Goal: Task Accomplishment & Management: Complete application form

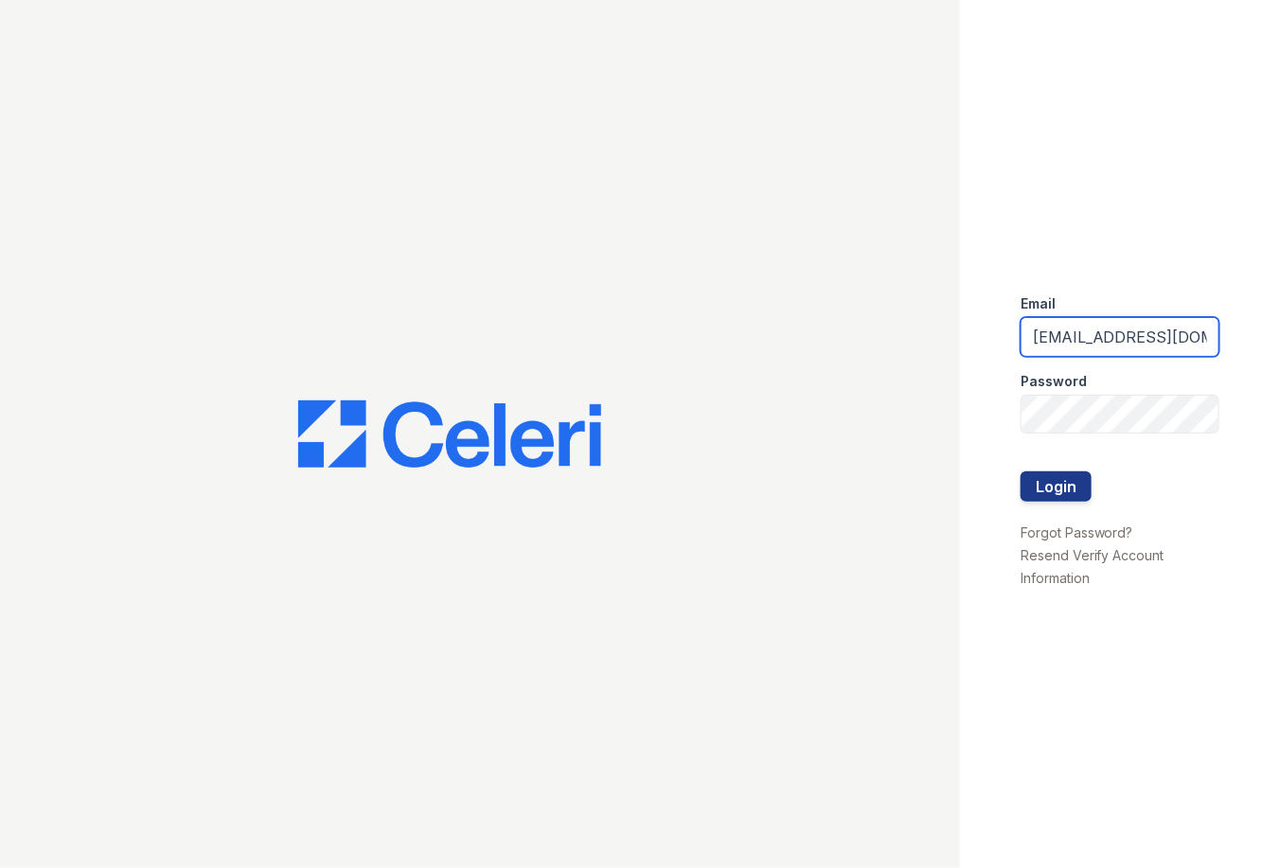
click at [1092, 321] on input "[EMAIL_ADDRESS][DOMAIN_NAME]" at bounding box center [1119, 337] width 199 height 40
type input "Arriveattheretreat@Trinity-pm.com"
click at [1047, 495] on button "Login" at bounding box center [1055, 486] width 71 height 30
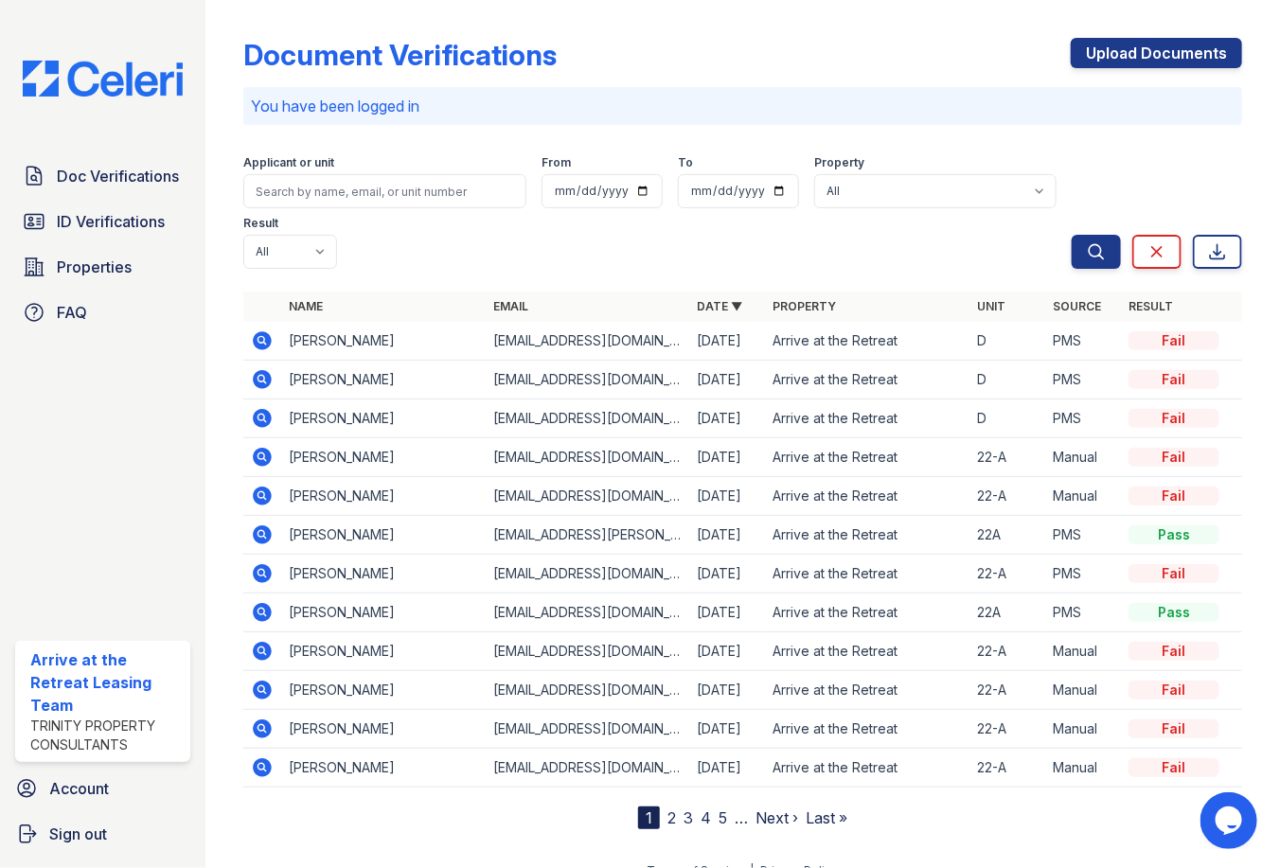
click at [261, 339] on icon at bounding box center [261, 339] width 5 height 5
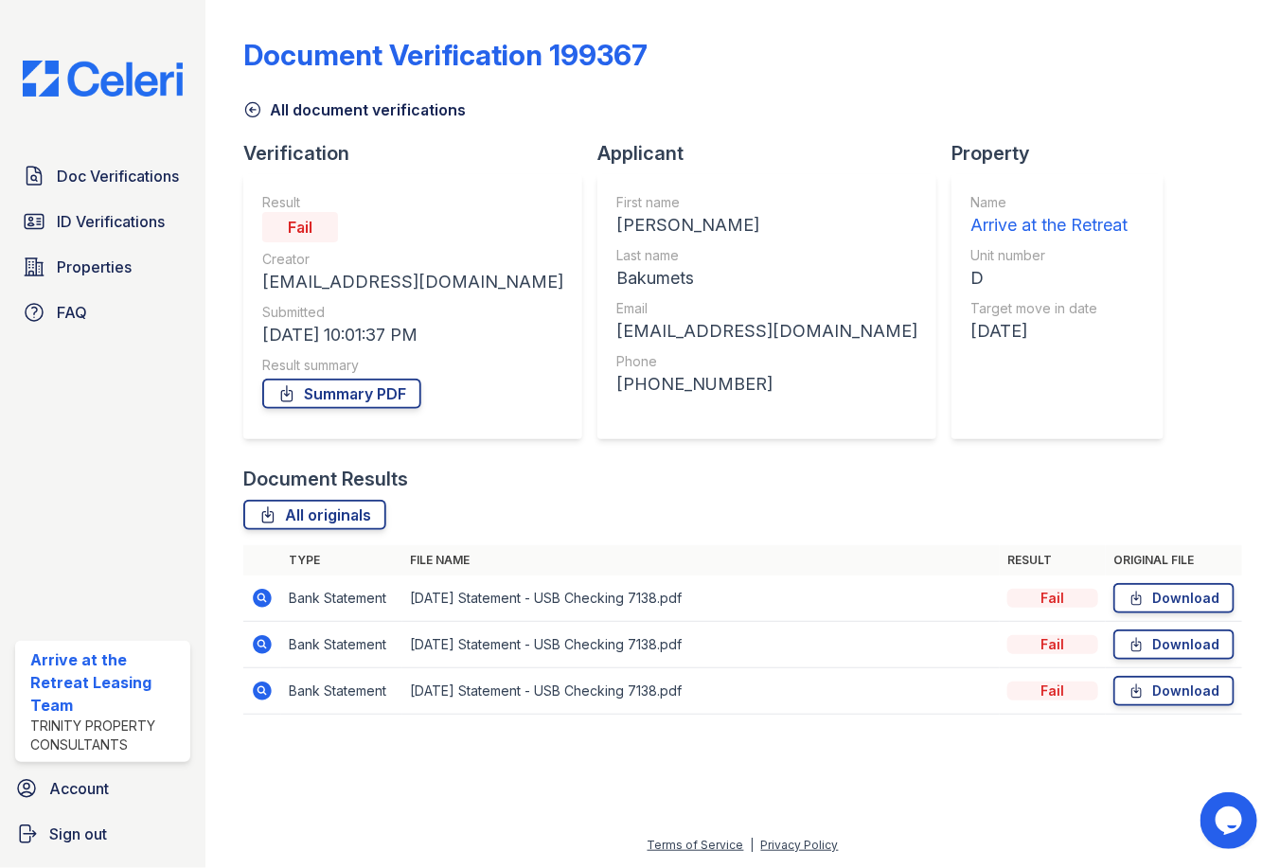
click at [262, 593] on icon at bounding box center [262, 598] width 23 height 23
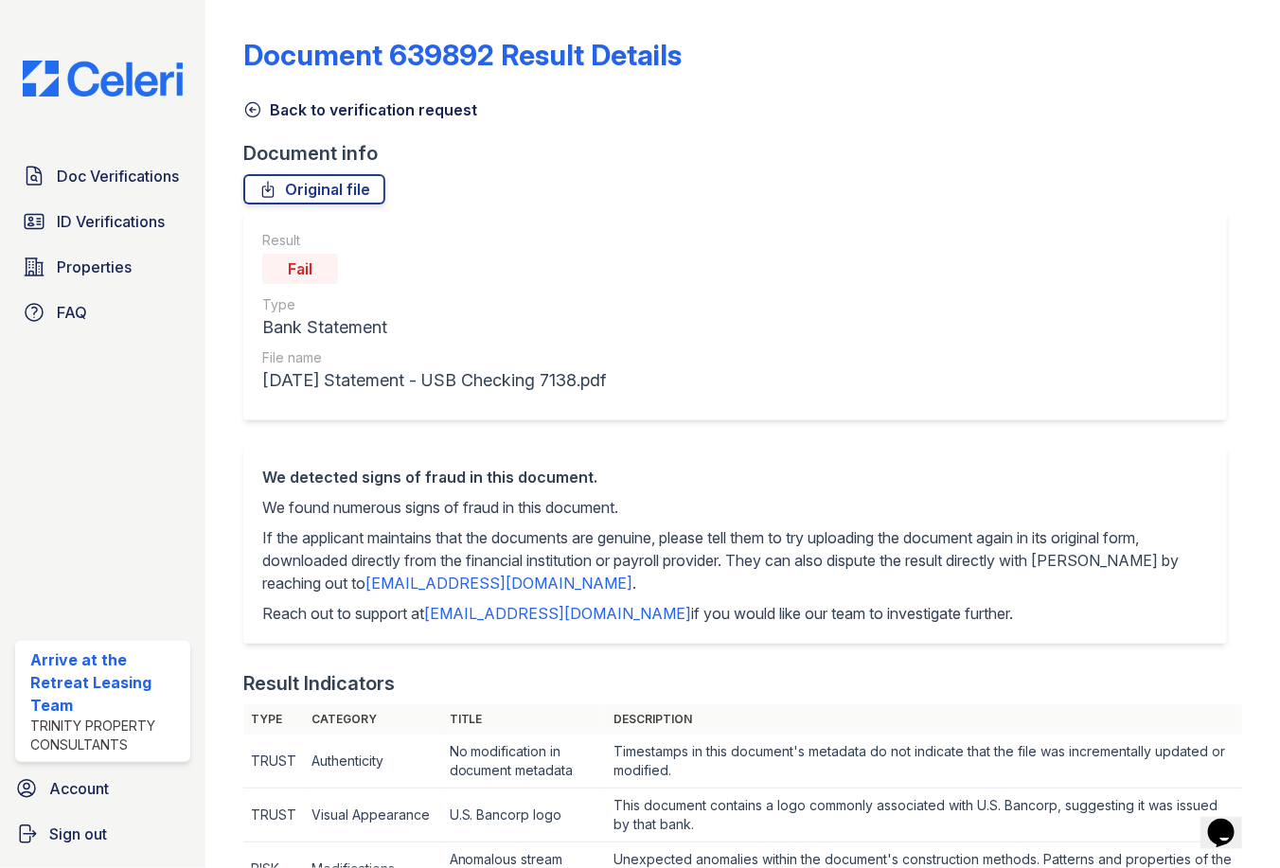
click at [257, 100] on icon at bounding box center [252, 109] width 19 height 19
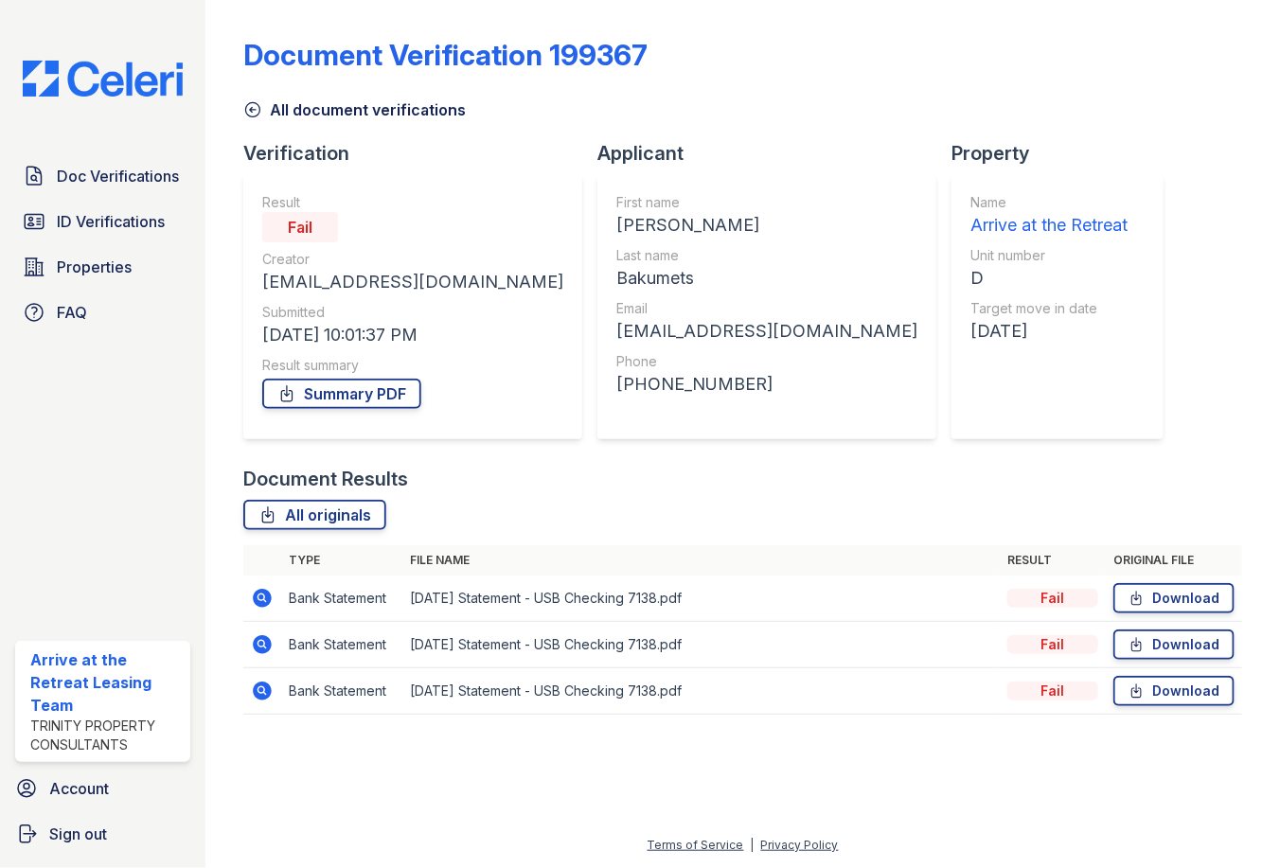
click at [260, 602] on icon at bounding box center [263, 598] width 19 height 19
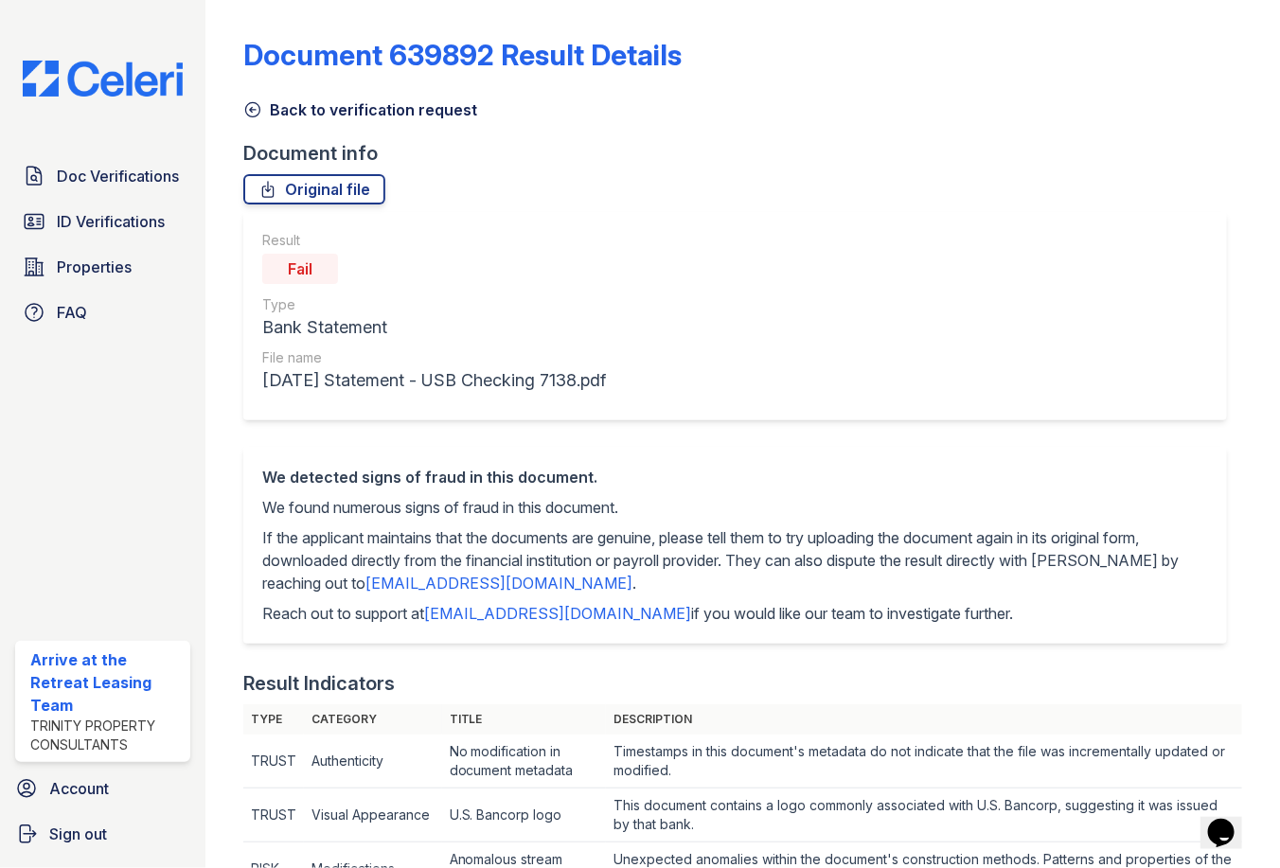
click at [256, 104] on icon at bounding box center [252, 109] width 19 height 19
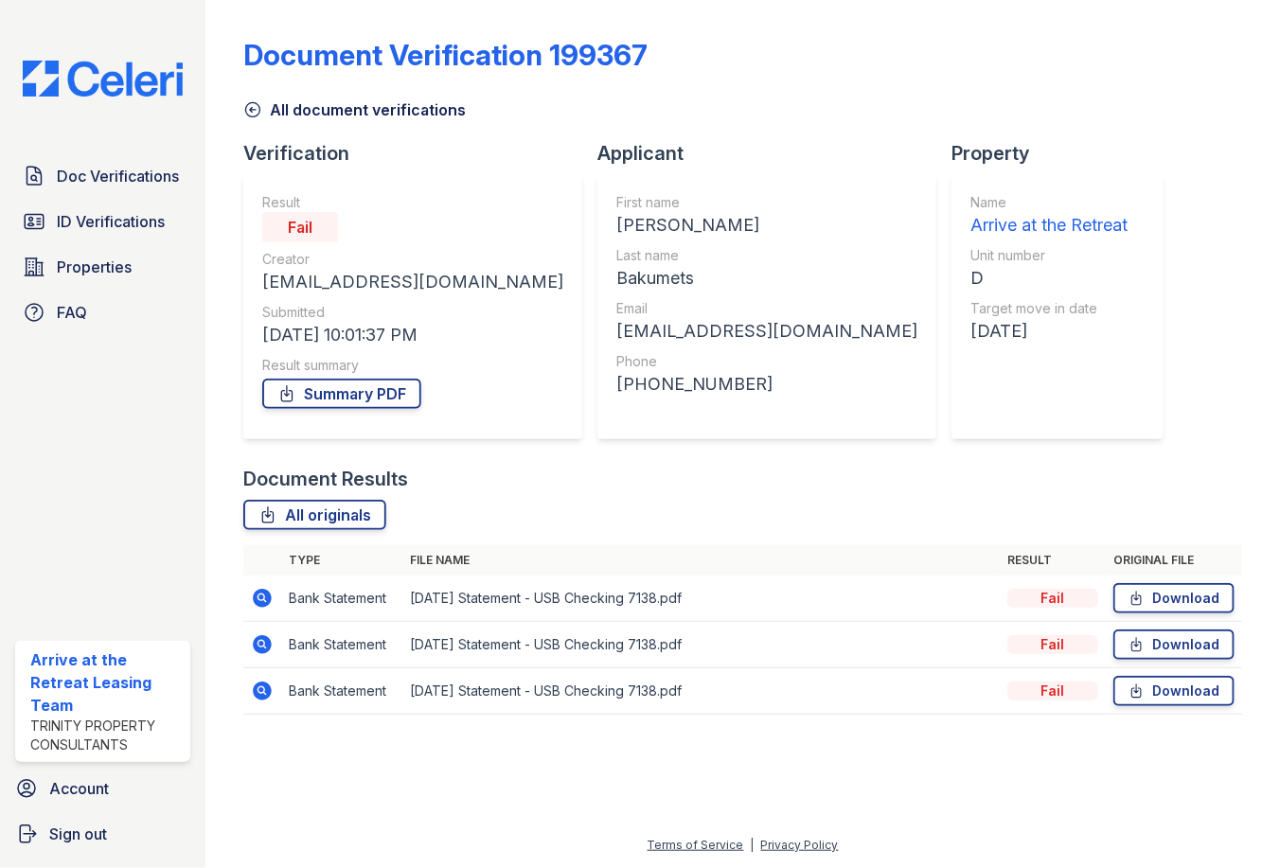
click at [254, 105] on icon at bounding box center [252, 109] width 19 height 19
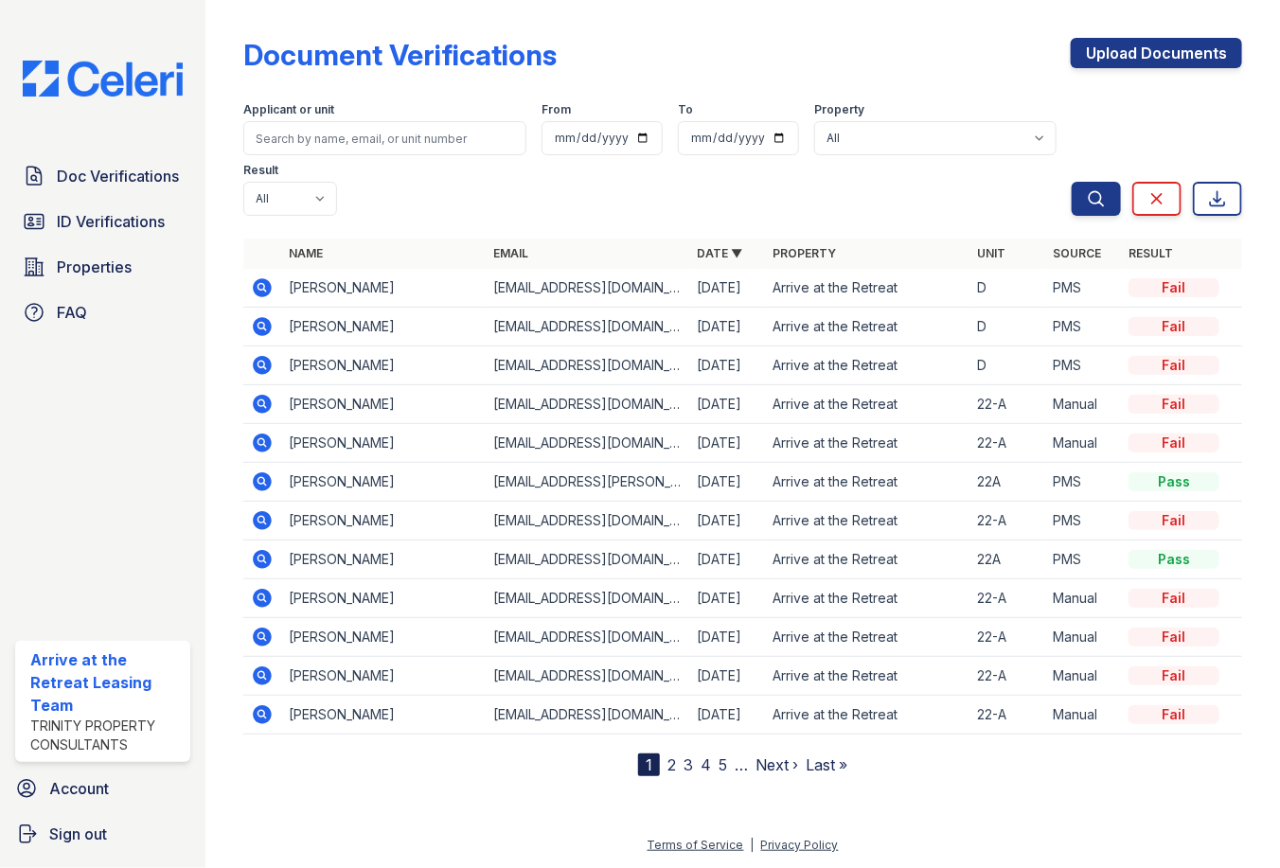
click at [266, 325] on icon at bounding box center [263, 326] width 19 height 19
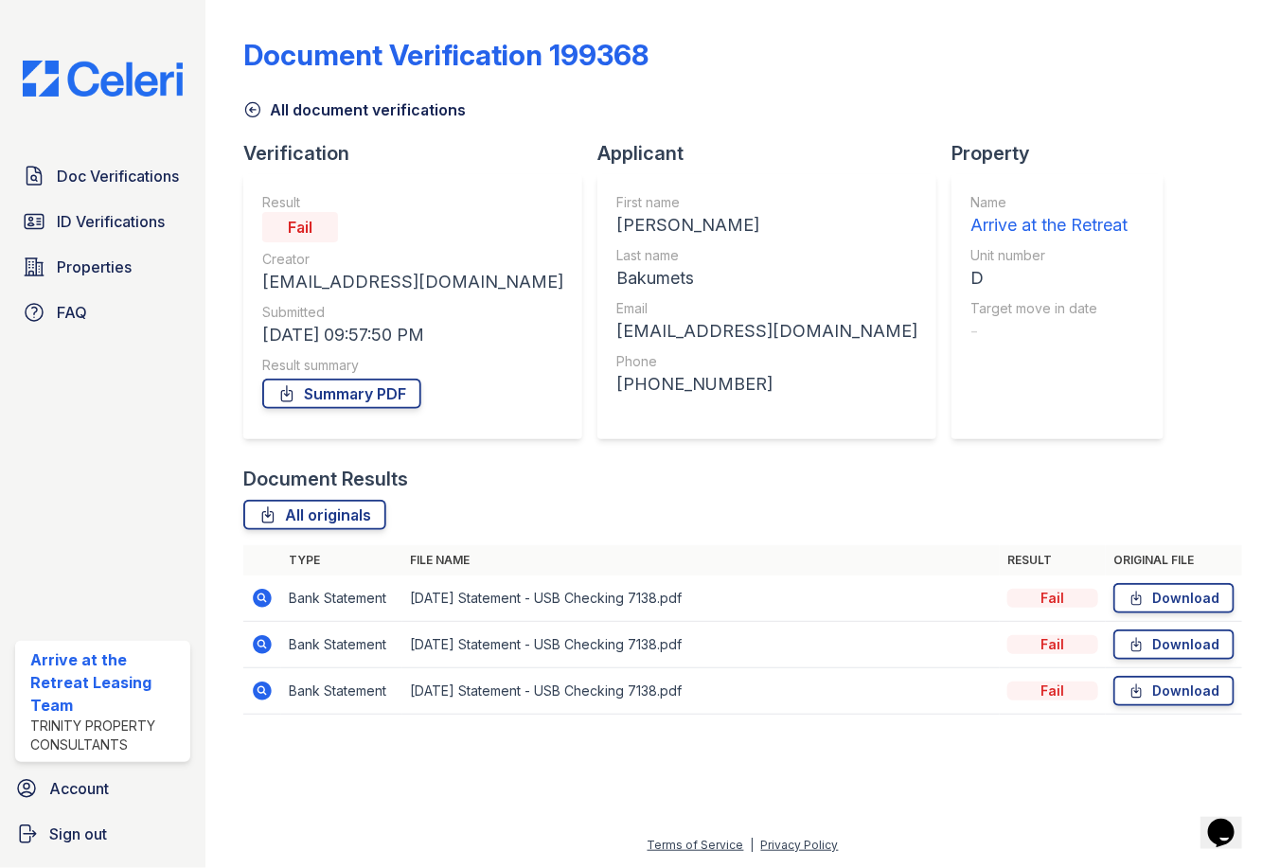
click at [263, 594] on icon at bounding box center [262, 598] width 23 height 23
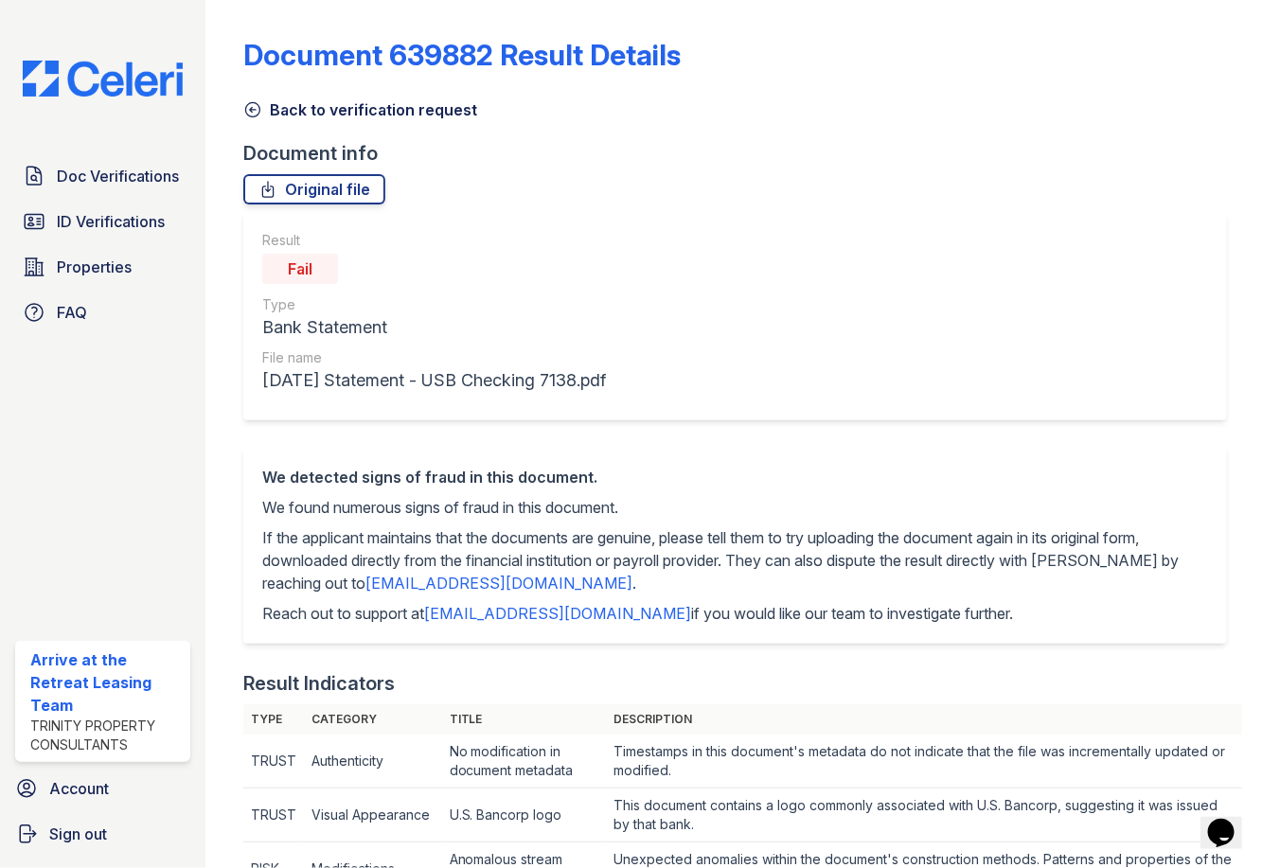
click at [252, 109] on icon at bounding box center [253, 110] width 14 height 14
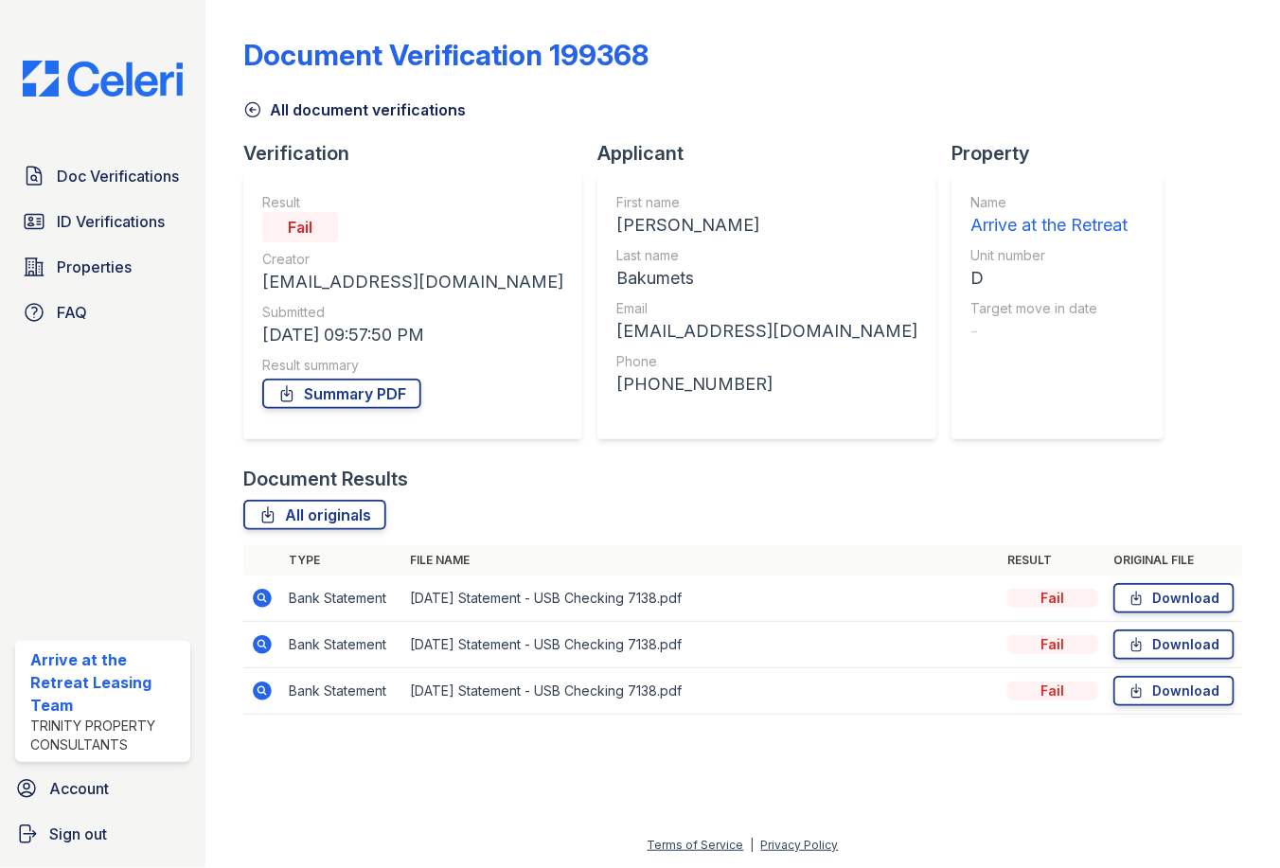
click at [251, 106] on icon at bounding box center [252, 109] width 19 height 19
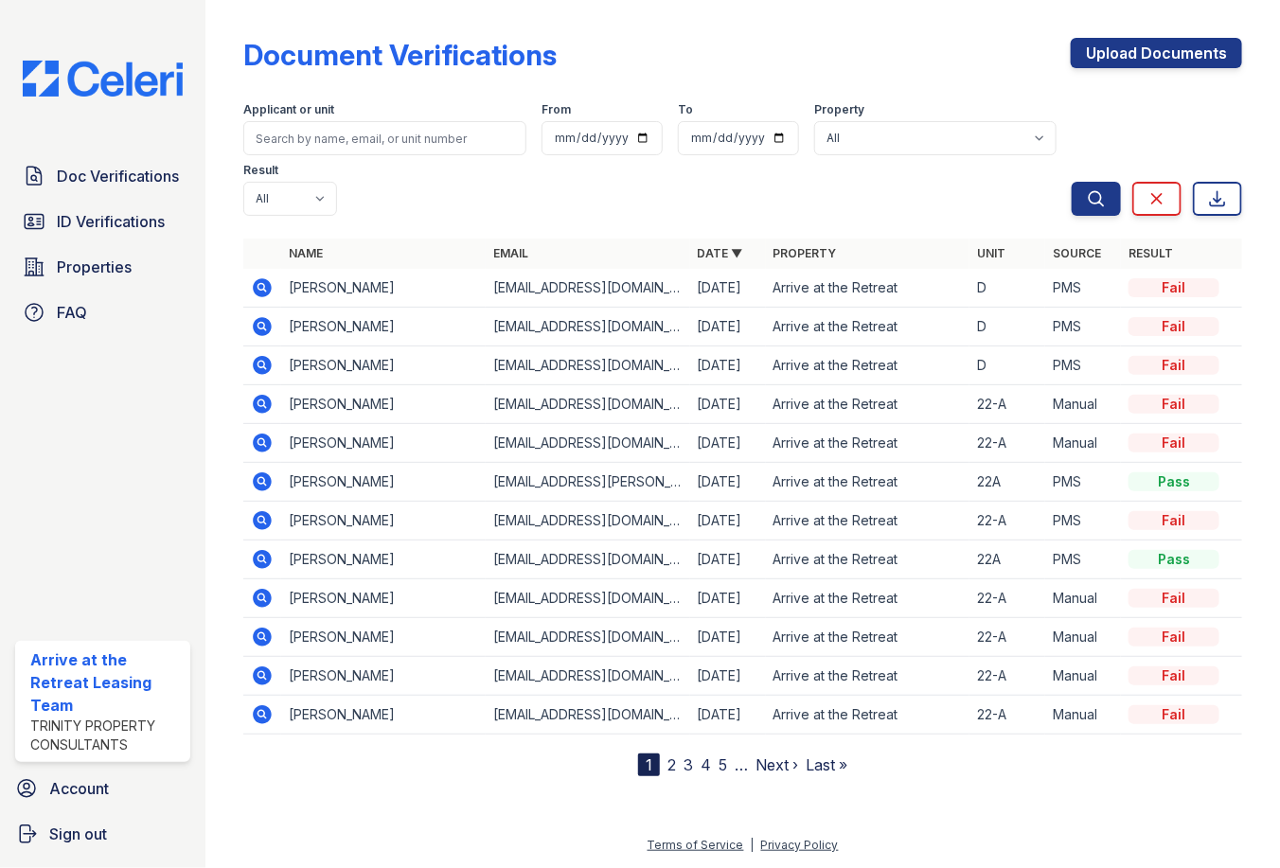
click at [261, 363] on icon at bounding box center [261, 364] width 5 height 5
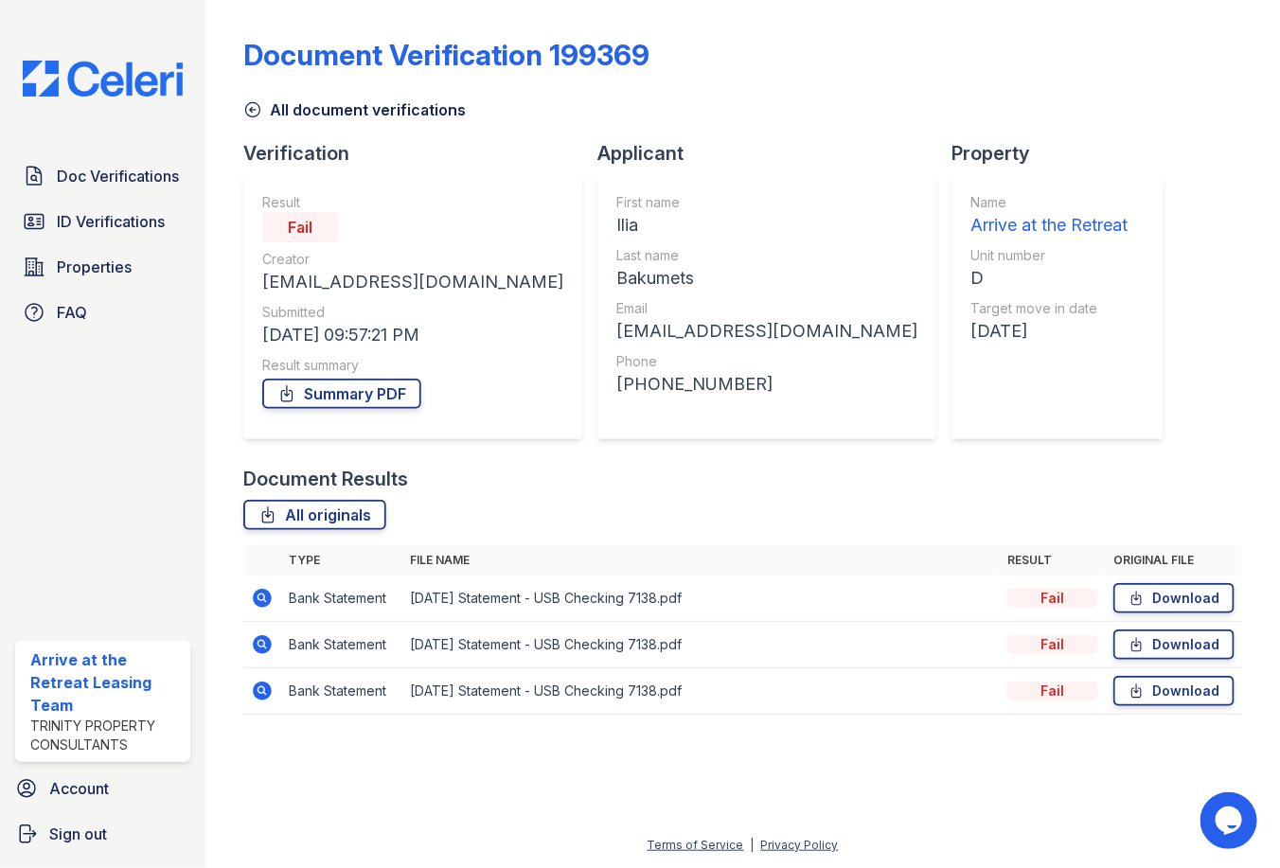
click at [260, 611] on td at bounding box center [262, 598] width 38 height 46
click at [260, 603] on icon at bounding box center [263, 598] width 19 height 19
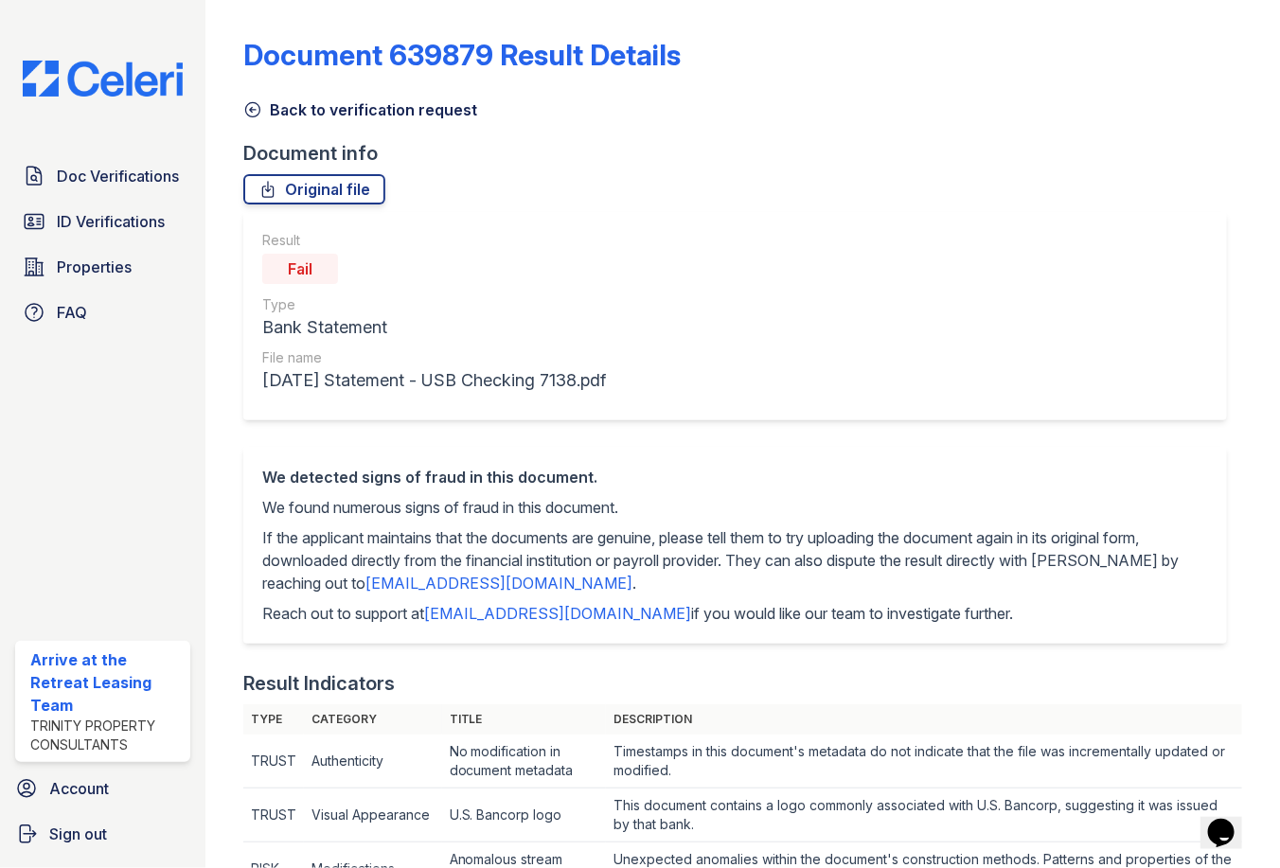
click at [252, 100] on icon at bounding box center [252, 109] width 19 height 19
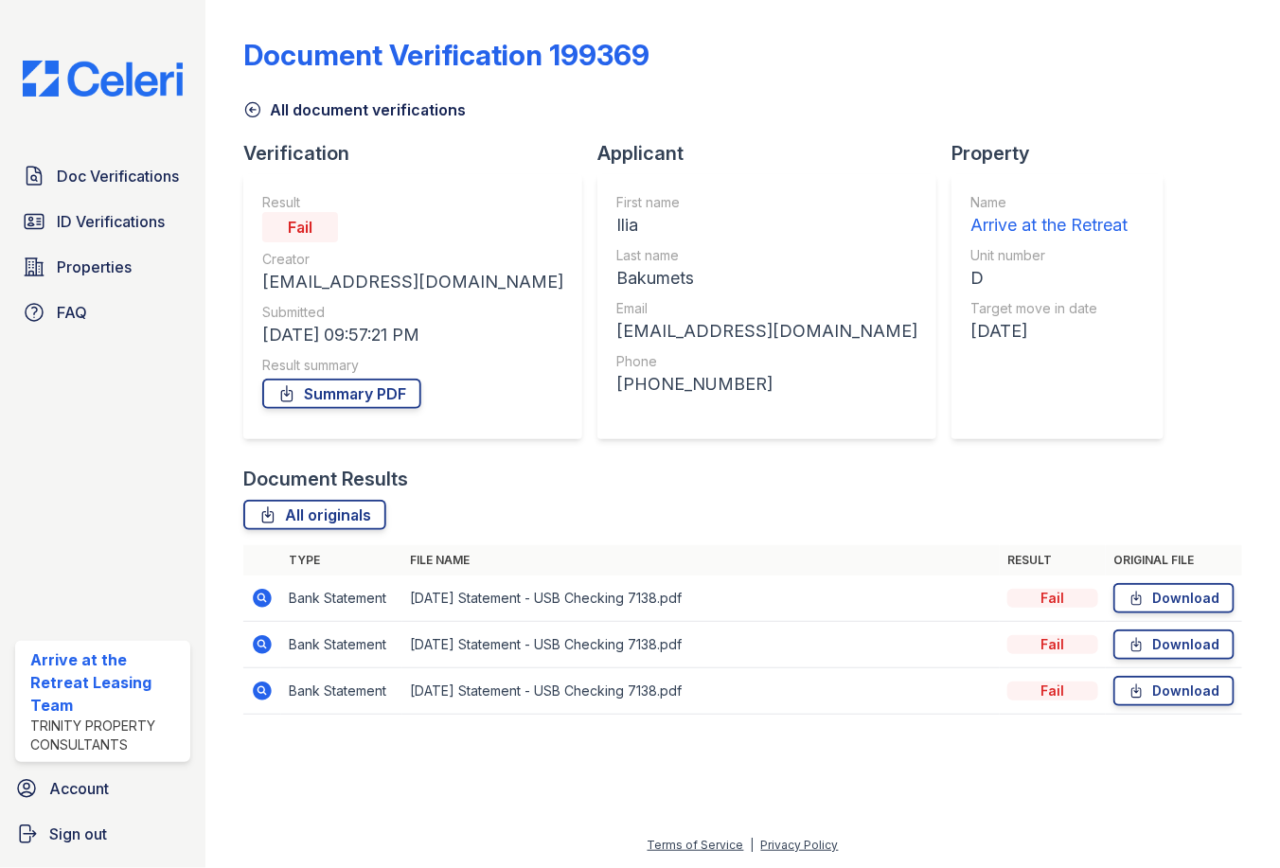
click at [248, 103] on icon at bounding box center [252, 109] width 19 height 19
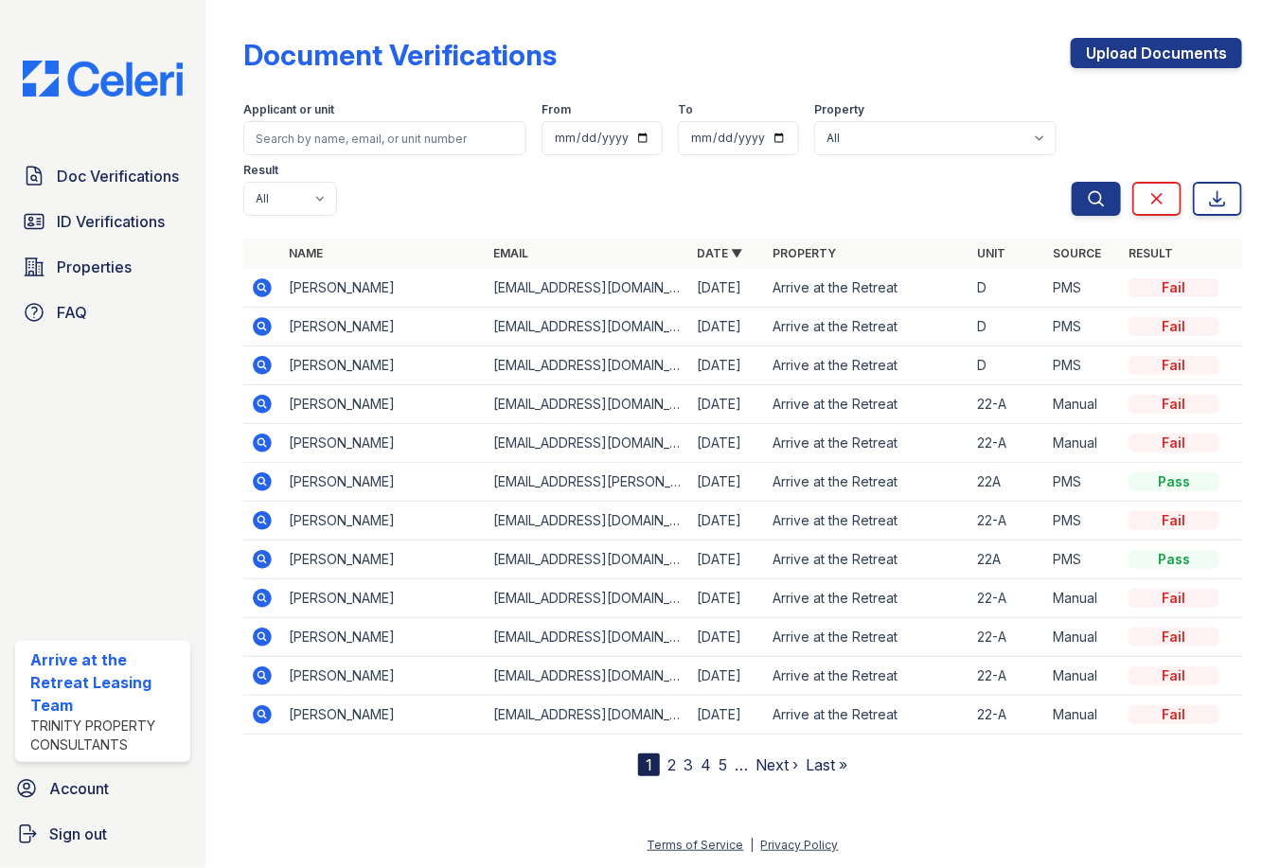
click at [431, 773] on div "Name Email Date ▼ Property Unit Source Result Irina Bakumets matanga532@gmail.c…" at bounding box center [742, 508] width 999 height 538
click at [255, 286] on icon at bounding box center [263, 287] width 19 height 19
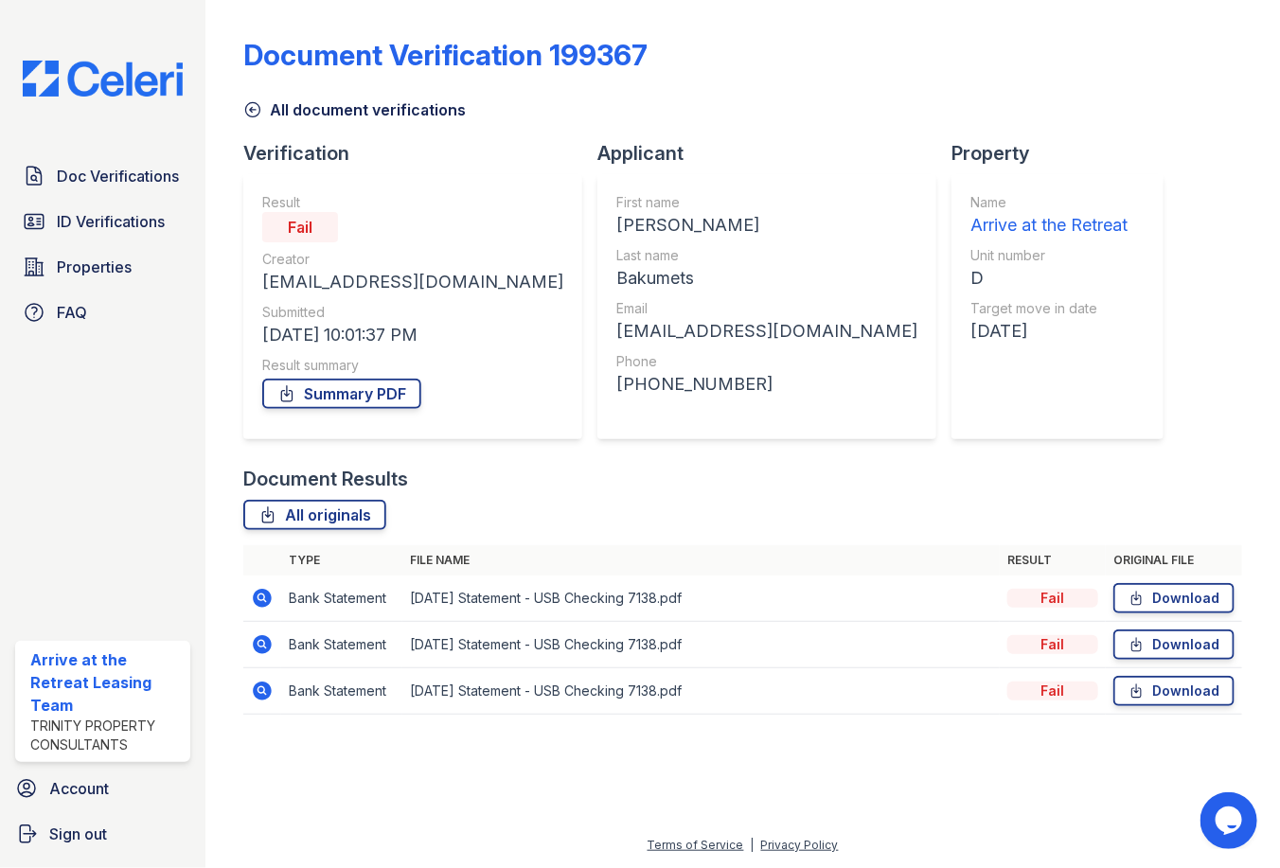
click at [400, 776] on div at bounding box center [743, 799] width 1014 height 70
click at [252, 595] on icon at bounding box center [262, 598] width 23 height 23
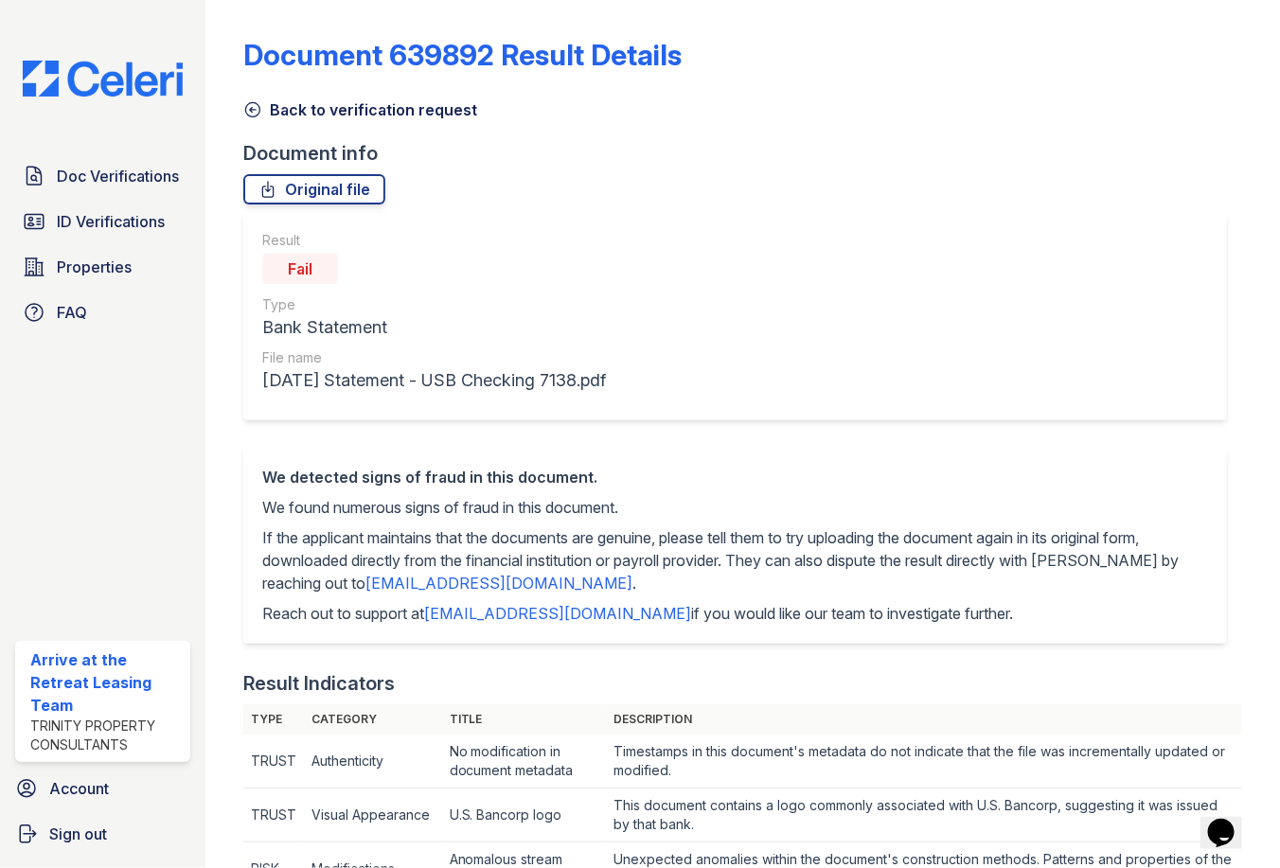
click at [257, 104] on icon at bounding box center [253, 110] width 14 height 14
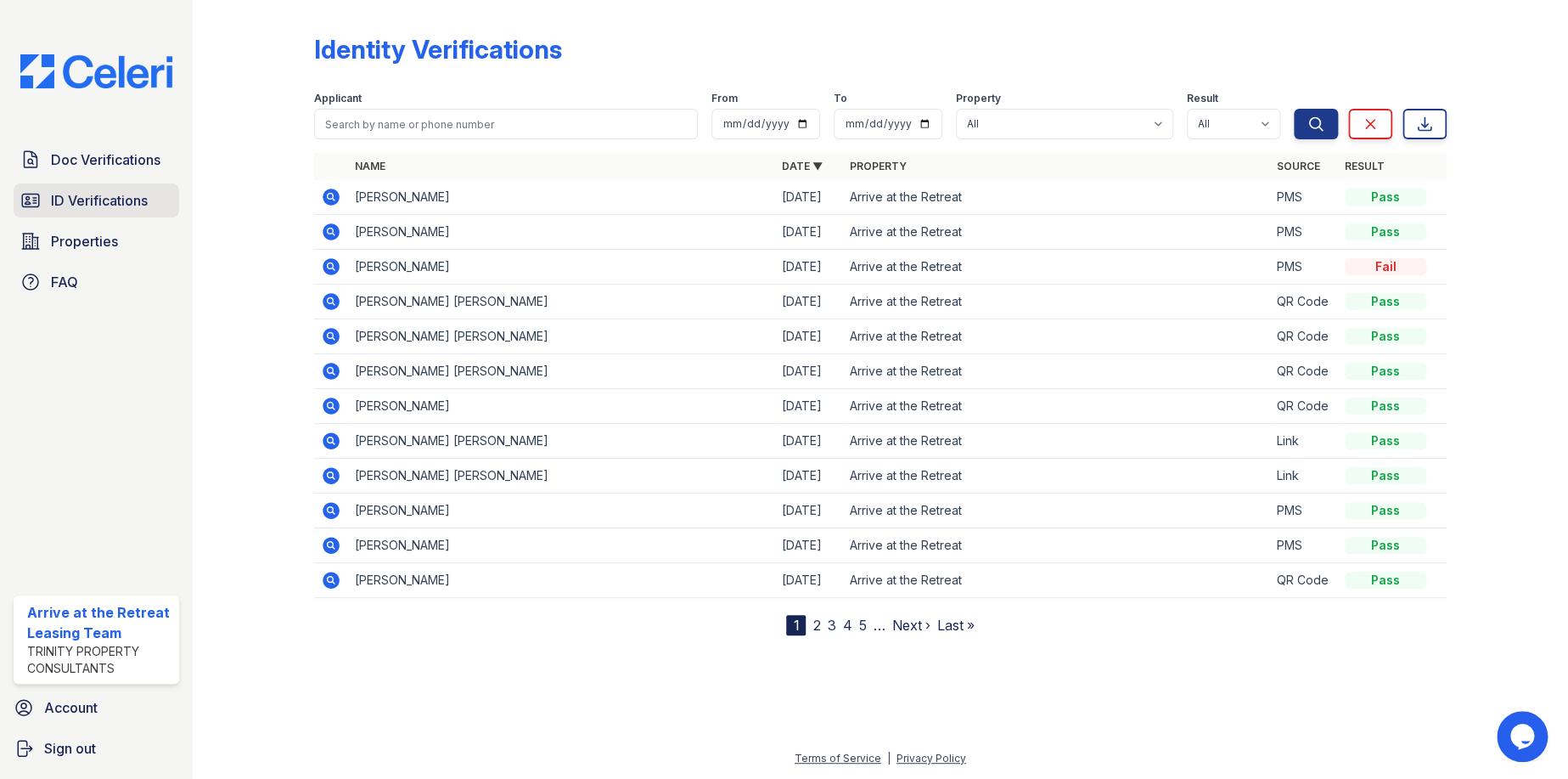
click at [132, 206] on span "ID Verifications" at bounding box center [100, 200] width 97 height 21
click at [141, 168] on span "Doc Verifications" at bounding box center [106, 160] width 109 height 21
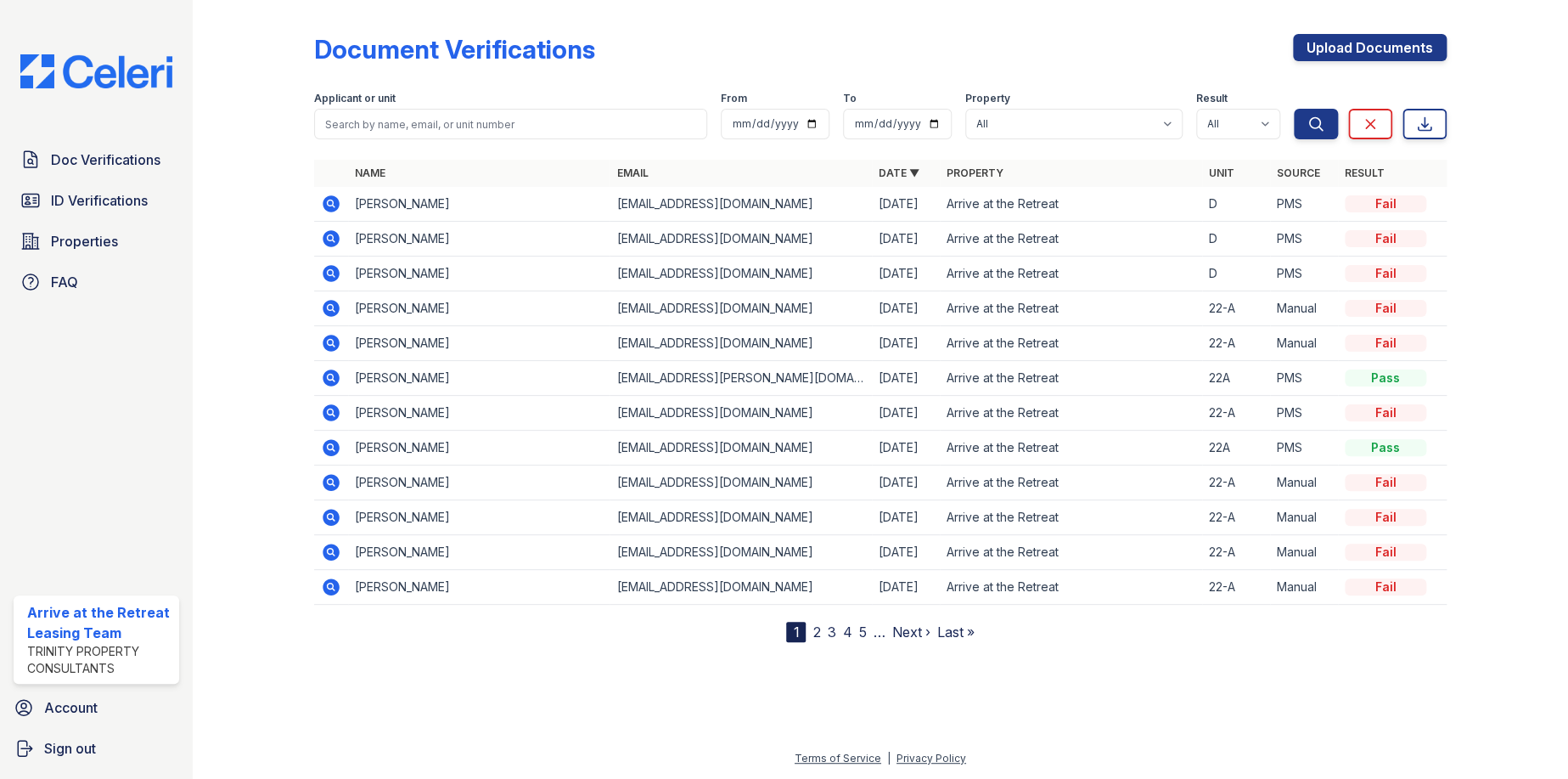
click at [327, 276] on icon at bounding box center [331, 273] width 17 height 17
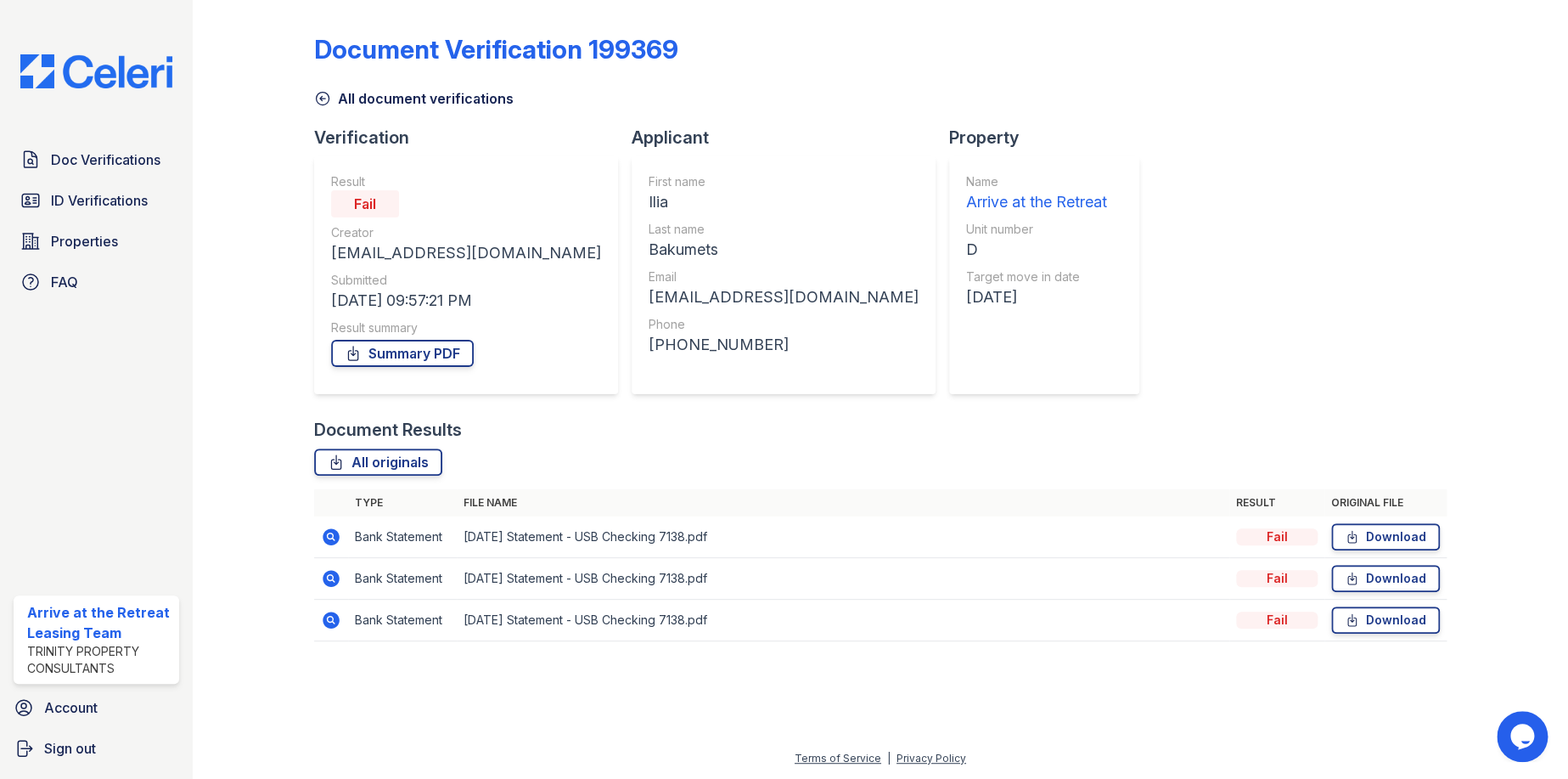
click at [333, 617] on icon at bounding box center [331, 620] width 17 height 17
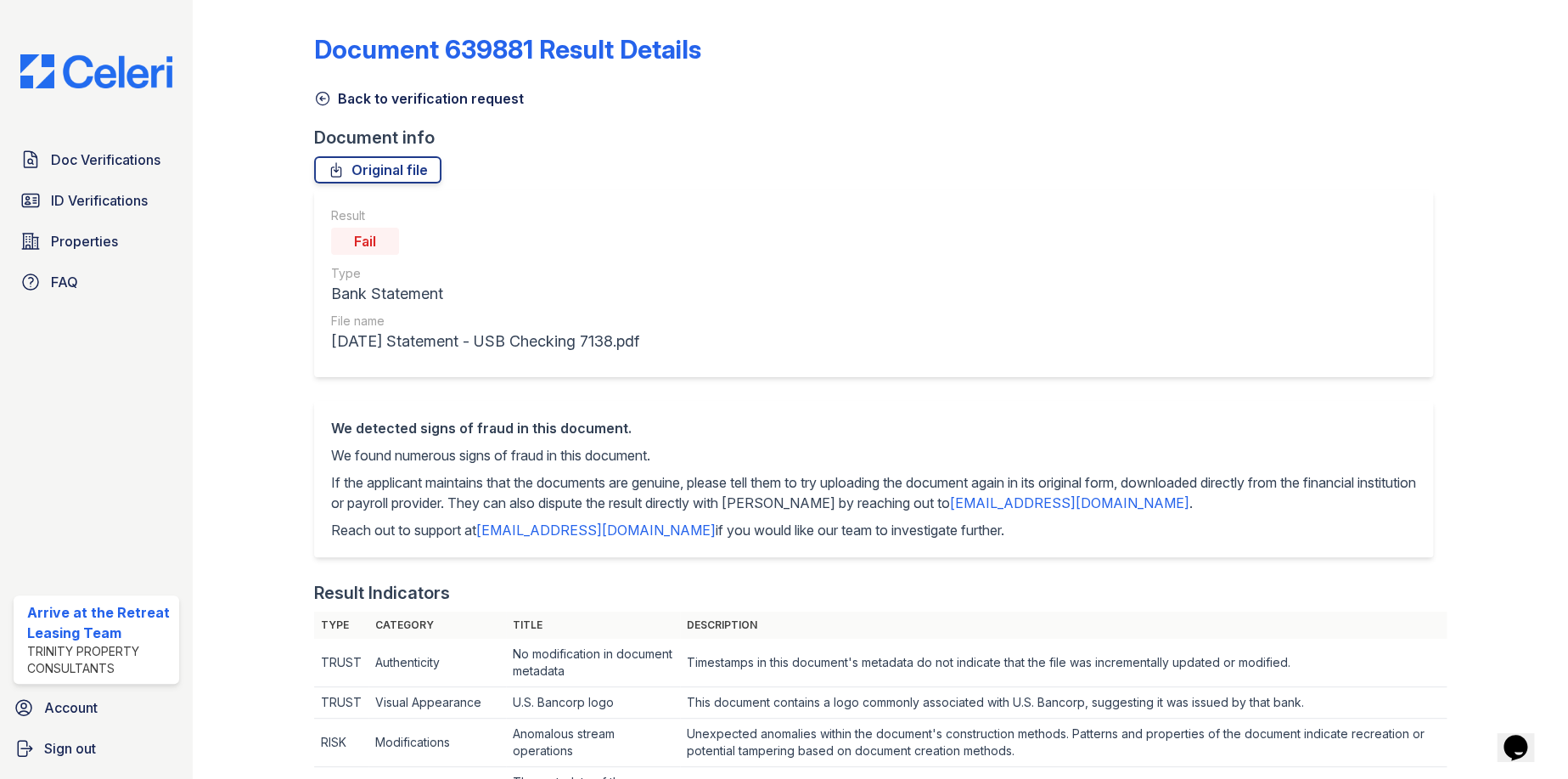
click at [326, 100] on icon at bounding box center [322, 98] width 17 height 17
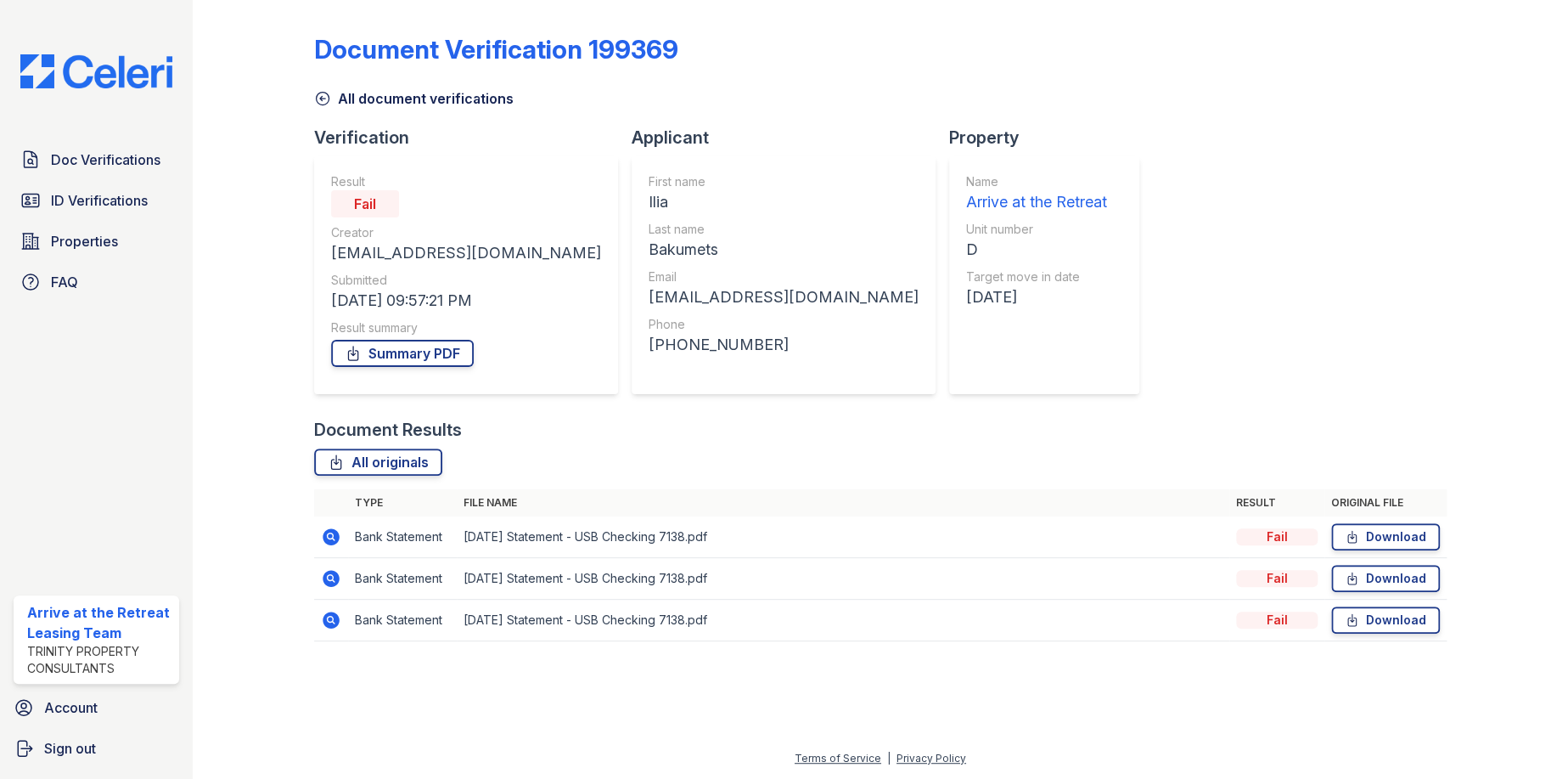
click at [332, 101] on link "All document verifications" at bounding box center [414, 98] width 199 height 21
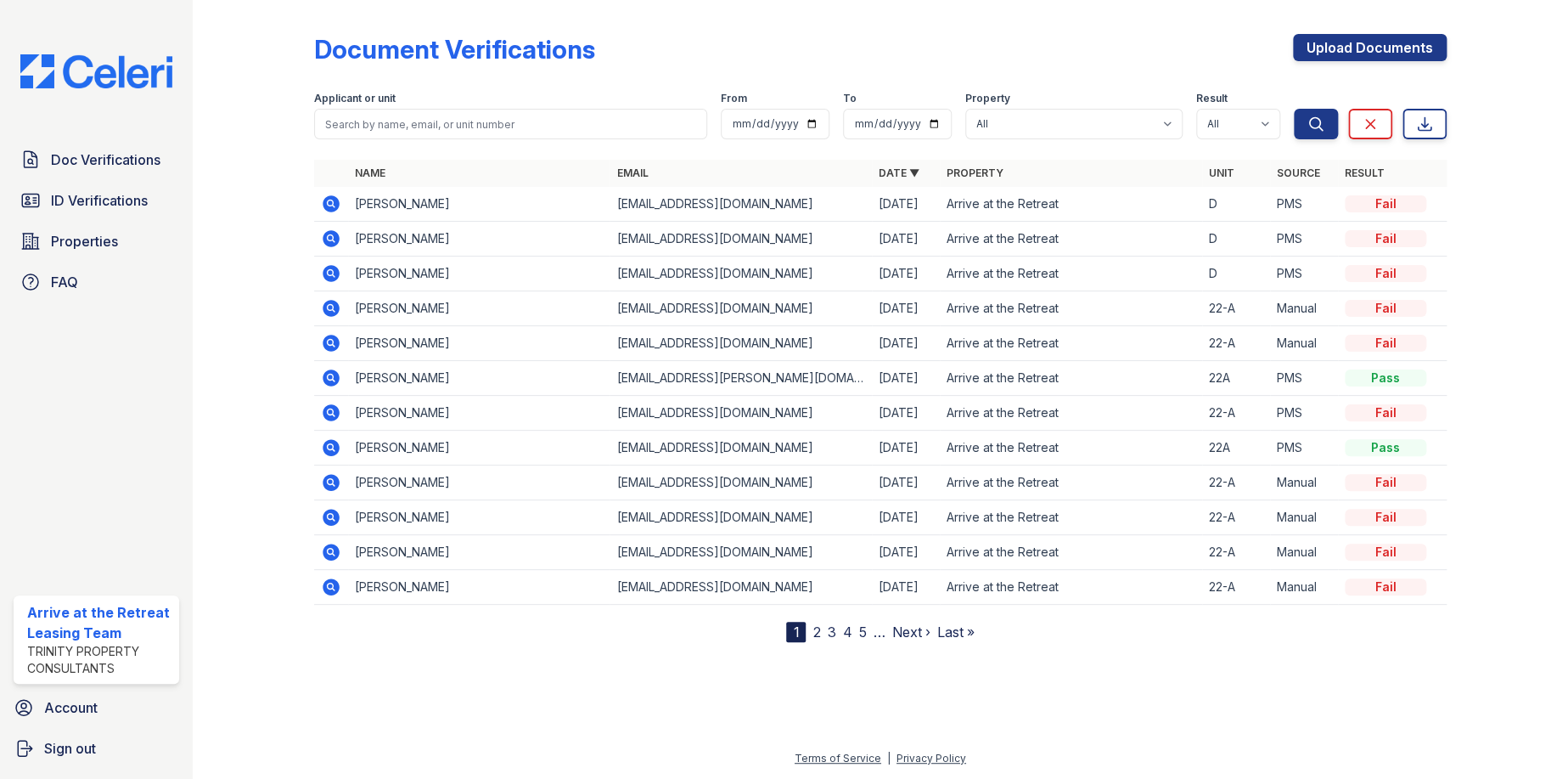
click at [337, 240] on icon at bounding box center [331, 239] width 17 height 17
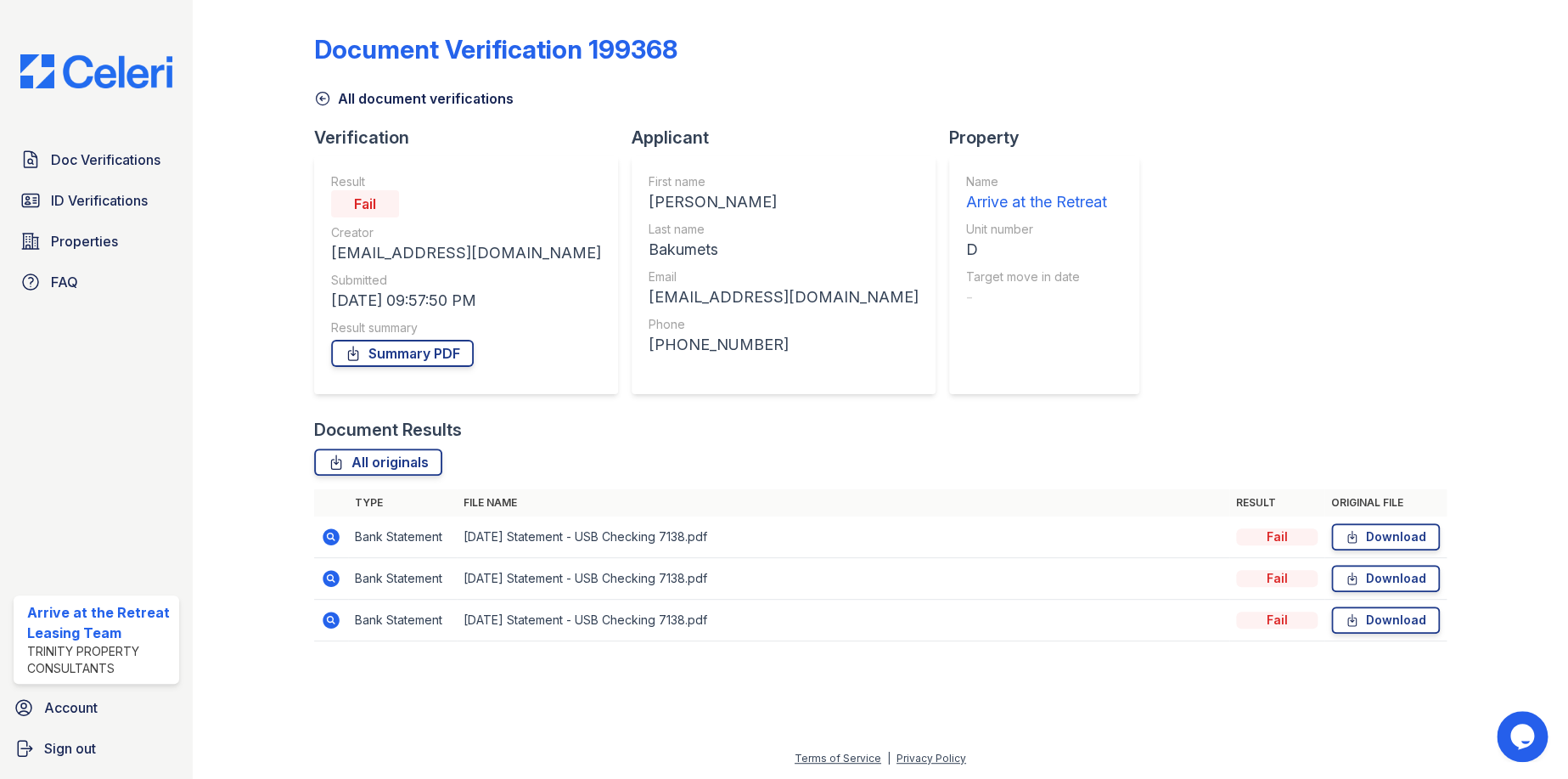
click at [335, 532] on icon at bounding box center [331, 537] width 17 height 17
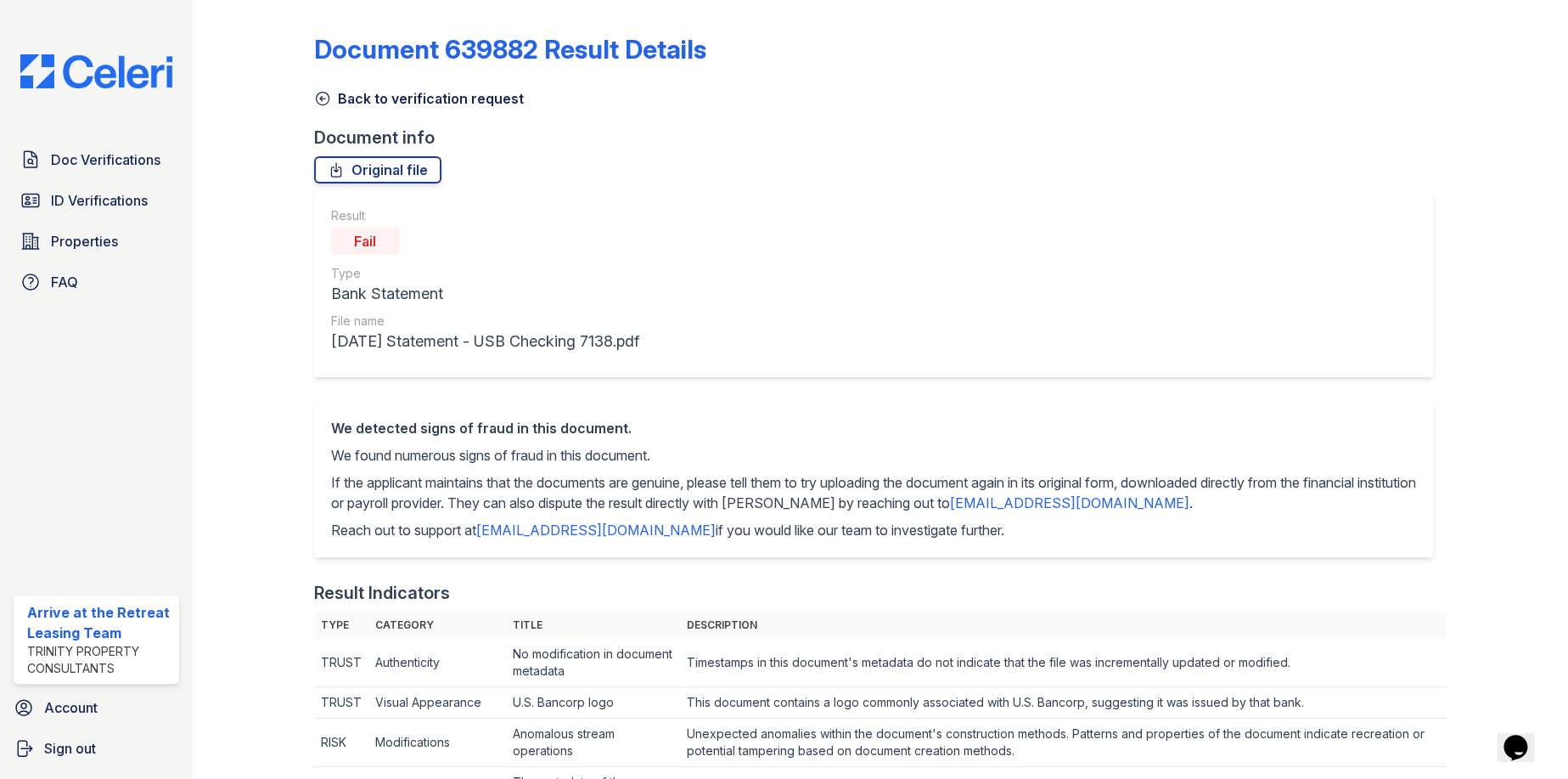
drag, startPoint x: 323, startPoint y: 100, endPoint x: 322, endPoint y: 108, distance: 8.1
click at [323, 101] on icon at bounding box center [322, 98] width 17 height 17
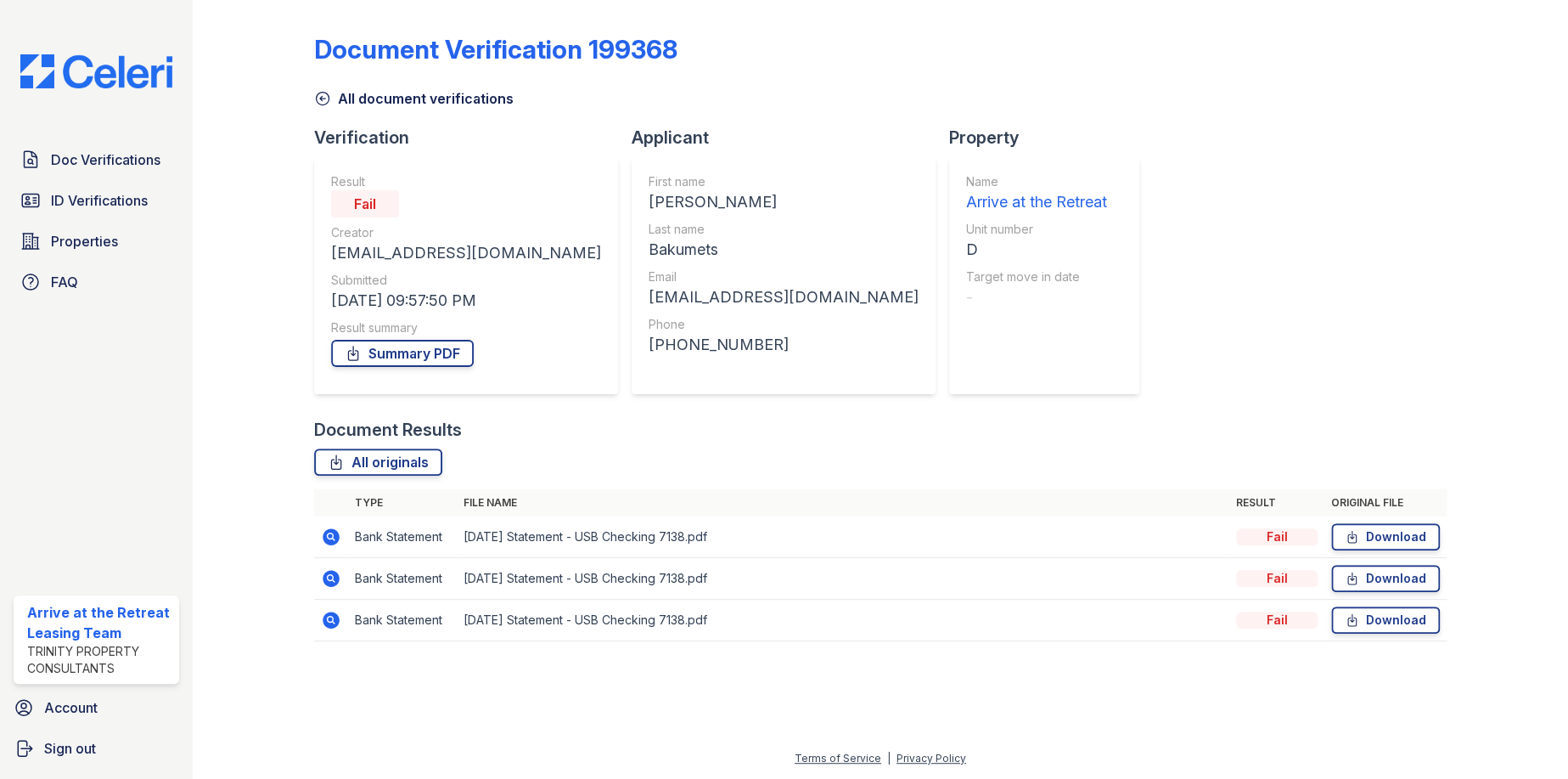
click at [327, 622] on icon at bounding box center [331, 620] width 17 height 17
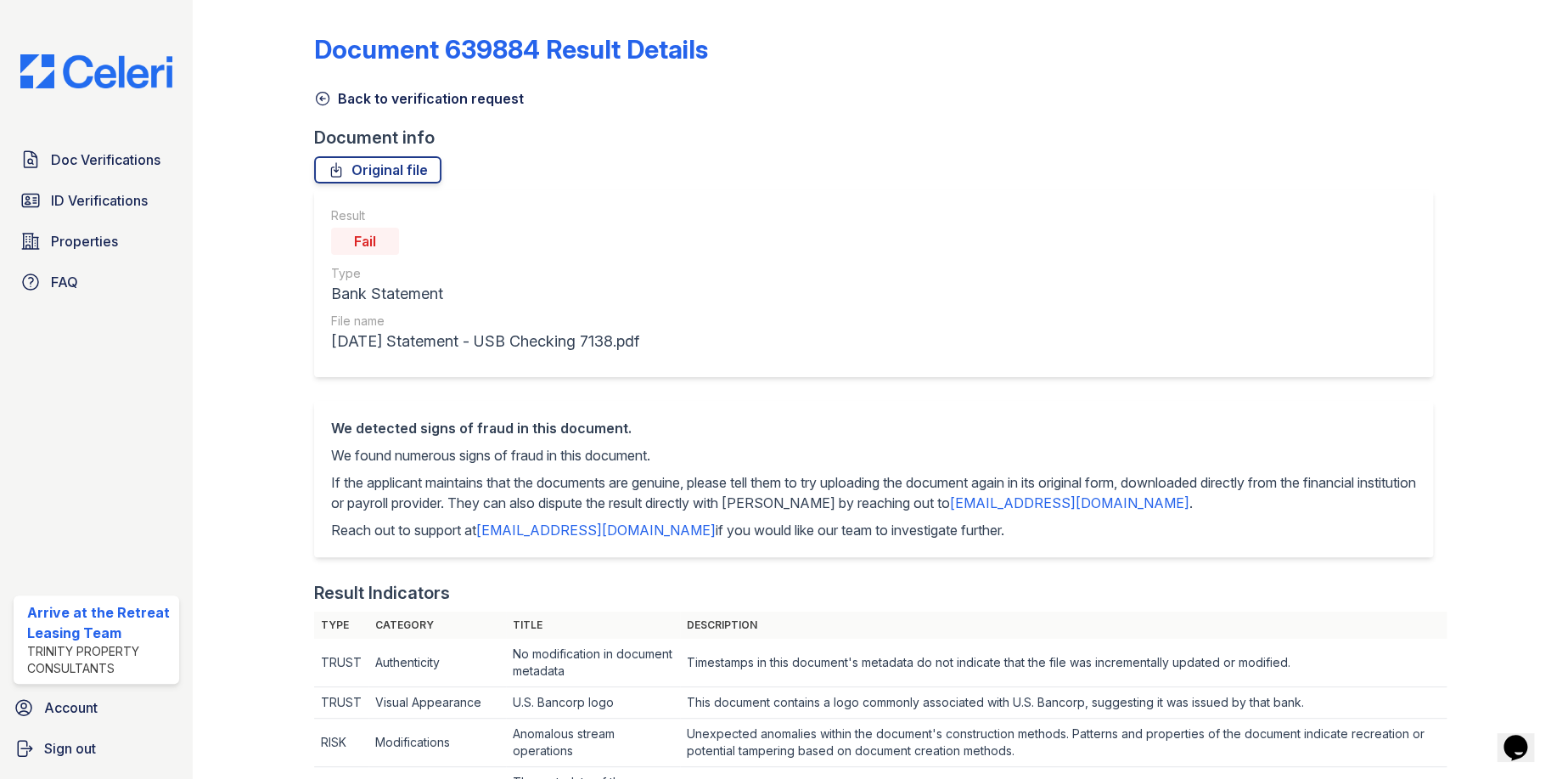
click at [325, 100] on icon at bounding box center [322, 98] width 17 height 17
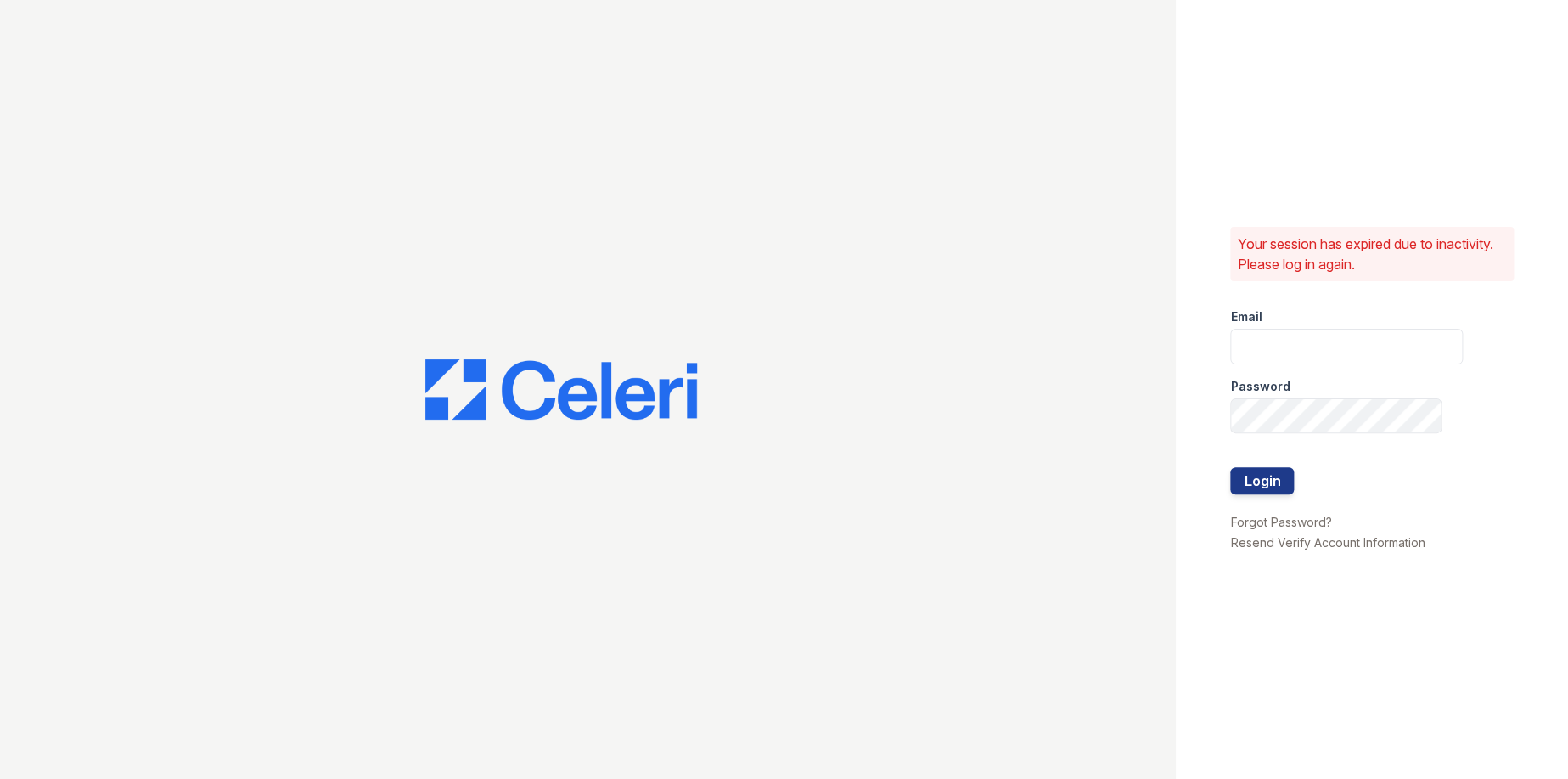
type input "[EMAIL_ADDRESS][DOMAIN_NAME]"
click at [1267, 469] on button "Login" at bounding box center [1262, 481] width 64 height 27
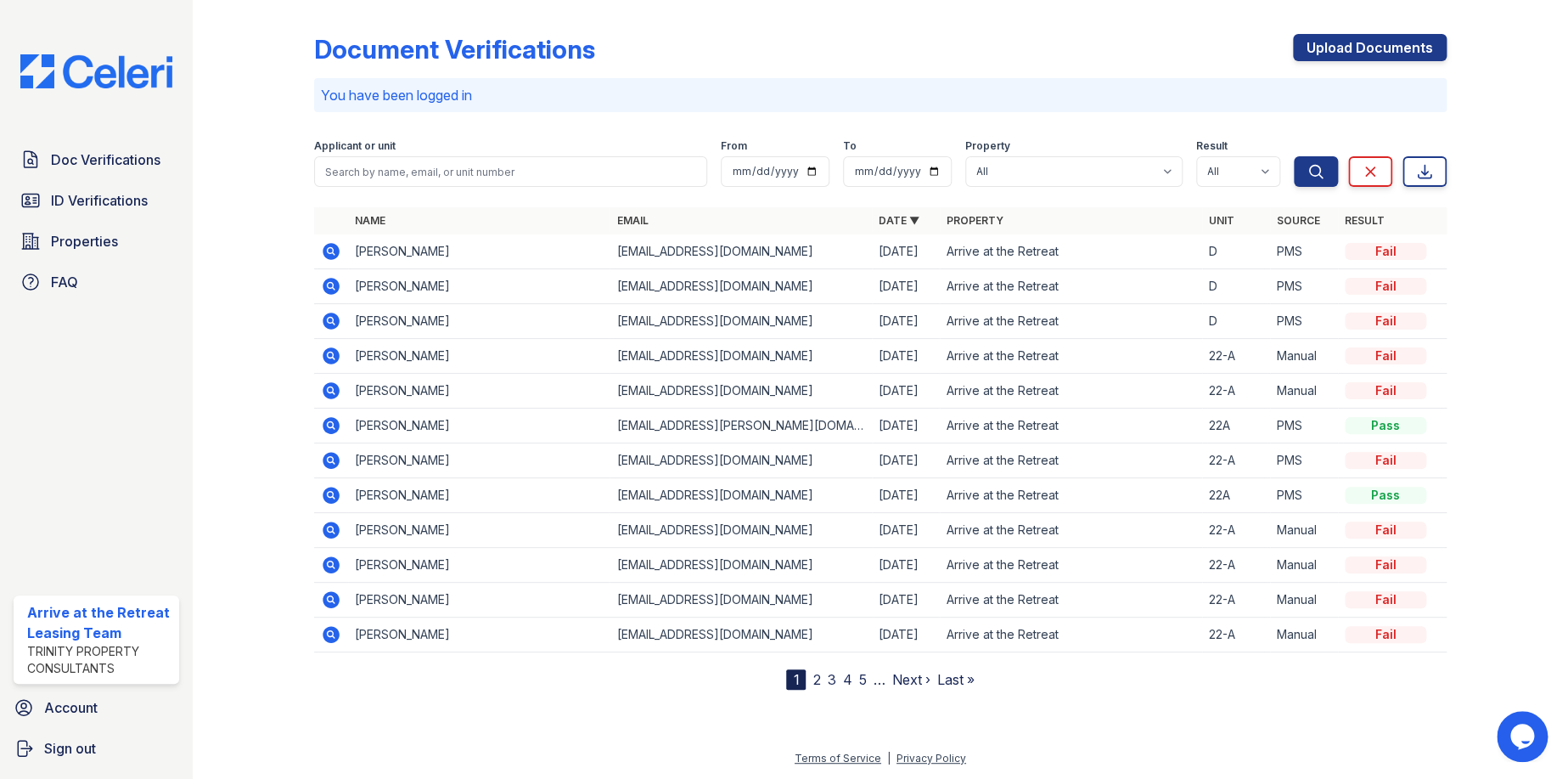
click at [326, 284] on icon at bounding box center [331, 286] width 21 height 21
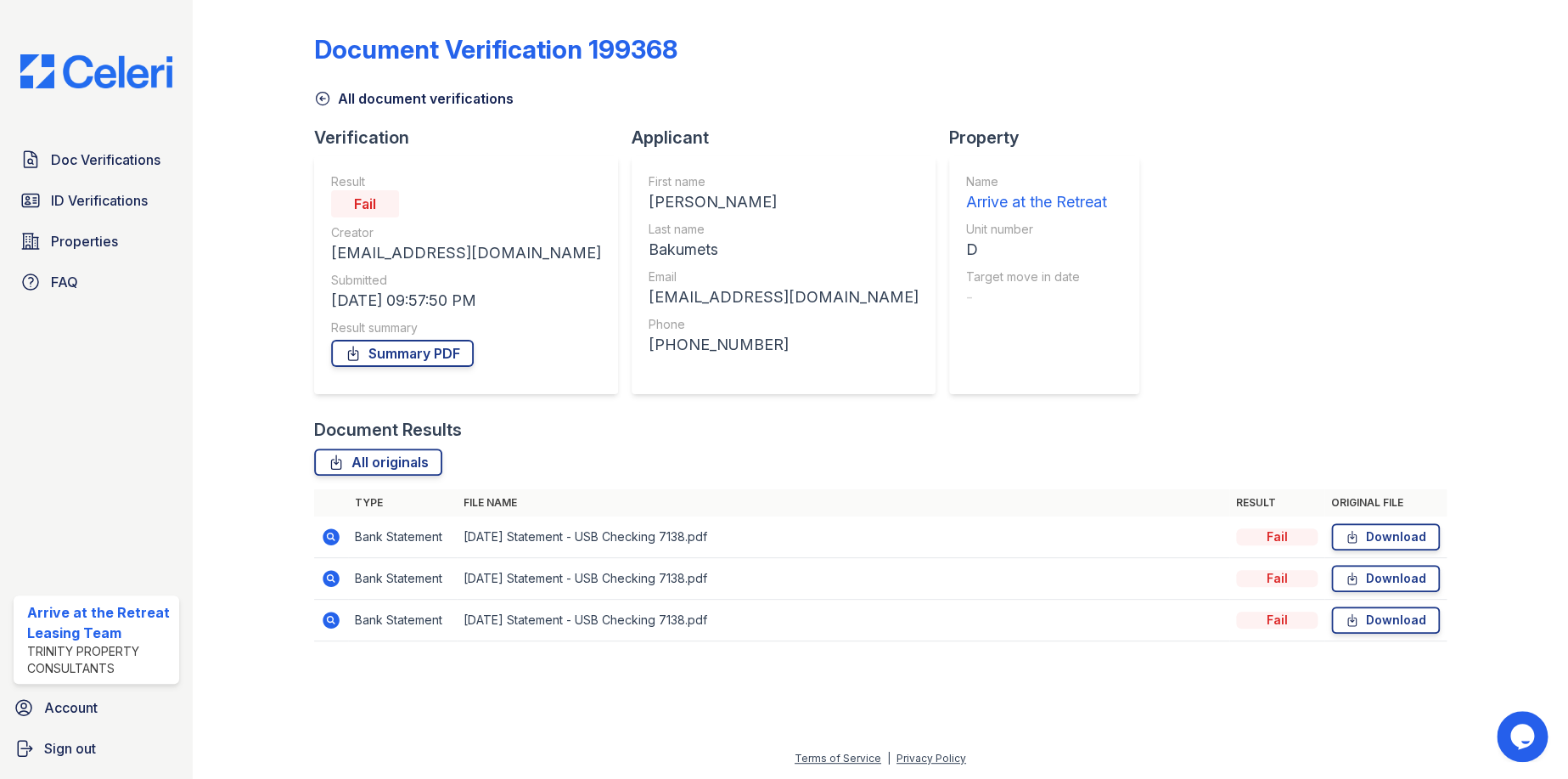
click at [319, 96] on icon at bounding box center [322, 98] width 17 height 17
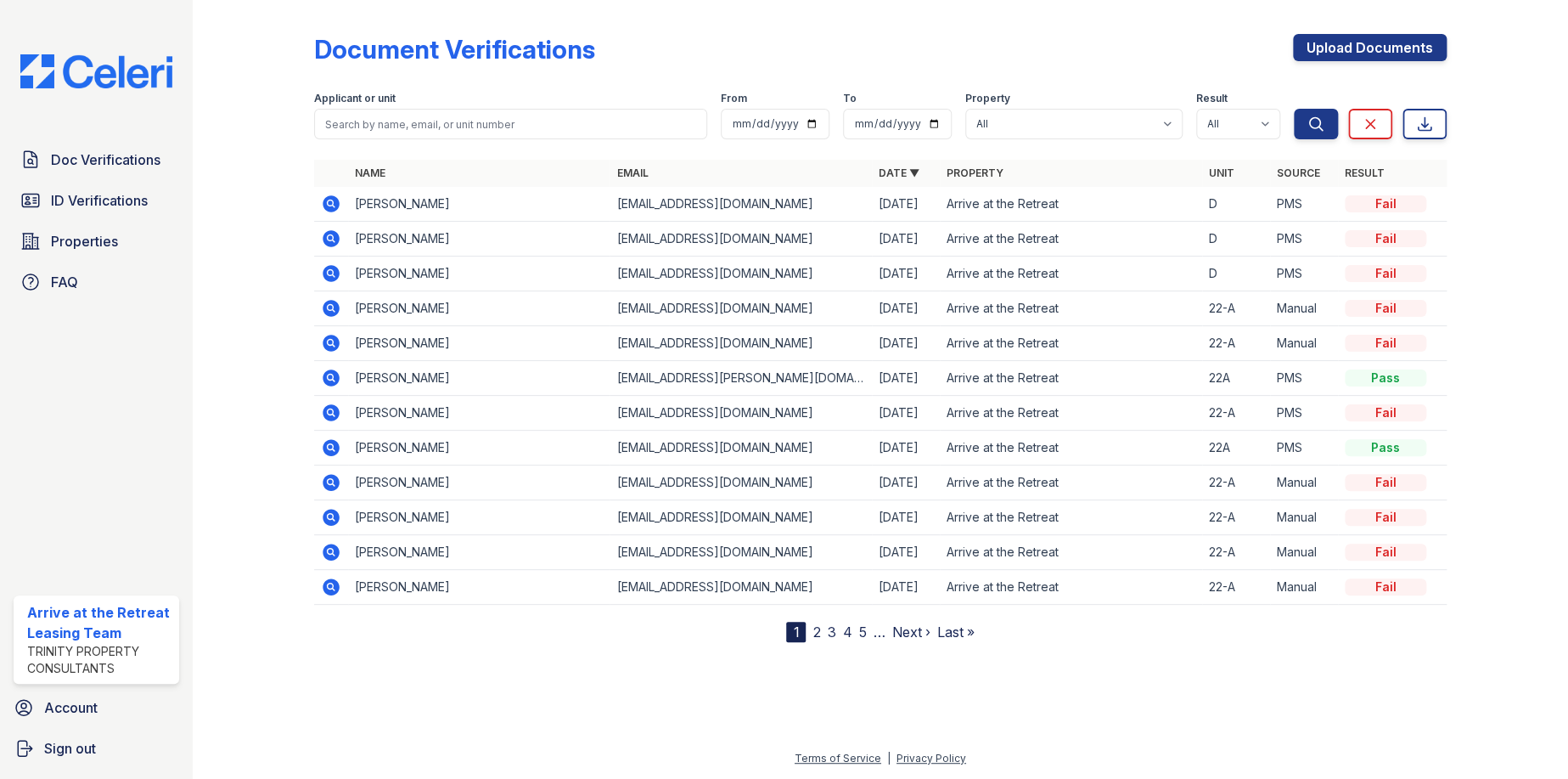
click at [326, 201] on icon at bounding box center [331, 204] width 21 height 21
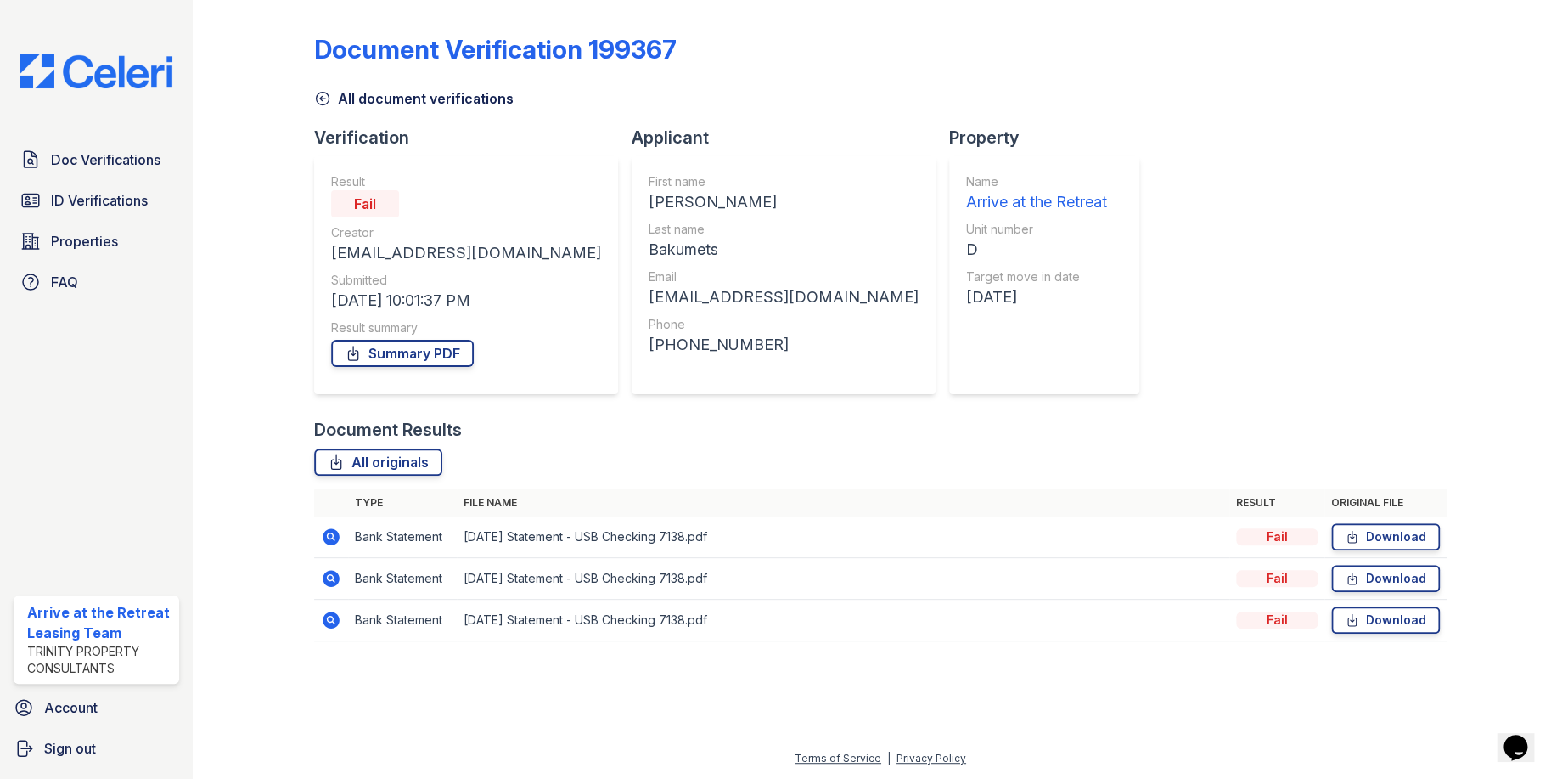
click at [319, 92] on icon at bounding box center [322, 98] width 17 height 17
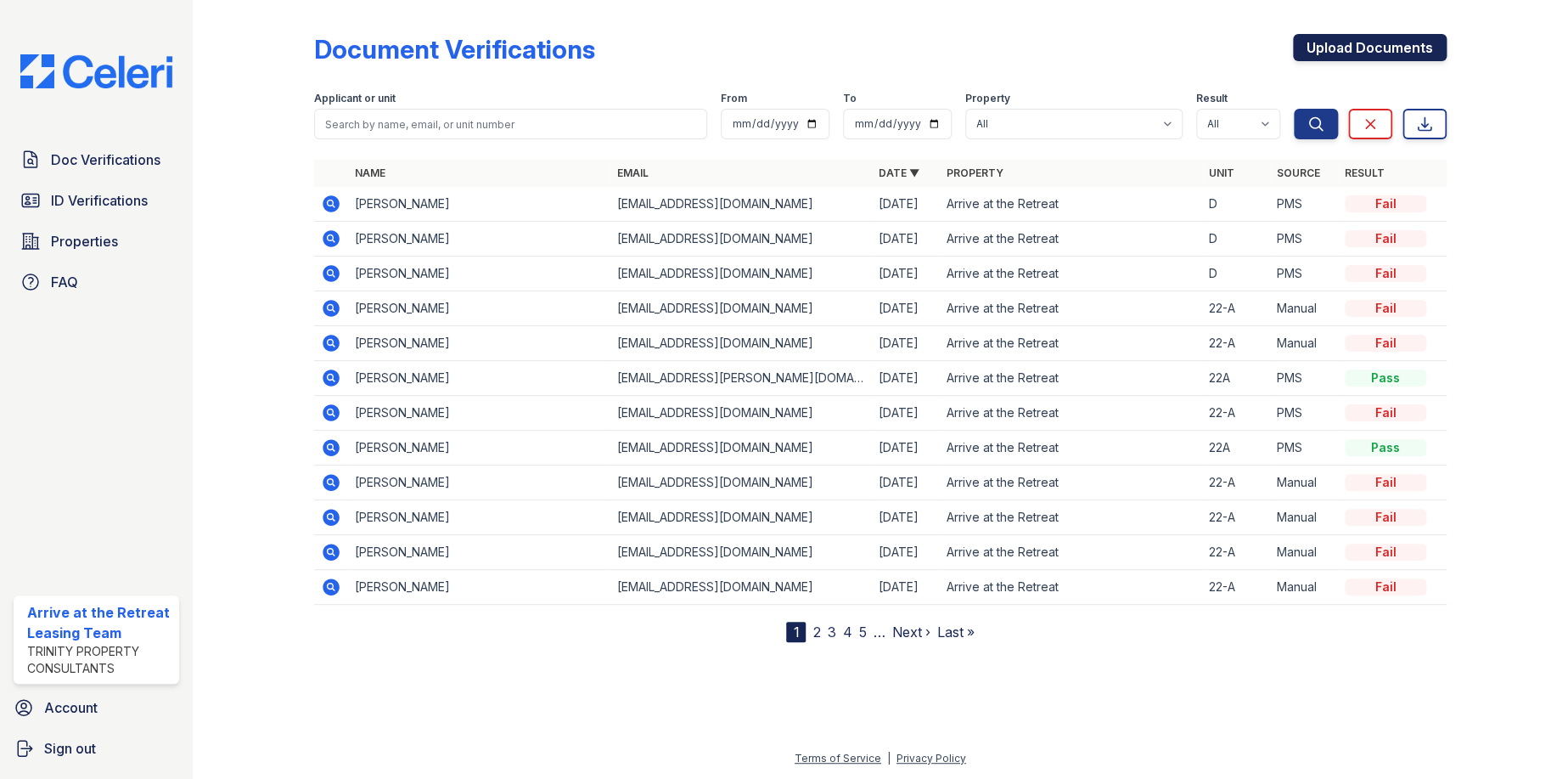
click at [1347, 59] on link "Upload Documents" at bounding box center [1370, 48] width 153 height 27
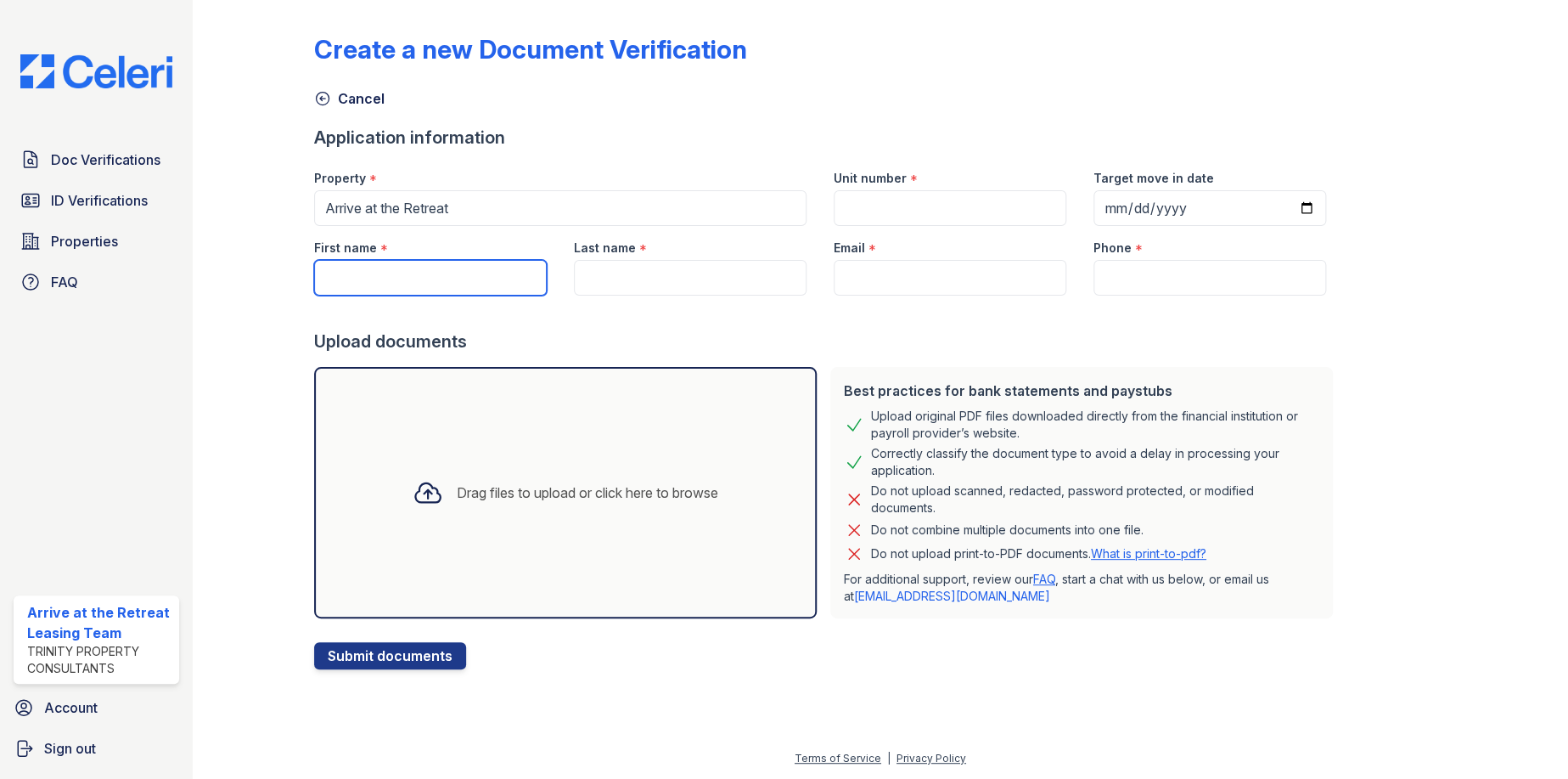
click at [419, 276] on input "First name" at bounding box center [430, 278] width 232 height 36
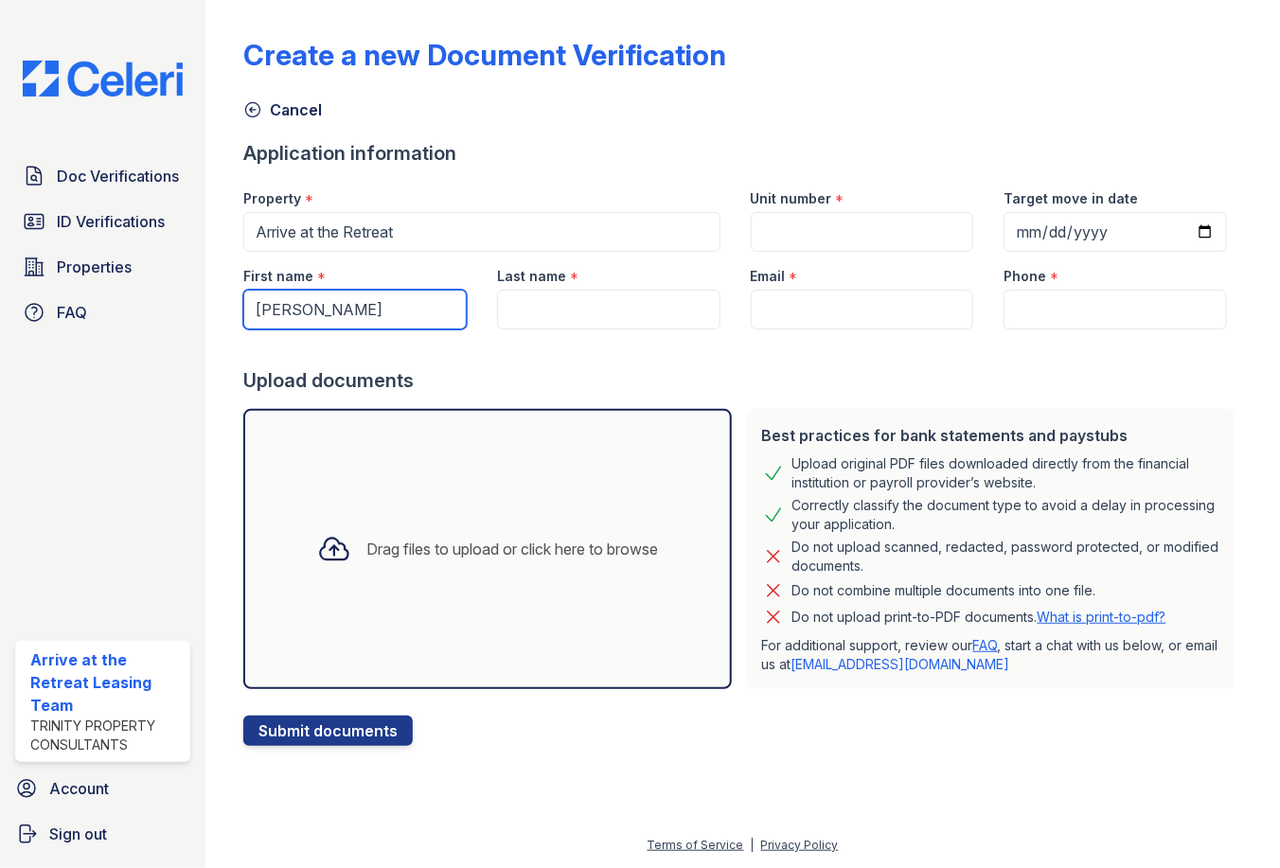
type input "[PERSON_NAME]"
click at [589, 289] on div "Last name *" at bounding box center [609, 291] width 254 height 78
click at [585, 296] on input "Last name" at bounding box center [608, 310] width 223 height 40
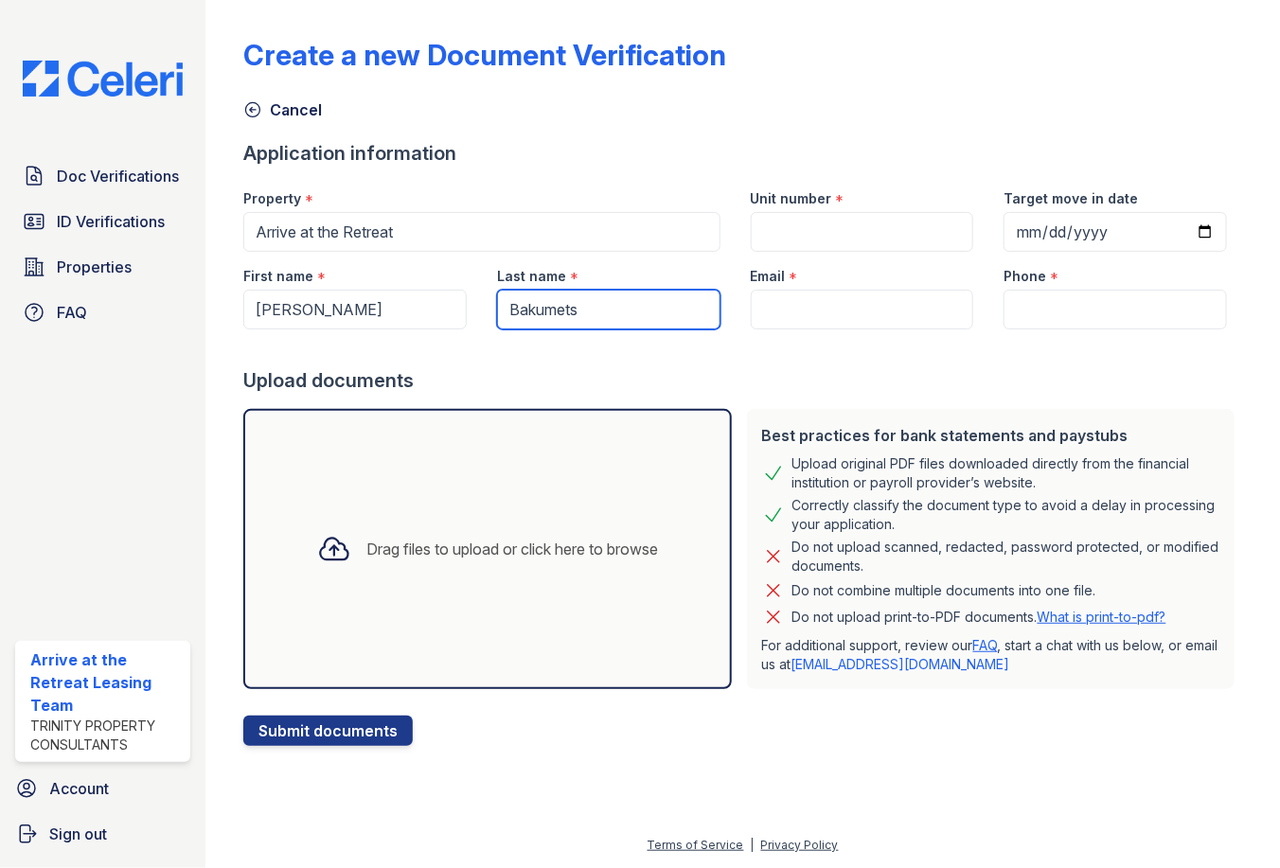
type input "Bakumets"
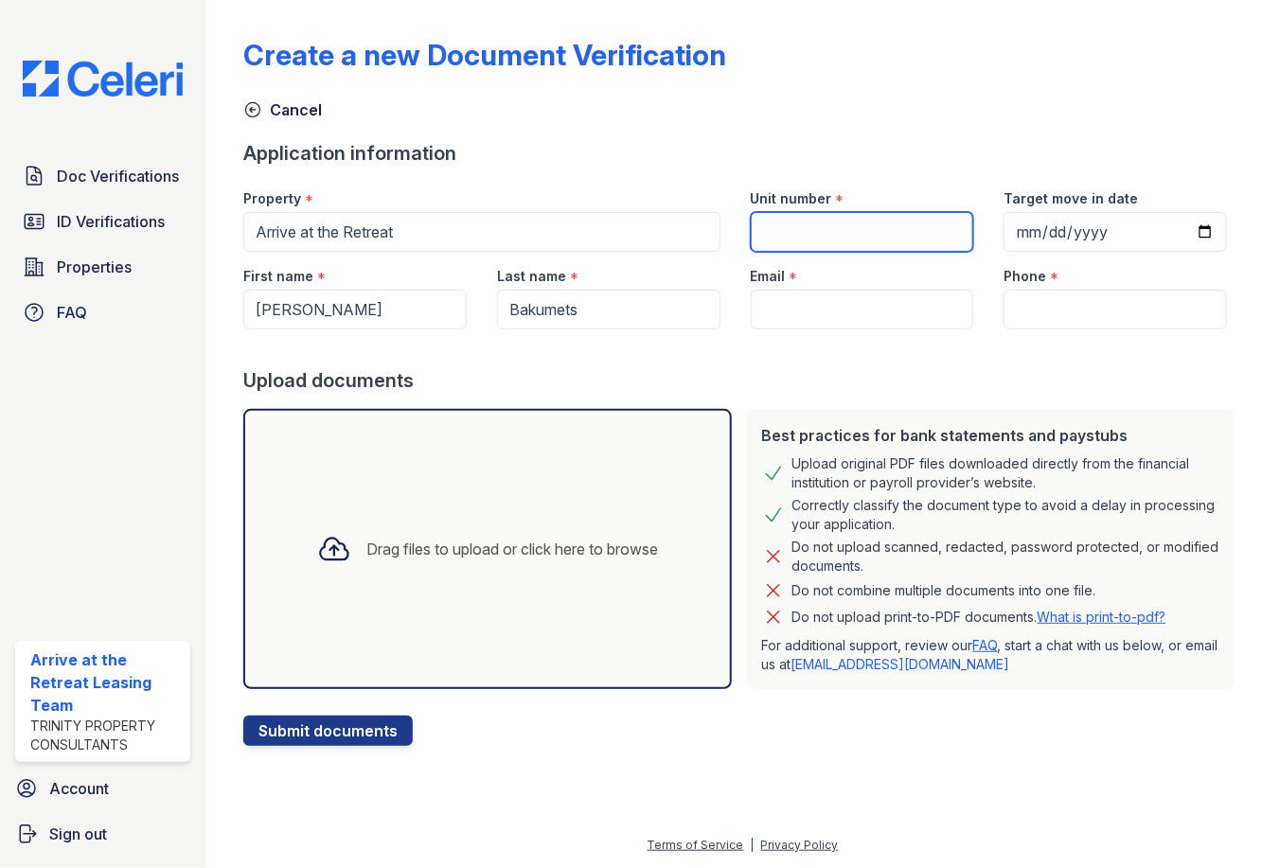
click at [876, 243] on input "Unit number" at bounding box center [862, 232] width 223 height 40
type input "7-D"
type input "[DATE]"
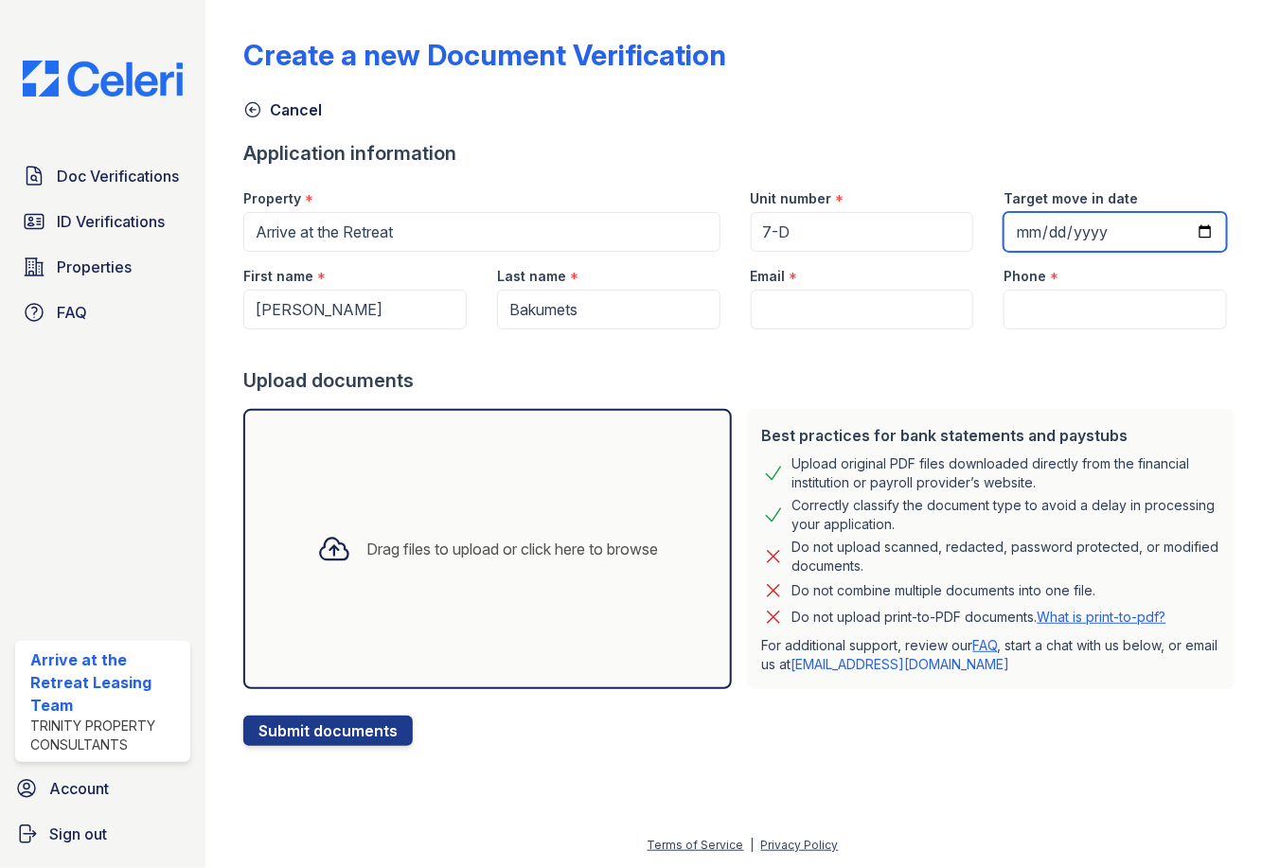
type input "[PERSON_NAME][EMAIL_ADDRESS][PERSON_NAME][DOMAIN_NAME]"
type input "[PHONE_NUMBER]"
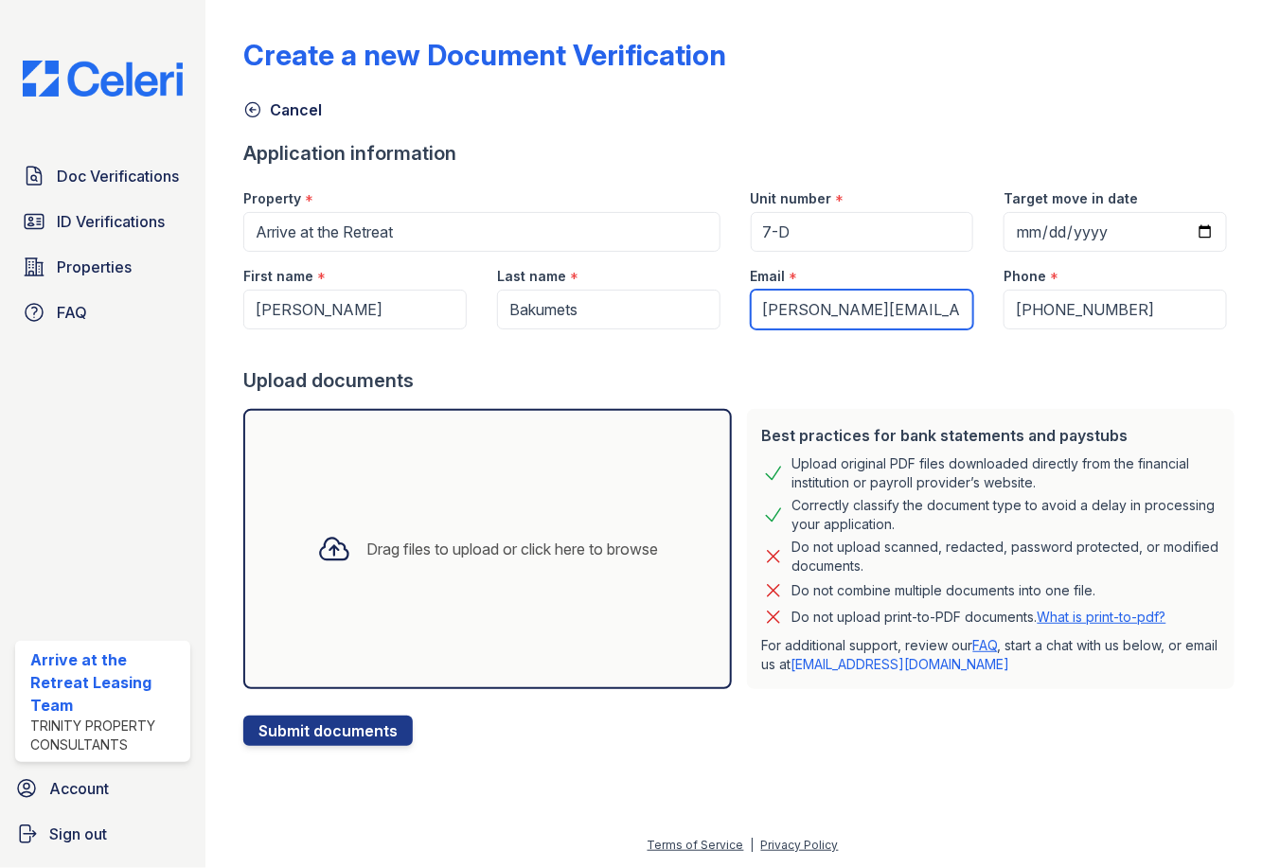
click at [938, 314] on input "[PERSON_NAME][EMAIL_ADDRESS][PERSON_NAME][DOMAIN_NAME]" at bounding box center [862, 310] width 223 height 40
click at [937, 313] on input "[PERSON_NAME][EMAIL_ADDRESS][PERSON_NAME][DOMAIN_NAME]" at bounding box center [862, 310] width 223 height 40
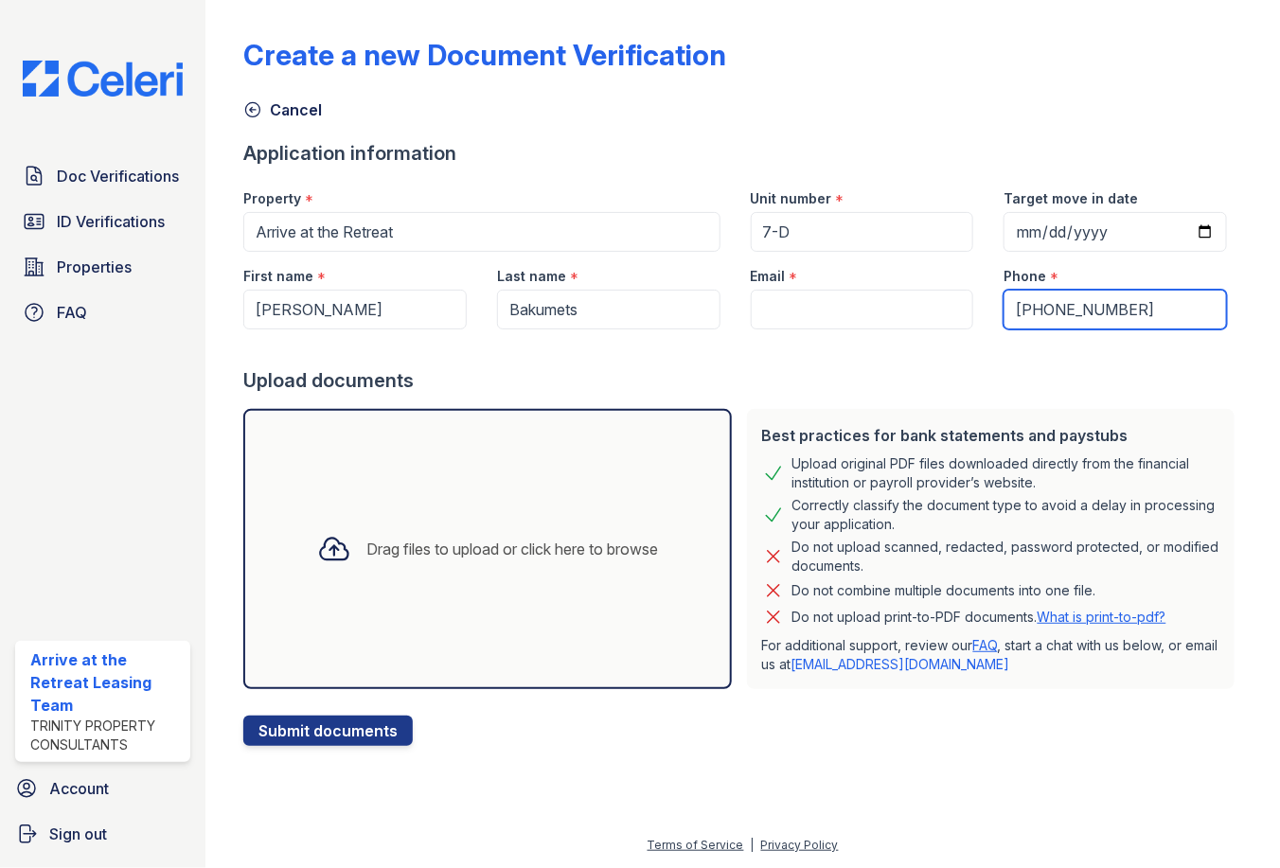
click at [1087, 312] on input "[PHONE_NUMBER]" at bounding box center [1114, 310] width 223 height 40
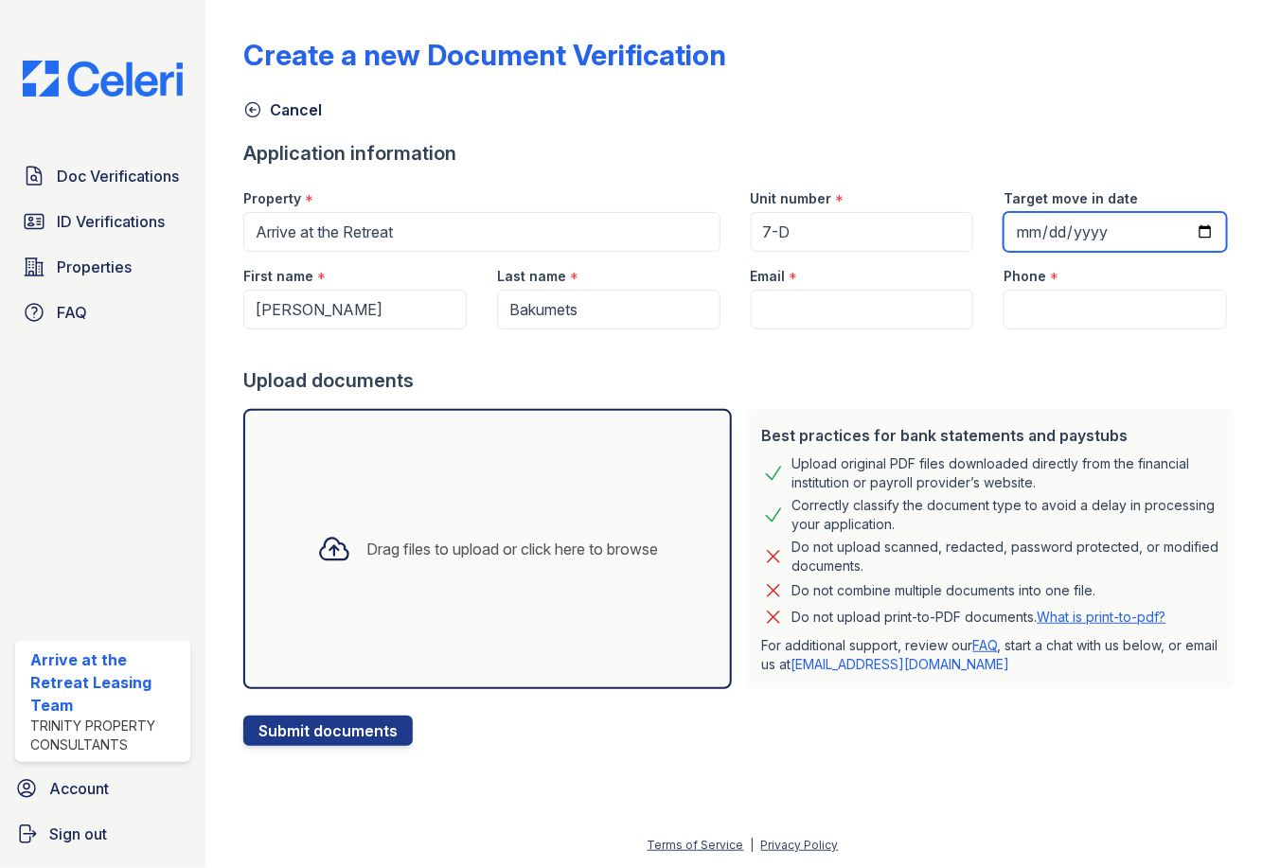
click at [1114, 238] on input "[DATE]" at bounding box center [1114, 232] width 223 height 40
click at [1114, 238] on input "2025-08-29" at bounding box center [1114, 232] width 223 height 40
click at [1210, 234] on input "2025-08-29" at bounding box center [1114, 232] width 223 height 40
type input "2025-10-03"
click at [985, 378] on div "Upload documents" at bounding box center [742, 380] width 999 height 27
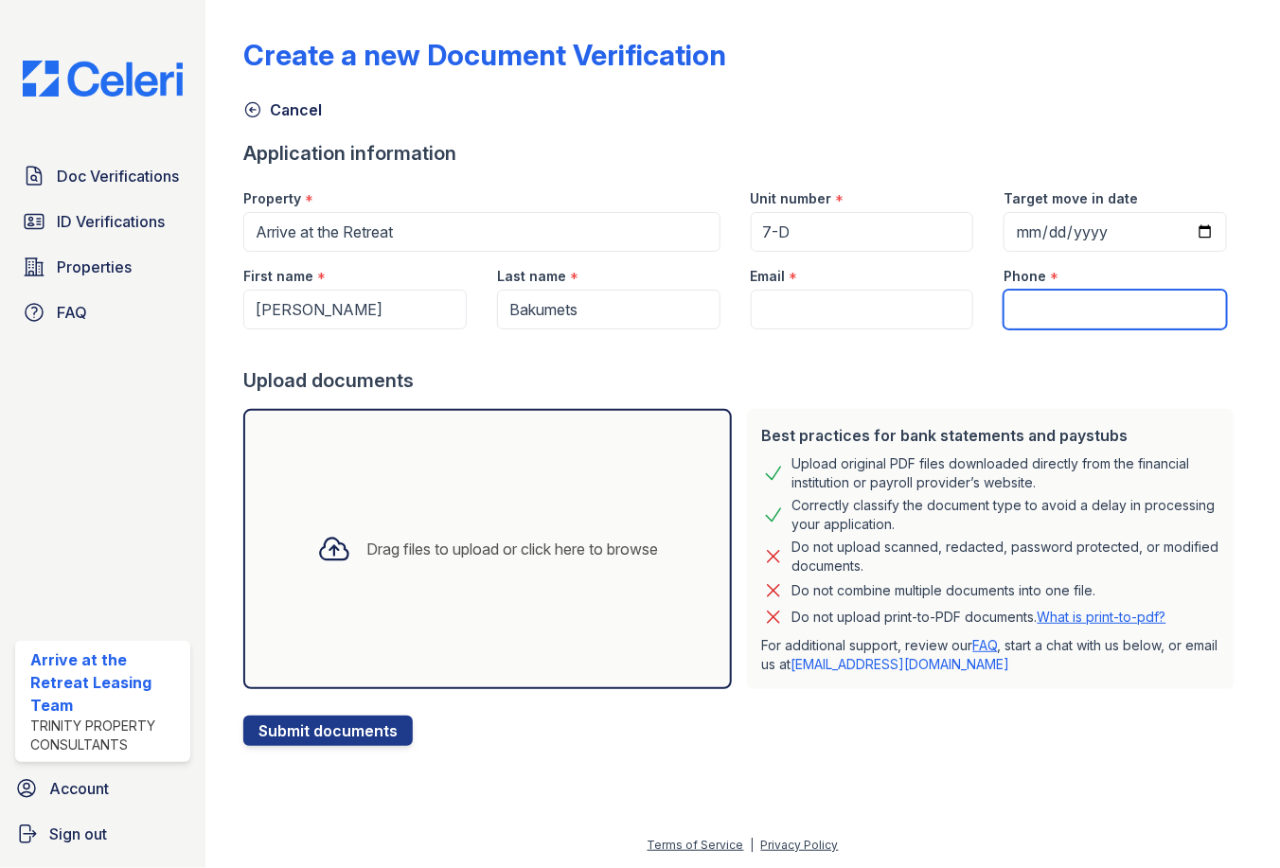
click at [1031, 311] on input "Phone" at bounding box center [1114, 310] width 223 height 40
paste input "619) 617-8066"
type input "619) 617-8066"
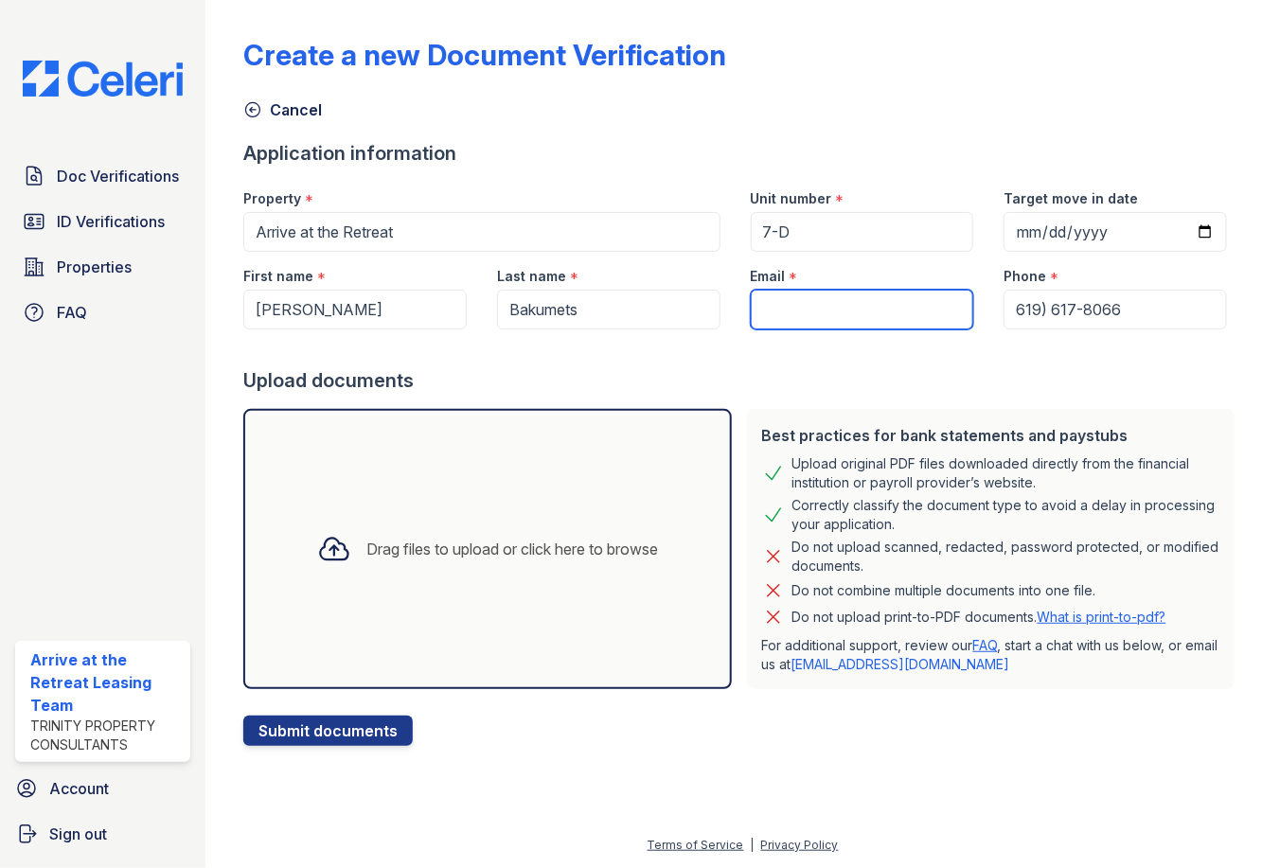
click at [786, 308] on input "Email" at bounding box center [862, 310] width 223 height 40
paste input "[EMAIL_ADDRESS][DOMAIN_NAME]"
type input "[EMAIL_ADDRESS][DOMAIN_NAME]"
click at [865, 372] on div "Upload documents" at bounding box center [742, 380] width 999 height 27
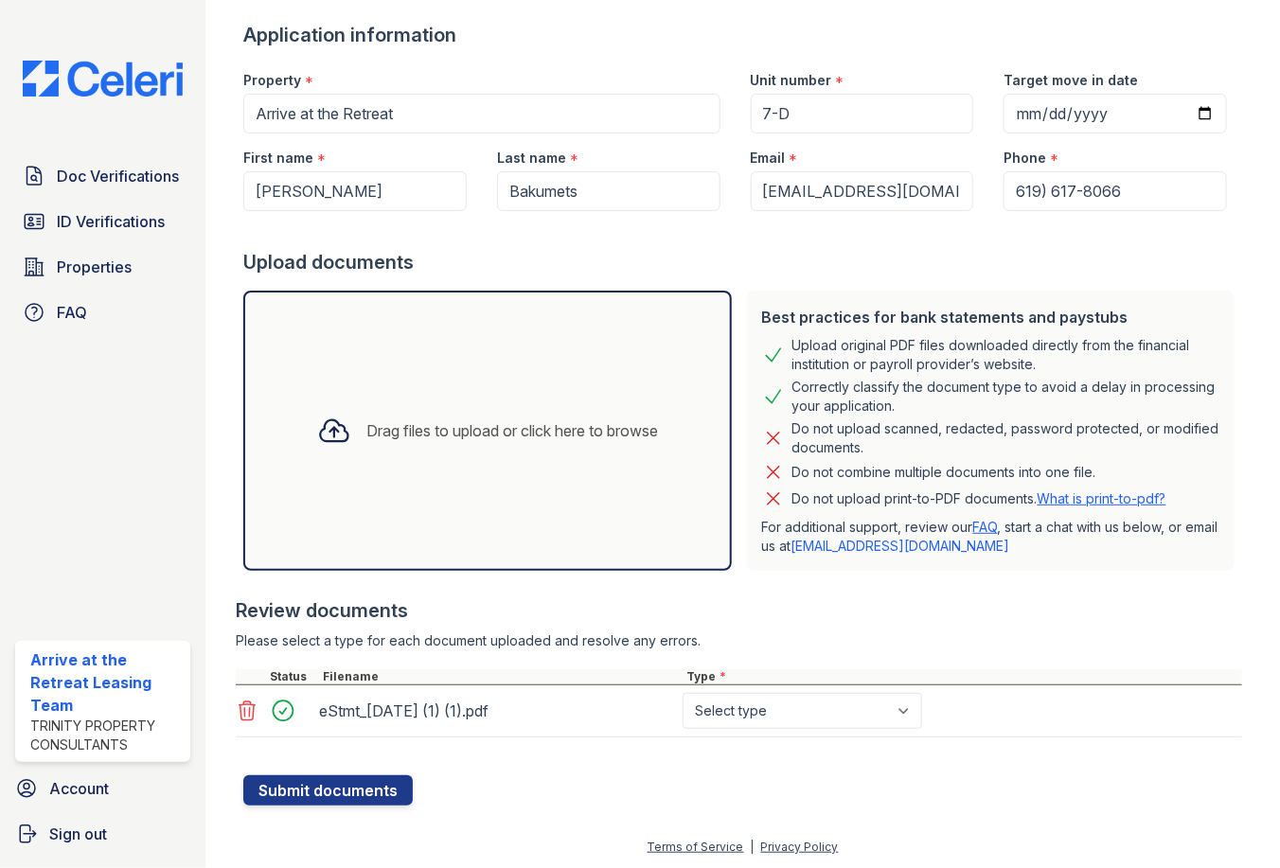
scroll to position [119, 0]
click at [805, 715] on select "Select type Paystub Bank Statement Offer Letter Tax Documents Benefit Award Let…" at bounding box center [801, 710] width 239 height 36
select select "bank_statement"
click at [682, 692] on select "Select type Paystub Bank Statement Offer Letter Tax Documents Benefit Award Let…" at bounding box center [801, 710] width 239 height 36
click at [244, 716] on icon at bounding box center [247, 710] width 23 height 23
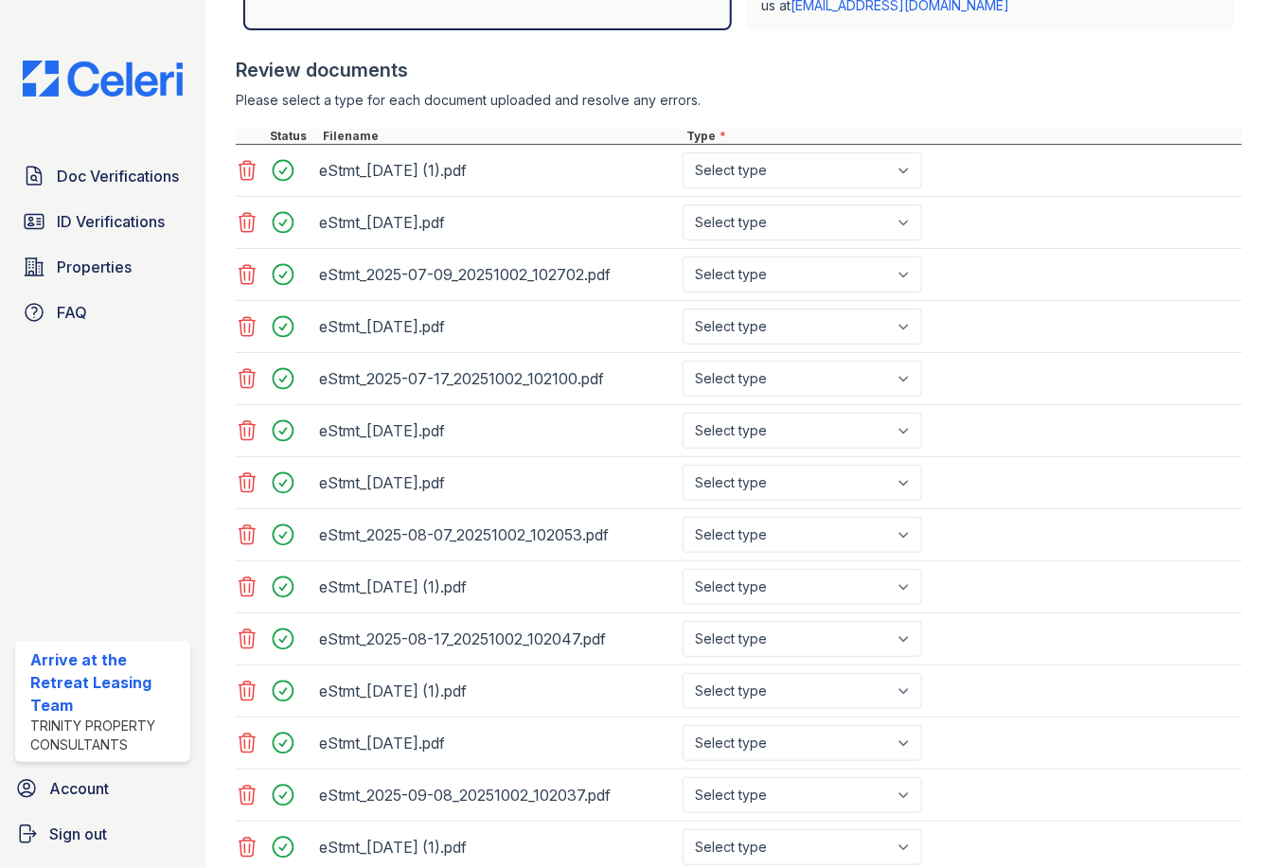
scroll to position [369, 0]
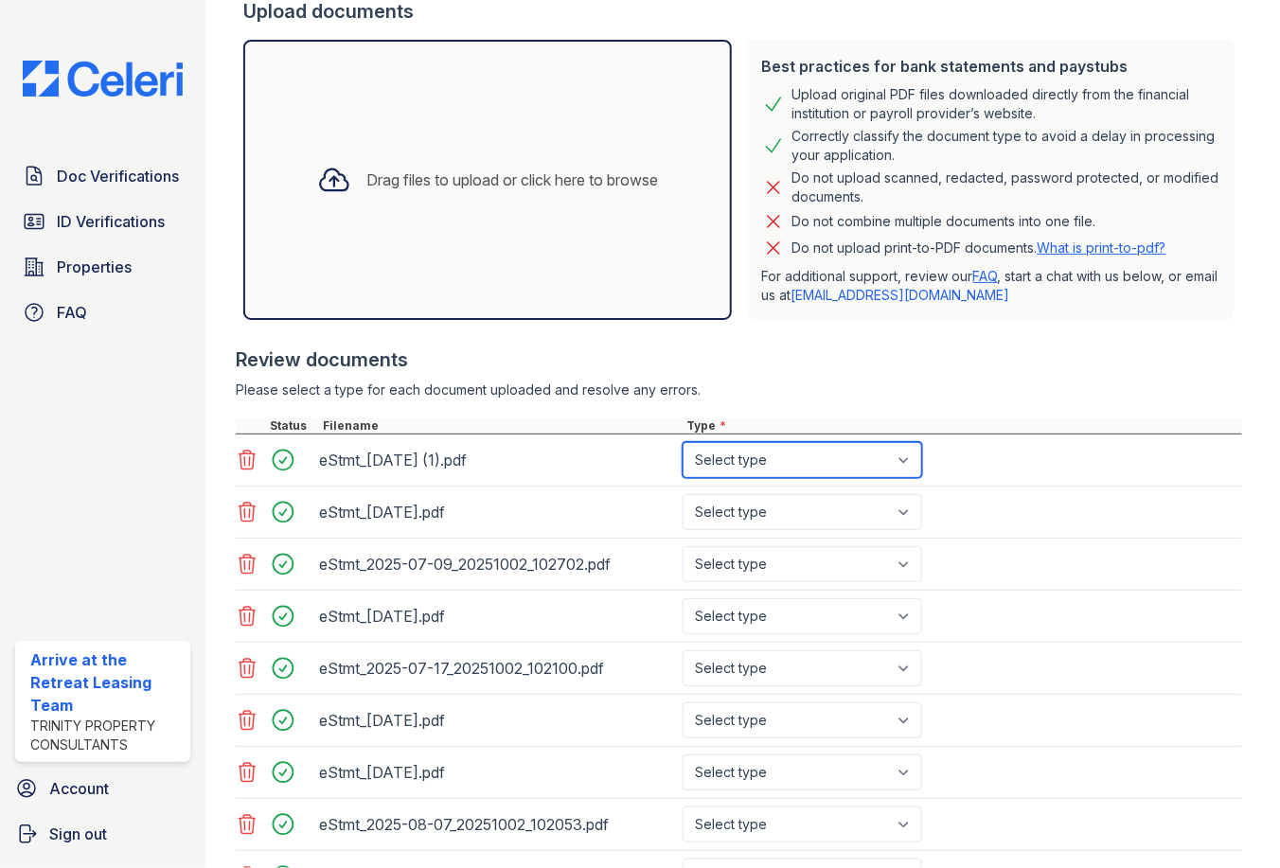
click at [905, 460] on select "Select type Paystub Bank Statement Offer Letter Tax Documents Benefit Award Let…" at bounding box center [801, 460] width 239 height 36
select select "bank_statement"
click at [682, 442] on select "Select type Paystub Bank Statement Offer Letter Tax Documents Benefit Award Let…" at bounding box center [801, 460] width 239 height 36
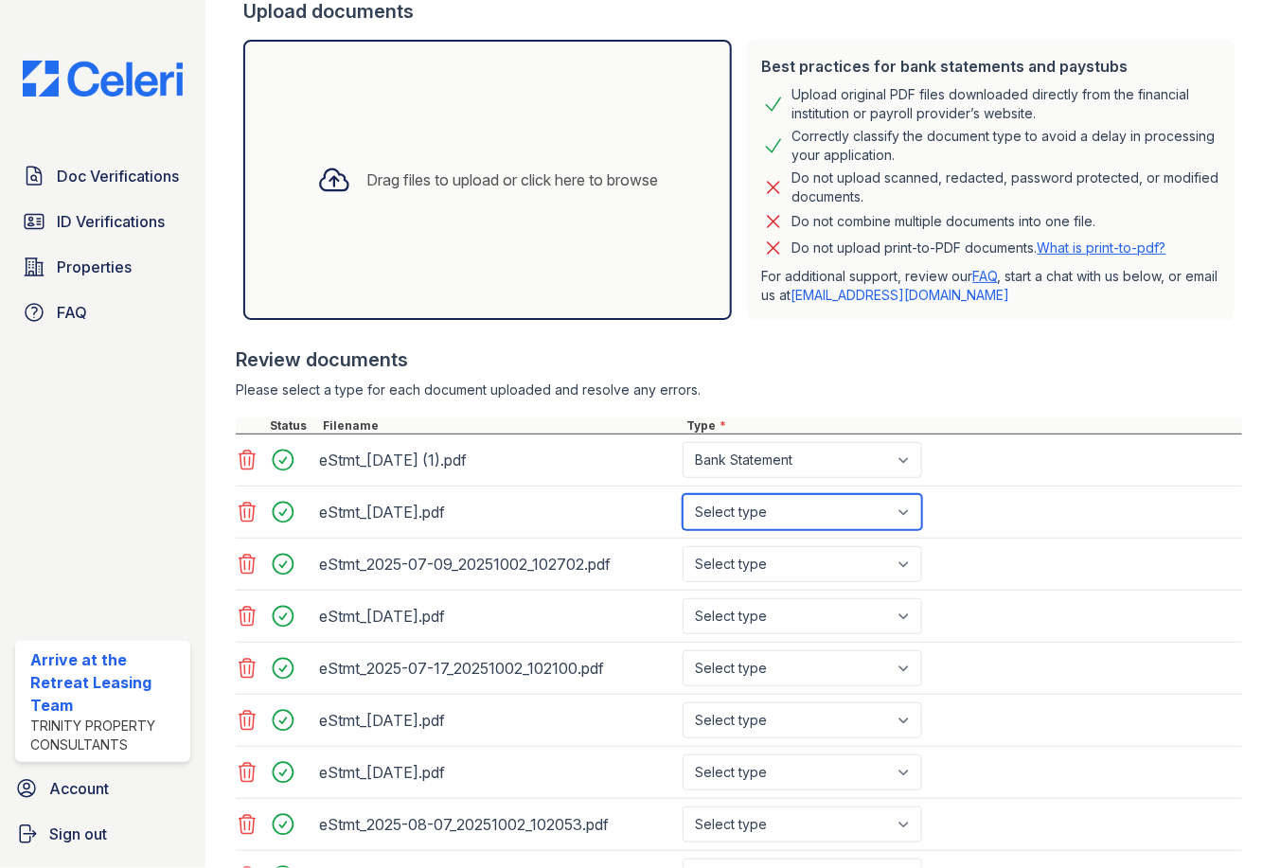
click at [870, 523] on select "Select type Paystub Bank Statement Offer Letter Tax Documents Benefit Award Let…" at bounding box center [801, 512] width 239 height 36
click at [682, 494] on select "Select type Paystub Bank Statement Offer Letter Tax Documents Benefit Award Let…" at bounding box center [801, 512] width 239 height 36
click at [874, 516] on select "Select type Paystub Bank Statement Offer Letter Tax Documents Benefit Award Let…" at bounding box center [801, 512] width 239 height 36
select select "bank_statement"
click at [682, 494] on select "Select type Paystub Bank Statement Offer Letter Tax Documents Benefit Award Let…" at bounding box center [801, 512] width 239 height 36
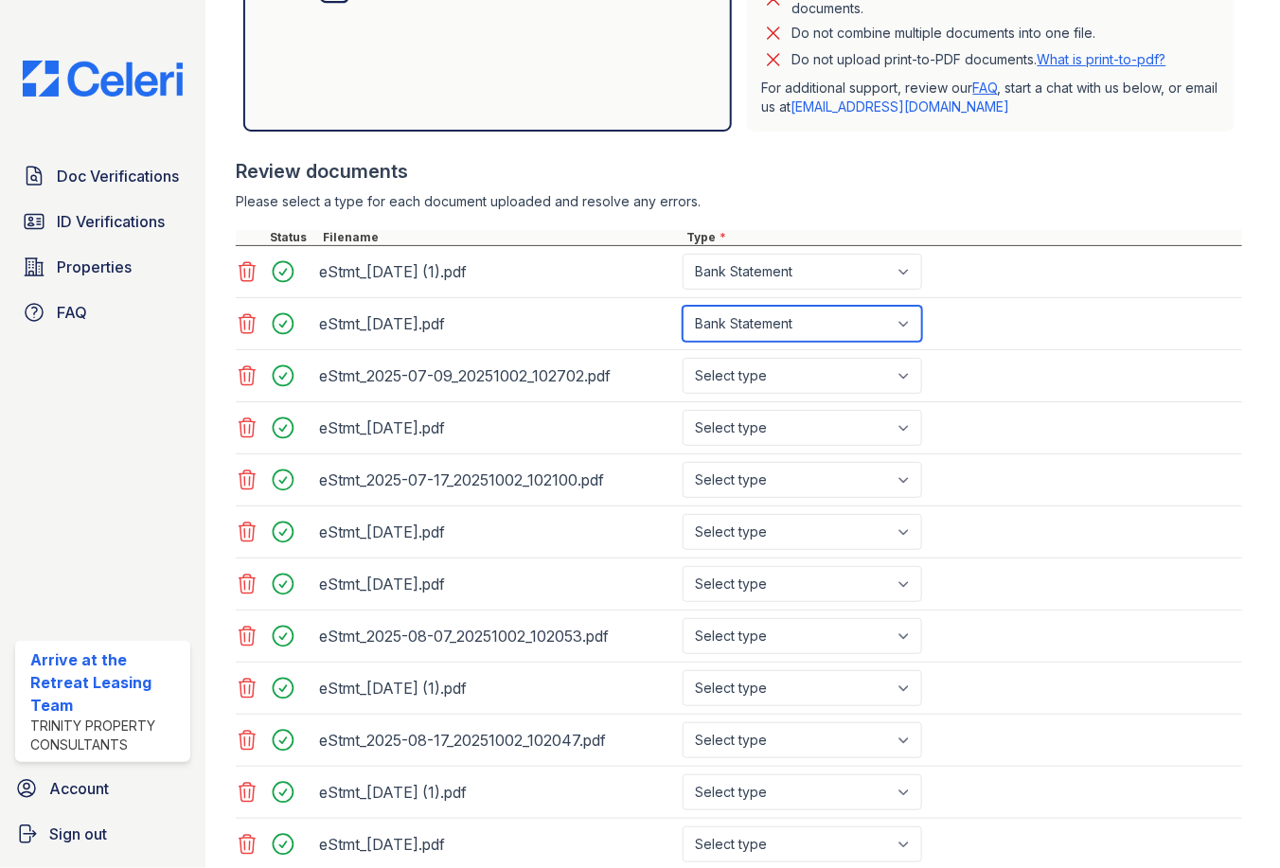
scroll to position [558, 0]
click at [834, 402] on div "eStmt_2025-07-10.pdf Select type Paystub Bank Statement Offer Letter Tax Docume…" at bounding box center [739, 427] width 1006 height 52
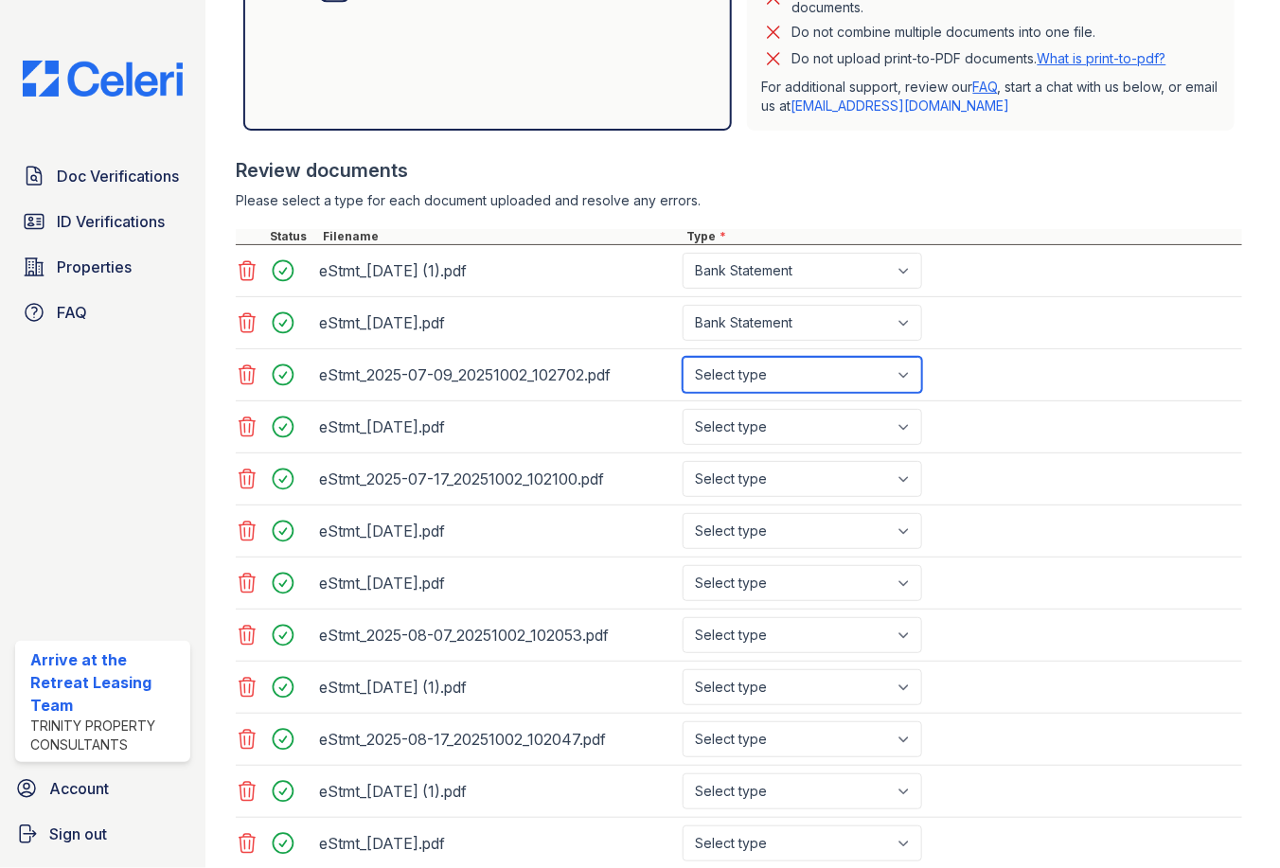
click at [841, 389] on select "Select type Paystub Bank Statement Offer Letter Tax Documents Benefit Award Let…" at bounding box center [801, 375] width 239 height 36
select select "bank_statement"
click at [682, 357] on select "Select type Paystub Bank Statement Offer Letter Tax Documents Benefit Award Let…" at bounding box center [801, 375] width 239 height 36
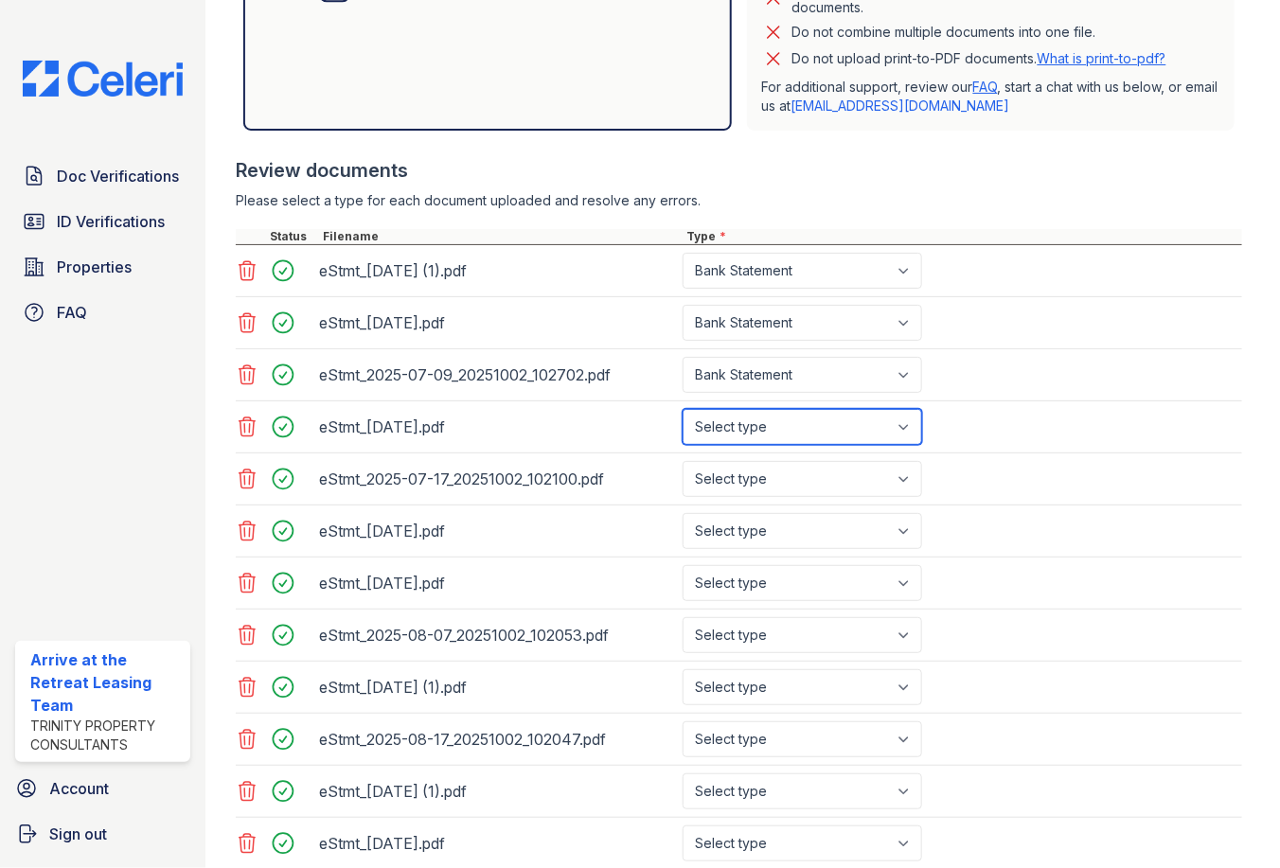
click at [850, 434] on select "Select type Paystub Bank Statement Offer Letter Tax Documents Benefit Award Let…" at bounding box center [801, 427] width 239 height 36
select select "bank_statement"
click at [682, 409] on select "Select type Paystub Bank Statement Offer Letter Tax Documents Benefit Award Let…" at bounding box center [801, 427] width 239 height 36
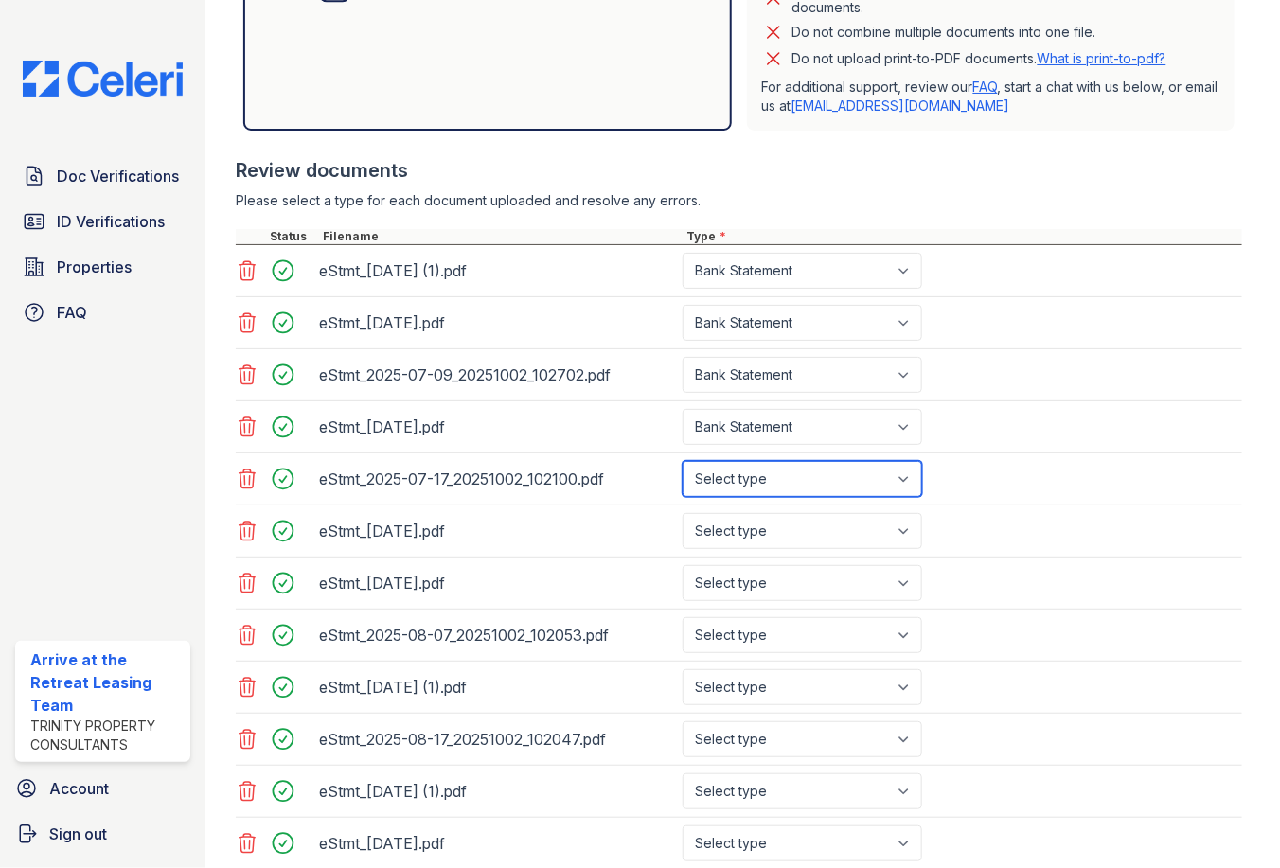
click at [840, 480] on select "Select type Paystub Bank Statement Offer Letter Tax Documents Benefit Award Let…" at bounding box center [801, 479] width 239 height 36
select select "bank_statement"
click at [682, 461] on select "Select type Paystub Bank Statement Offer Letter Tax Documents Benefit Award Let…" at bounding box center [801, 479] width 239 height 36
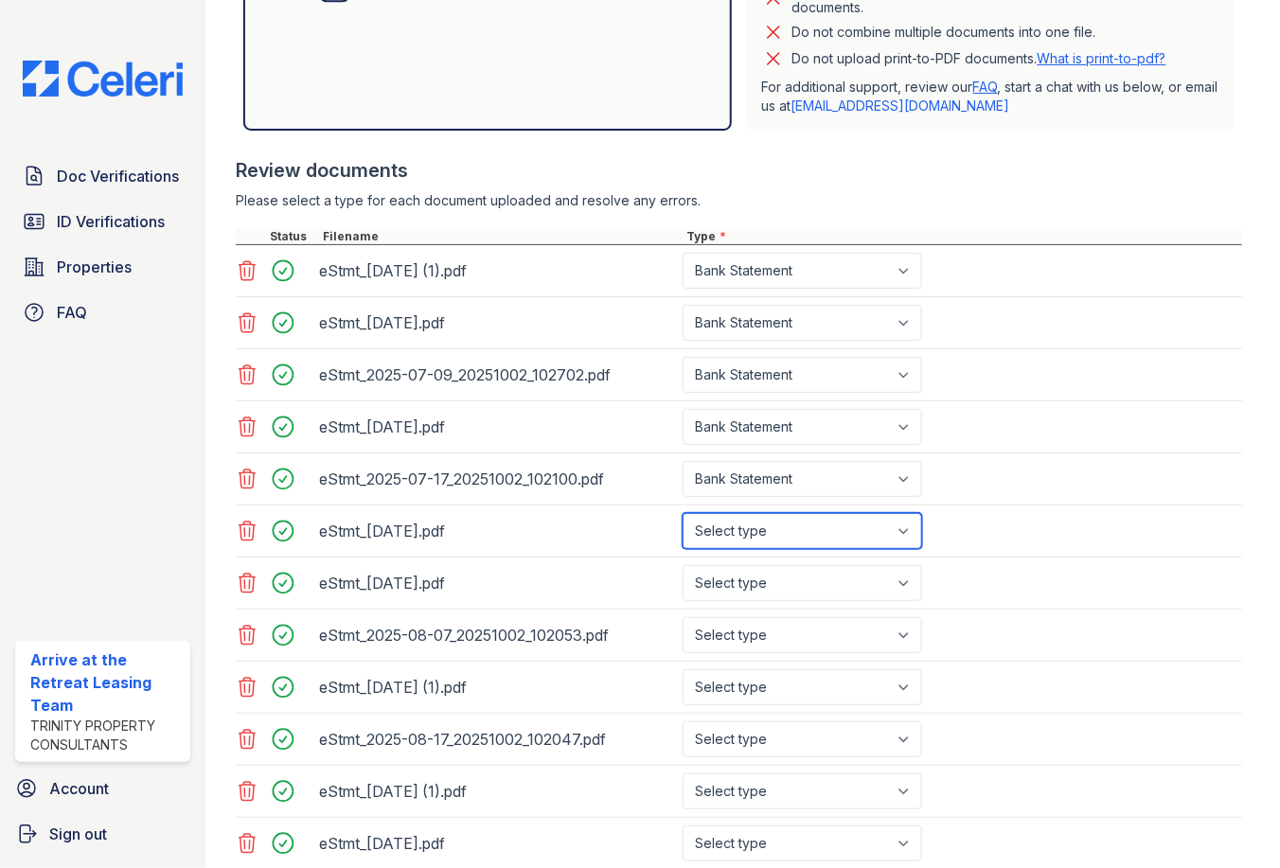
click at [823, 541] on select "Select type Paystub Bank Statement Offer Letter Tax Documents Benefit Award Let…" at bounding box center [801, 531] width 239 height 36
select select "bank_statement"
click at [682, 513] on select "Select type Paystub Bank Statement Offer Letter Tax Documents Benefit Award Let…" at bounding box center [801, 531] width 239 height 36
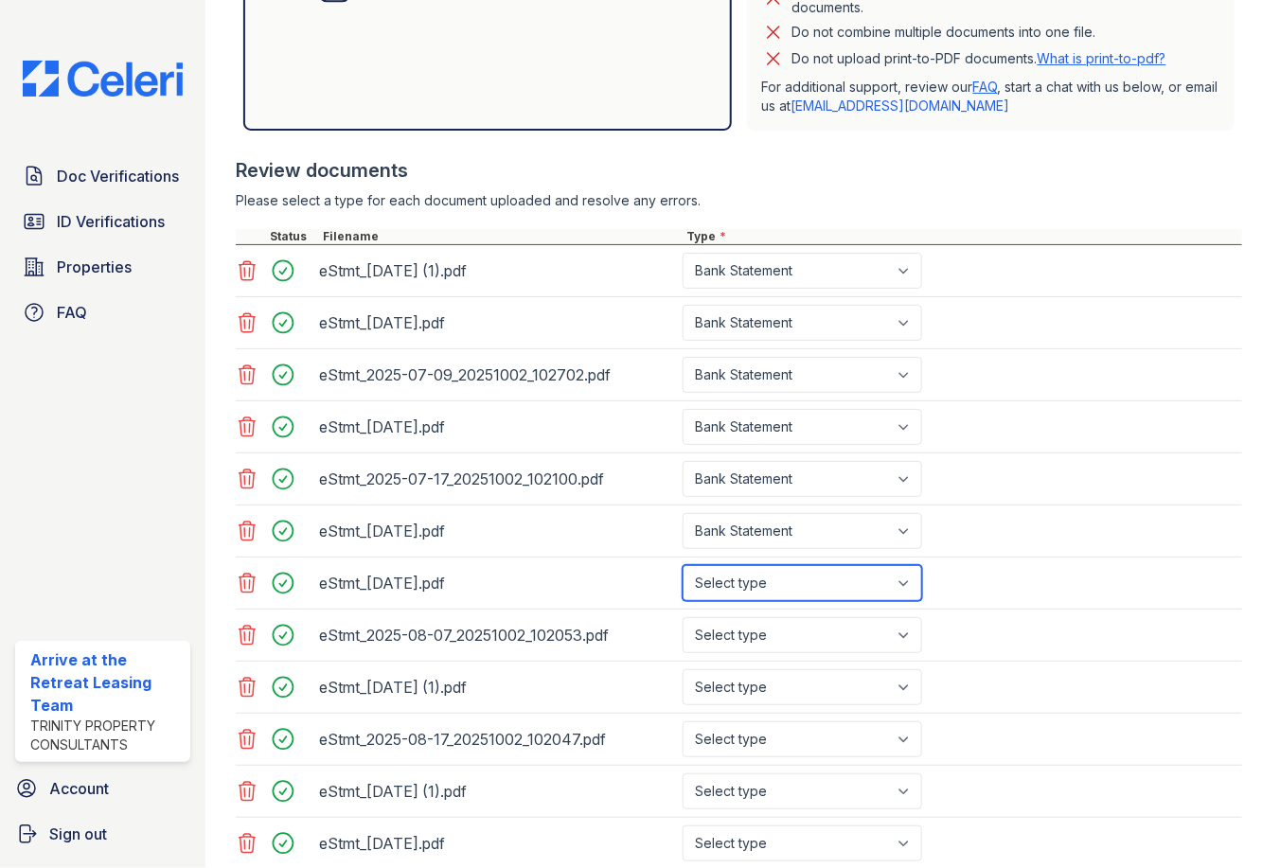
drag, startPoint x: 803, startPoint y: 588, endPoint x: 803, endPoint y: 599, distance: 11.4
click at [803, 588] on select "Select type Paystub Bank Statement Offer Letter Tax Documents Benefit Award Let…" at bounding box center [801, 583] width 239 height 36
select select "bank_statement"
click at [682, 565] on select "Select type Paystub Bank Statement Offer Letter Tax Documents Benefit Award Let…" at bounding box center [801, 583] width 239 height 36
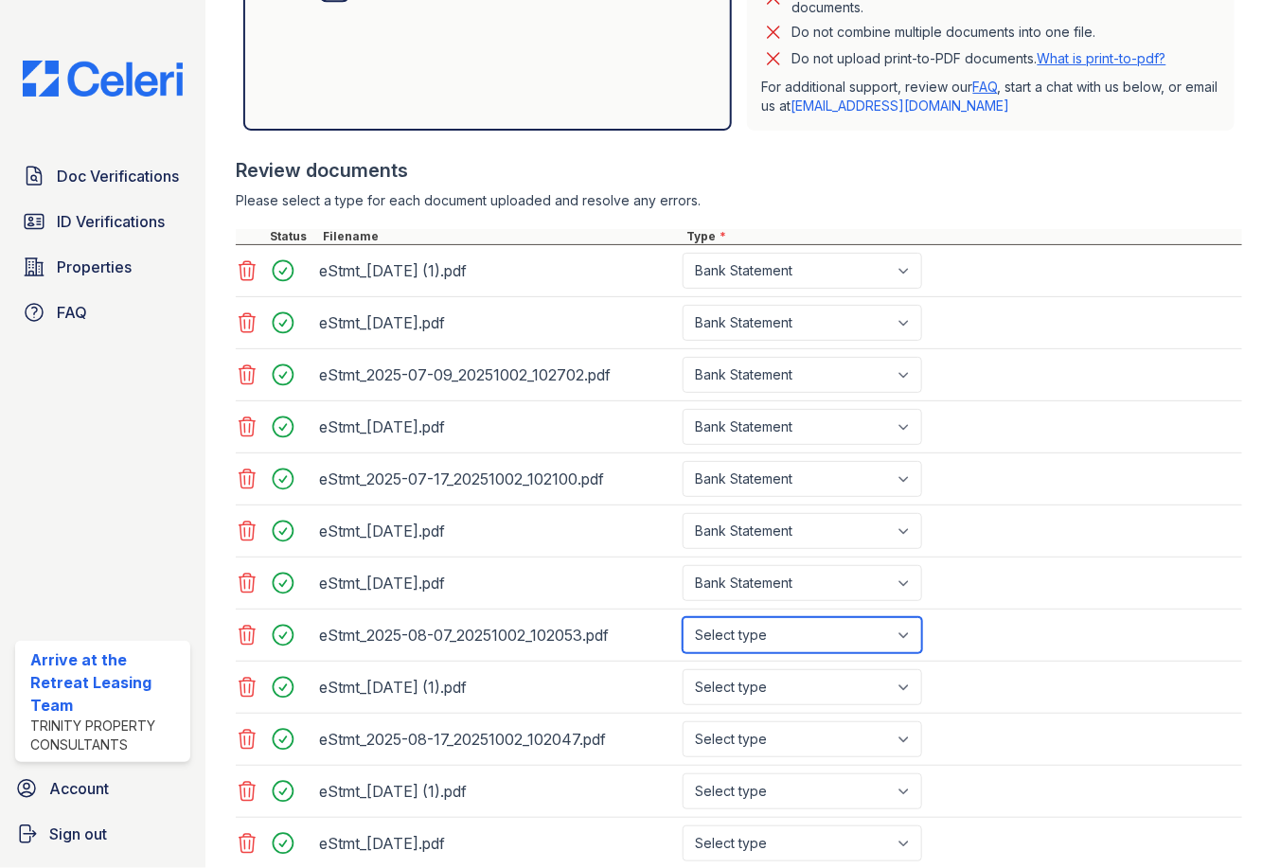
click at [827, 635] on select "Select type Paystub Bank Statement Offer Letter Tax Documents Benefit Award Let…" at bounding box center [801, 635] width 239 height 36
select select "bank_statement"
click at [682, 617] on select "Select type Paystub Bank Statement Offer Letter Tax Documents Benefit Award Let…" at bounding box center [801, 635] width 239 height 36
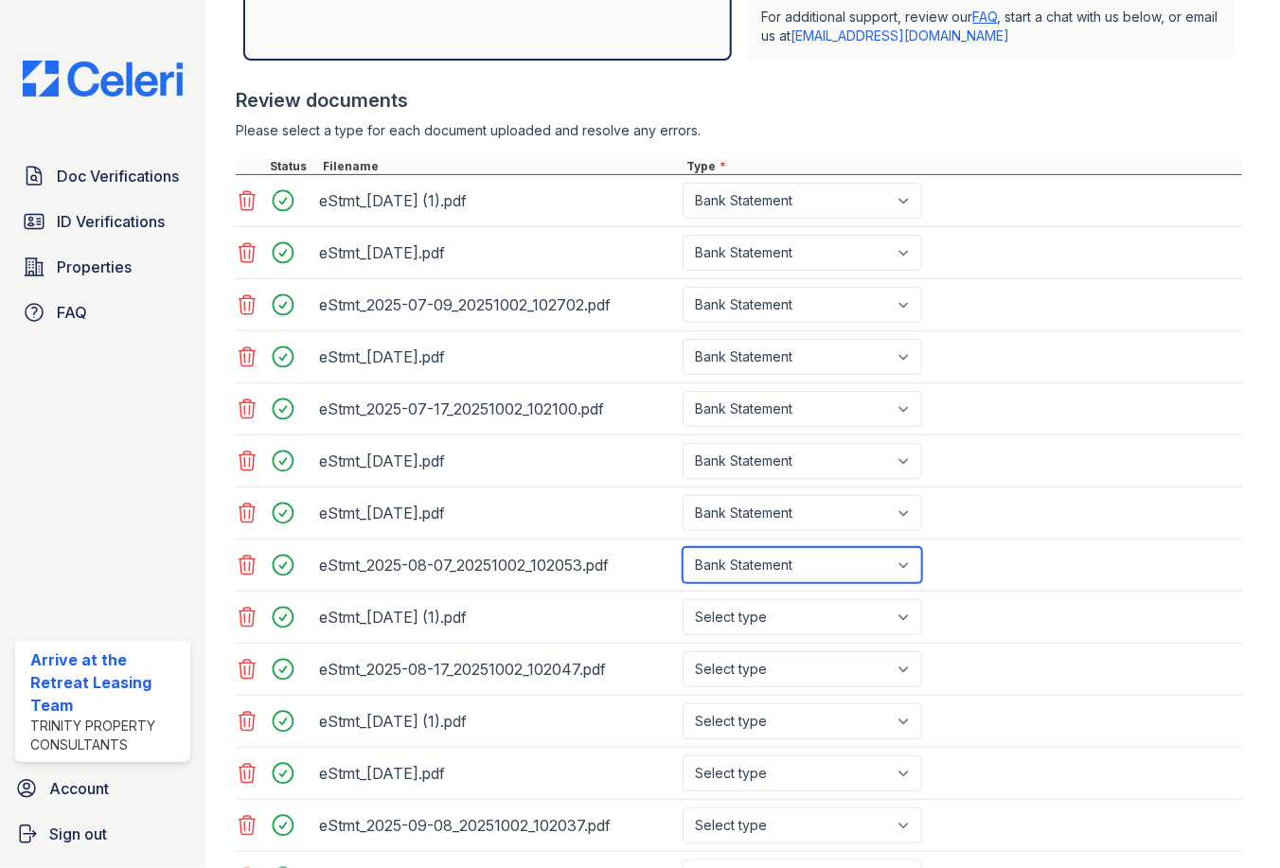
scroll to position [842, 0]
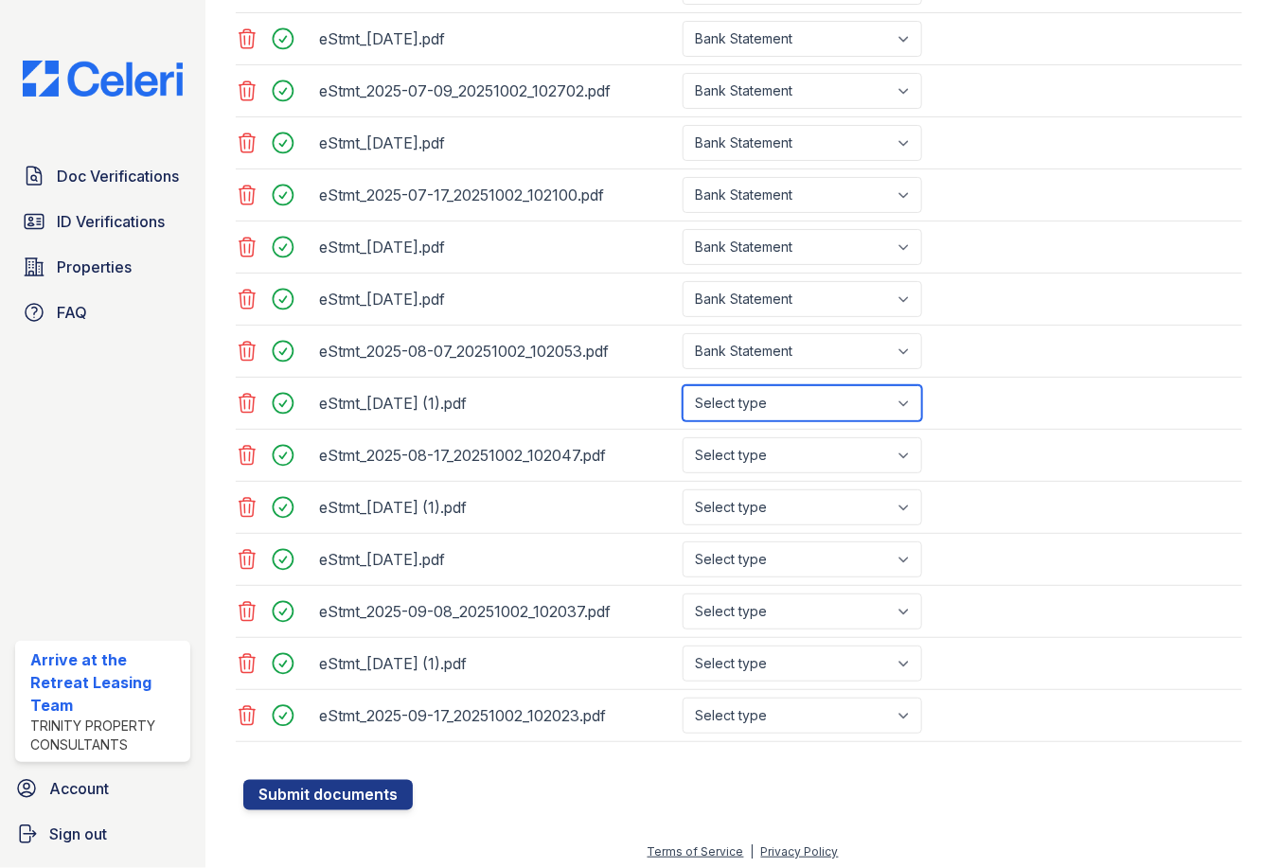
click at [746, 414] on select "Select type Paystub Bank Statement Offer Letter Tax Documents Benefit Award Let…" at bounding box center [801, 403] width 239 height 36
select select "bank_statement"
click at [682, 385] on select "Select type Paystub Bank Statement Offer Letter Tax Documents Benefit Award Let…" at bounding box center [801, 403] width 239 height 36
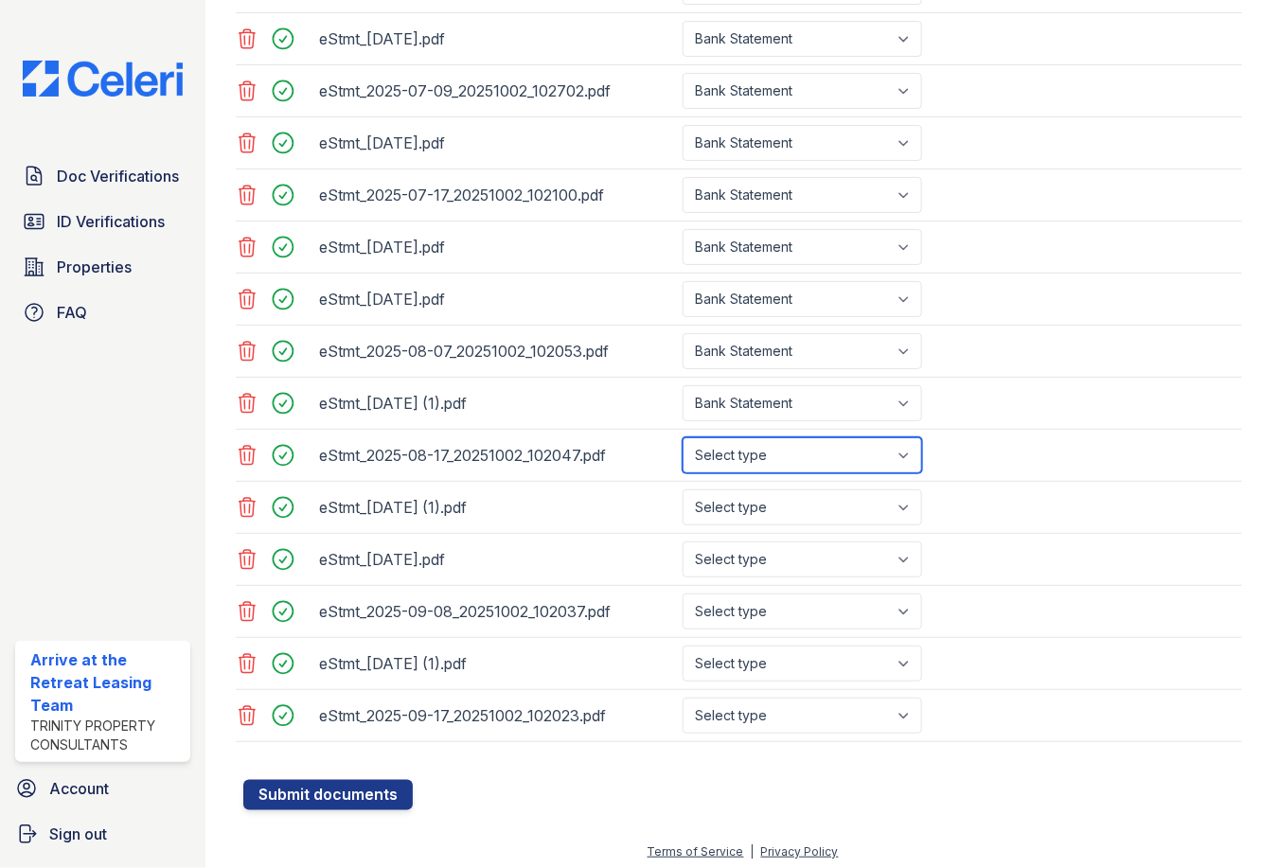
click at [776, 455] on select "Select type Paystub Bank Statement Offer Letter Tax Documents Benefit Award Let…" at bounding box center [801, 455] width 239 height 36
select select "bank_statement"
click at [682, 437] on select "Select type Paystub Bank Statement Offer Letter Tax Documents Benefit Award Let…" at bounding box center [801, 455] width 239 height 36
click at [112, 417] on div "Doc Verifications ID Verifications Properties FAQ Arrive at the Retreat Leasing…" at bounding box center [102, 434] width 205 height 868
click at [748, 496] on select "Select type Paystub Bank Statement Offer Letter Tax Documents Benefit Award Let…" at bounding box center [801, 507] width 239 height 36
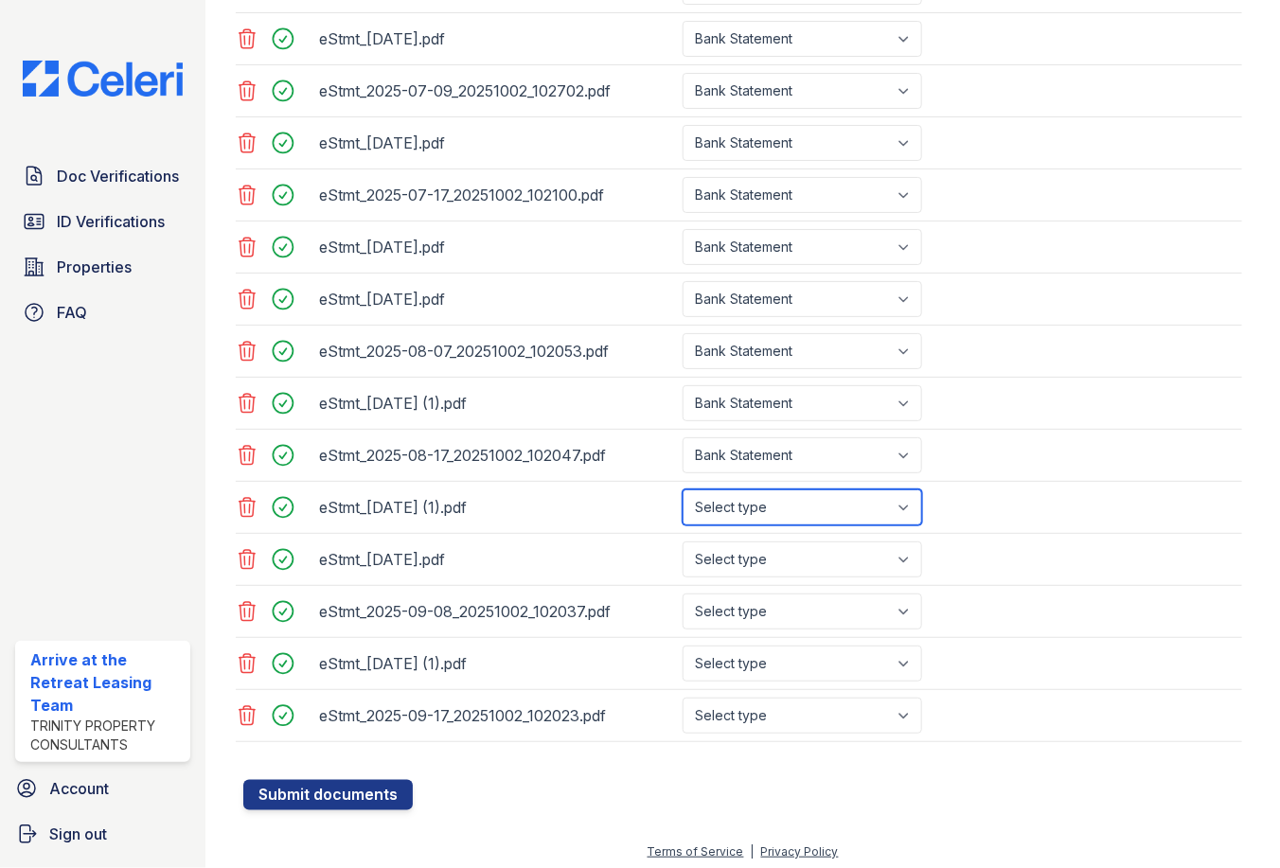
select select "bank_statement"
click at [682, 489] on select "Select type Paystub Bank Statement Offer Letter Tax Documents Benefit Award Let…" at bounding box center [801, 507] width 239 height 36
click at [796, 536] on div "eStmt_2025-09-05.pdf Select type Paystub Bank Statement Offer Letter Tax Docume…" at bounding box center [739, 560] width 1006 height 52
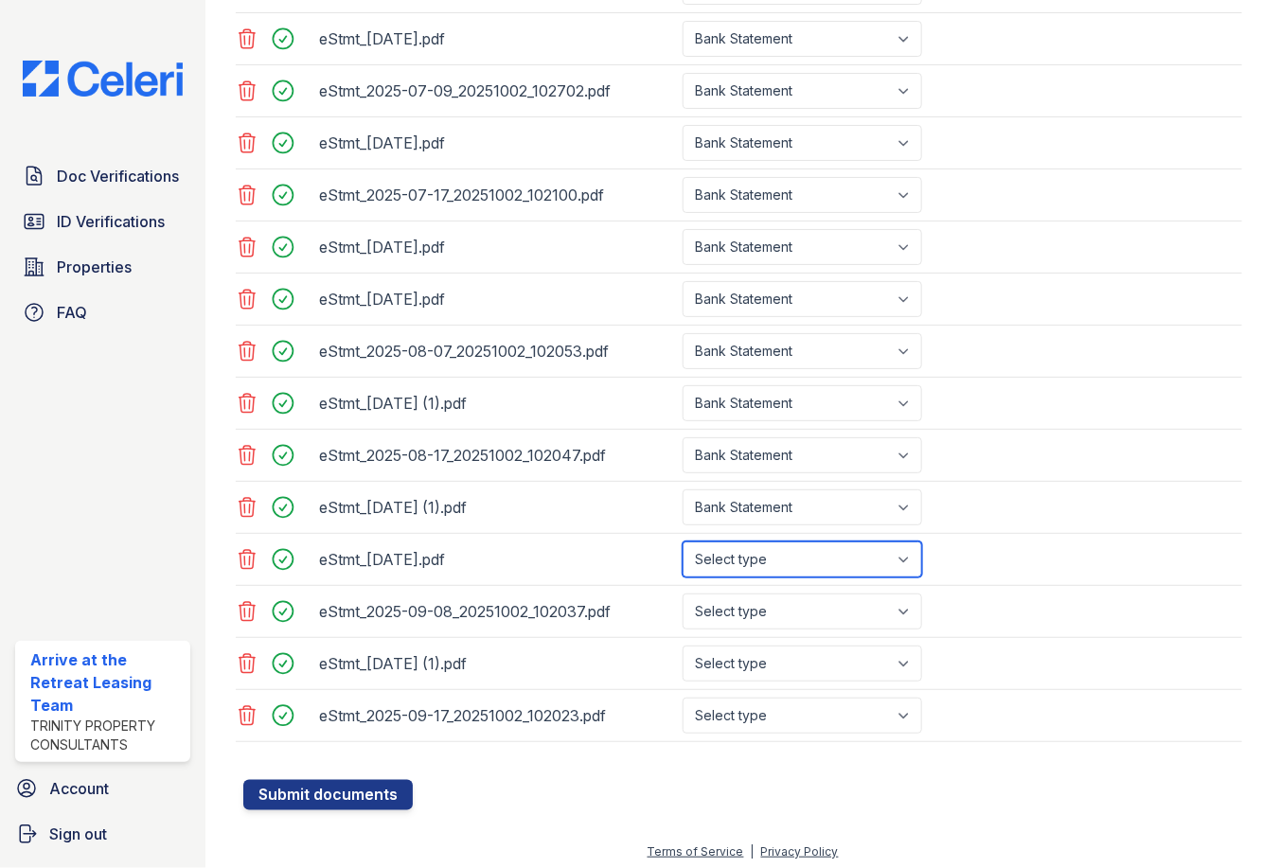
click at [792, 556] on select "Select type Paystub Bank Statement Offer Letter Tax Documents Benefit Award Let…" at bounding box center [801, 559] width 239 height 36
select select "bank_statement"
click at [682, 541] on select "Select type Paystub Bank Statement Offer Letter Tax Documents Benefit Award Let…" at bounding box center [801, 559] width 239 height 36
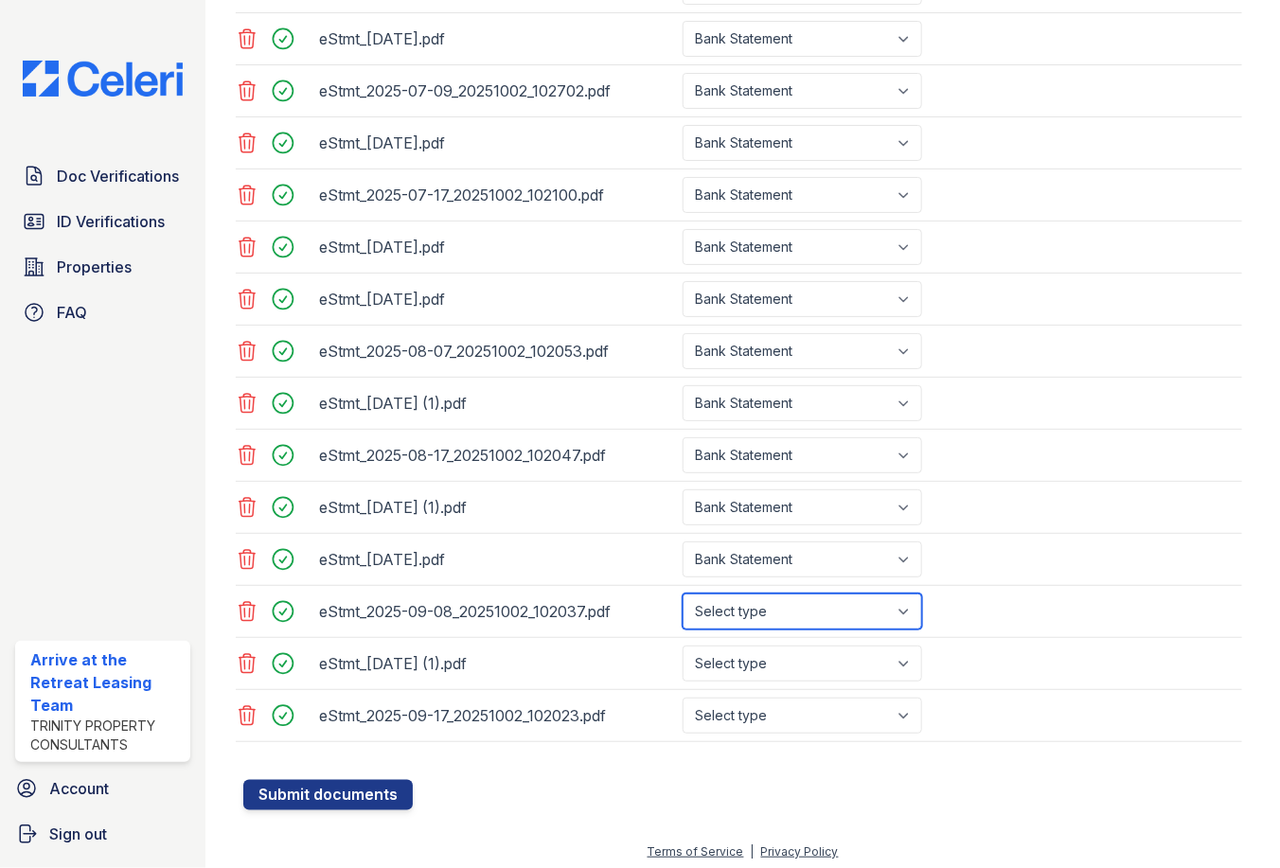
click at [804, 593] on select "Select type Paystub Bank Statement Offer Letter Tax Documents Benefit Award Let…" at bounding box center [801, 611] width 239 height 36
select select "bank_statement"
click at [682, 593] on select "Select type Paystub Bank Statement Offer Letter Tax Documents Benefit Award Let…" at bounding box center [801, 611] width 239 height 36
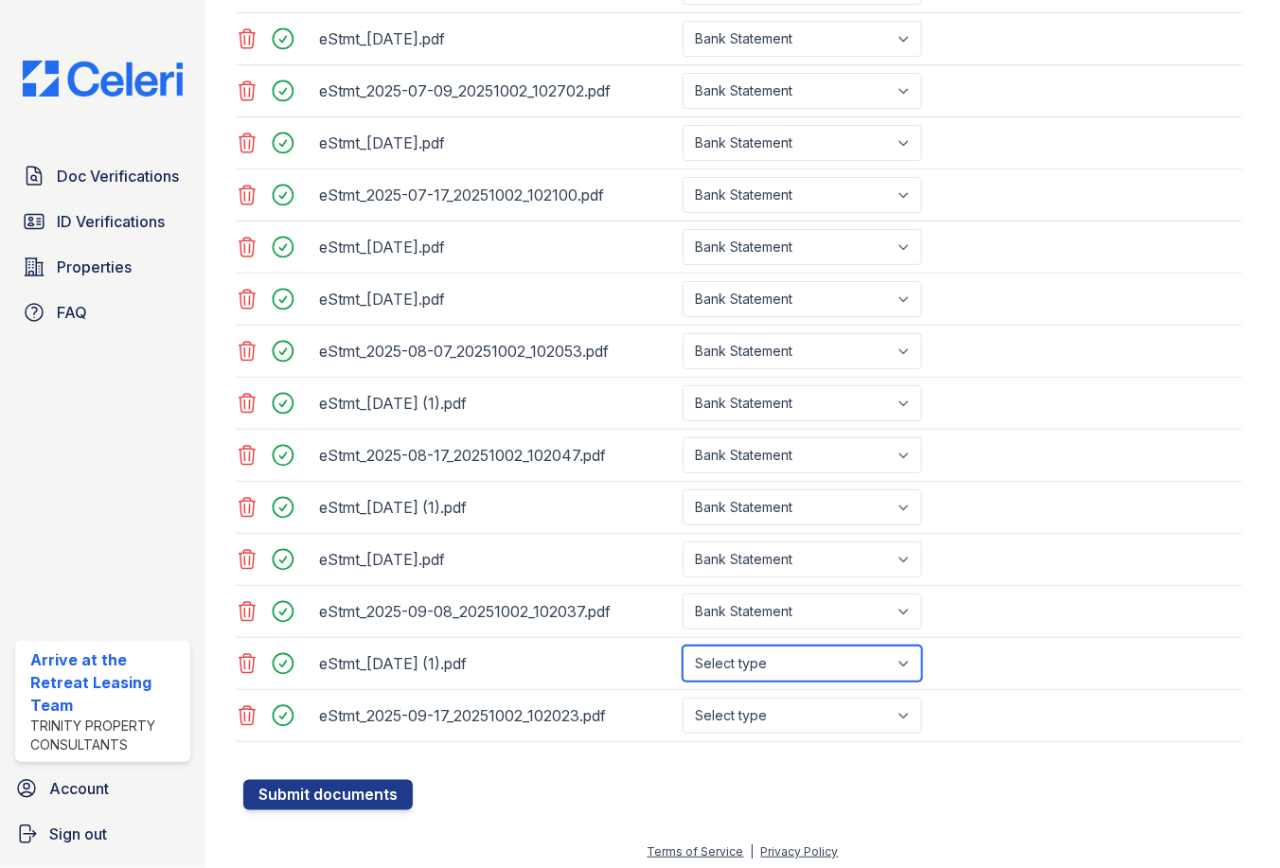
click at [778, 664] on select "Select type Paystub Bank Statement Offer Letter Tax Documents Benefit Award Let…" at bounding box center [801, 664] width 239 height 36
select select "bank_statement"
click at [682, 646] on select "Select type Paystub Bank Statement Offer Letter Tax Documents Benefit Award Let…" at bounding box center [801, 664] width 239 height 36
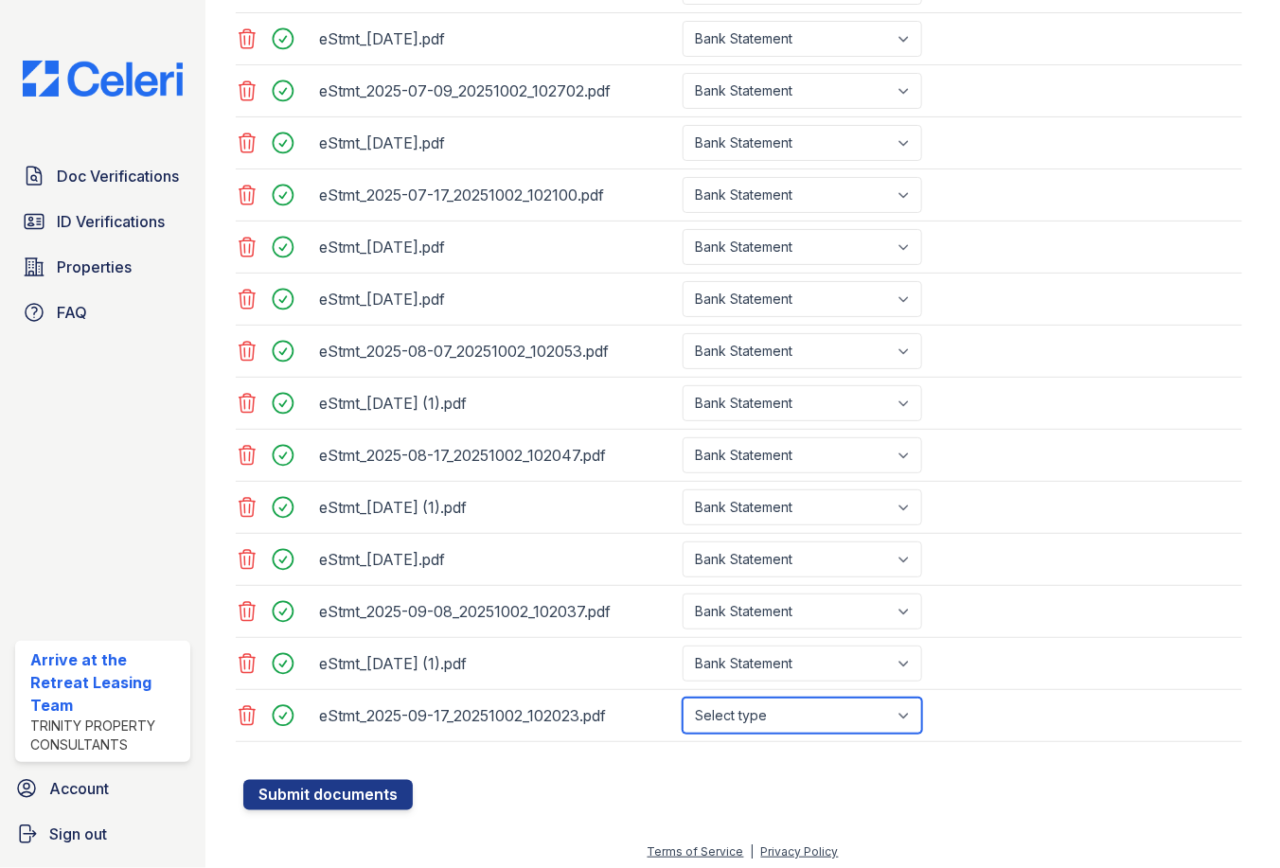
click at [832, 717] on select "Select type Paystub Bank Statement Offer Letter Tax Documents Benefit Award Let…" at bounding box center [801, 716] width 239 height 36
select select "bank_statement"
click at [682, 698] on select "Select type Paystub Bank Statement Offer Letter Tax Documents Benefit Award Let…" at bounding box center [801, 716] width 239 height 36
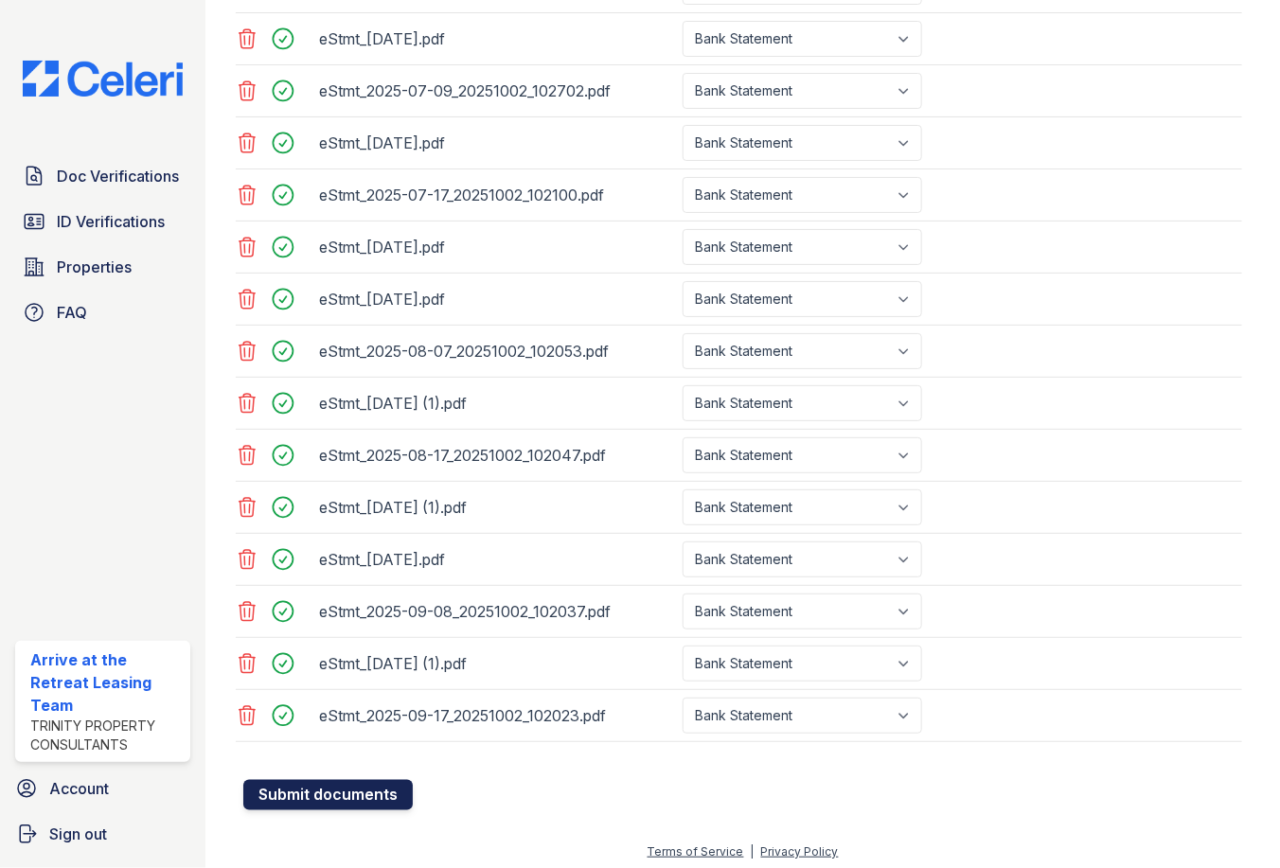
click at [367, 790] on button "Submit documents" at bounding box center [327, 795] width 169 height 30
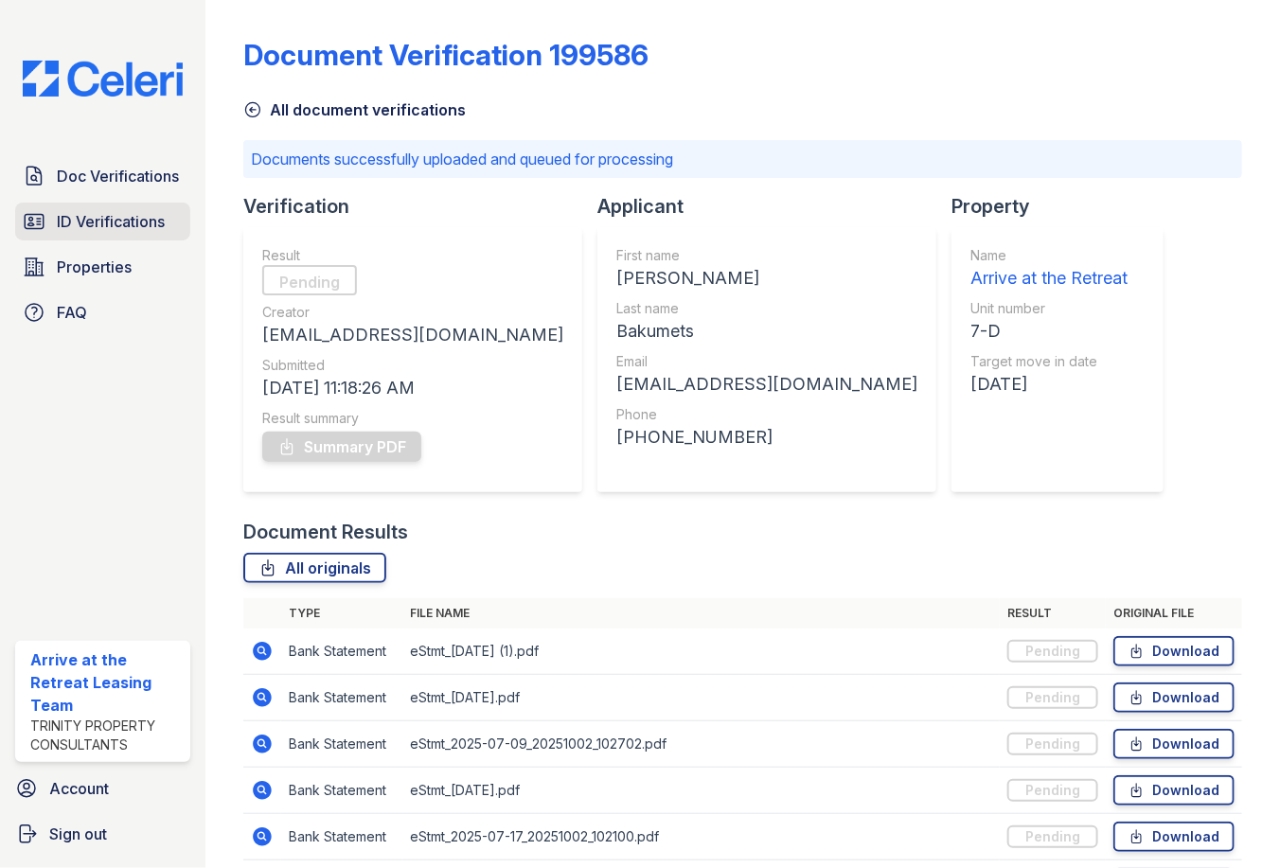
click at [133, 236] on link "ID Verifications" at bounding box center [102, 222] width 175 height 38
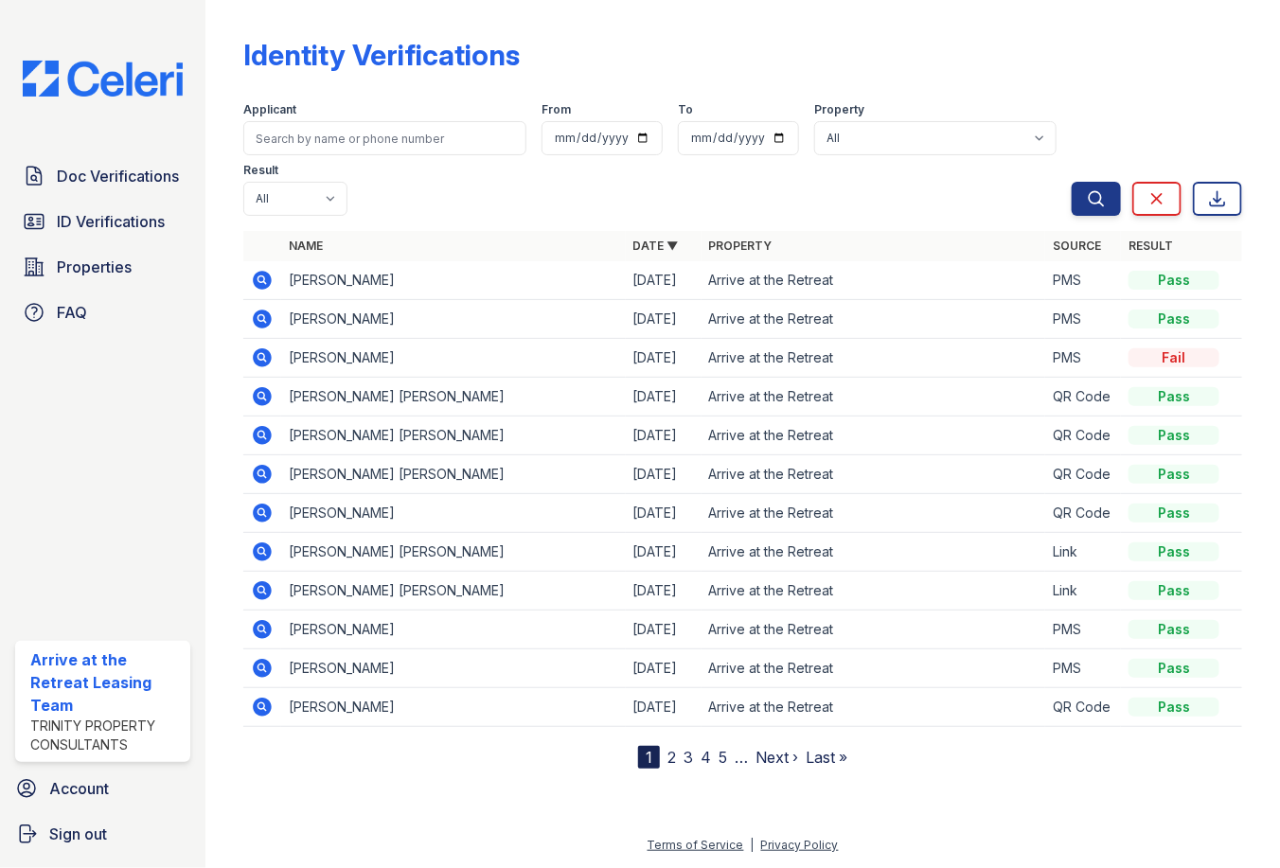
click at [266, 282] on icon at bounding box center [263, 280] width 19 height 19
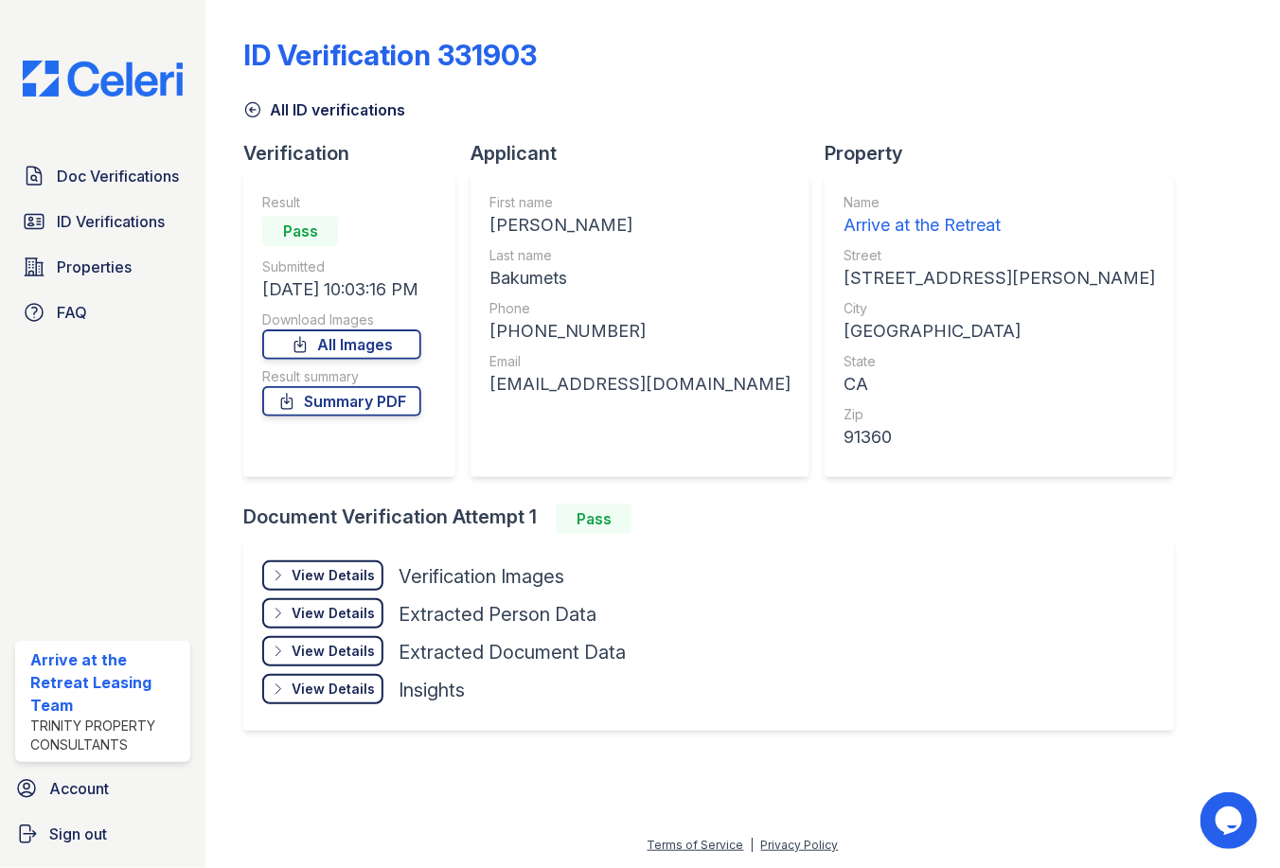
click at [330, 567] on div "View Details" at bounding box center [333, 575] width 83 height 19
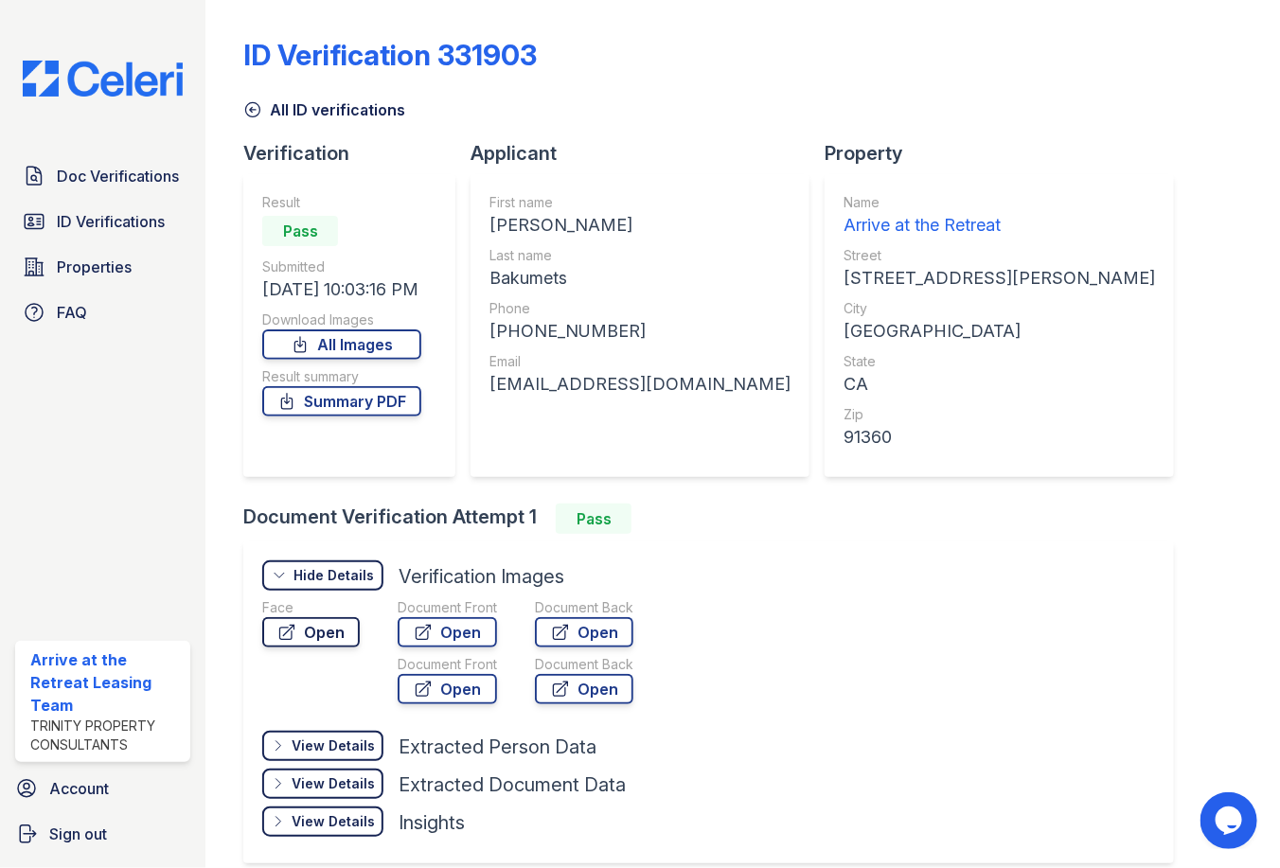
click at [339, 637] on link "Open" at bounding box center [310, 632] width 97 height 30
click at [484, 643] on link "Open" at bounding box center [447, 632] width 99 height 30
click at [143, 178] on span "Doc Verifications" at bounding box center [118, 176] width 122 height 23
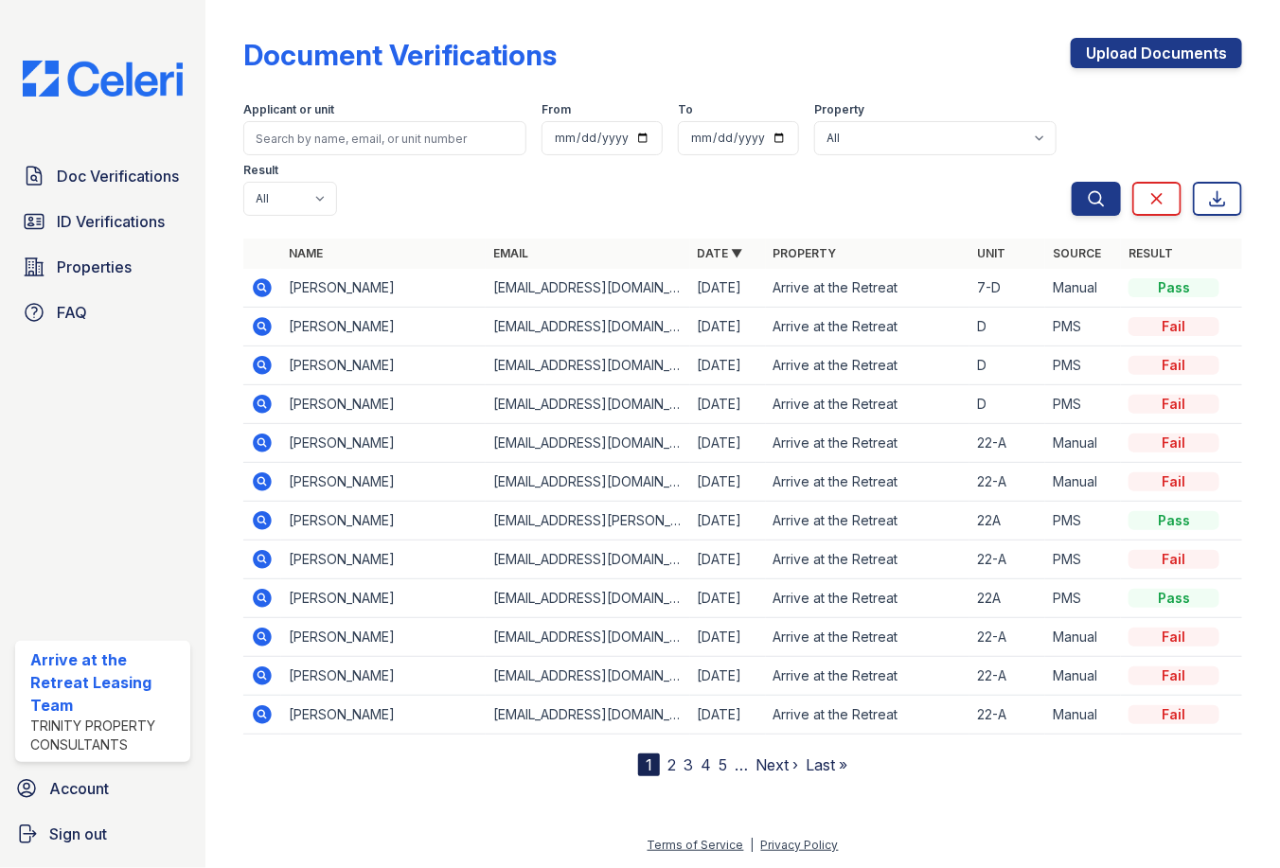
click at [263, 283] on icon at bounding box center [262, 287] width 23 height 23
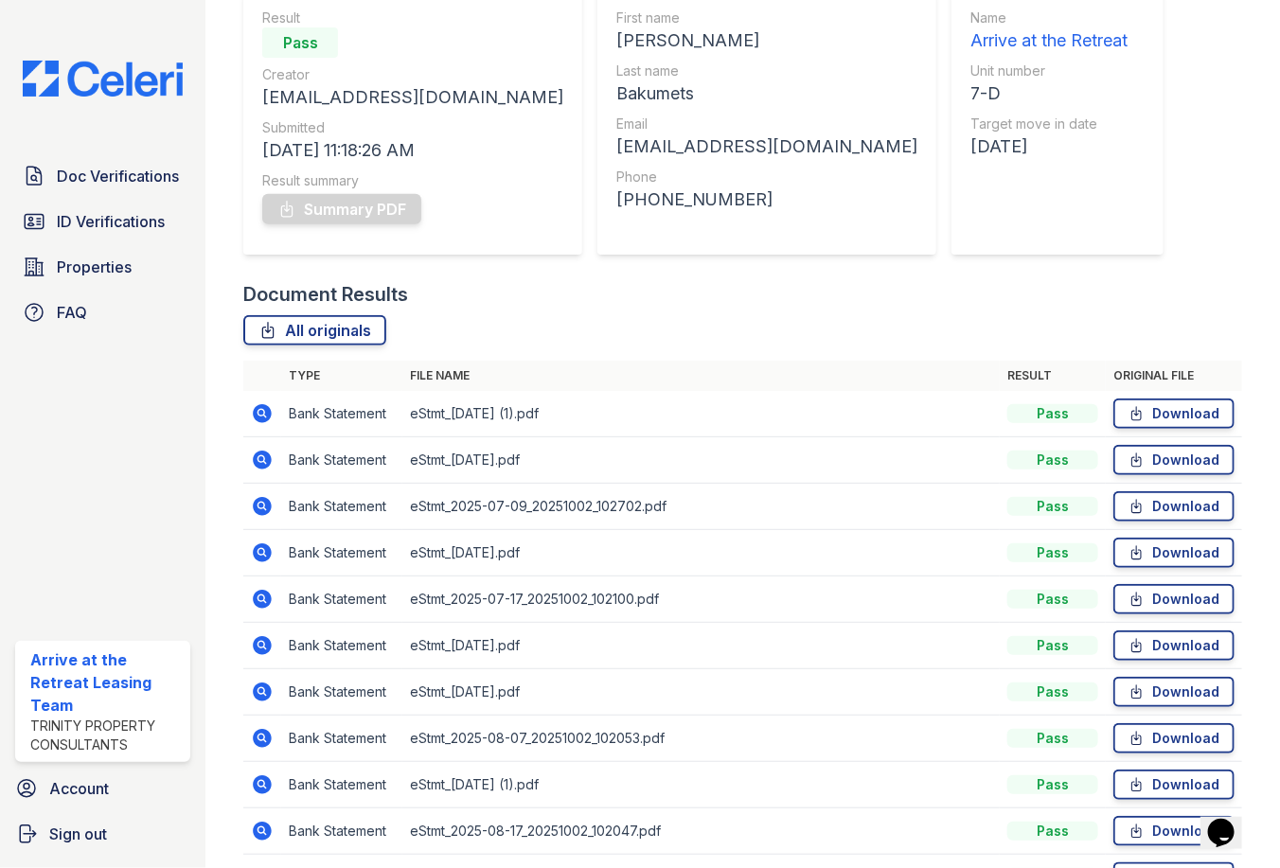
scroll to position [107, 0]
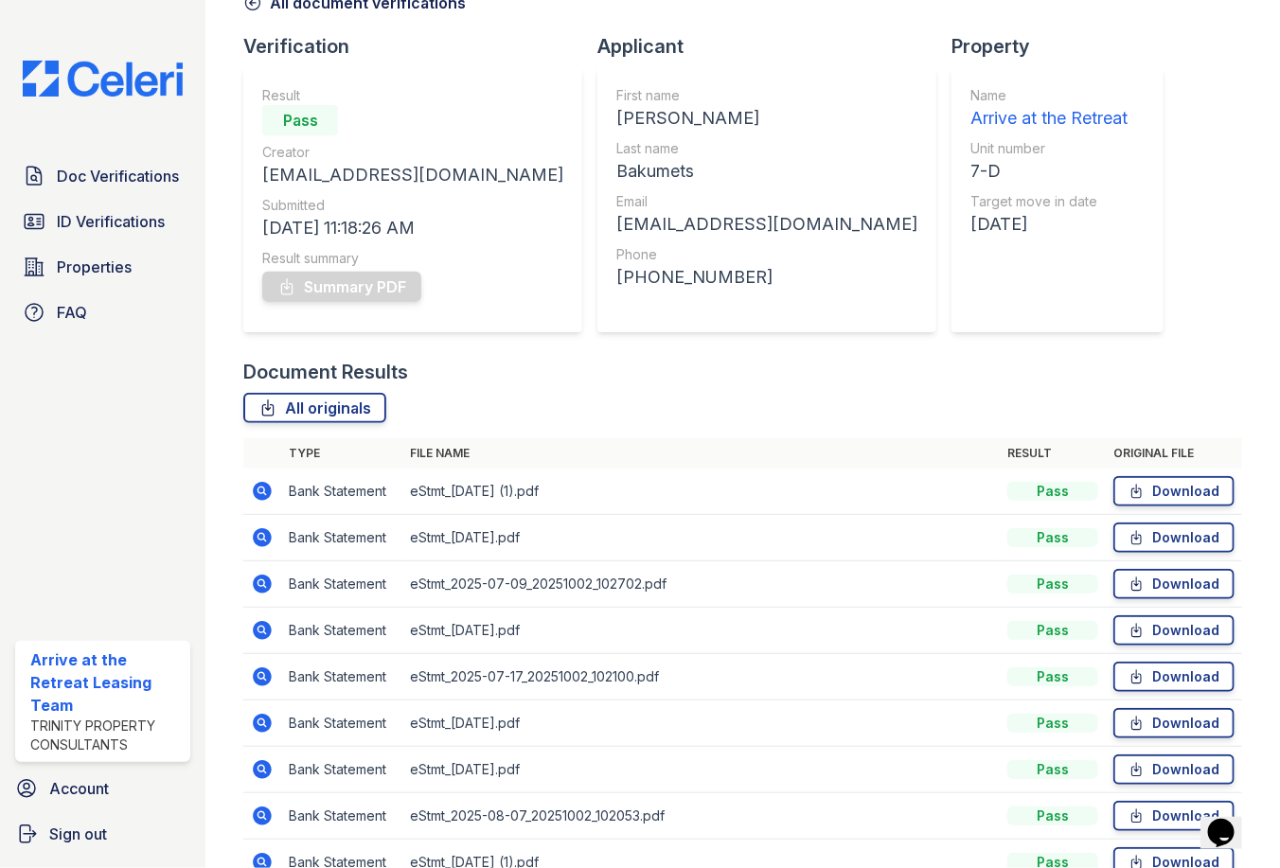
click at [263, 487] on icon at bounding box center [262, 491] width 23 height 23
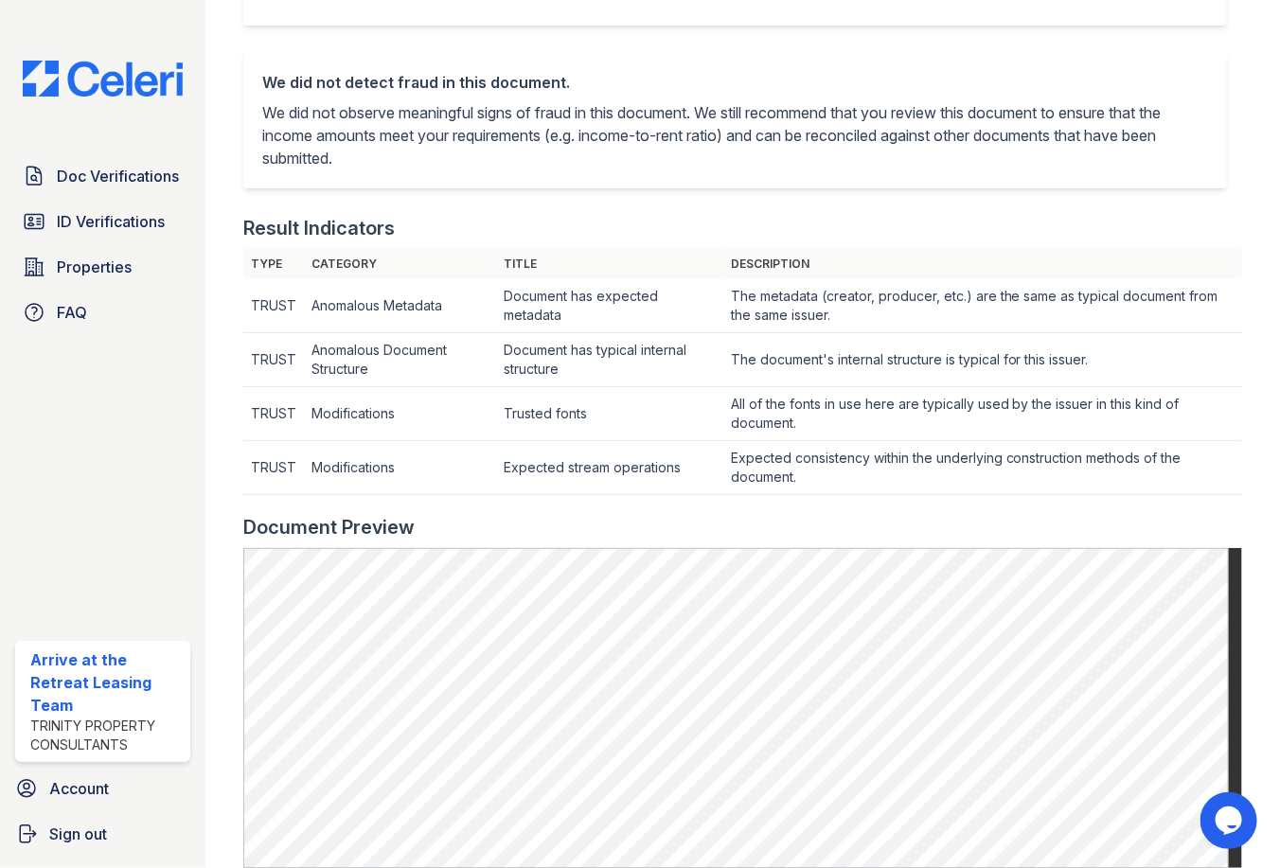
scroll to position [60, 0]
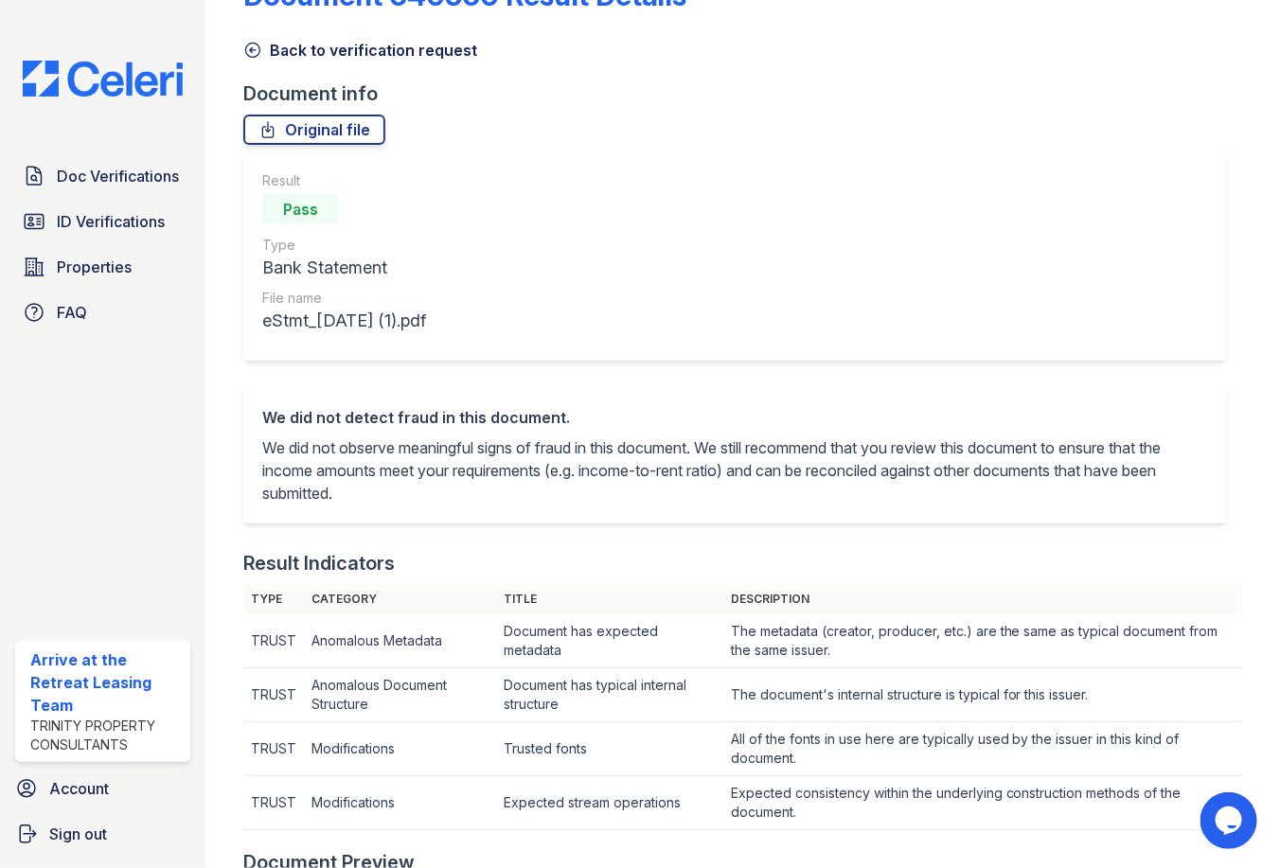
click at [255, 44] on icon at bounding box center [252, 50] width 19 height 19
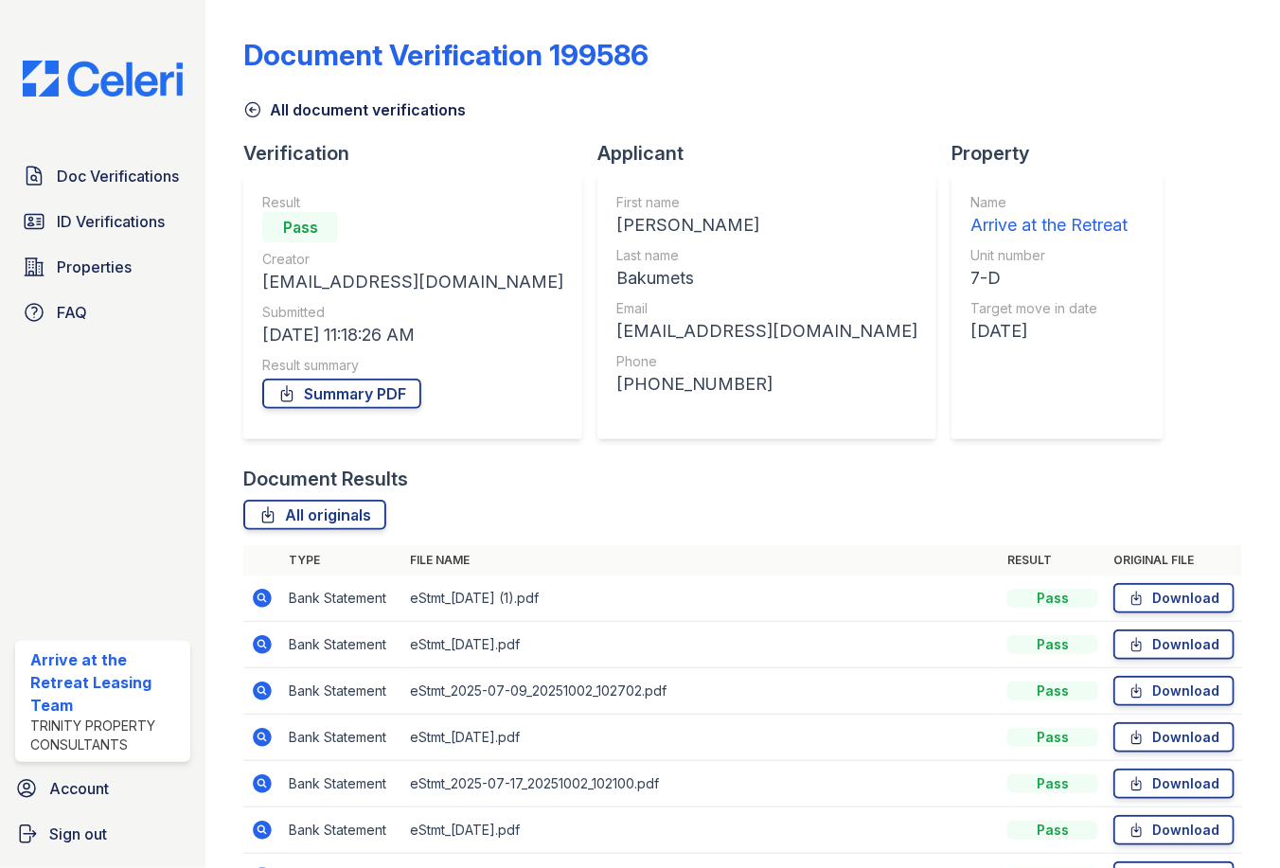
drag, startPoint x: 267, startPoint y: 648, endPoint x: 257, endPoint y: 654, distance: 11.9
click at [265, 648] on icon at bounding box center [262, 644] width 23 height 23
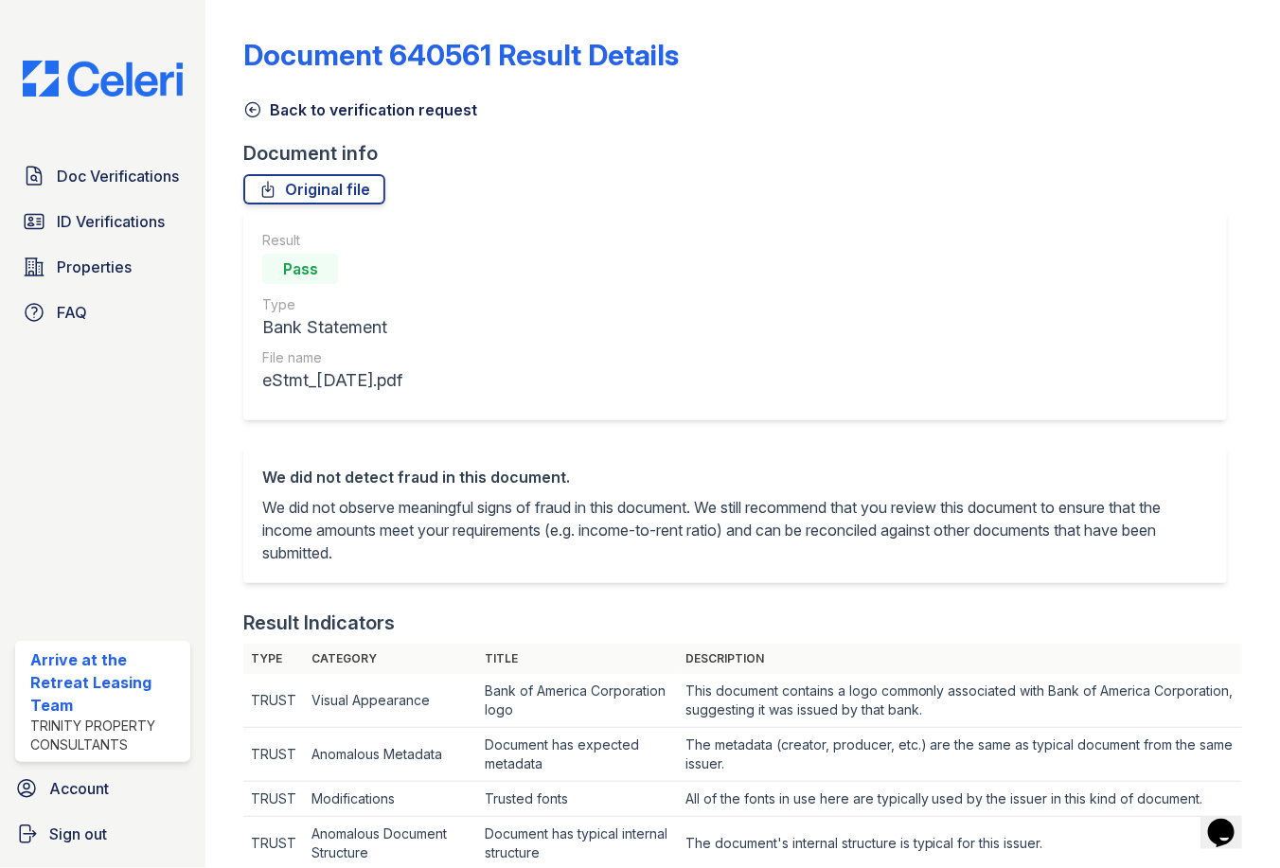
click at [248, 104] on icon at bounding box center [252, 109] width 19 height 19
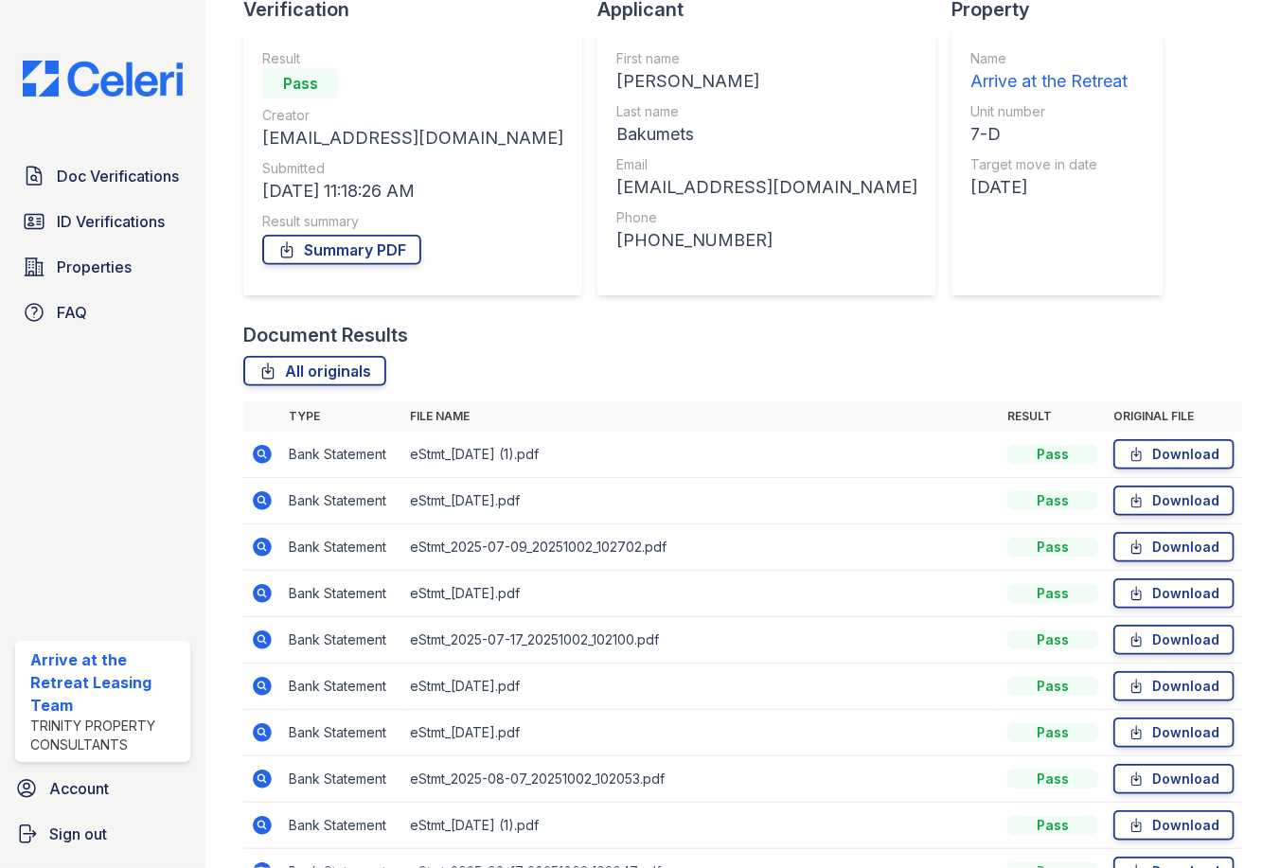
scroll to position [189, 0]
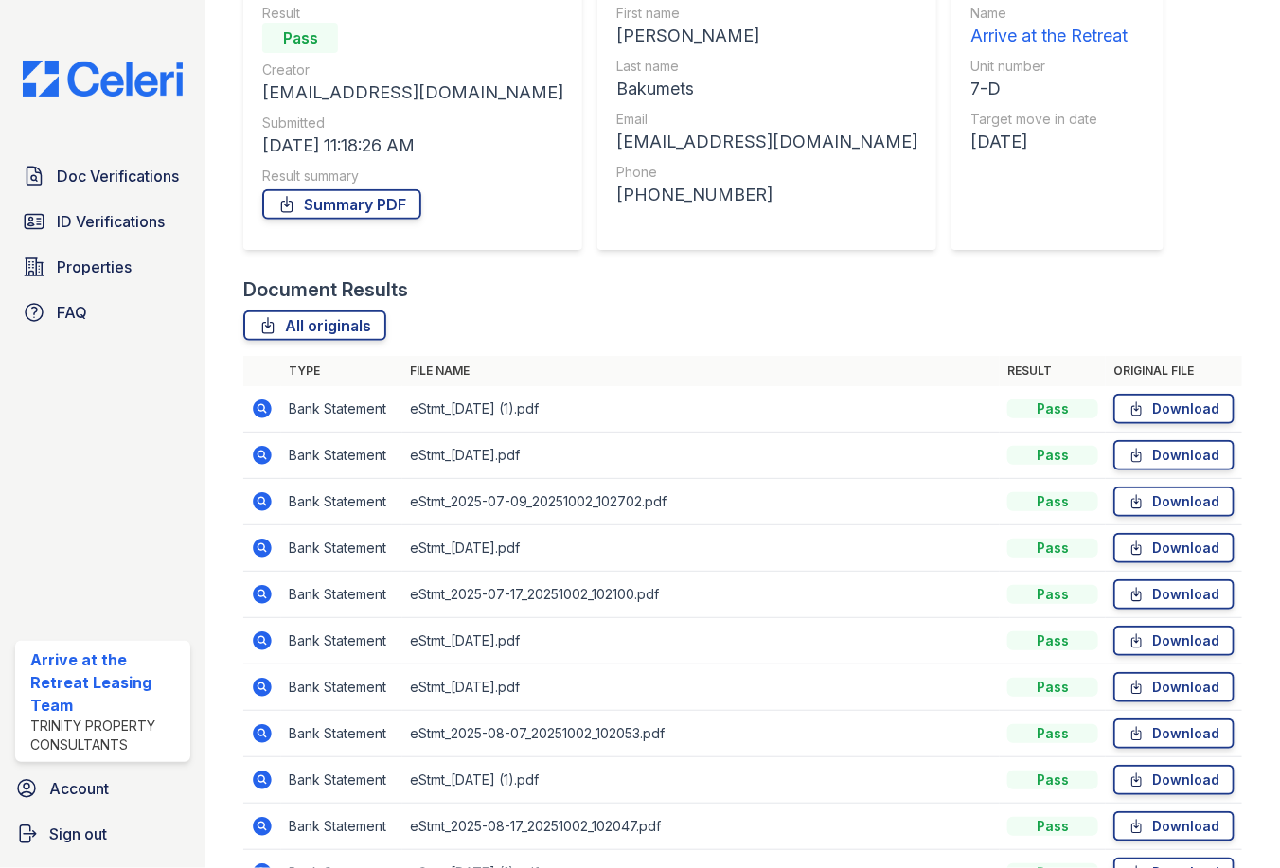
click at [265, 501] on icon at bounding box center [263, 501] width 19 height 19
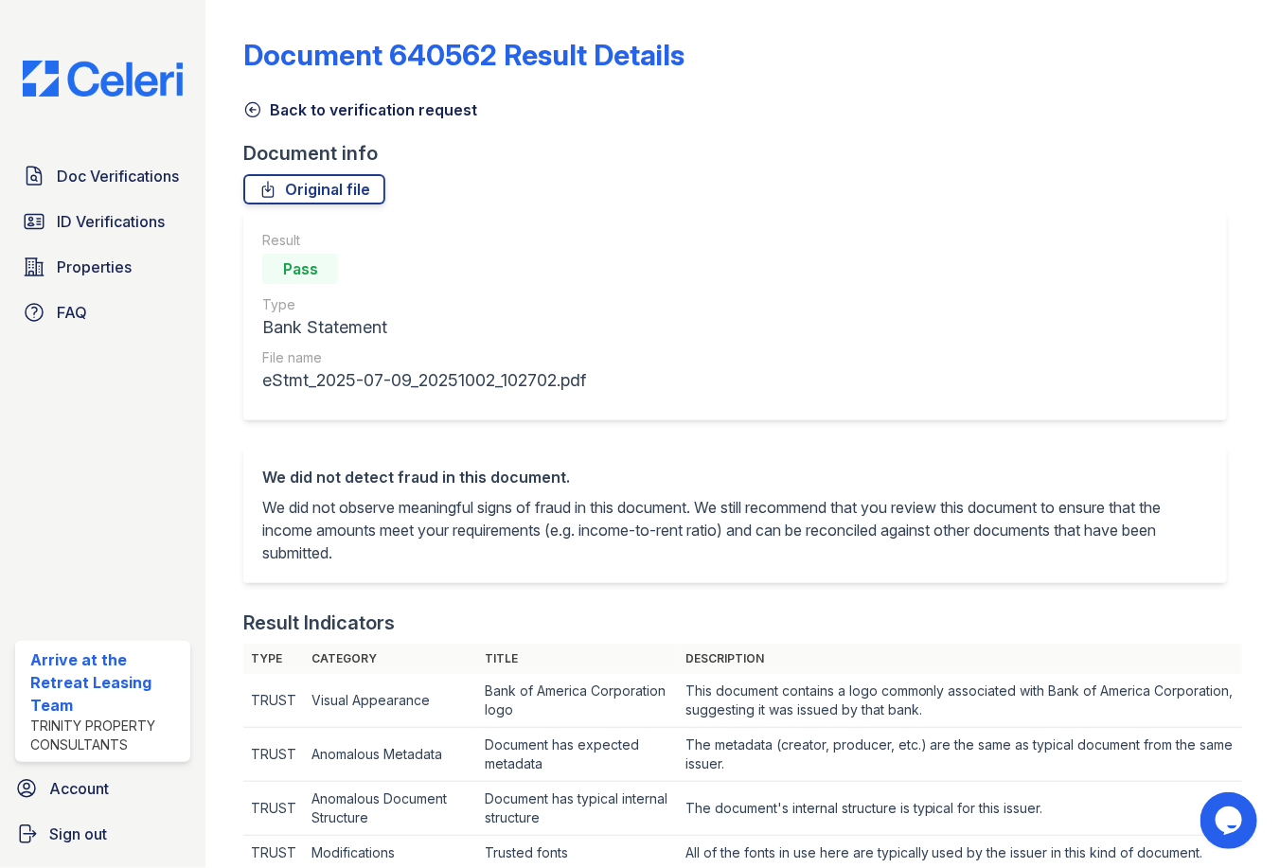
click at [249, 114] on icon at bounding box center [252, 109] width 19 height 19
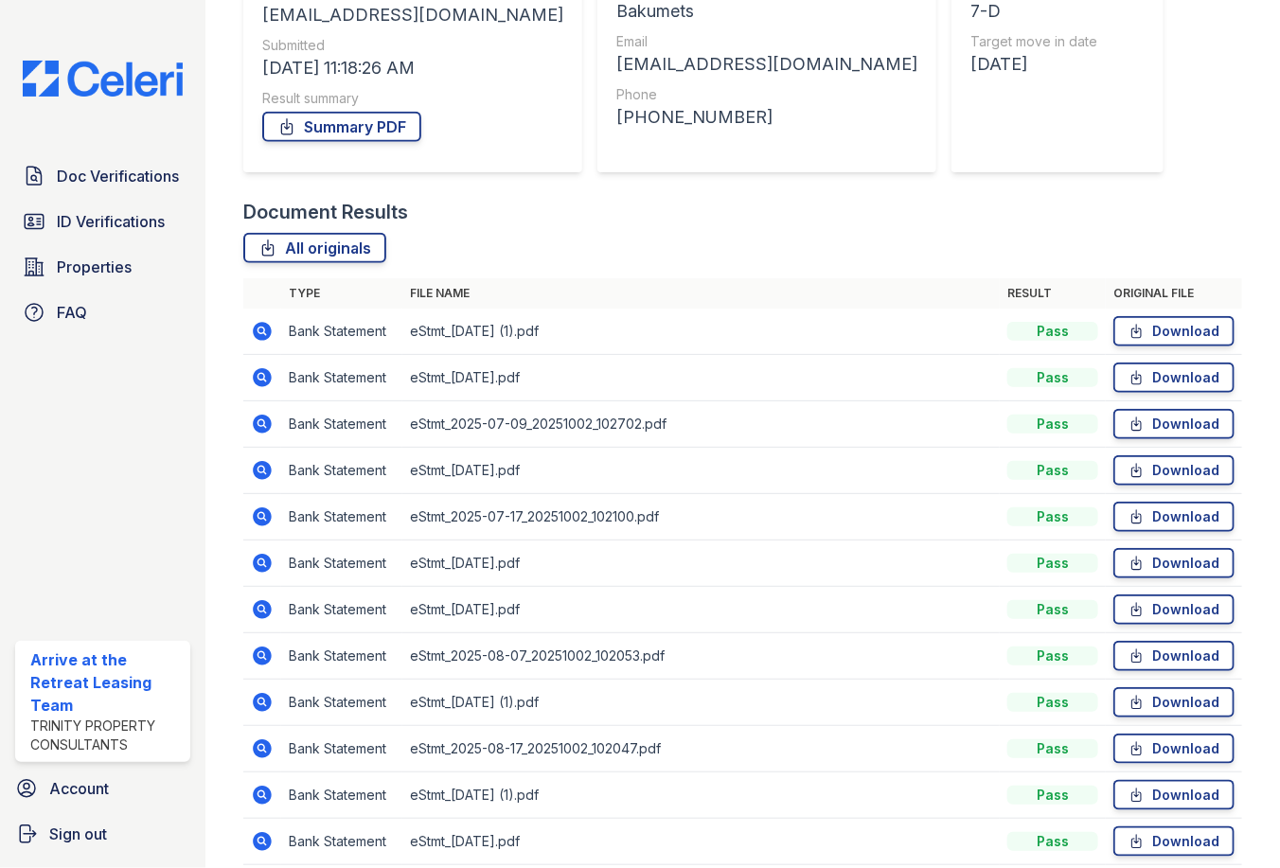
scroll to position [284, 0]
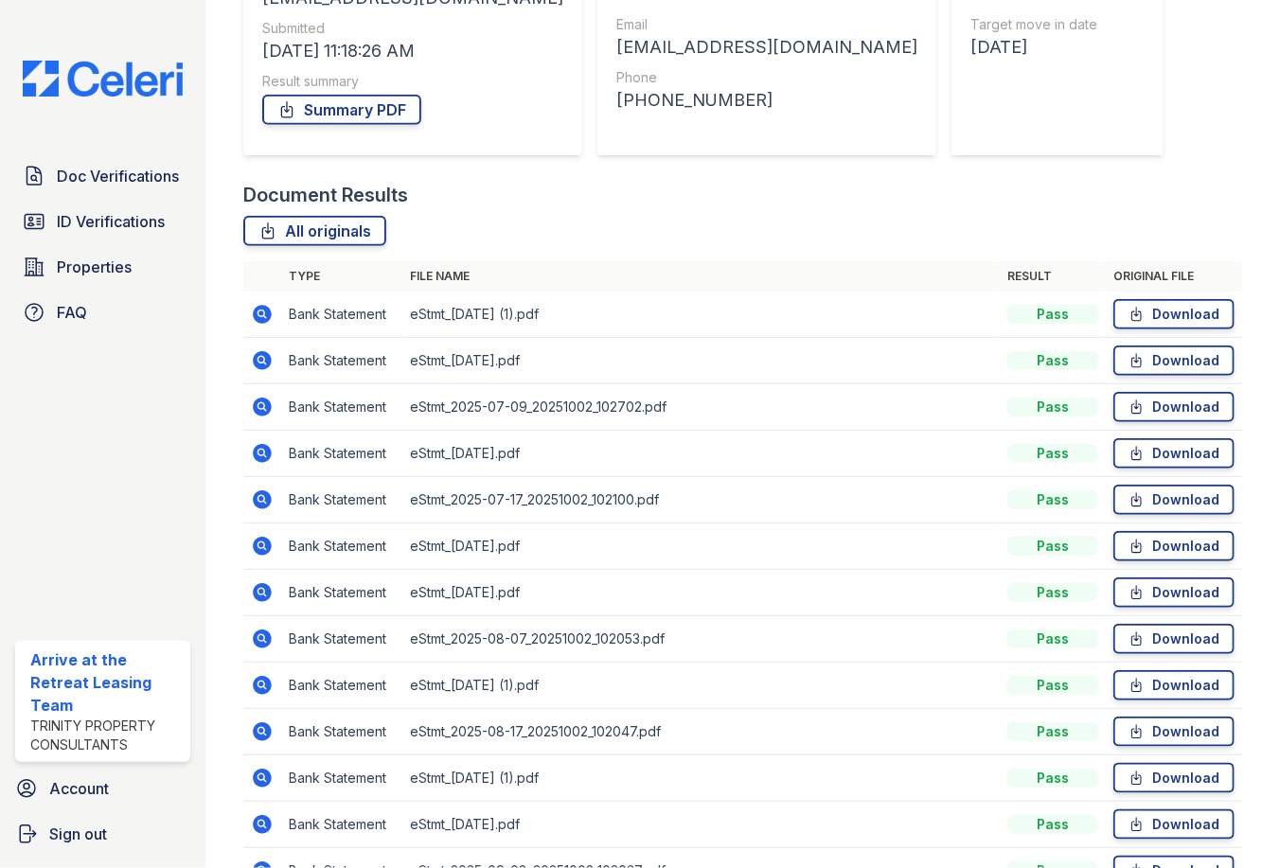
click at [264, 413] on icon at bounding box center [263, 407] width 19 height 19
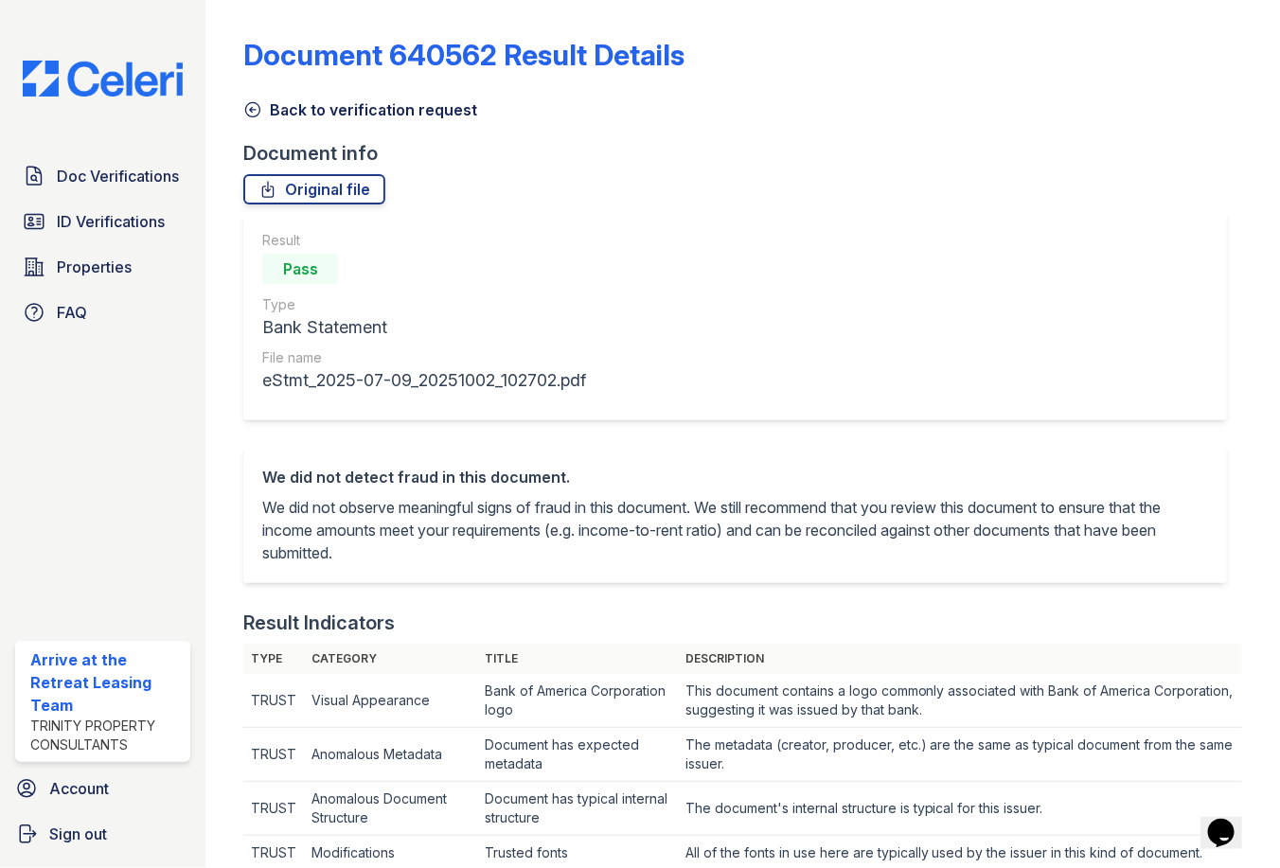
click at [248, 108] on icon at bounding box center [252, 109] width 19 height 19
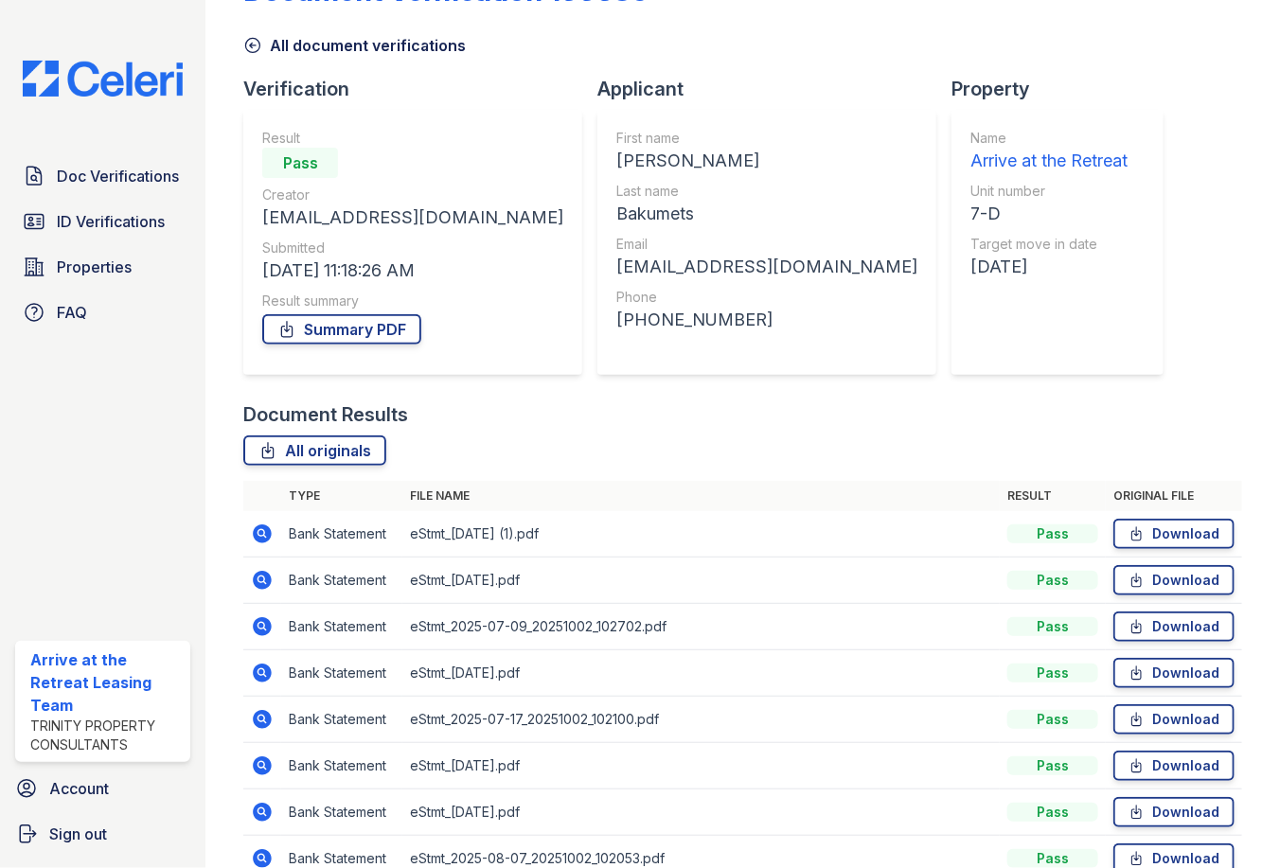
scroll to position [189, 0]
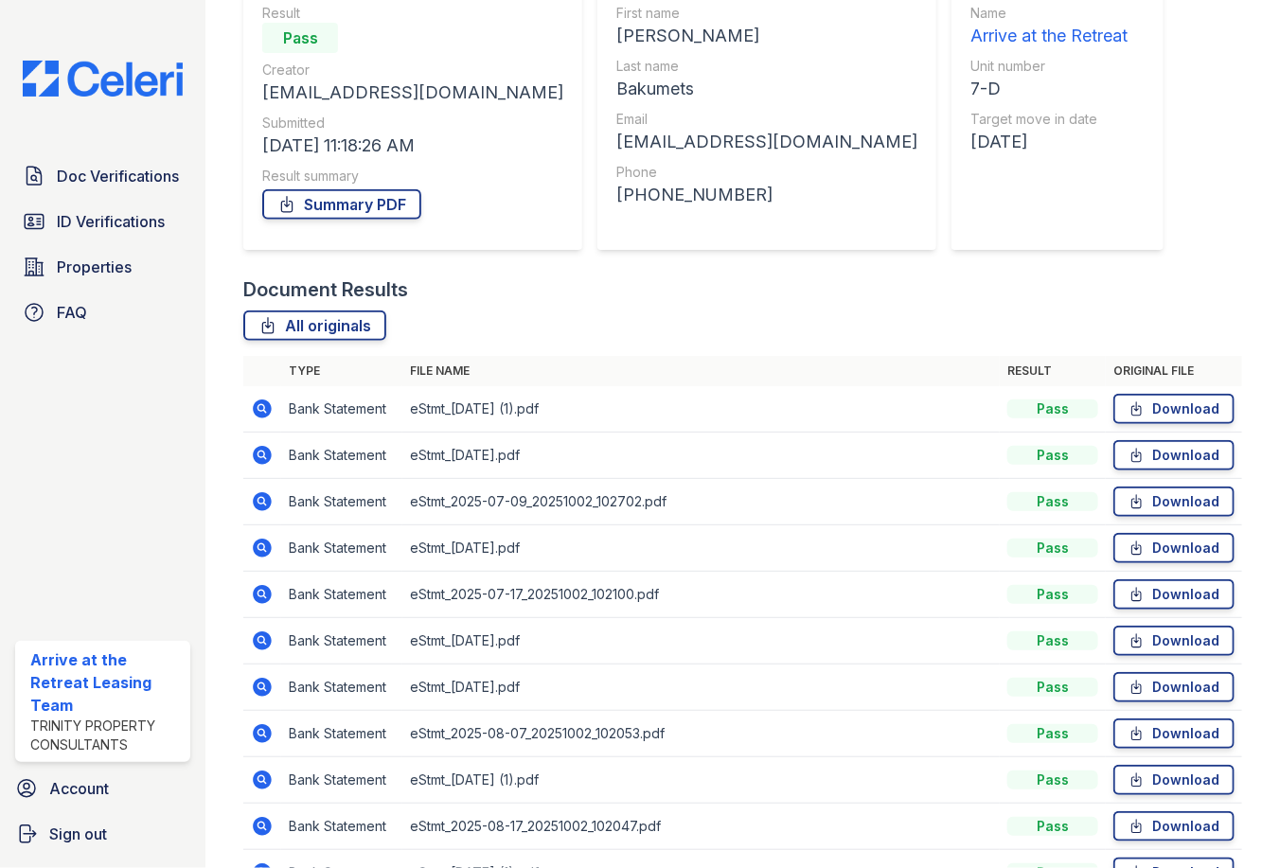
click at [259, 552] on icon at bounding box center [263, 548] width 19 height 19
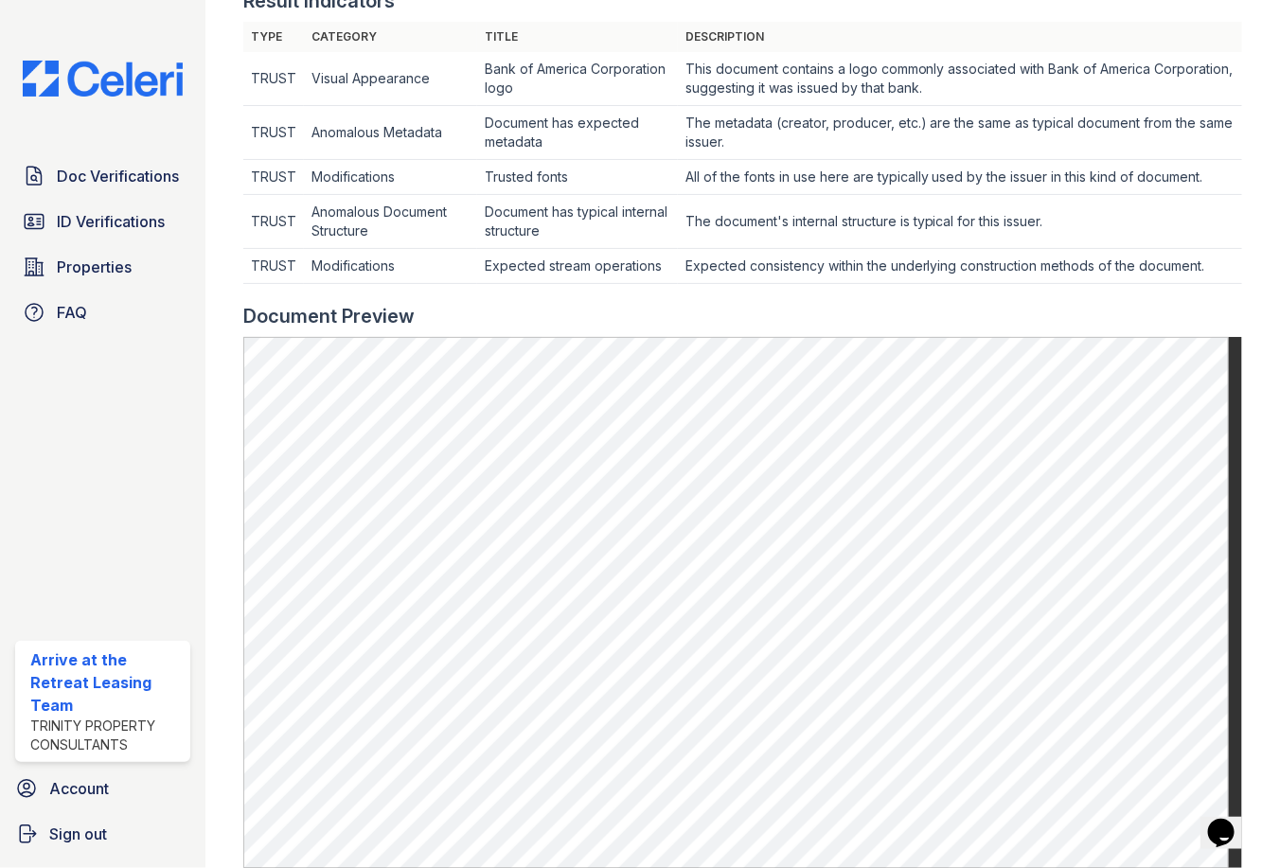
scroll to position [95, 0]
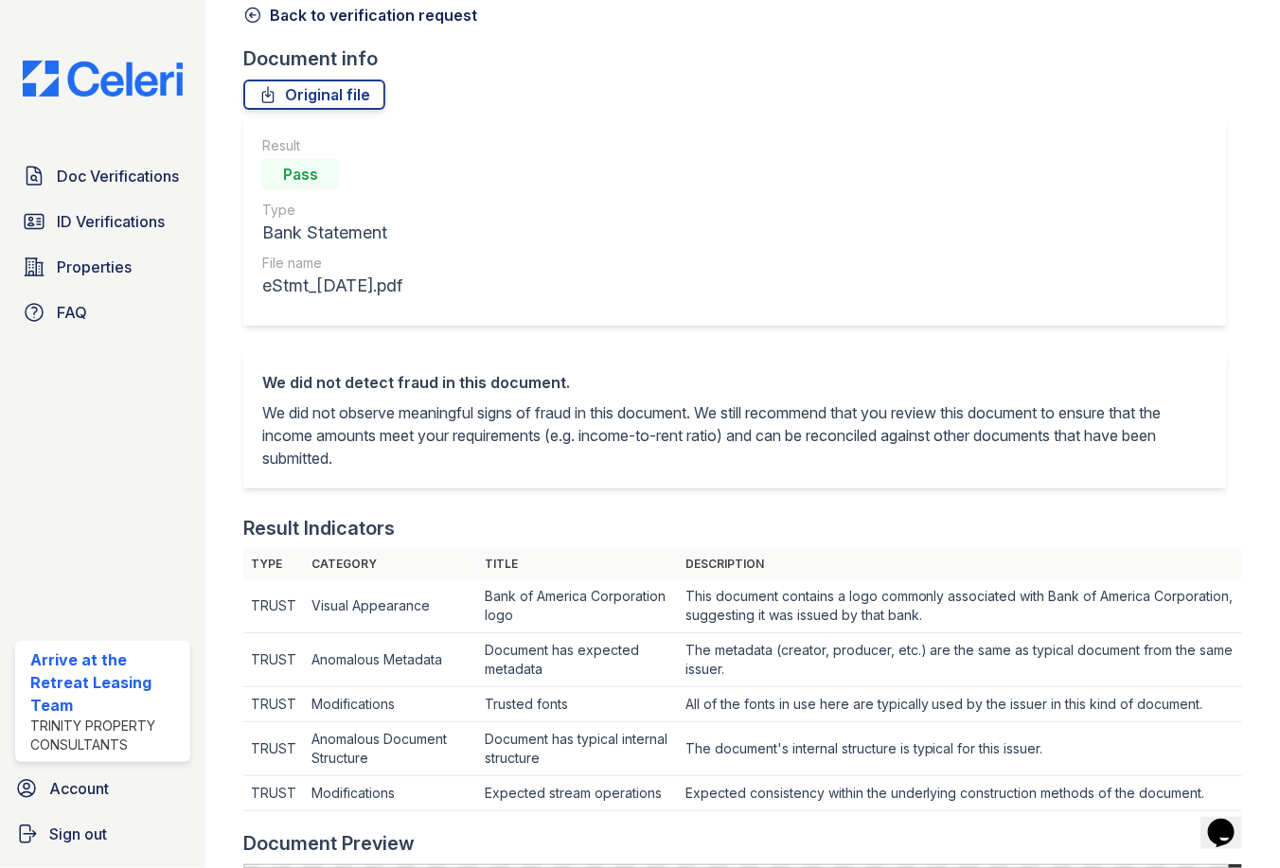
click at [257, 22] on icon at bounding box center [252, 15] width 19 height 19
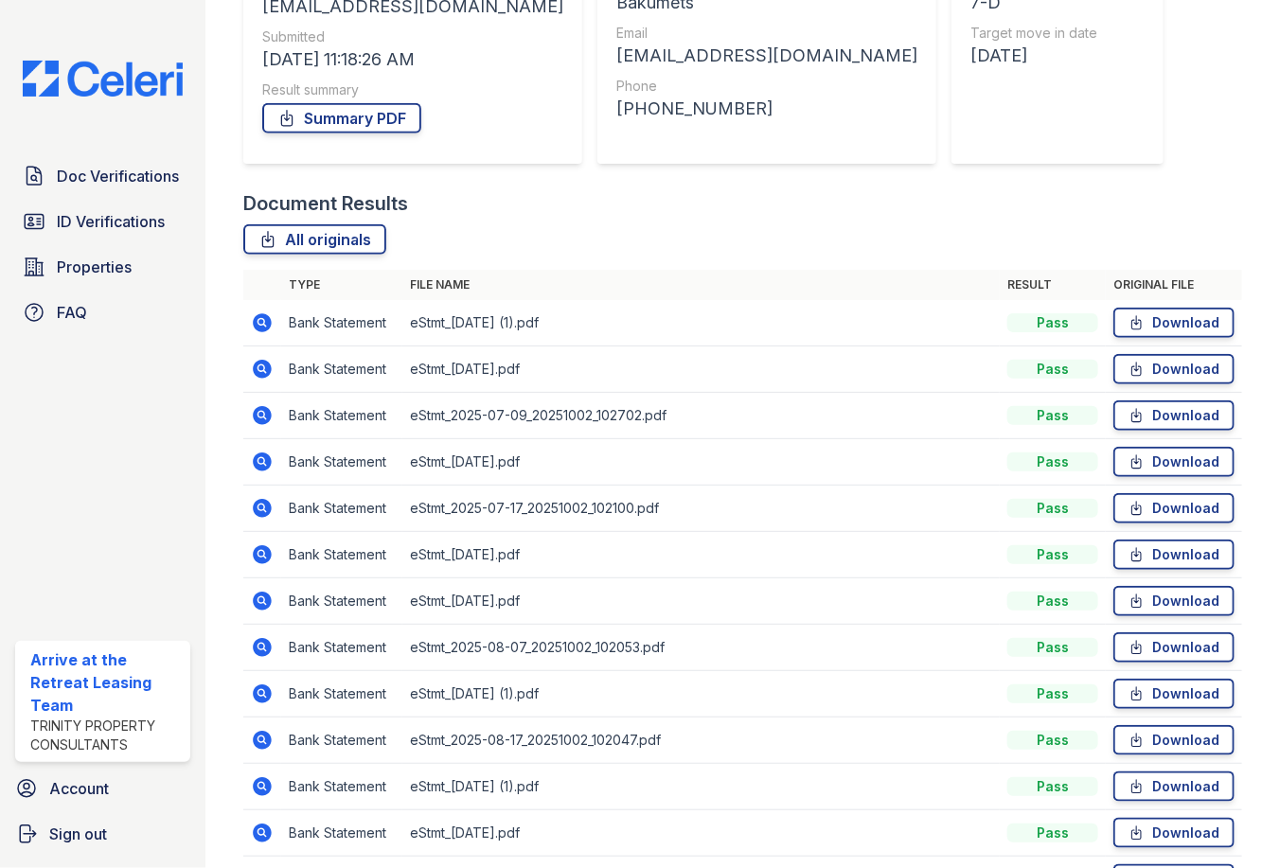
scroll to position [284, 0]
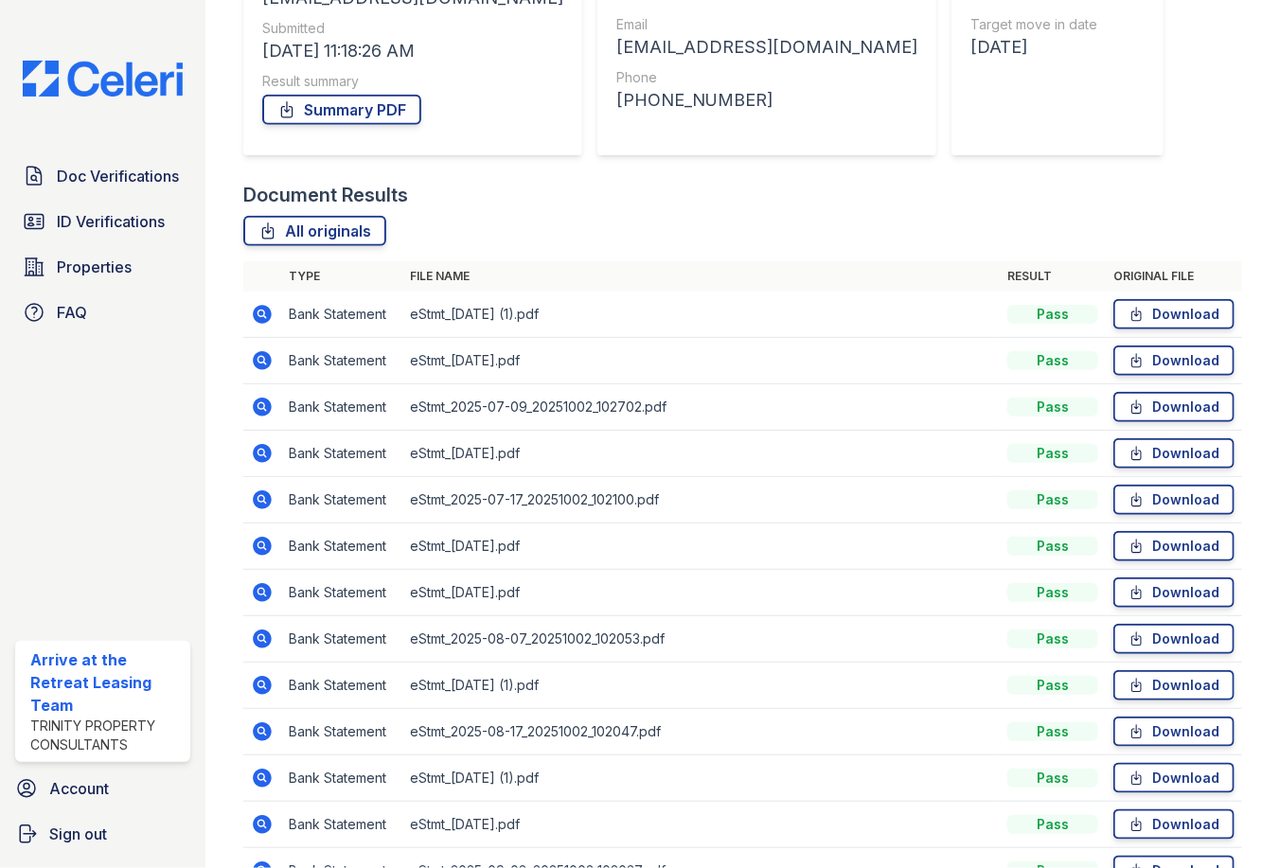
click at [263, 498] on icon at bounding box center [262, 499] width 23 height 23
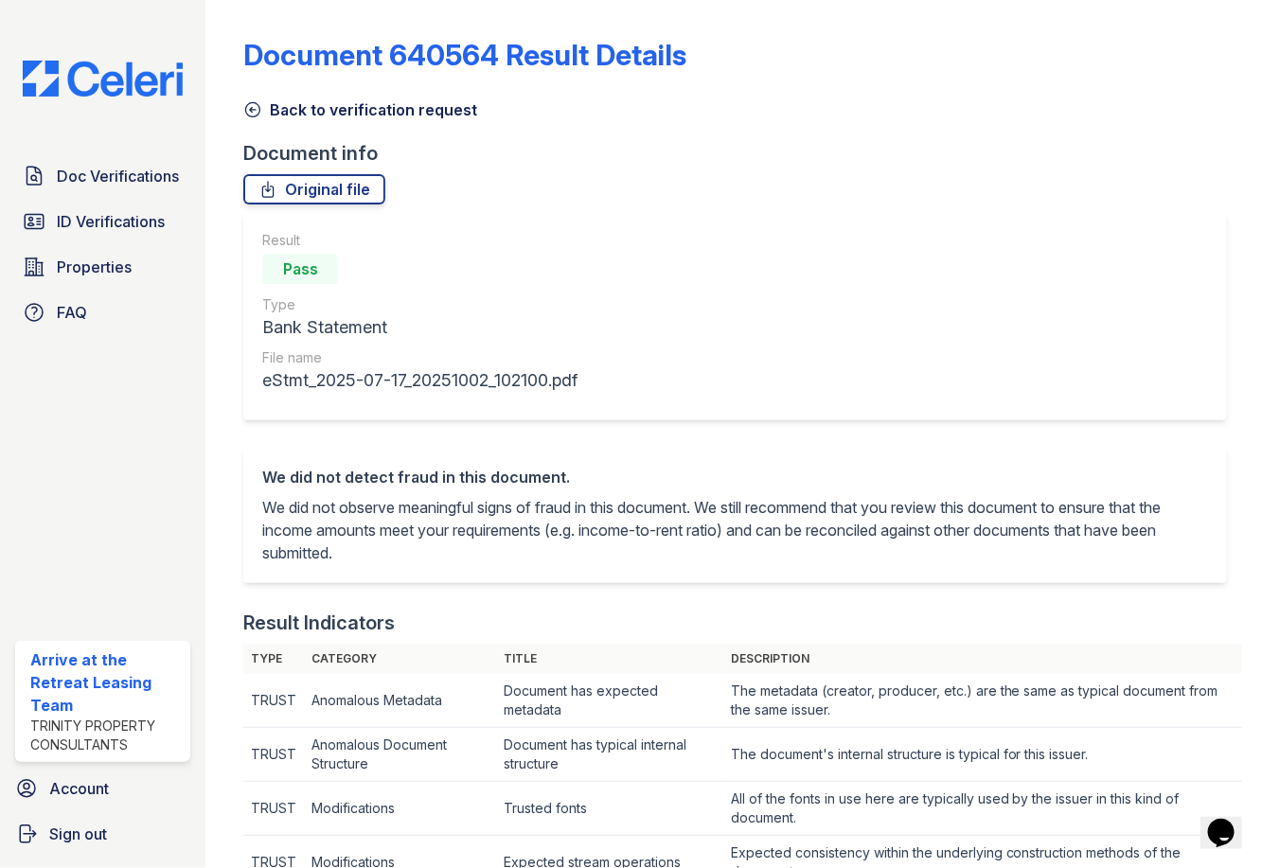
click at [255, 107] on icon at bounding box center [252, 109] width 19 height 19
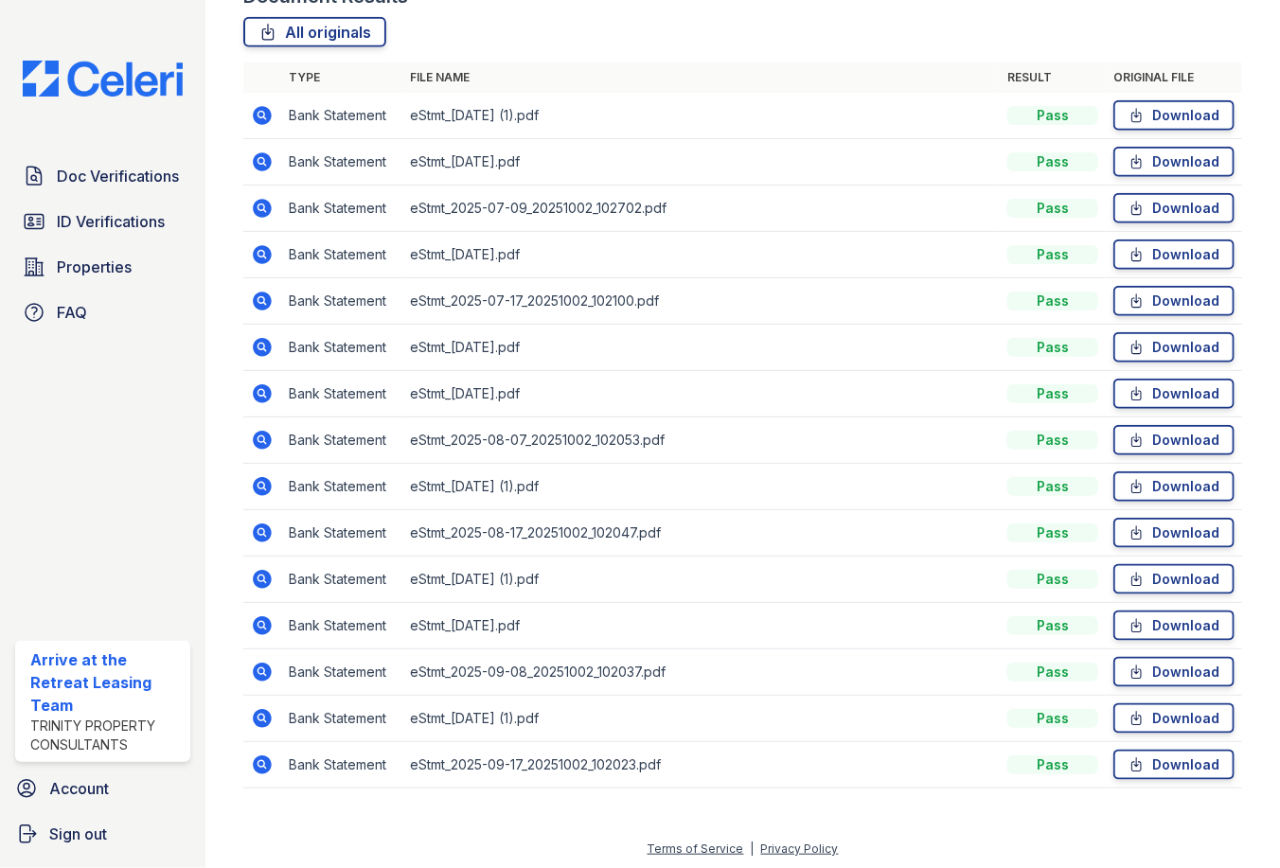
scroll to position [486, 0]
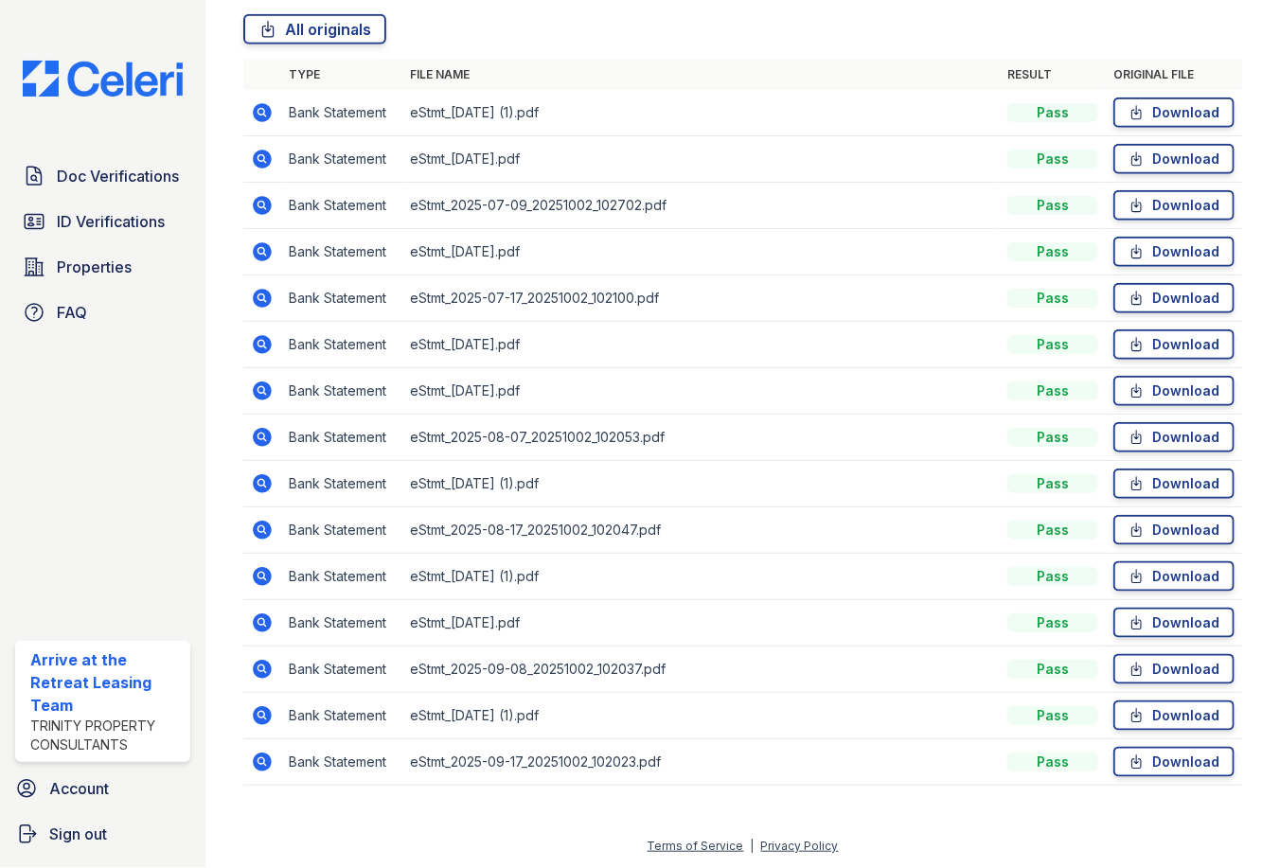
click at [266, 714] on icon at bounding box center [263, 715] width 19 height 19
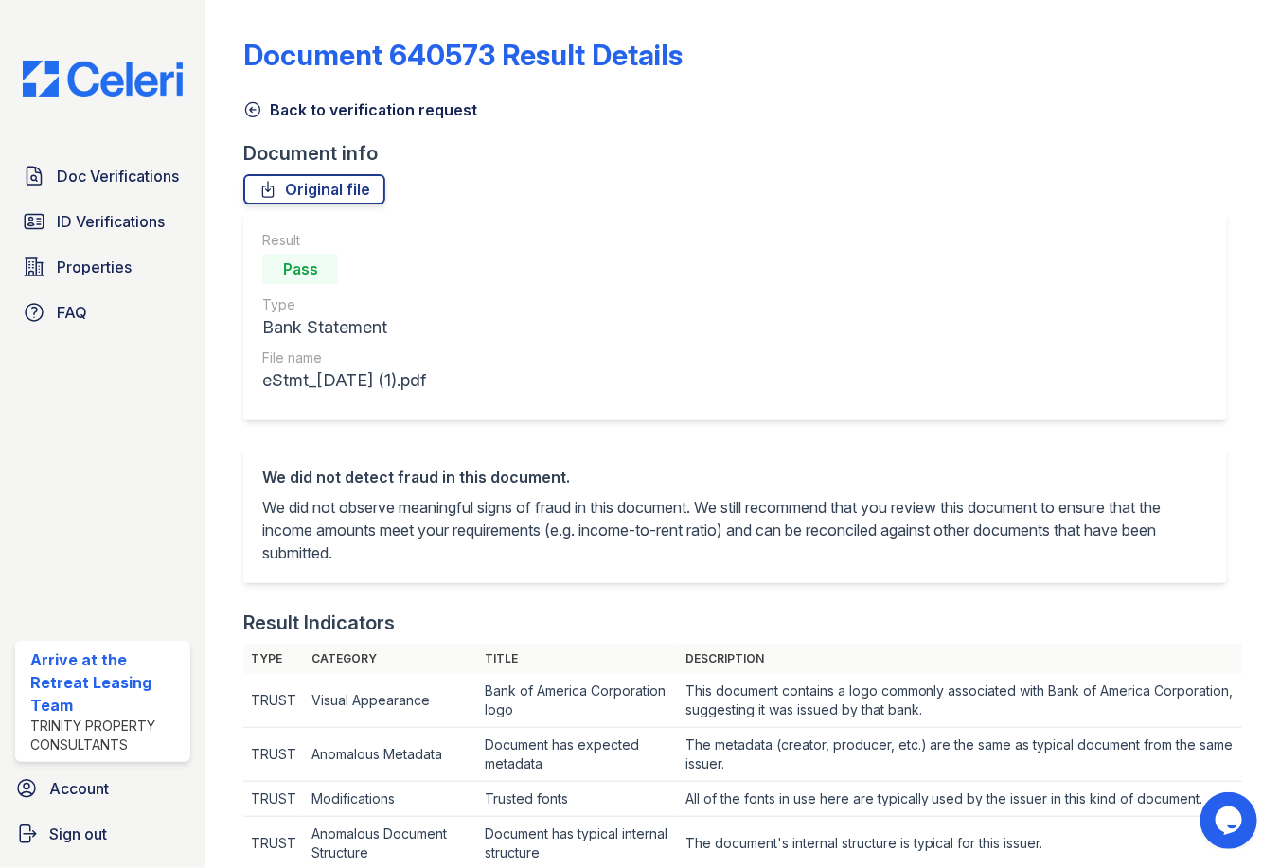
click at [244, 103] on icon at bounding box center [252, 109] width 19 height 19
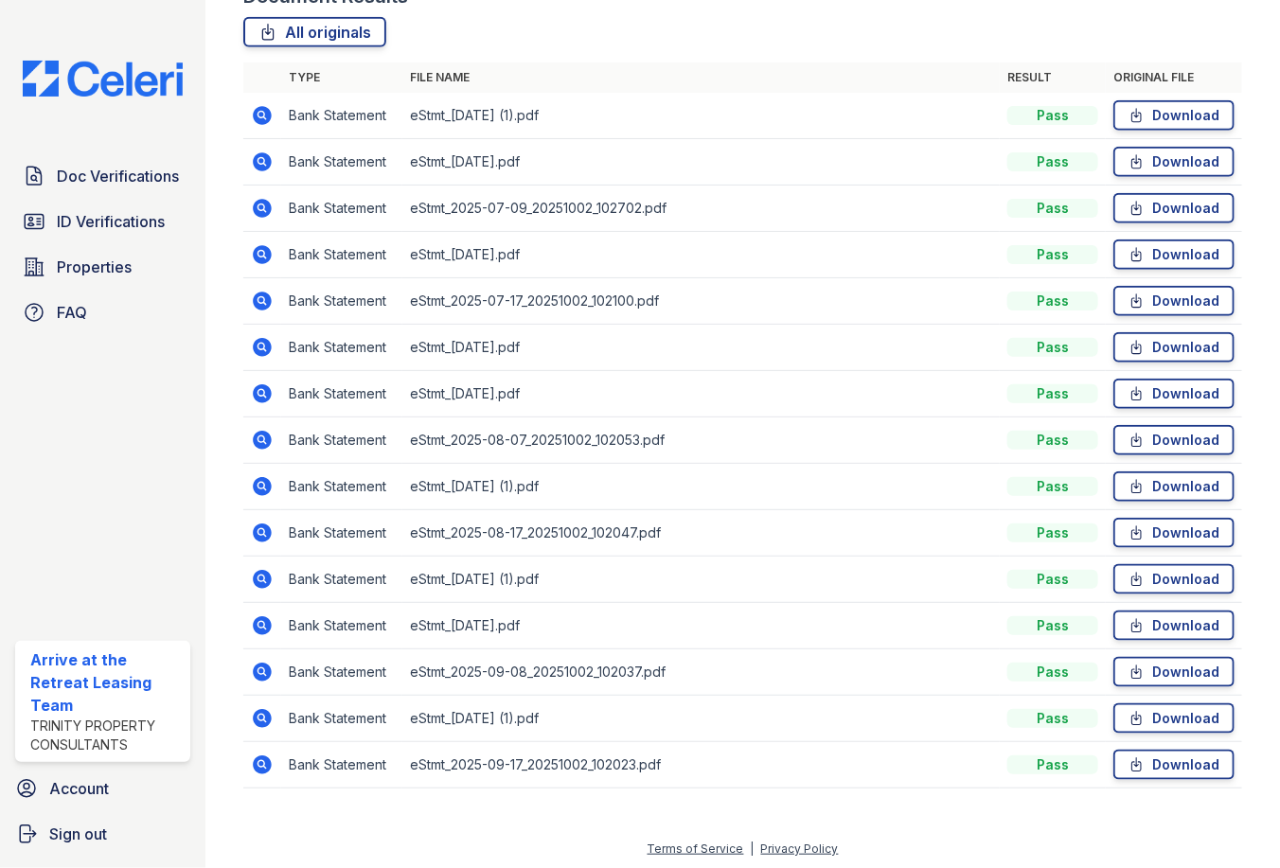
scroll to position [486, 0]
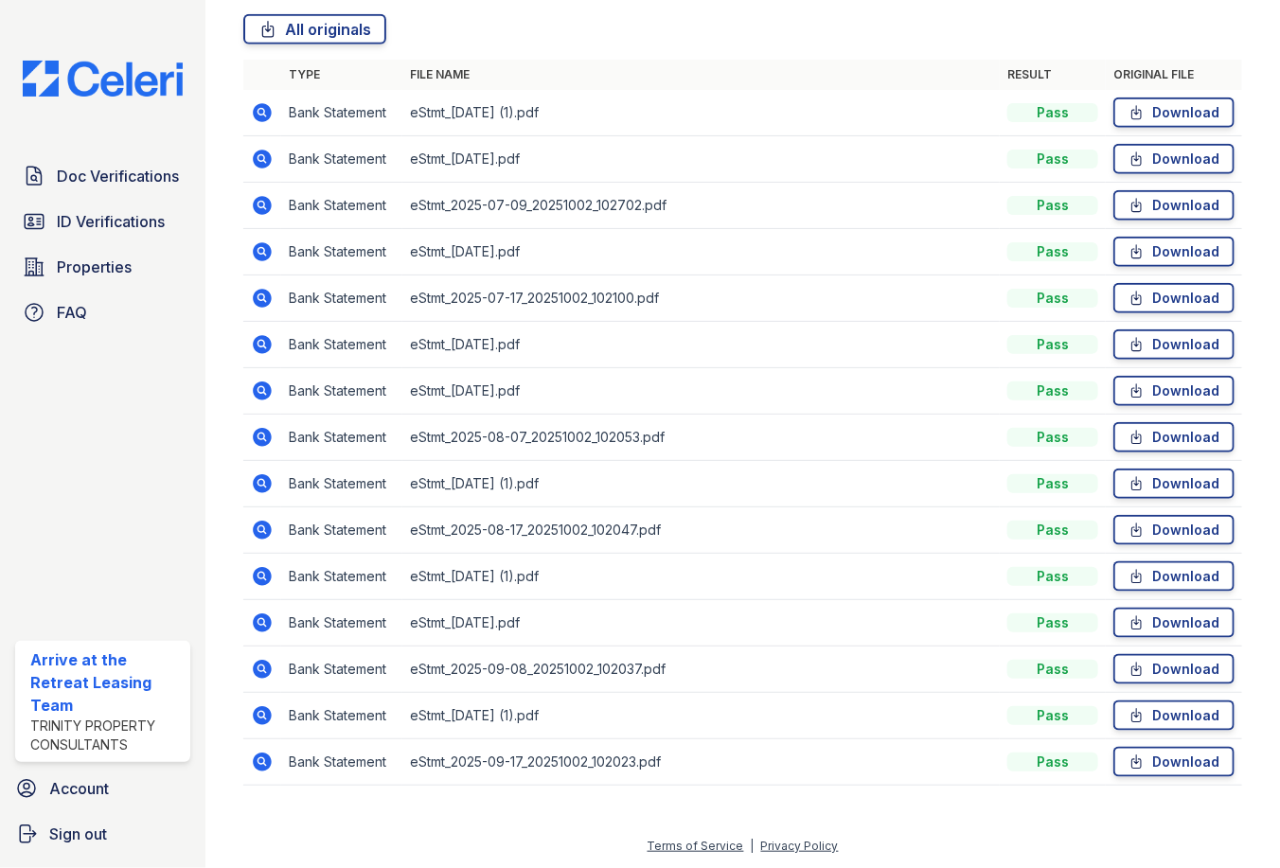
click at [258, 578] on icon at bounding box center [262, 576] width 23 height 23
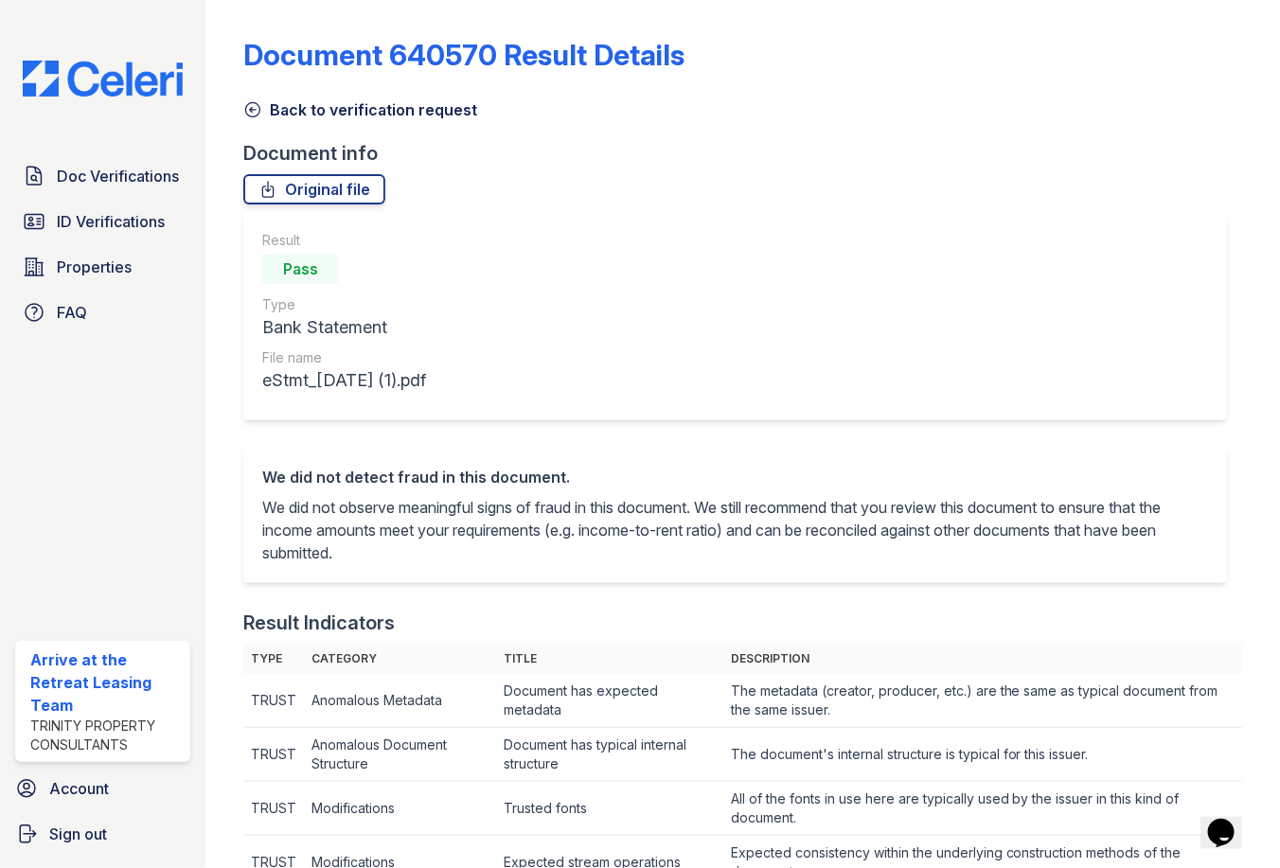
click at [245, 113] on icon at bounding box center [252, 109] width 19 height 19
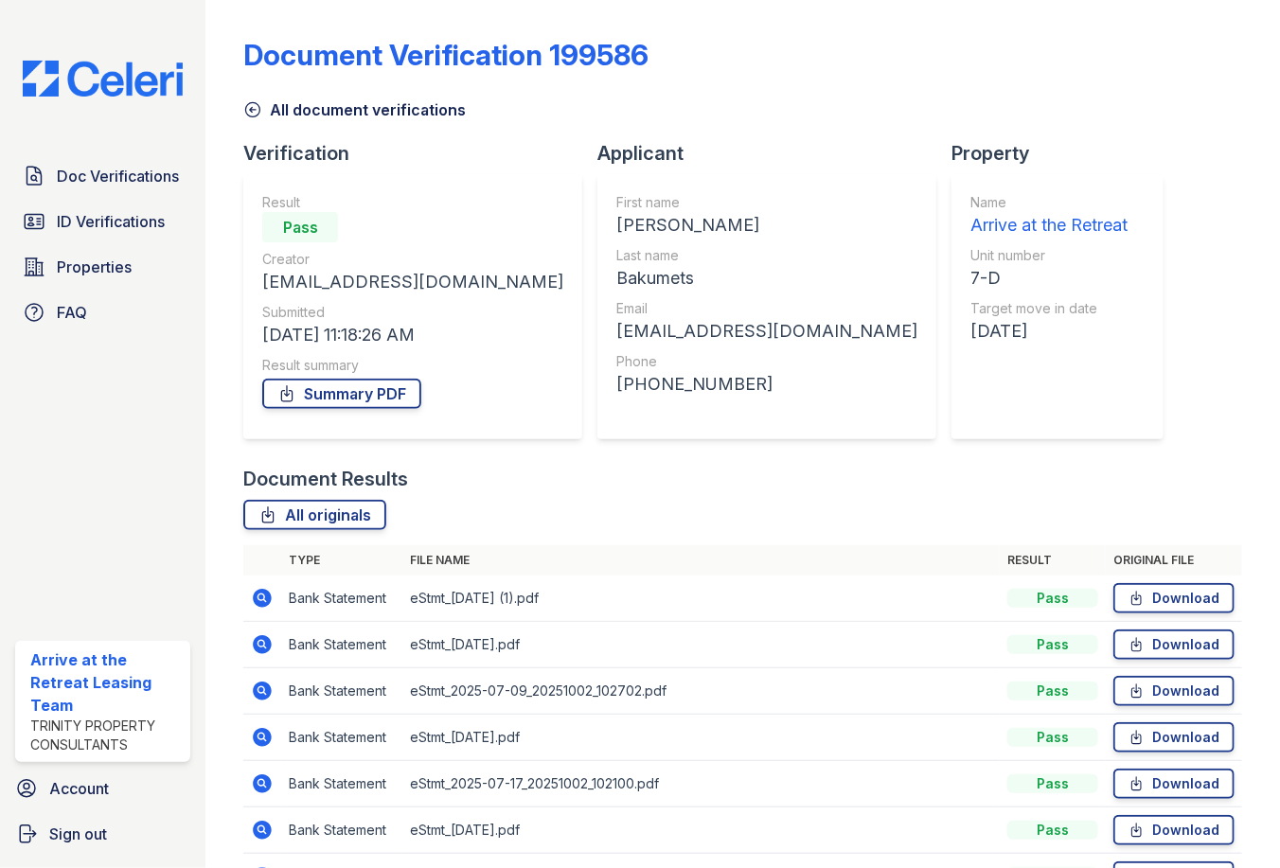
click at [246, 109] on icon at bounding box center [252, 109] width 19 height 19
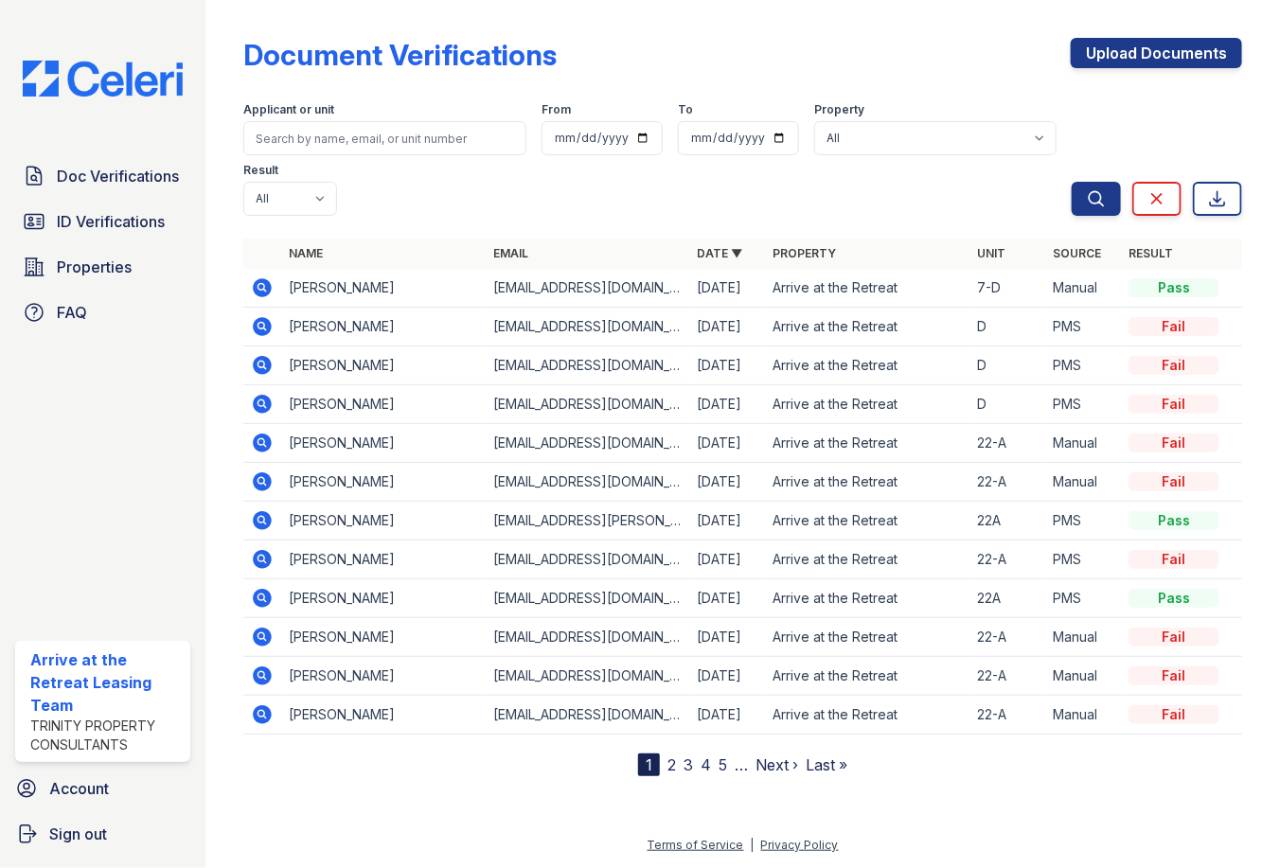
click at [257, 283] on icon at bounding box center [263, 287] width 19 height 19
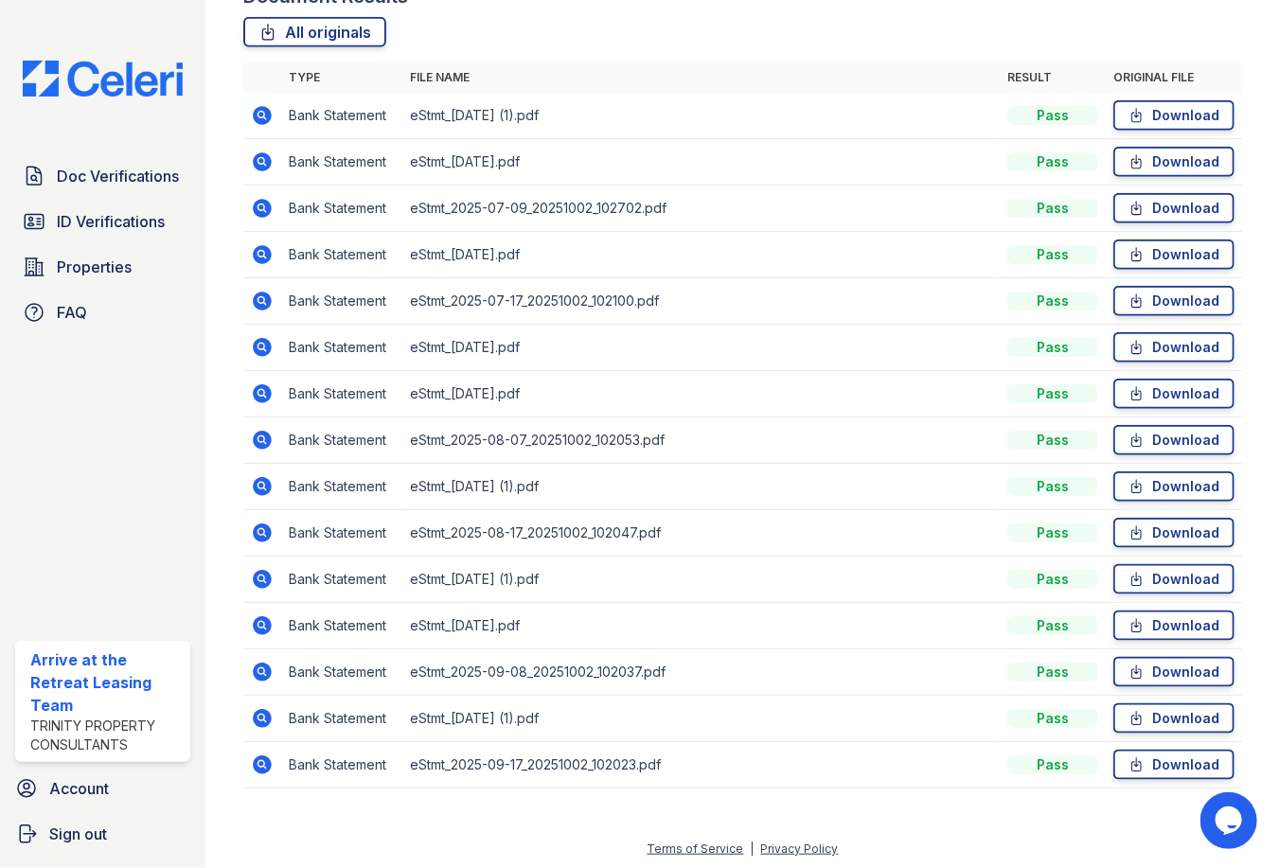
scroll to position [486, 0]
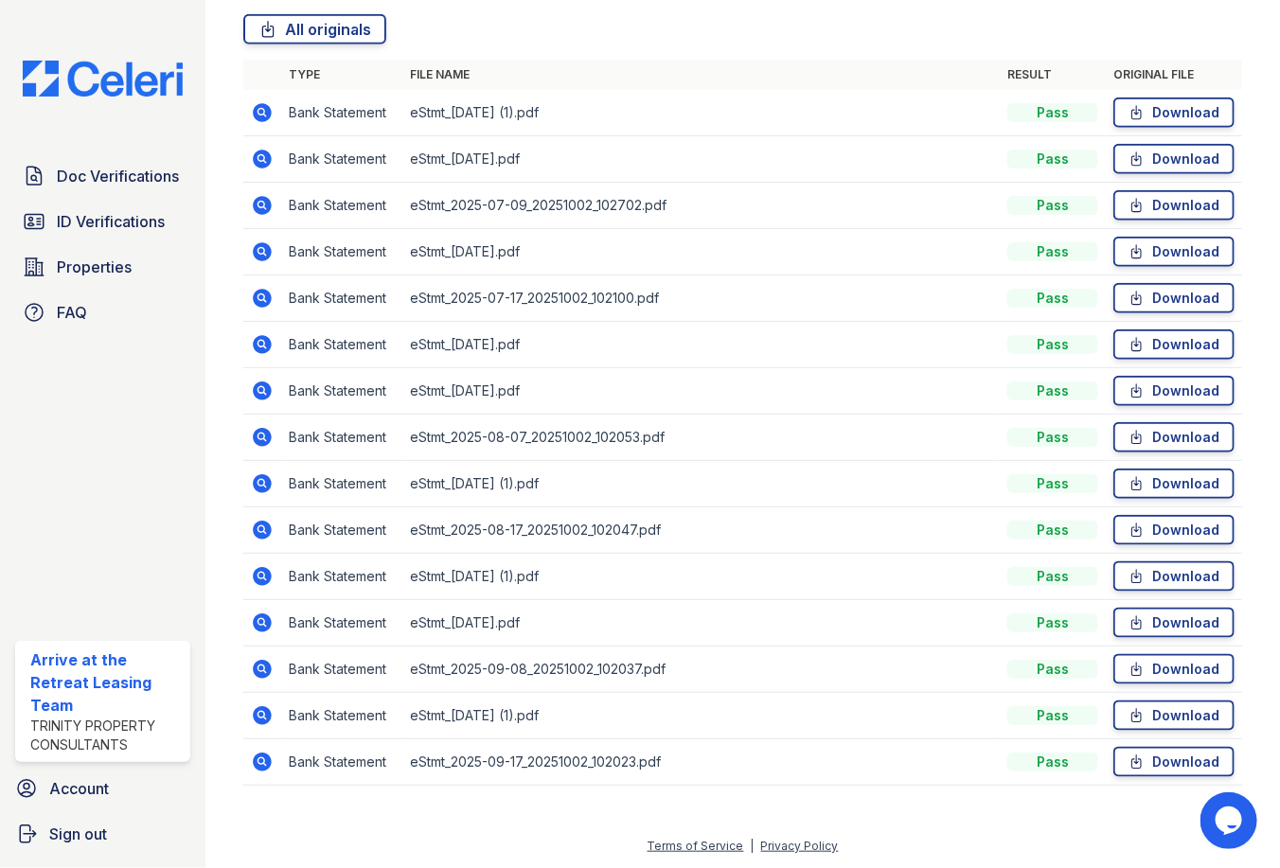
click at [264, 670] on icon at bounding box center [262, 669] width 23 height 23
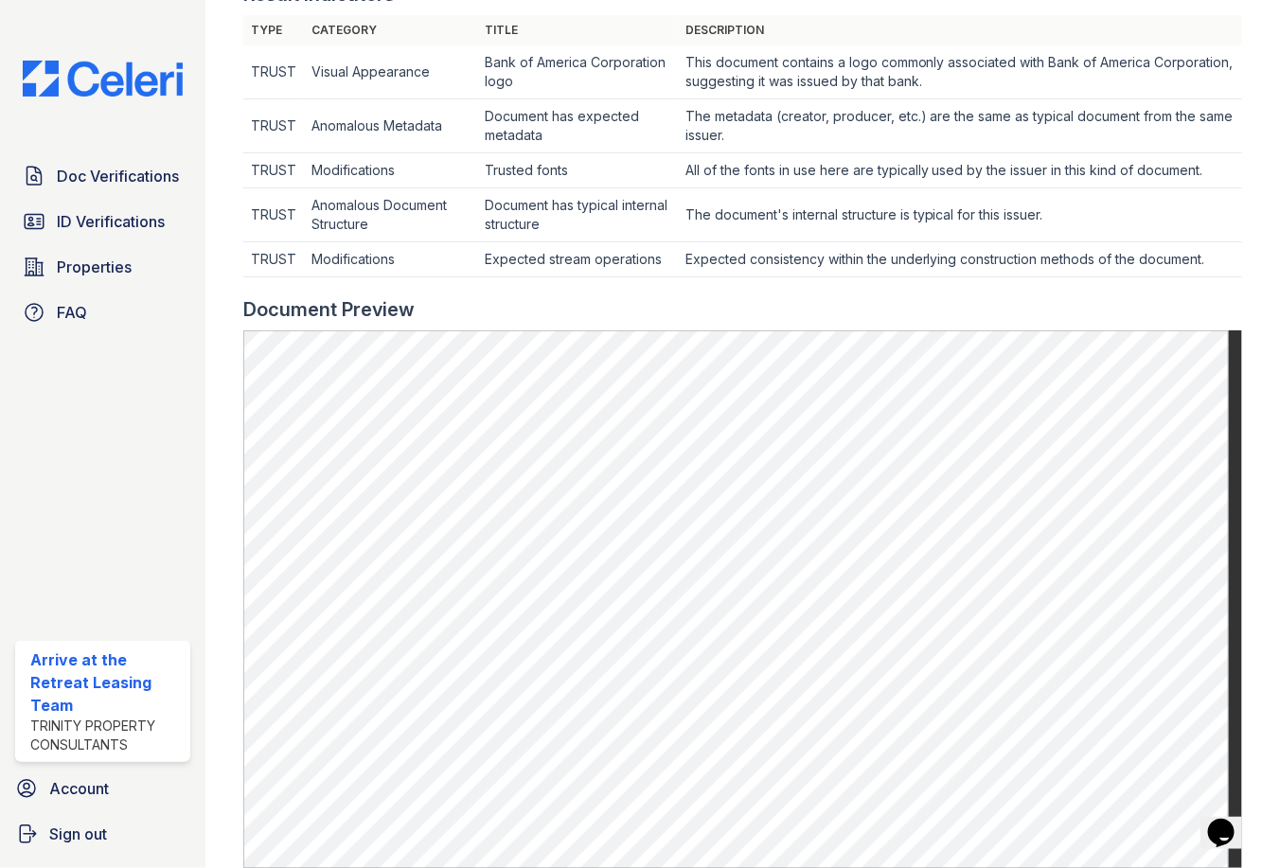
scroll to position [473, 0]
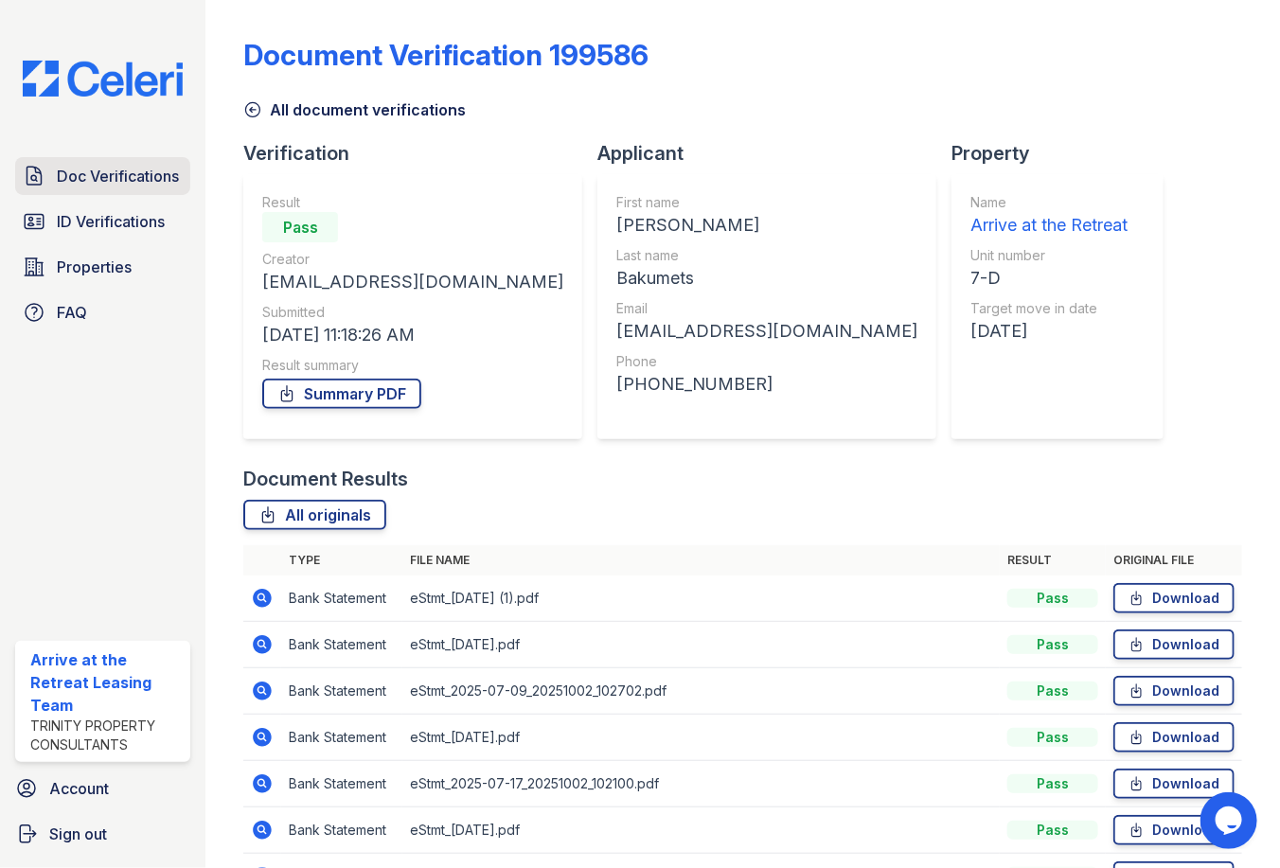
click at [137, 186] on link "Doc Verifications" at bounding box center [102, 176] width 175 height 38
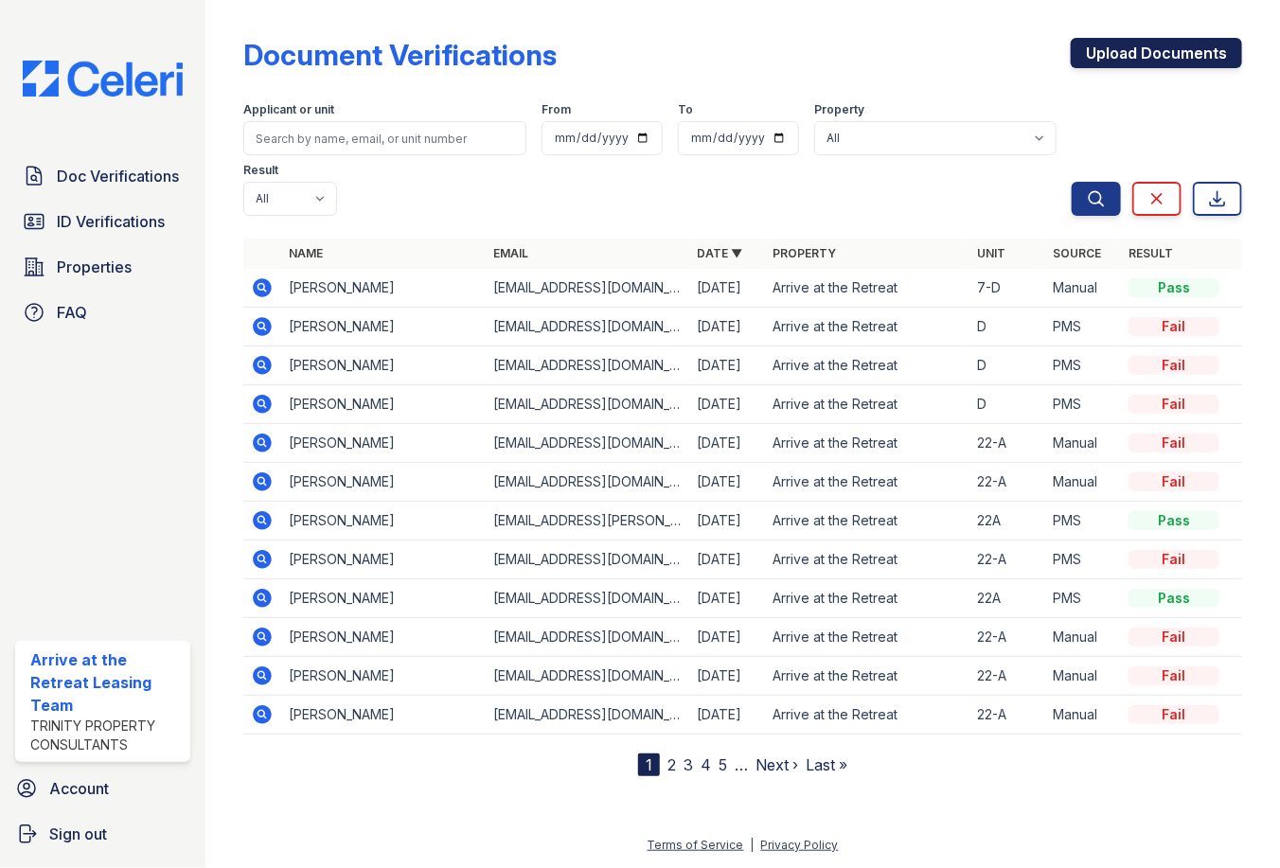
click at [1133, 58] on link "Upload Documents" at bounding box center [1156, 53] width 171 height 30
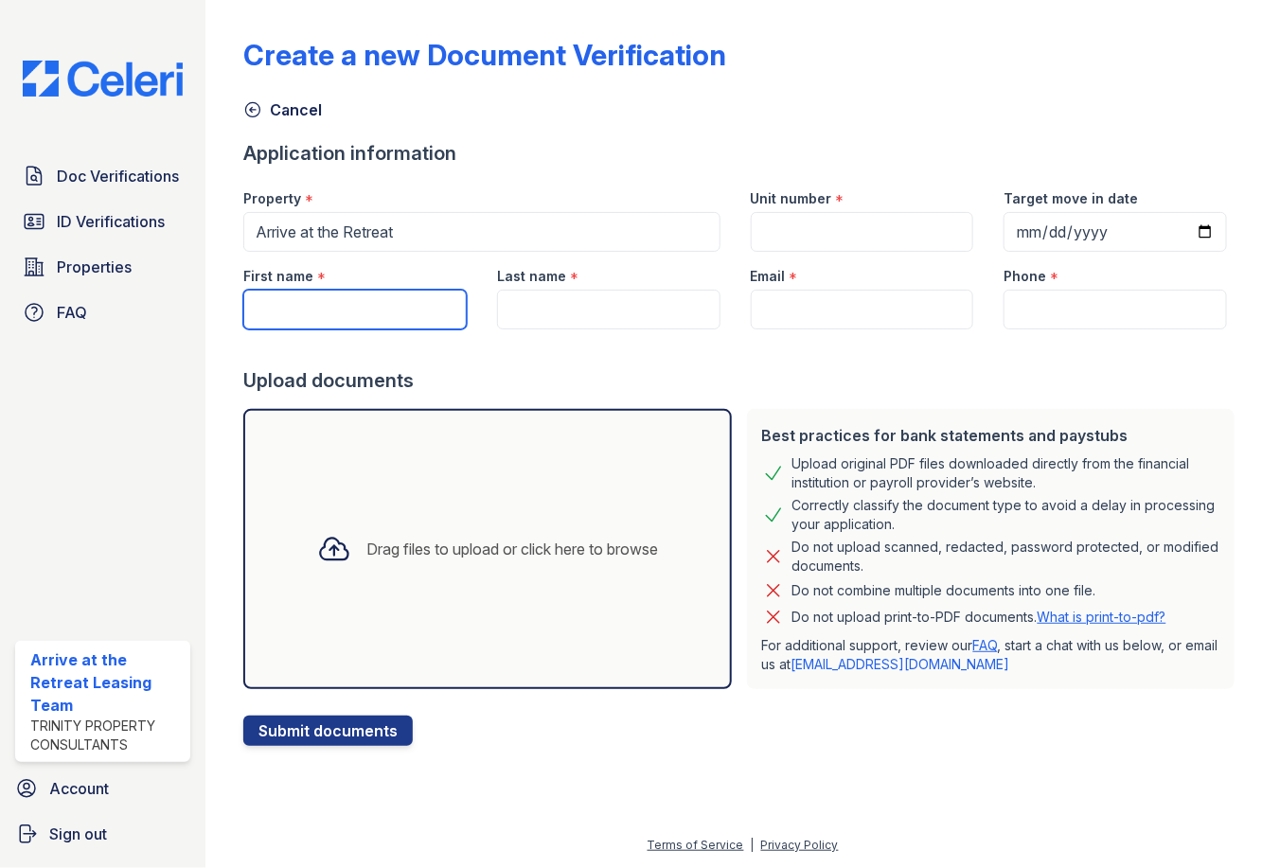
click at [335, 301] on input "First name" at bounding box center [354, 310] width 223 height 40
type input "[PERSON_NAME]"
type input "7-D"
type input "2025-10-03"
type input "Bakumets"
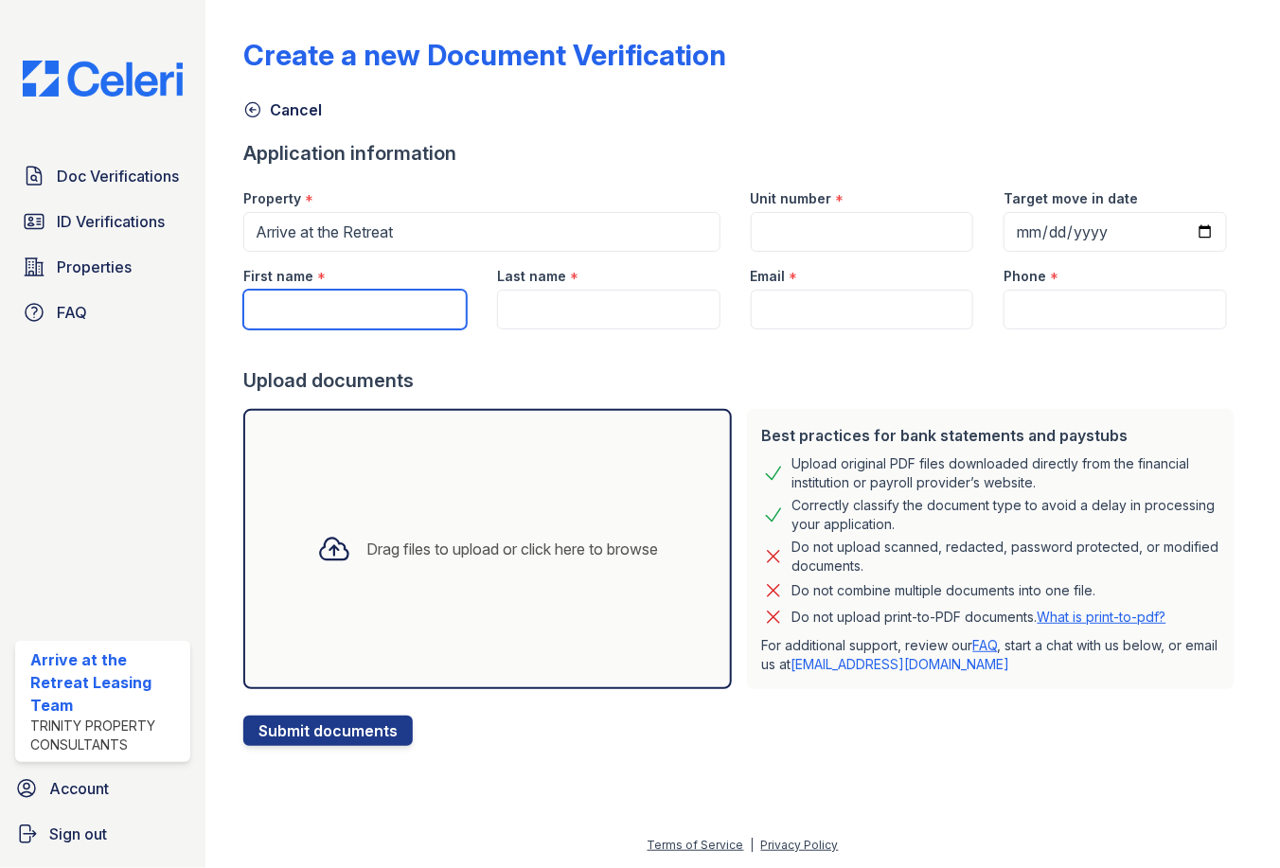
type input "[EMAIL_ADDRESS][DOMAIN_NAME]"
type input "619) 617-8066"
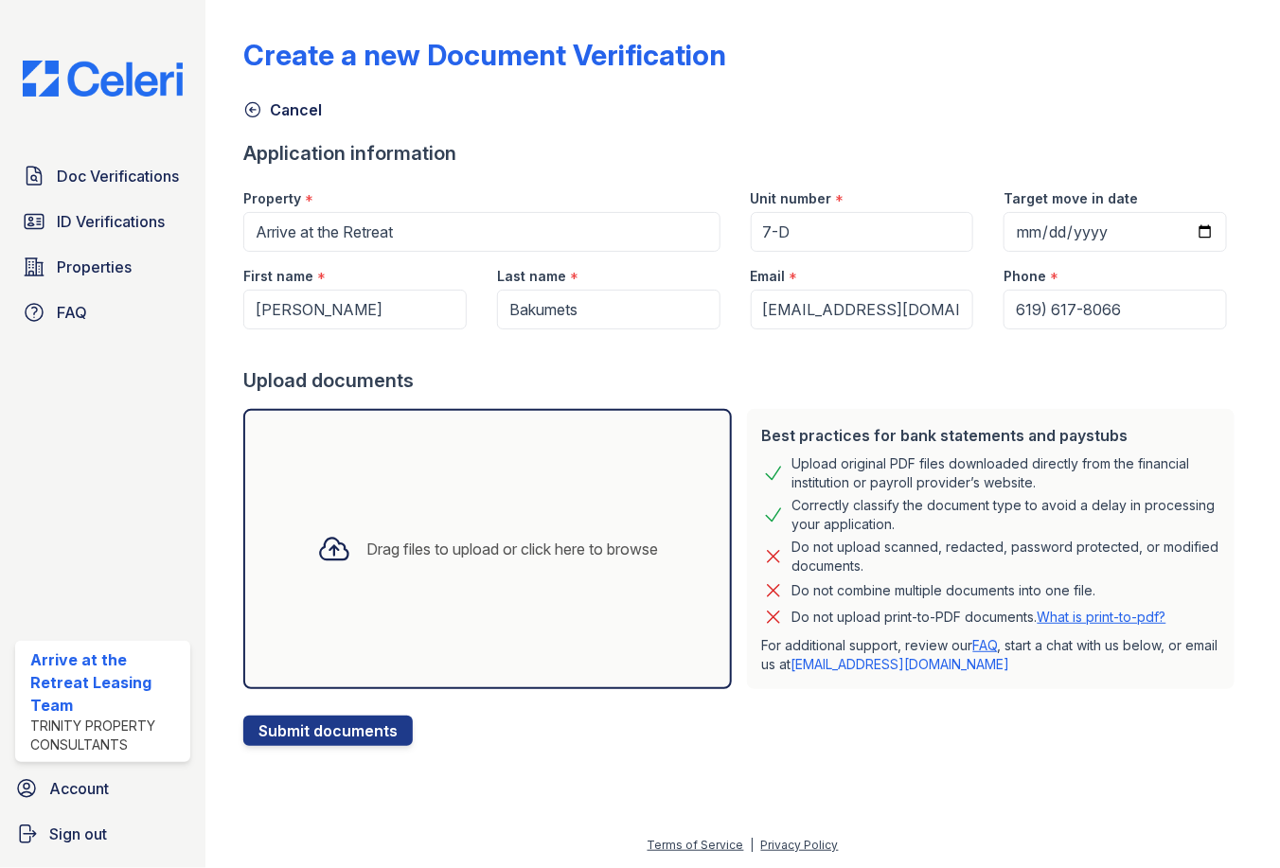
click at [1120, 363] on div at bounding box center [742, 348] width 999 height 38
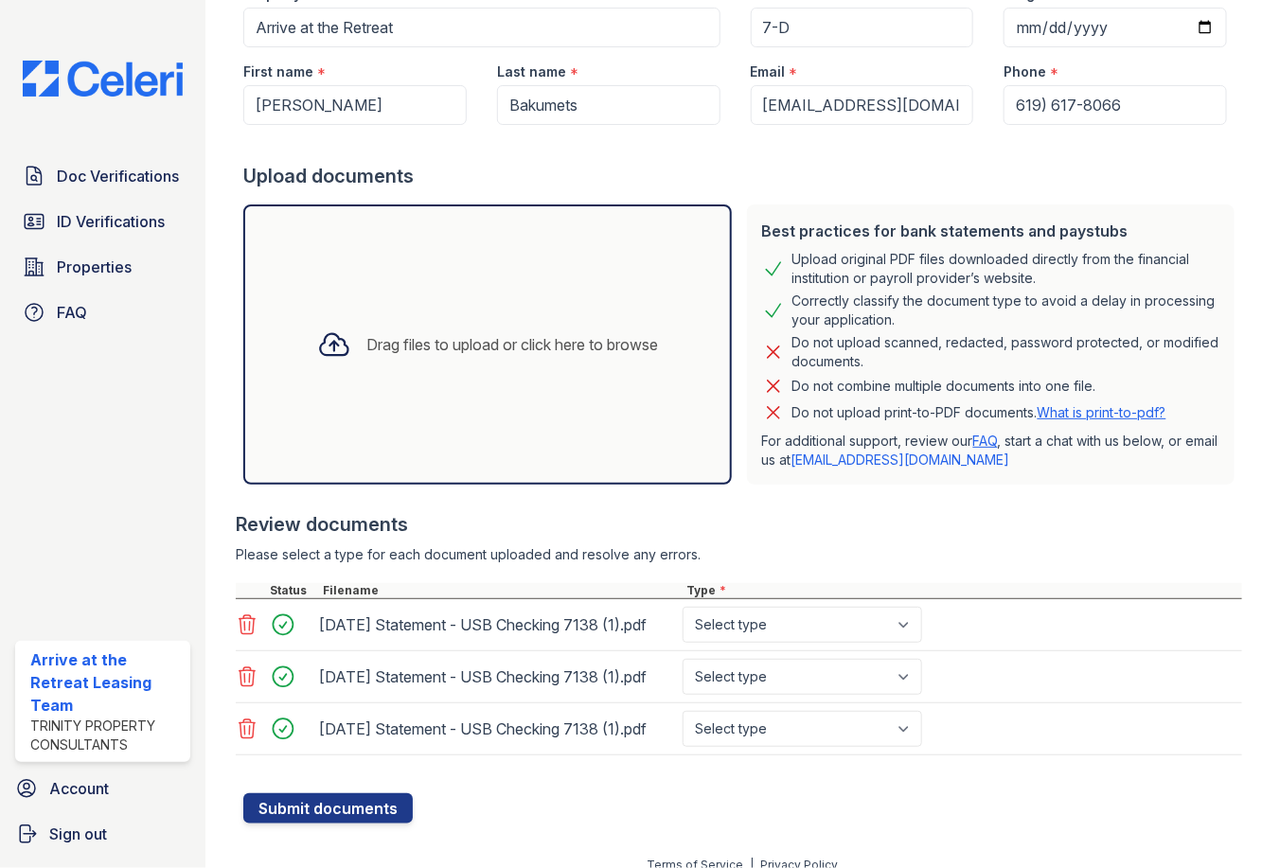
scroll to position [275, 0]
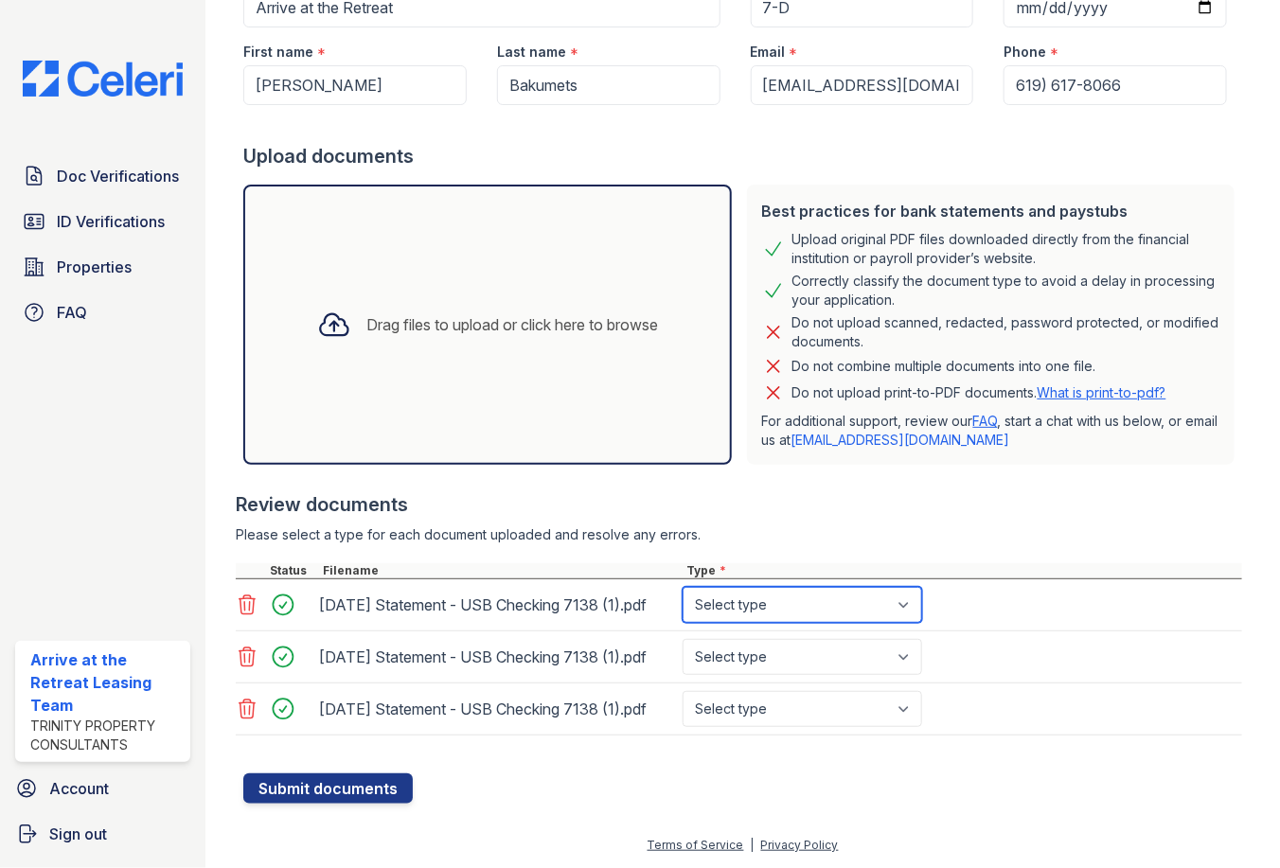
click at [907, 587] on select "Select type Paystub Bank Statement Offer Letter Tax Documents Benefit Award Let…" at bounding box center [801, 605] width 239 height 36
select select "bank_statement"
click at [682, 587] on select "Select type Paystub Bank Statement Offer Letter Tax Documents Benefit Award Let…" at bounding box center [801, 605] width 239 height 36
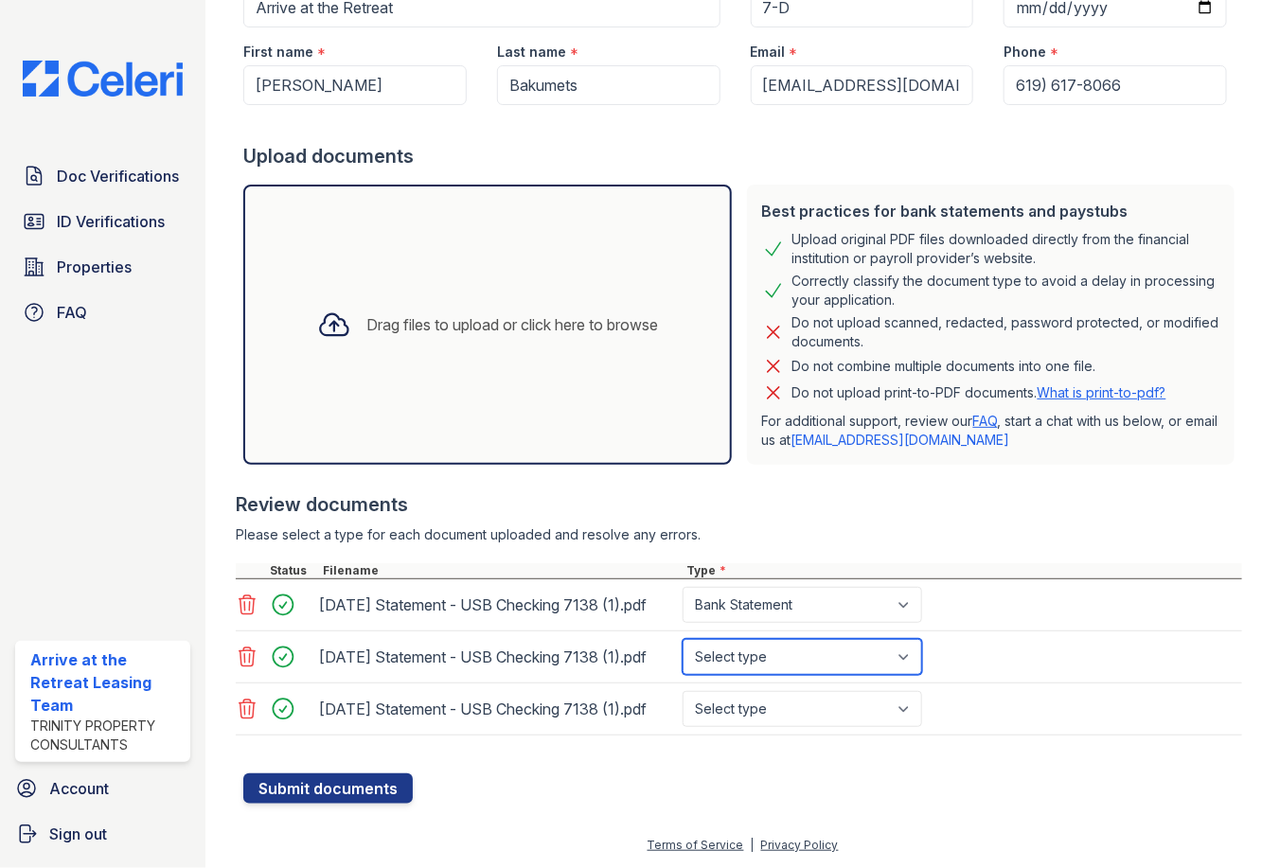
click at [859, 639] on select "Select type Paystub Bank Statement Offer Letter Tax Documents Benefit Award Let…" at bounding box center [801, 657] width 239 height 36
select select "bank_statement"
click at [682, 639] on select "Select type Paystub Bank Statement Offer Letter Tax Documents Benefit Award Let…" at bounding box center [801, 657] width 239 height 36
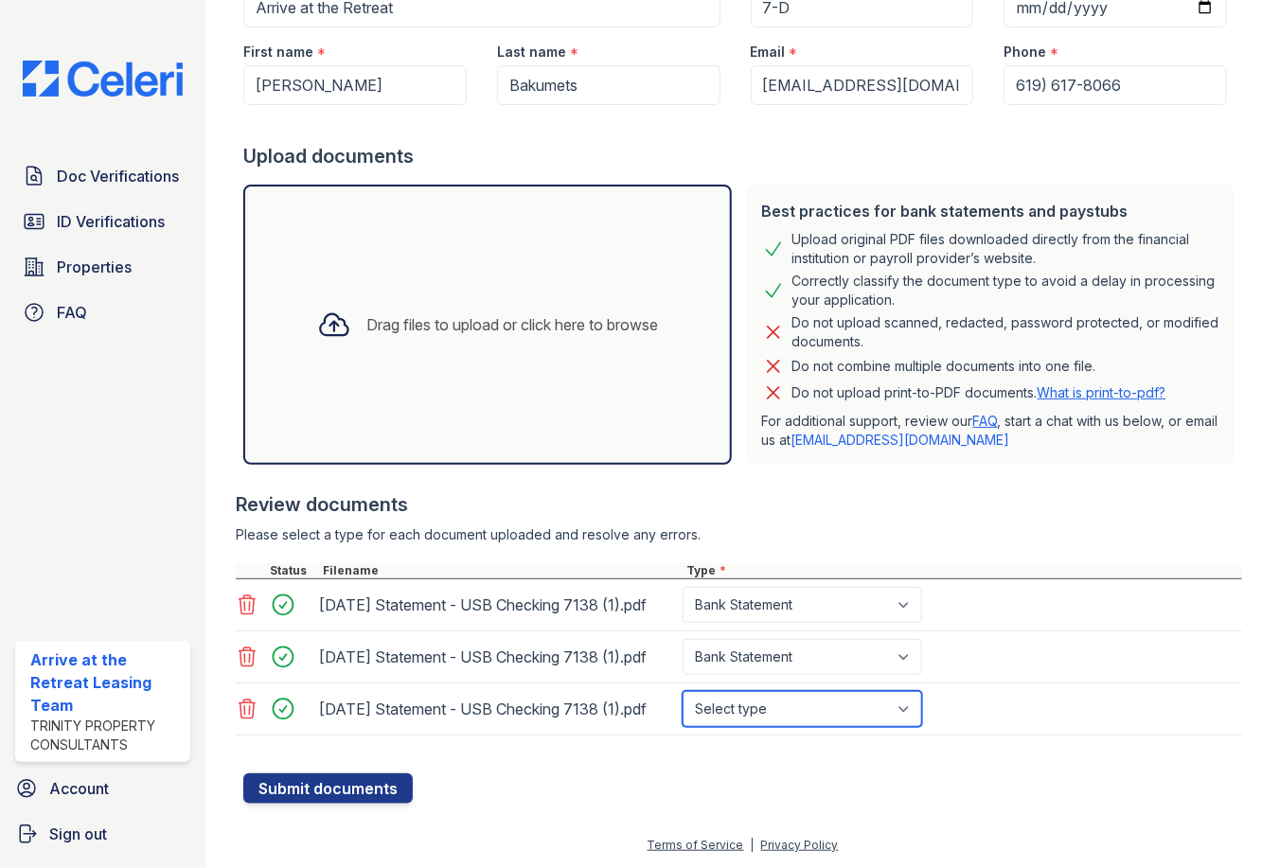
click at [863, 708] on select "Select type Paystub Bank Statement Offer Letter Tax Documents Benefit Award Let…" at bounding box center [801, 709] width 239 height 36
select select "bank_statement"
click at [682, 691] on select "Select type Paystub Bank Statement Offer Letter Tax Documents Benefit Award Let…" at bounding box center [801, 709] width 239 height 36
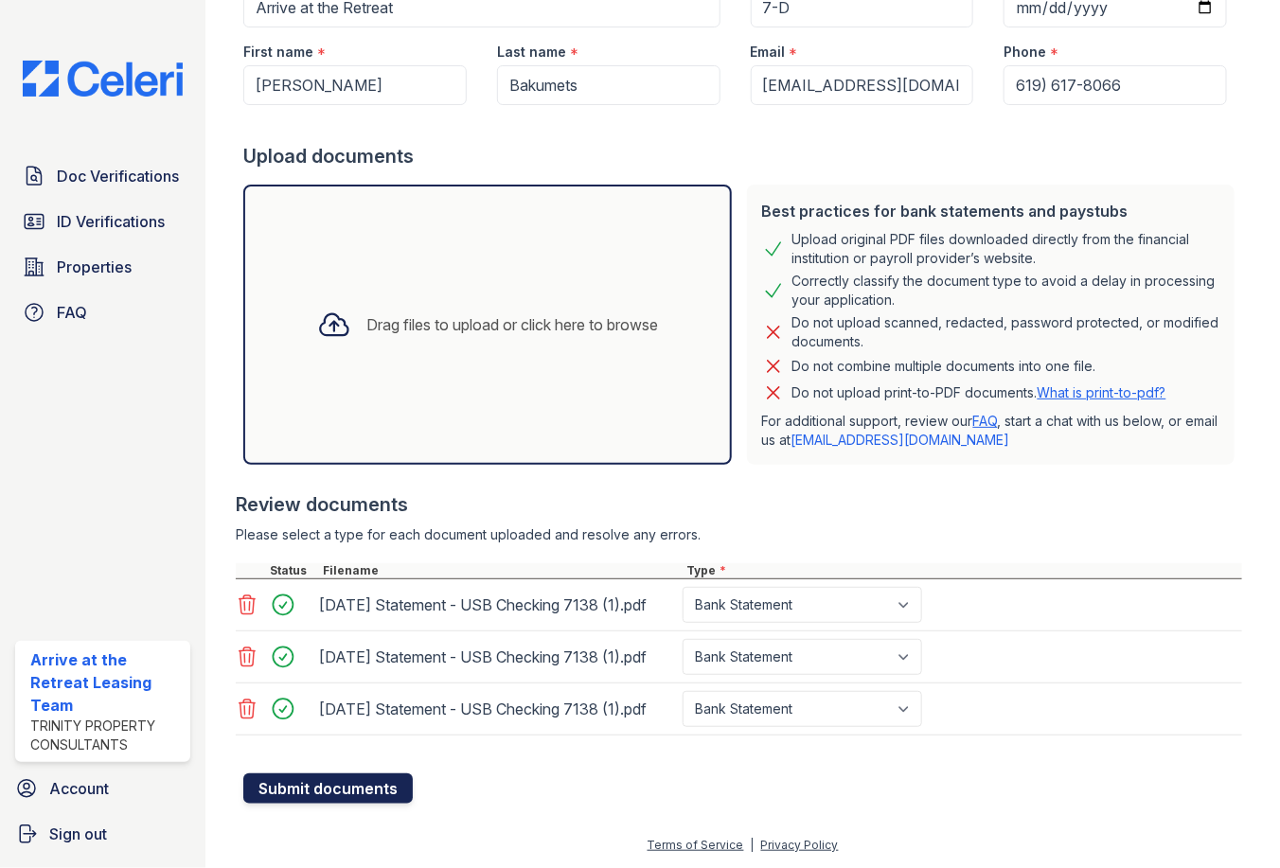
click at [369, 790] on button "Submit documents" at bounding box center [327, 788] width 169 height 30
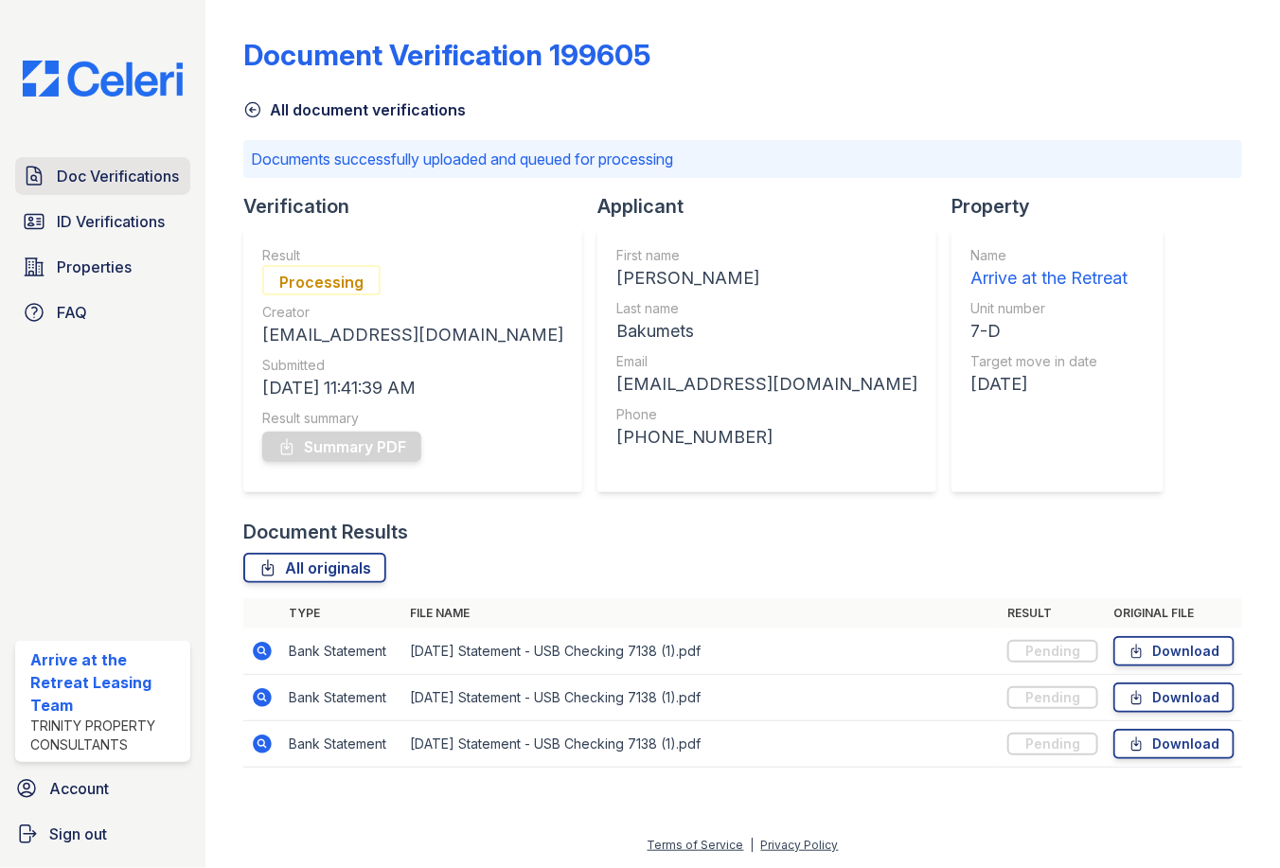
click at [144, 186] on span "Doc Verifications" at bounding box center [118, 176] width 122 height 23
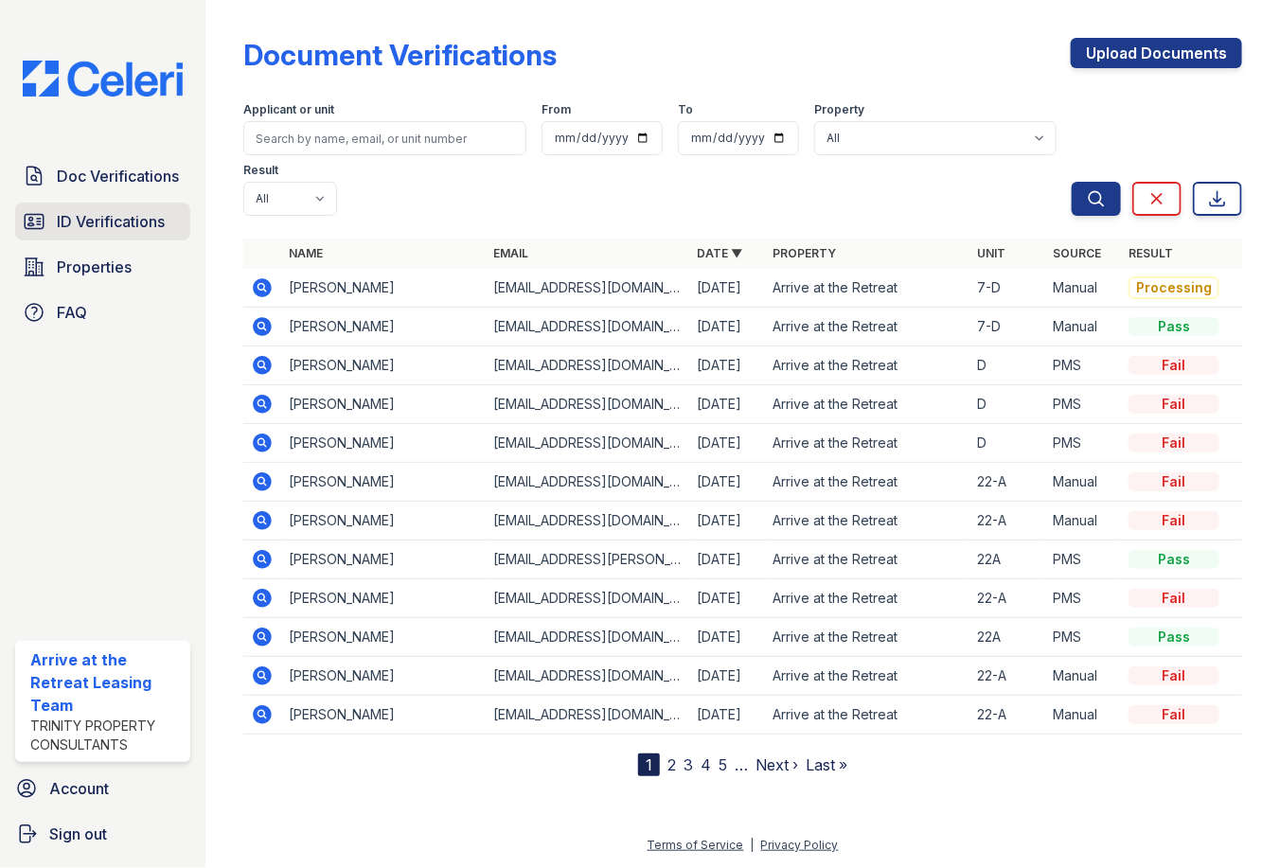
click at [54, 214] on link "ID Verifications" at bounding box center [102, 222] width 175 height 38
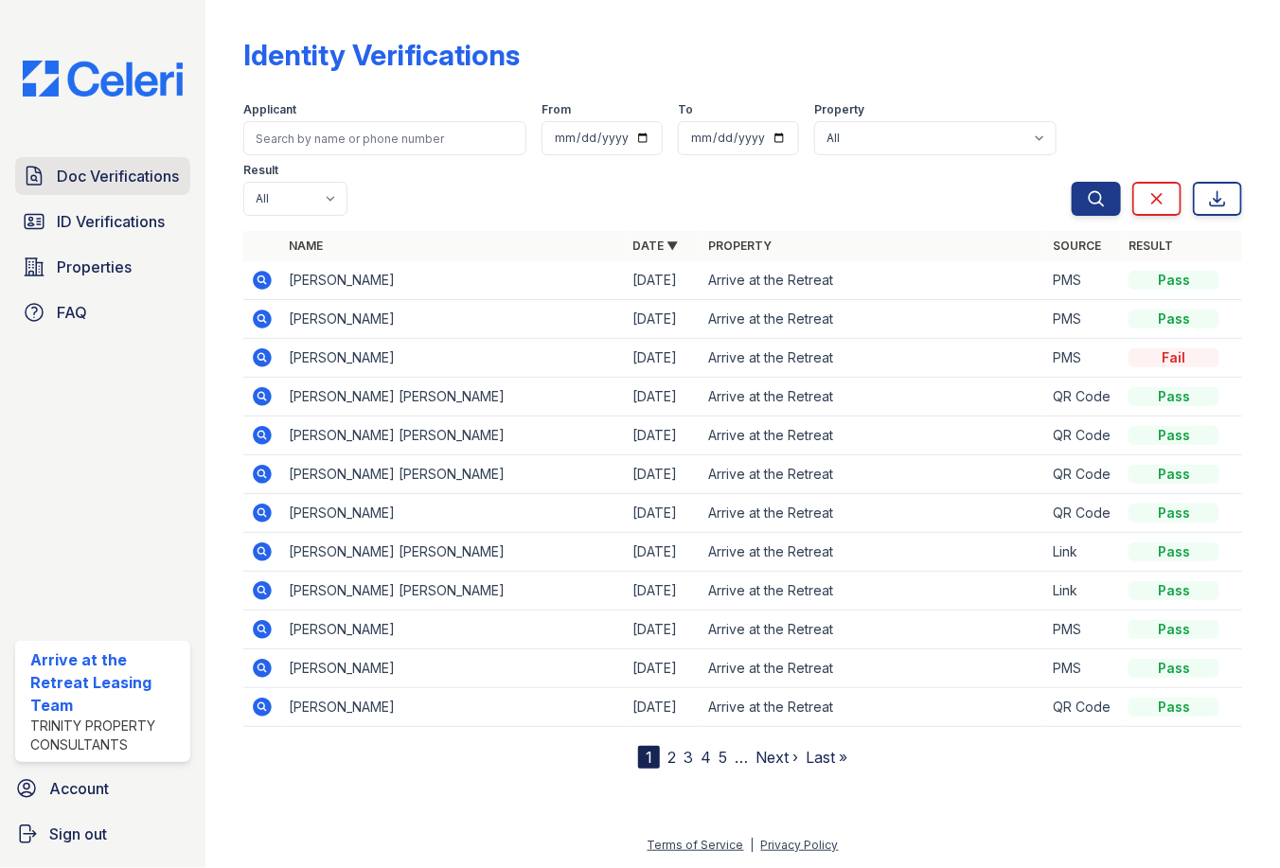
click at [52, 175] on link "Doc Verifications" at bounding box center [102, 176] width 175 height 38
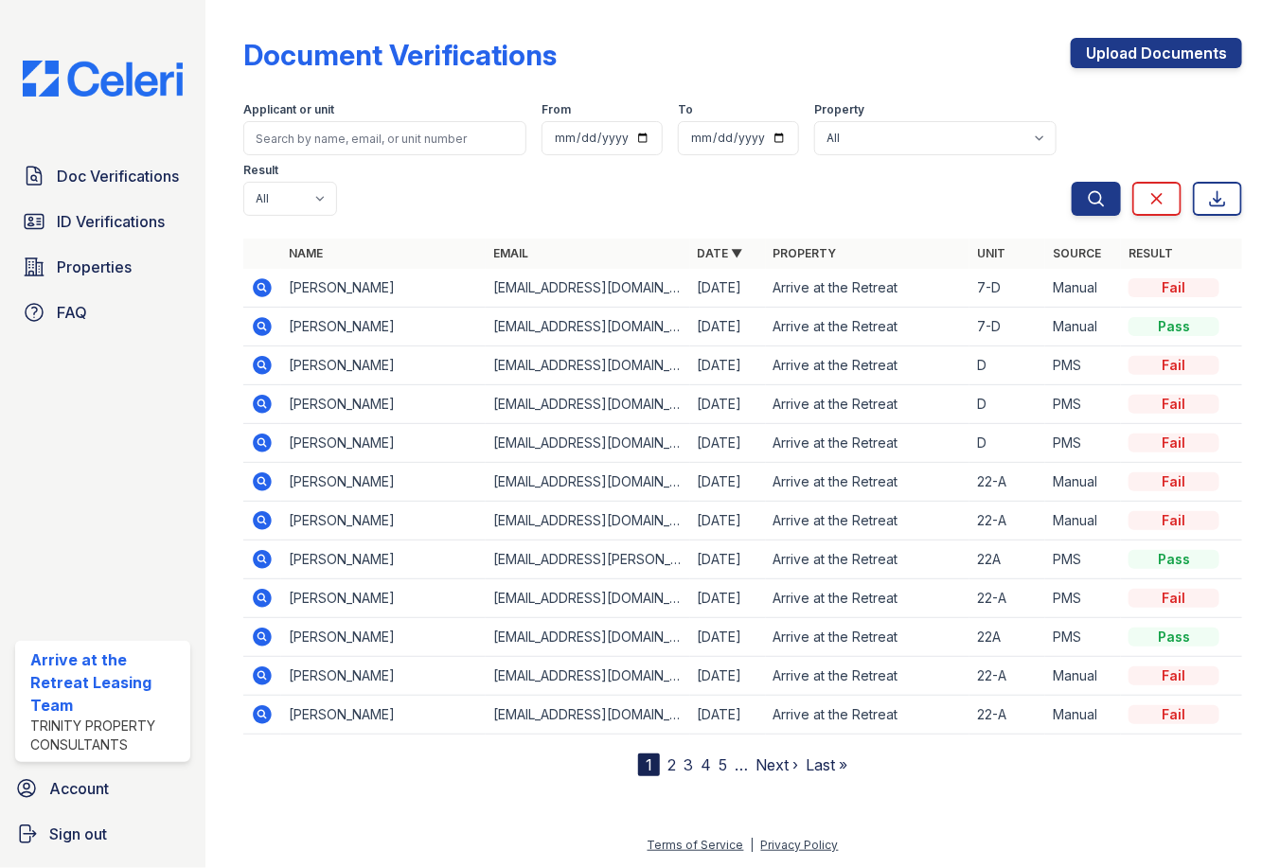
click at [259, 279] on icon at bounding box center [263, 287] width 19 height 19
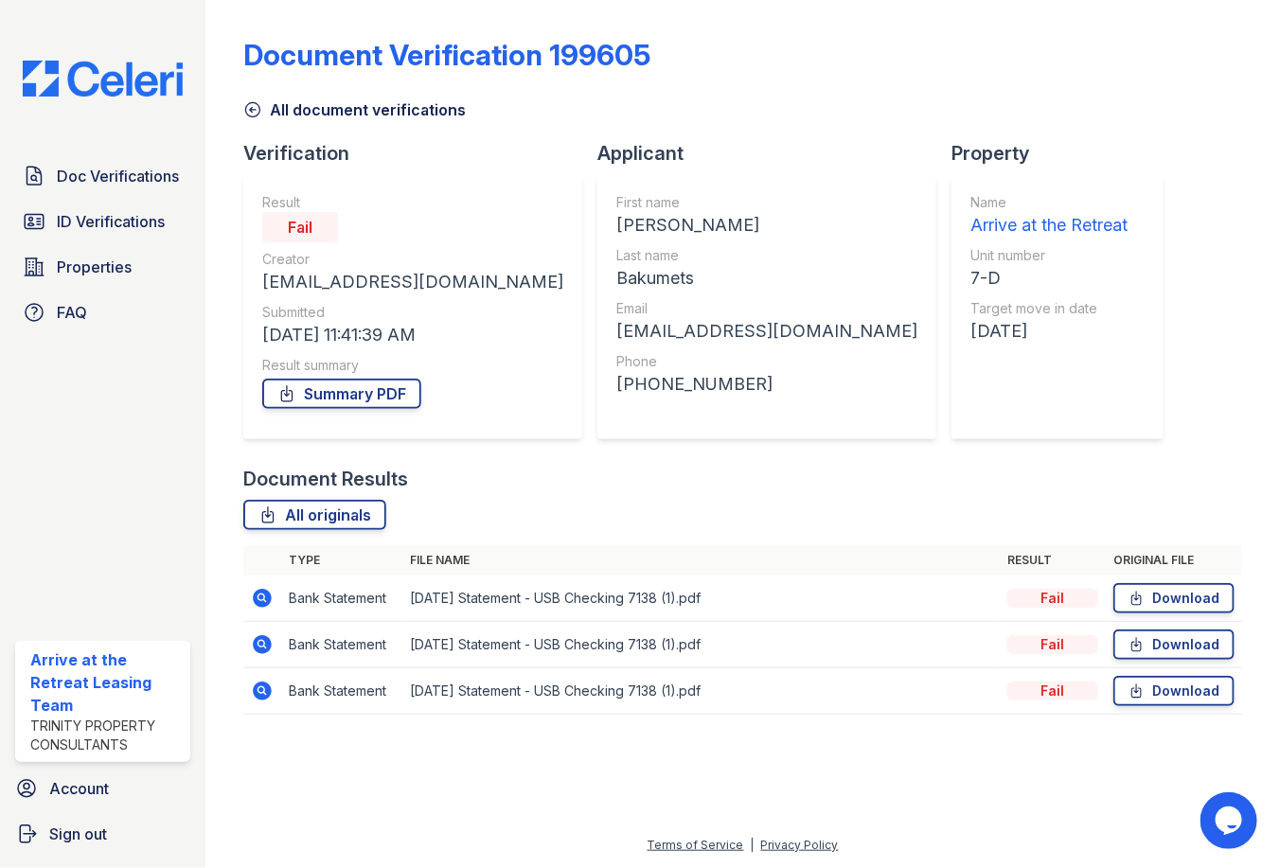
click at [531, 608] on td "2025-07-31 Statement - USB Checking 7138 (1).pdf" at bounding box center [700, 598] width 597 height 46
click at [257, 601] on icon at bounding box center [263, 598] width 19 height 19
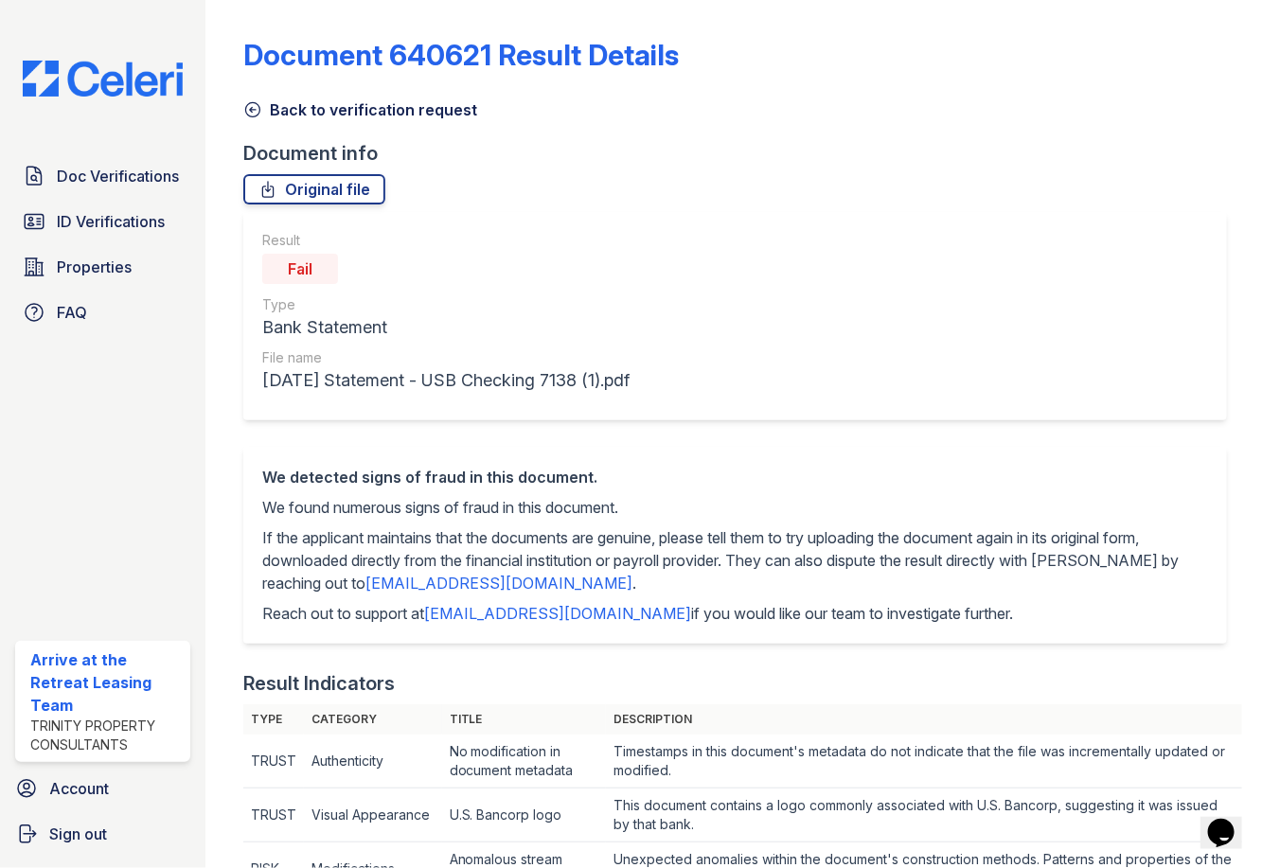
drag, startPoint x: 237, startPoint y: 846, endPoint x: 793, endPoint y: 424, distance: 698.6
click at [793, 418] on div "Result Fail Type Bank Statement File name [DATE] Statement - USB Checking 7138 …" at bounding box center [734, 316] width 983 height 208
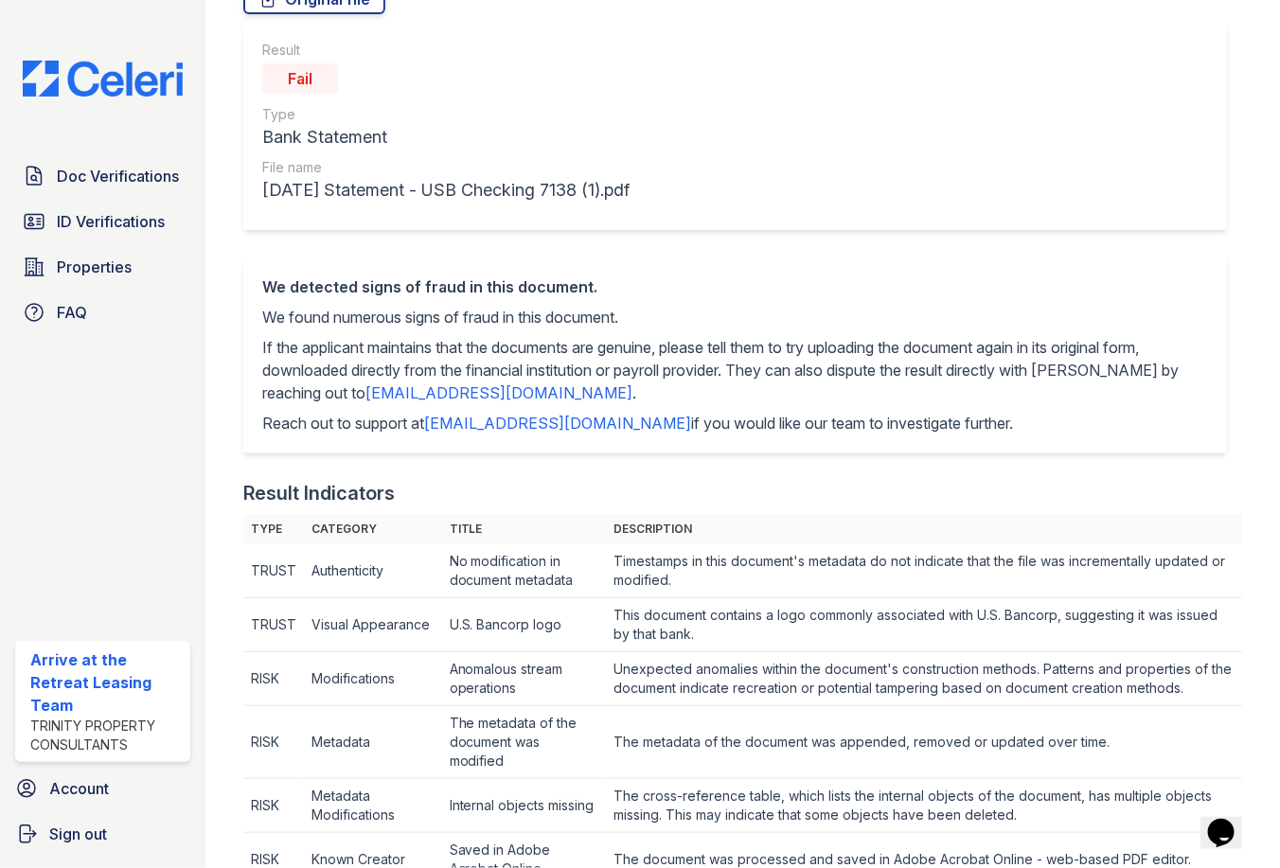
scroll to position [189, 0]
drag, startPoint x: 599, startPoint y: 425, endPoint x: 433, endPoint y: 421, distance: 166.6
click at [433, 421] on p "Reach out to support at support@getceleri.com if you would like our team to inv…" at bounding box center [735, 424] width 946 height 23
drag, startPoint x: 433, startPoint y: 421, endPoint x: 454, endPoint y: 425, distance: 22.1
copy link "[EMAIL_ADDRESS][DOMAIN_NAME]"
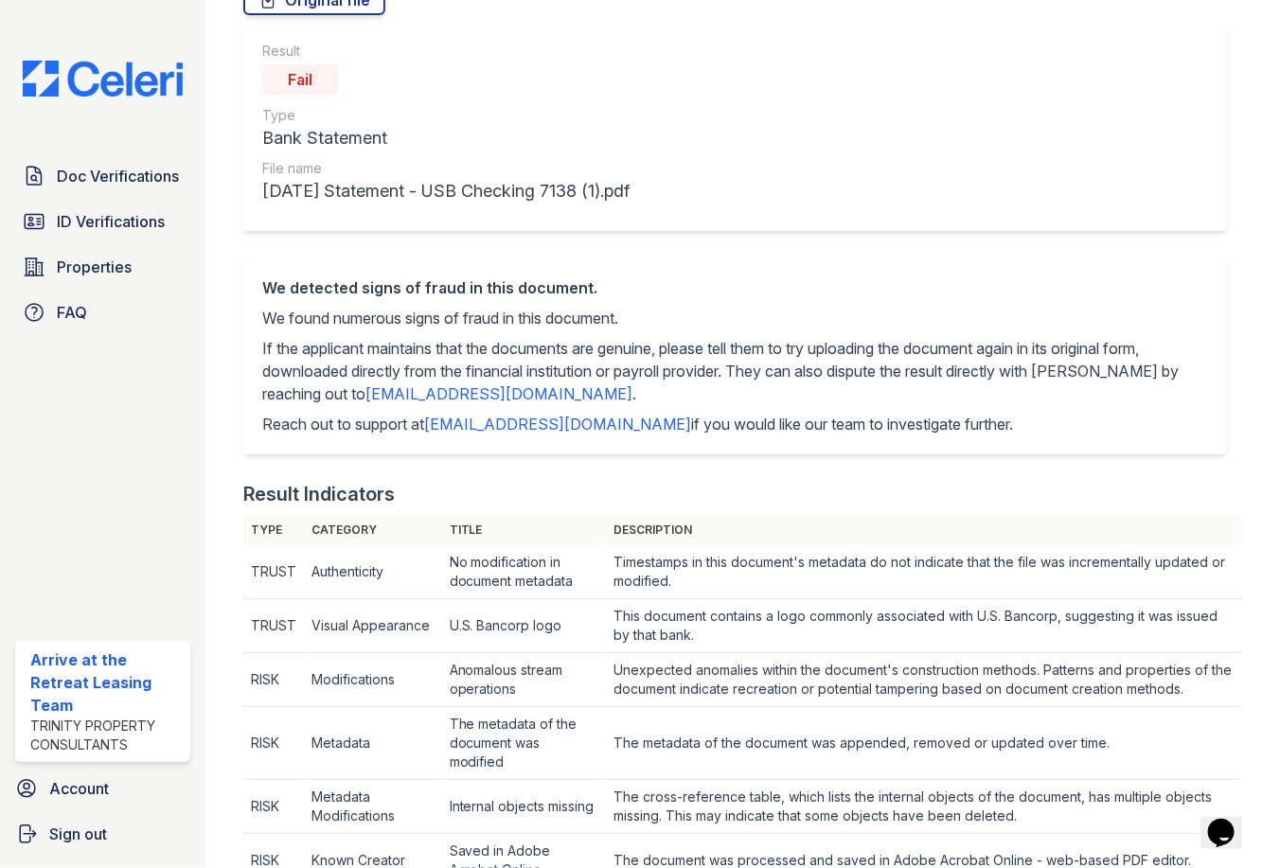
drag, startPoint x: 603, startPoint y: 381, endPoint x: 583, endPoint y: 387, distance: 21.0
click at [603, 381] on p "If the applicant maintains that the documents are genuine, please tell them to …" at bounding box center [735, 371] width 946 height 68
drag, startPoint x: 545, startPoint y: 393, endPoint x: 377, endPoint y: 384, distance: 168.7
click at [377, 384] on p "If the applicant maintains that the documents are genuine, please tell them to …" at bounding box center [735, 371] width 946 height 68
copy link "[EMAIL_ADDRESS][DOMAIN_NAME]"
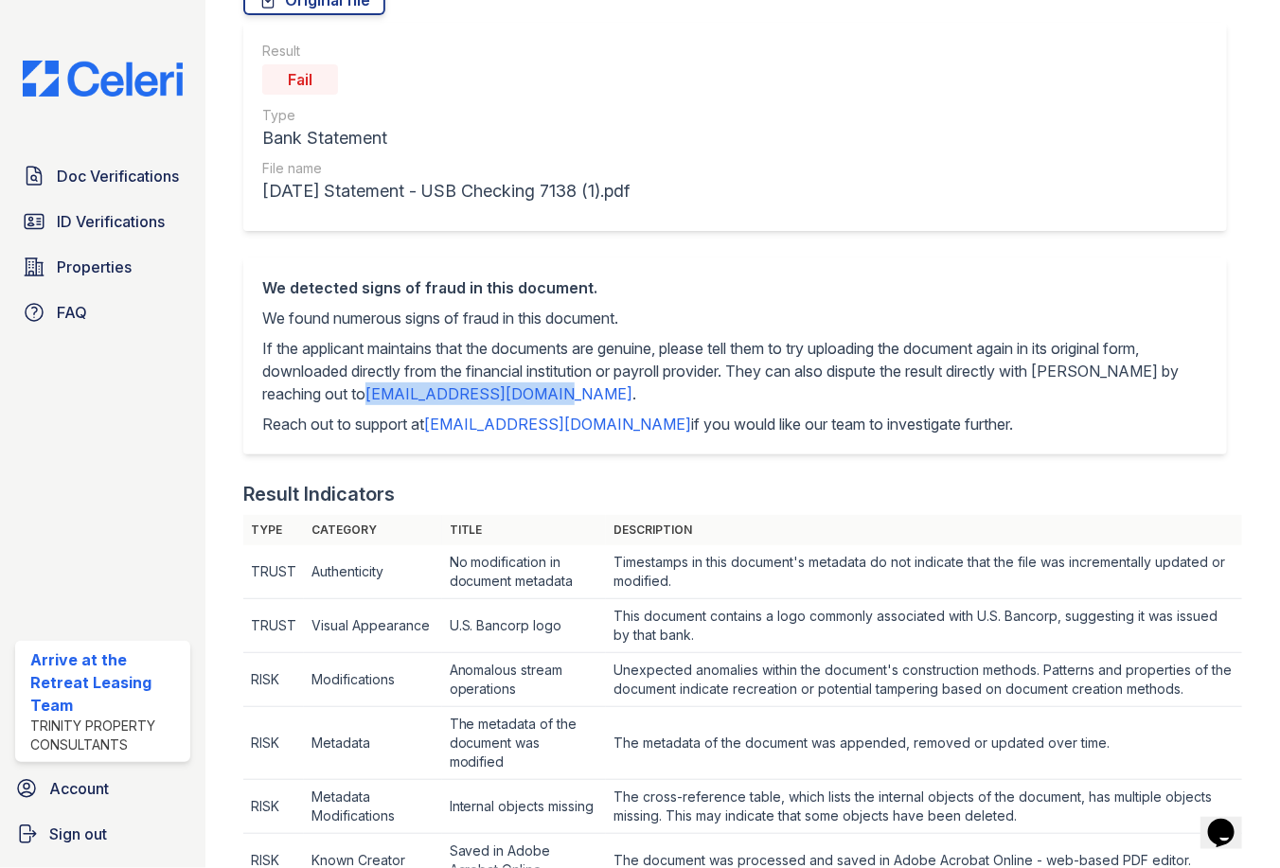
click at [197, 511] on div "Doc Verifications ID Verifications Properties FAQ Arrive at the Retreat Leasing…" at bounding box center [102, 434] width 205 height 868
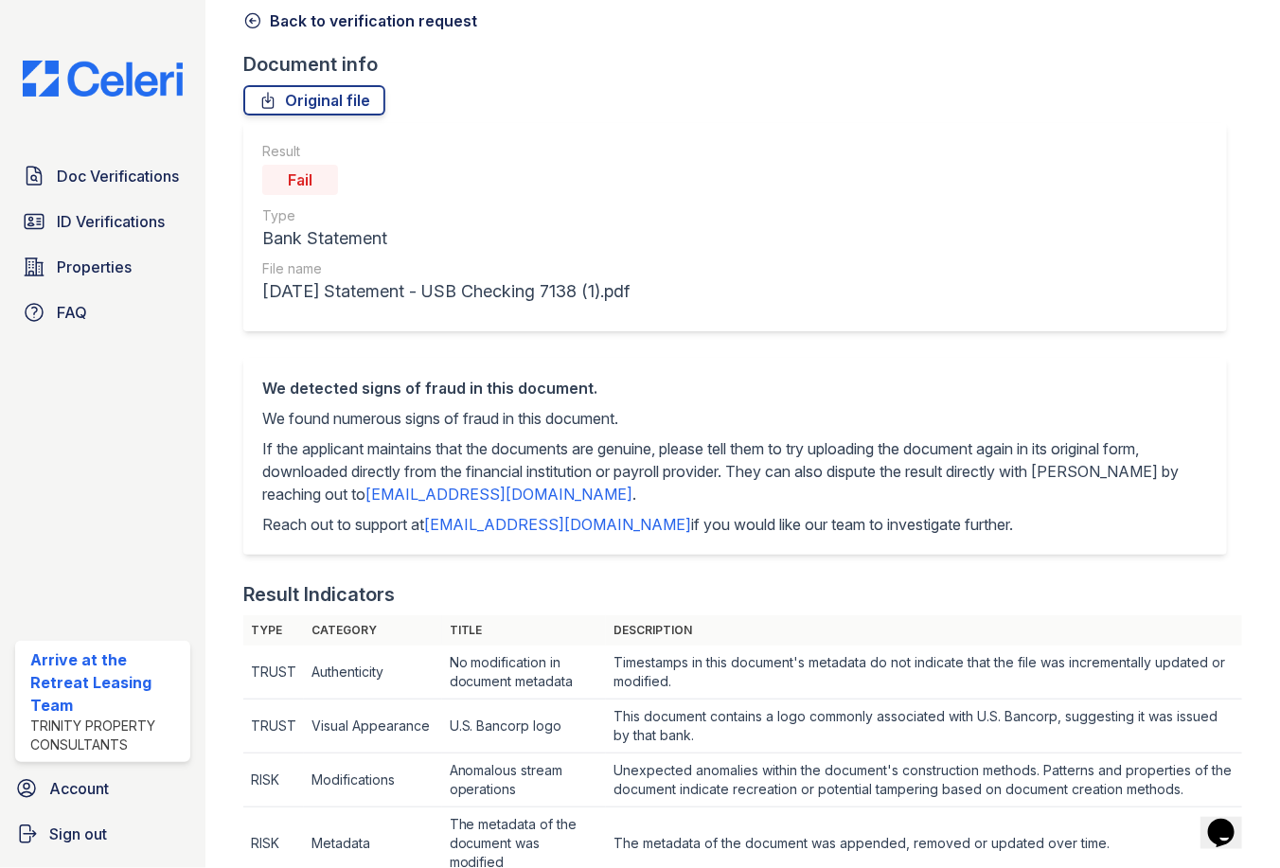
scroll to position [0, 0]
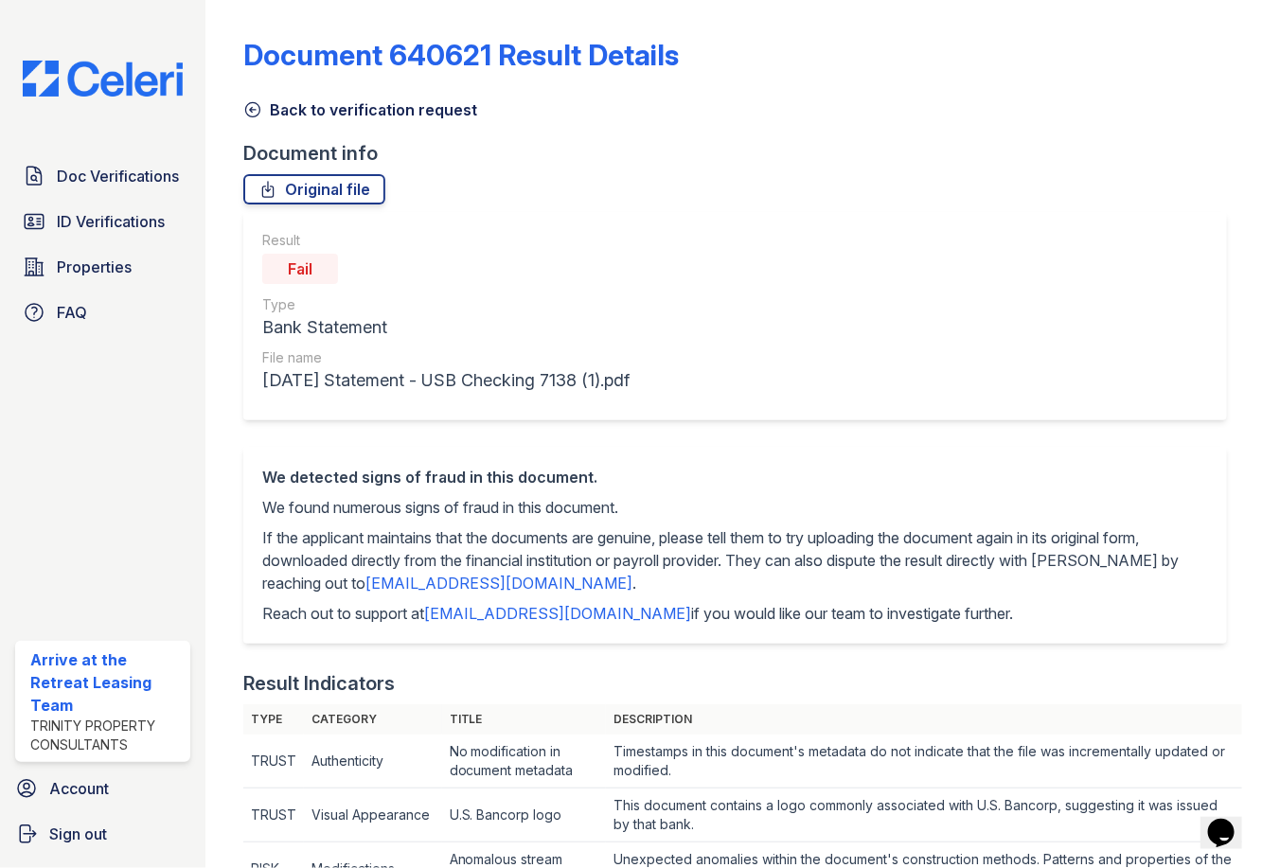
click at [250, 107] on icon at bounding box center [252, 109] width 19 height 19
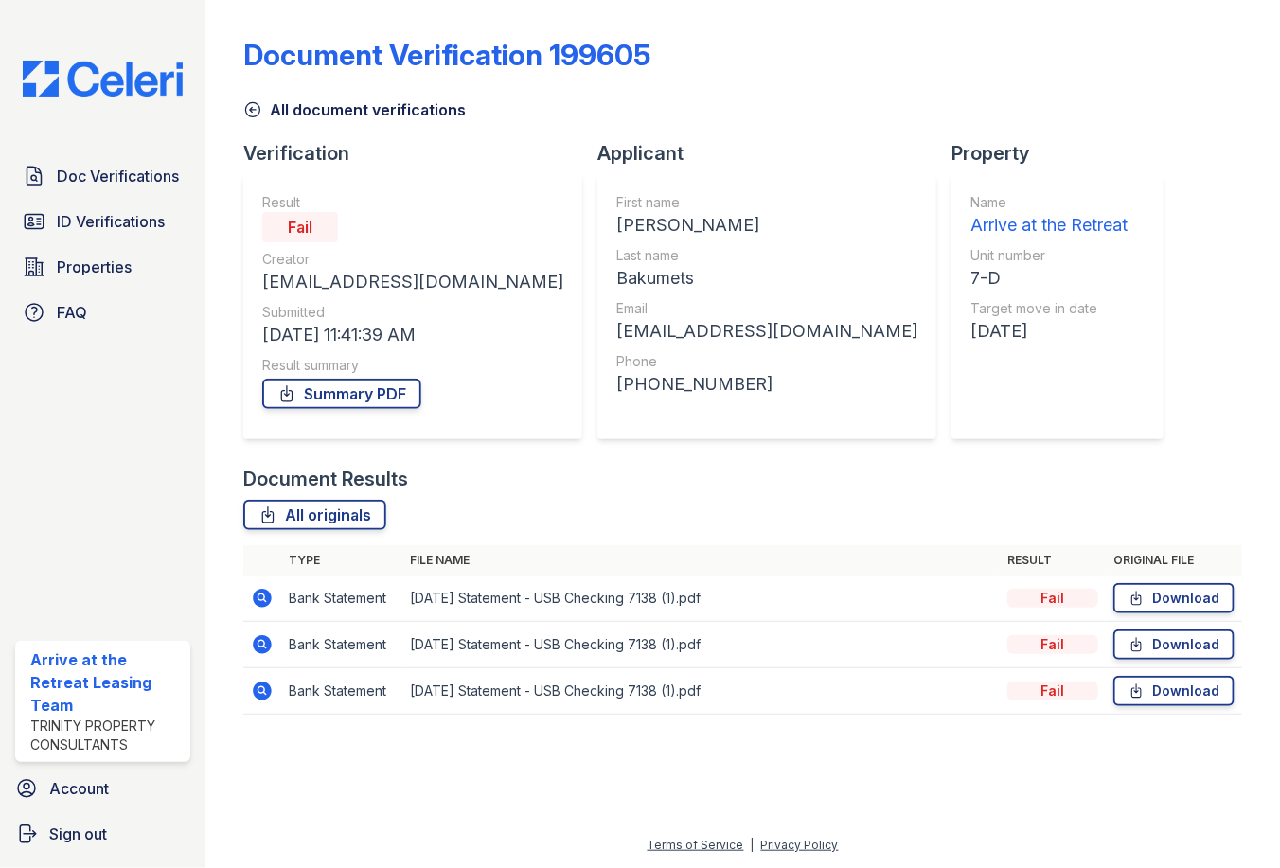
drag, startPoint x: 732, startPoint y: 472, endPoint x: 279, endPoint y: 90, distance: 592.4
click at [279, 90] on div "All document verifications" at bounding box center [742, 104] width 999 height 34
click at [331, 776] on div at bounding box center [743, 799] width 1014 height 70
click at [264, 600] on icon at bounding box center [262, 598] width 23 height 23
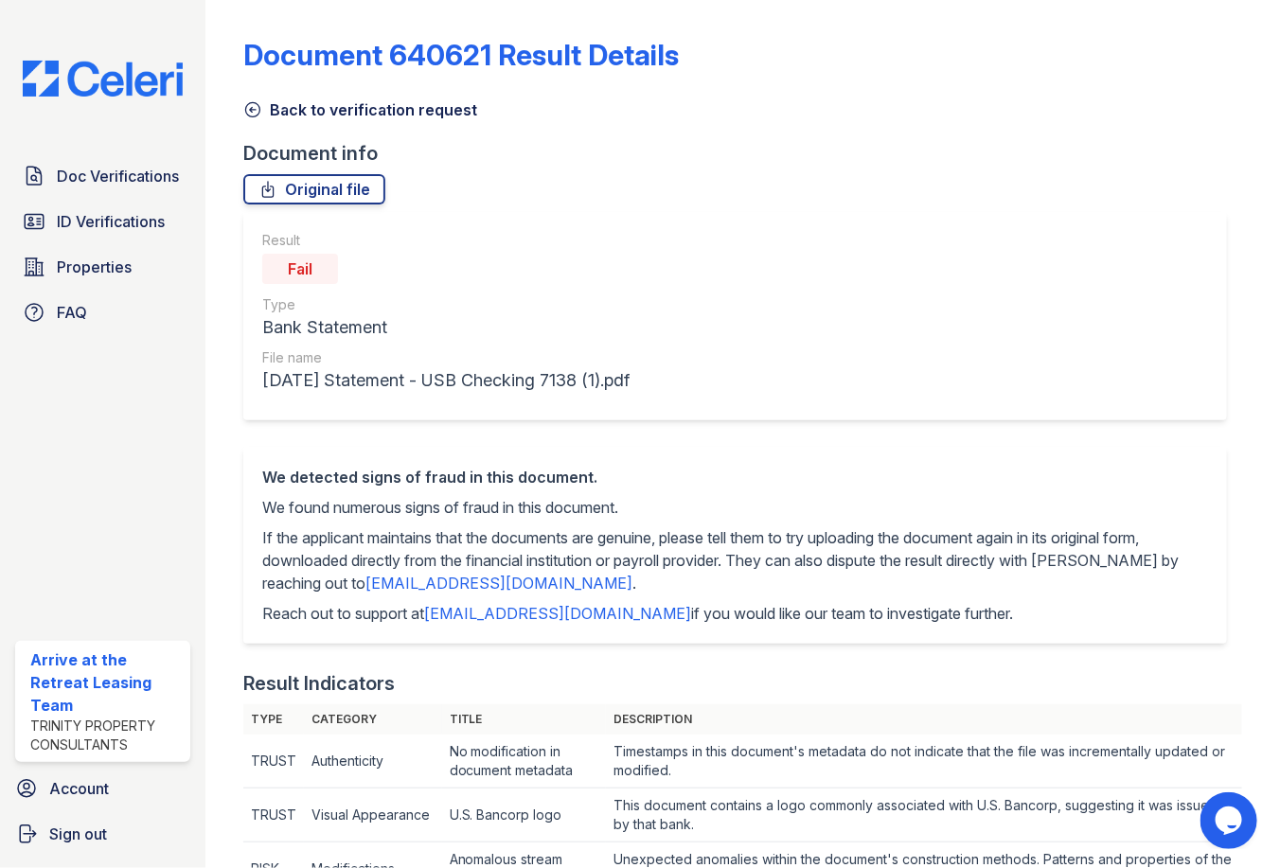
click at [256, 108] on icon at bounding box center [252, 109] width 19 height 19
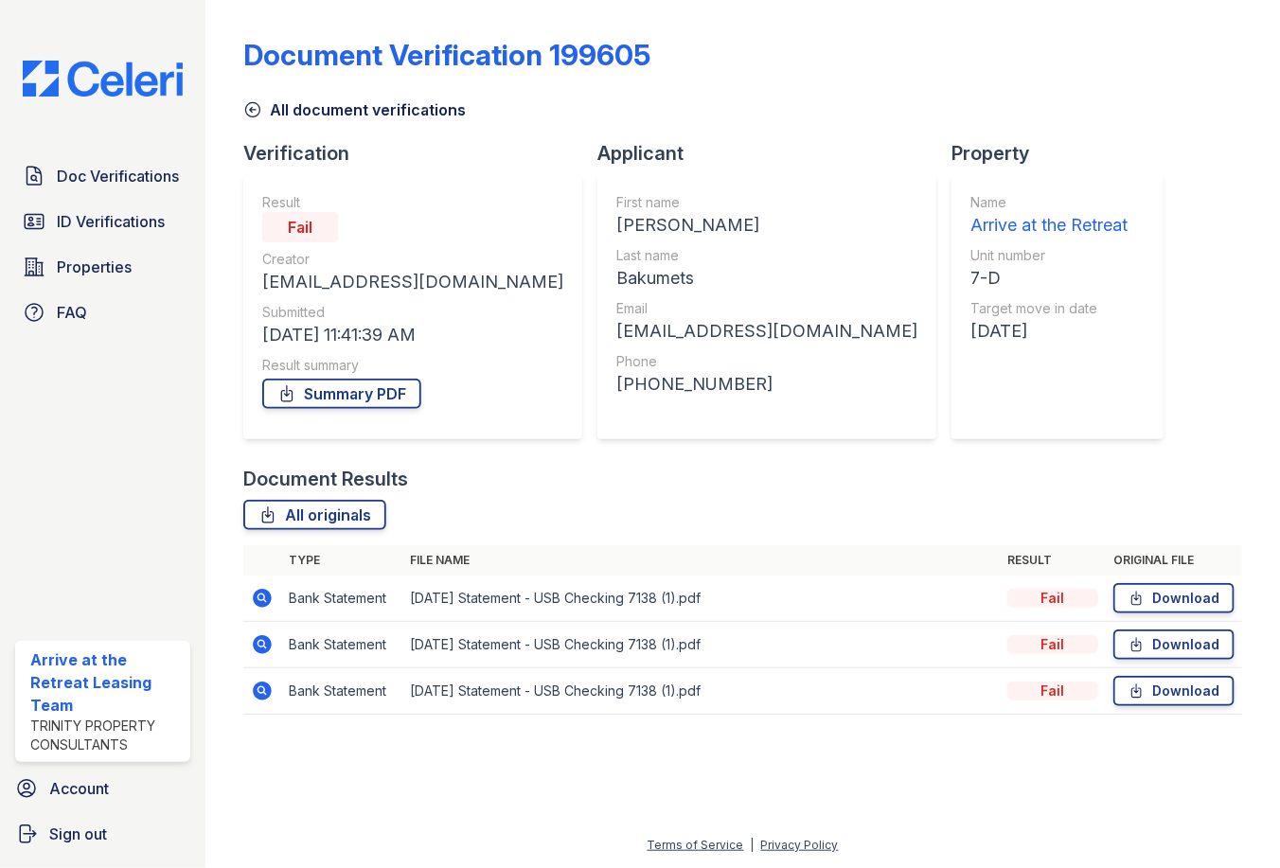
click at [269, 641] on icon at bounding box center [263, 644] width 19 height 19
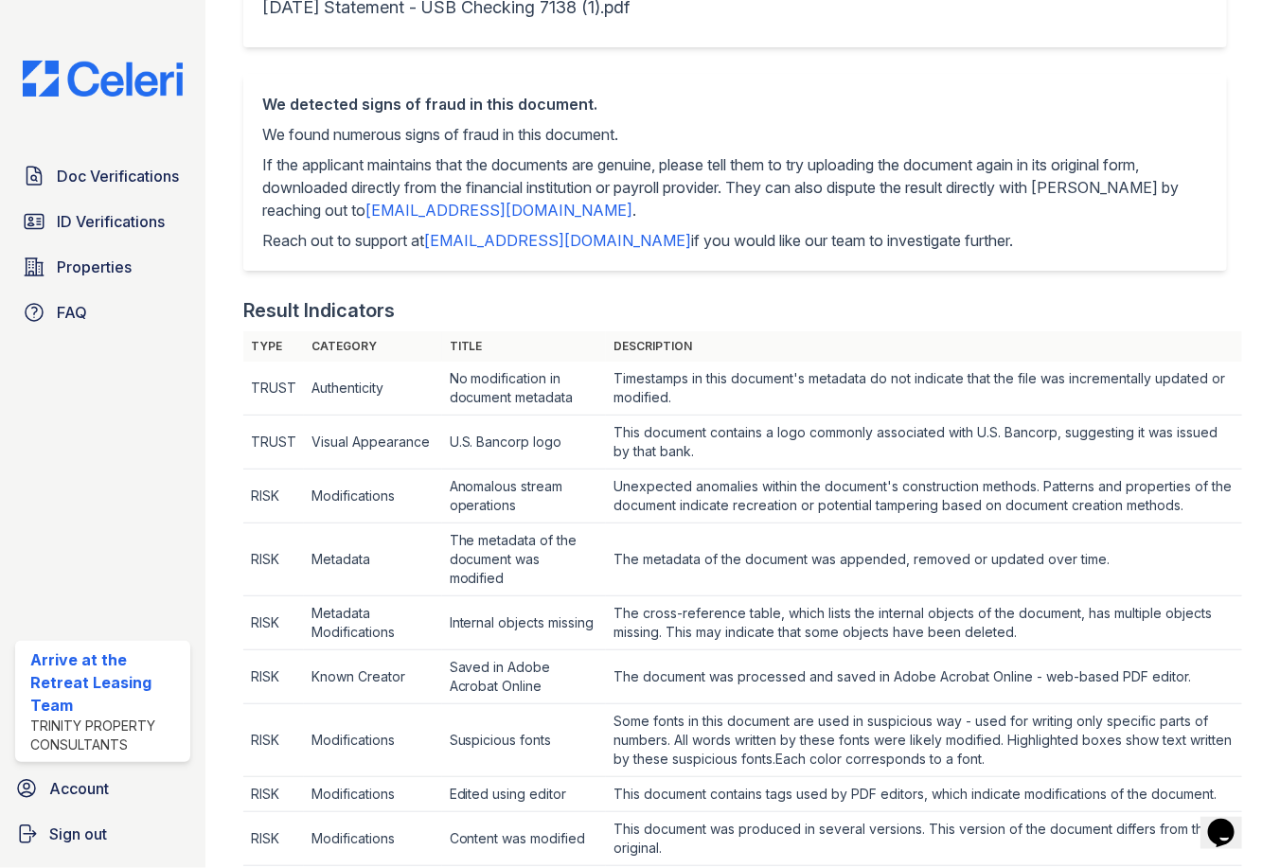
scroll to position [95, 0]
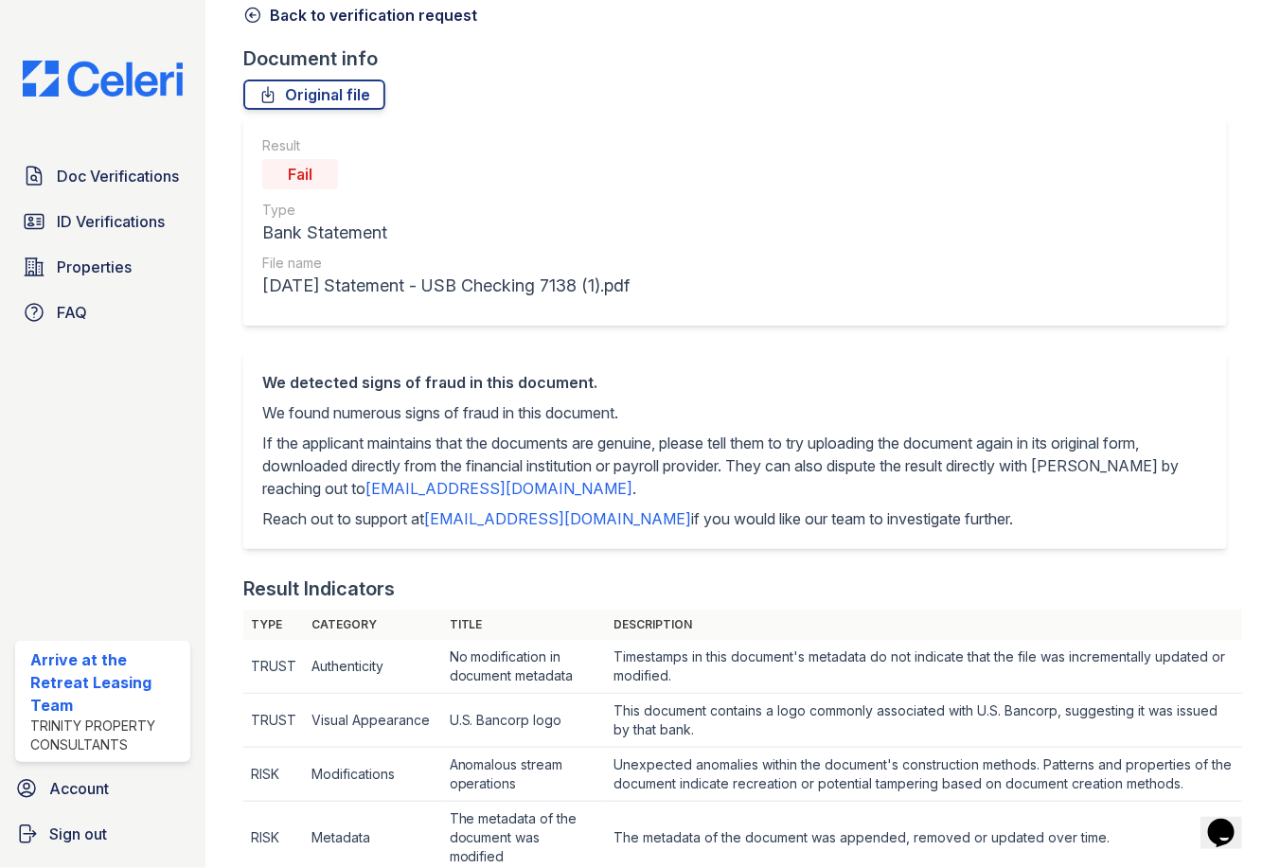
click at [591, 520] on link "[EMAIL_ADDRESS][DOMAIN_NAME]" at bounding box center [557, 518] width 267 height 19
click at [595, 565] on div "We detected signs of fraud in this document. We found numerous signs of fraud i…" at bounding box center [742, 463] width 999 height 223
drag, startPoint x: 431, startPoint y: 516, endPoint x: 597, endPoint y: 522, distance: 166.7
click at [597, 522] on p "Reach out to support at [EMAIL_ADDRESS][DOMAIN_NAME] if you would like our team…" at bounding box center [735, 518] width 946 height 23
copy link "[EMAIL_ADDRESS][DOMAIN_NAME]"
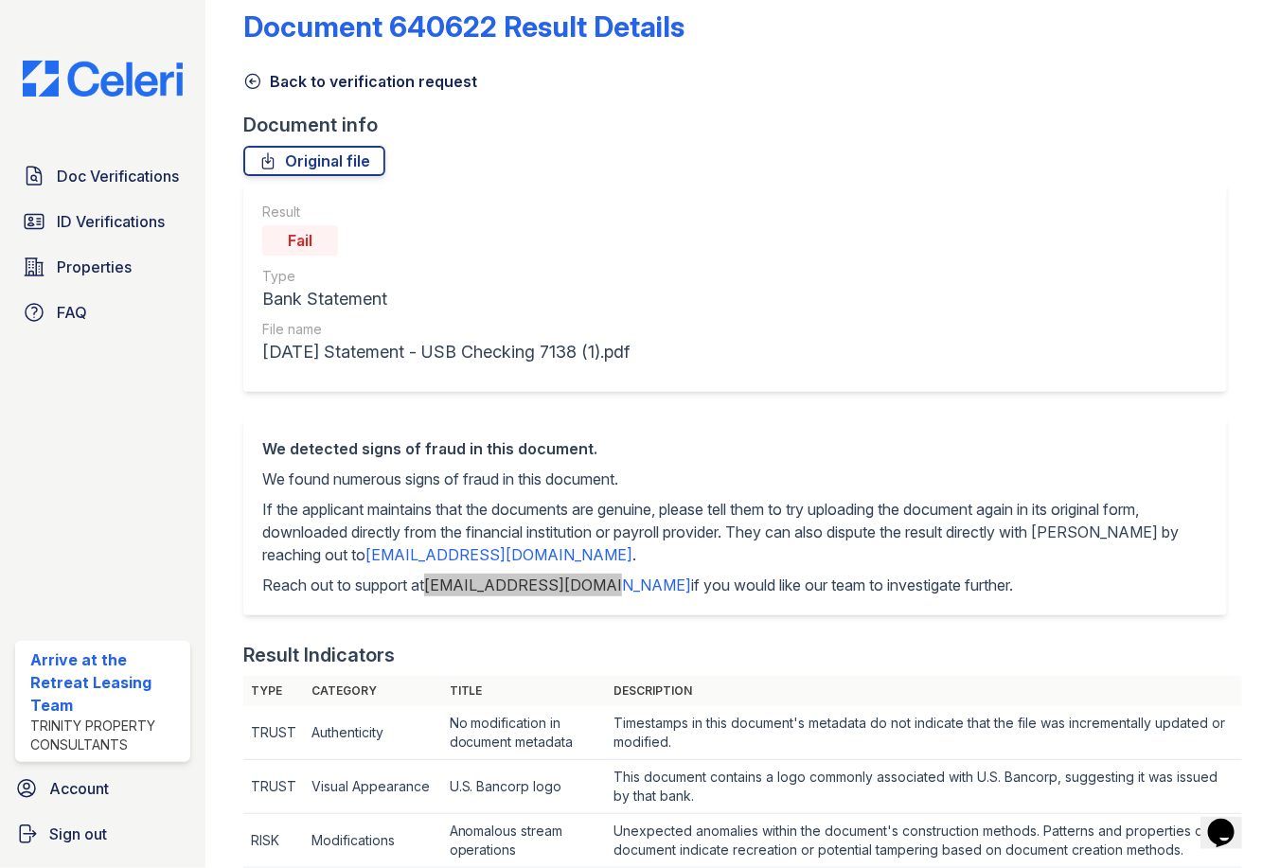
scroll to position [0, 0]
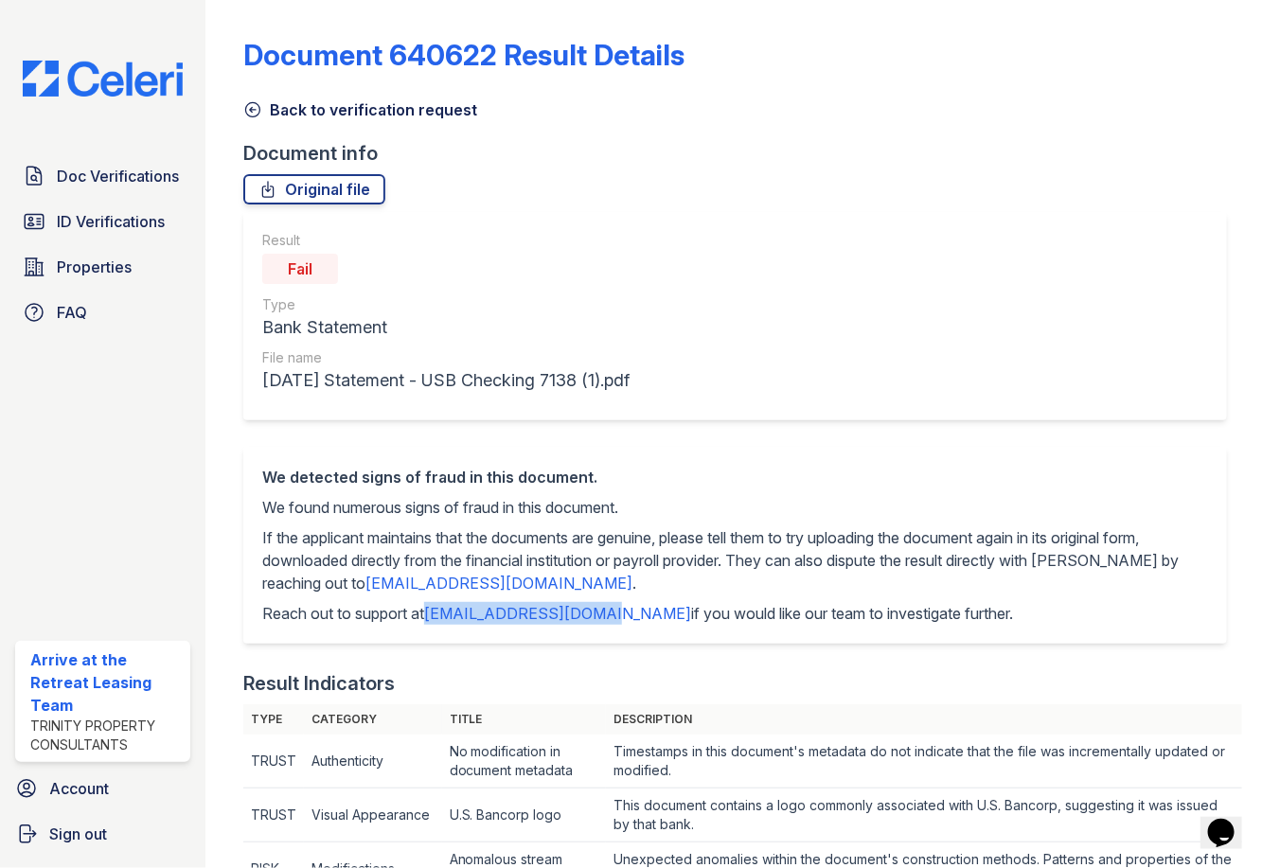
drag, startPoint x: 393, startPoint y: 327, endPoint x: 260, endPoint y: 329, distance: 132.5
click at [260, 329] on div "Result Fail Type Bank Statement File name [DATE] Statement - USB Checking 7138 …" at bounding box center [734, 316] width 983 height 208
copy div "Bank Statement"
click at [253, 103] on icon at bounding box center [252, 109] width 19 height 19
